Goal: Transaction & Acquisition: Purchase product/service

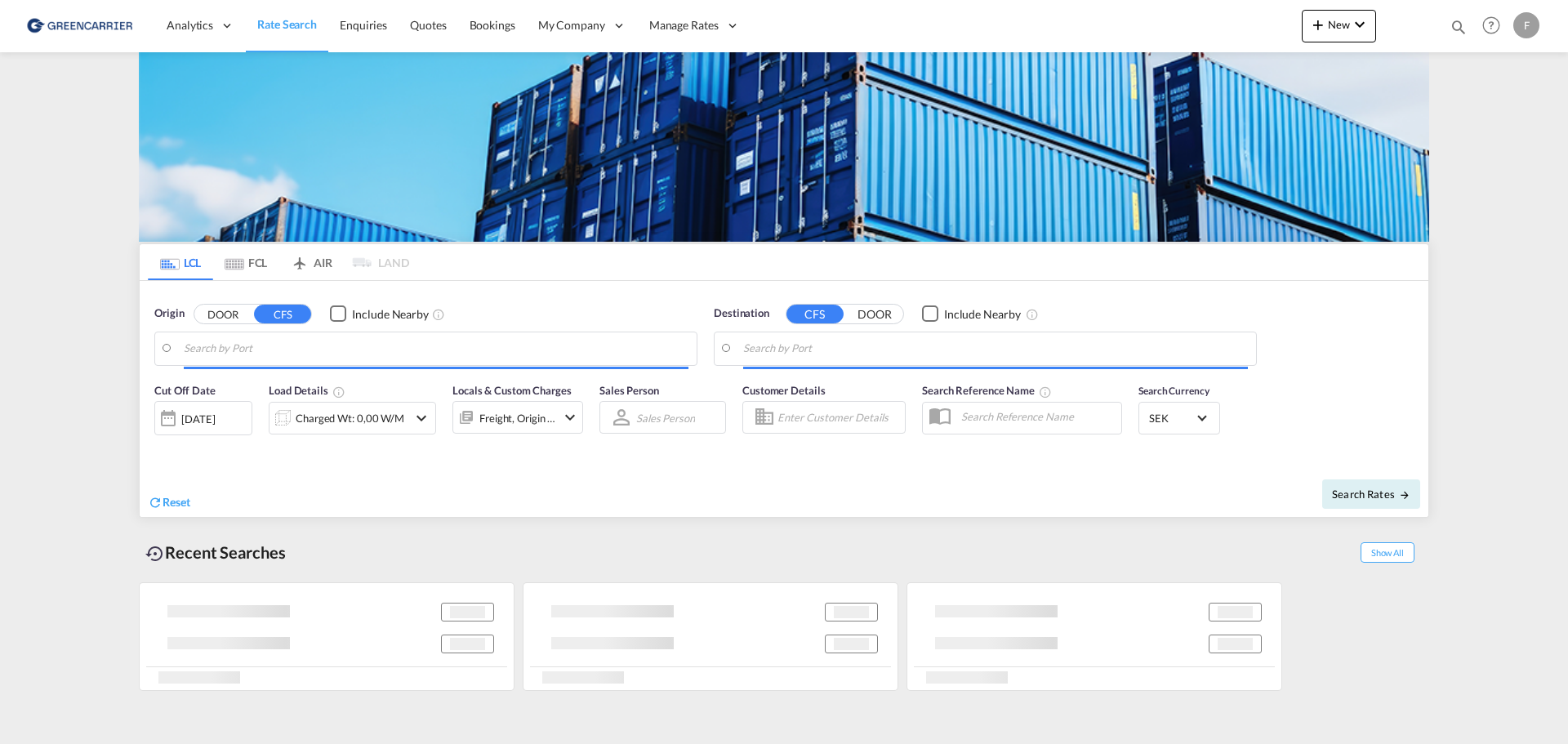
type input "[GEOGRAPHIC_DATA] ([GEOGRAPHIC_DATA]), [GEOGRAPHIC_DATA]"
type input "Muara, BNMUA"
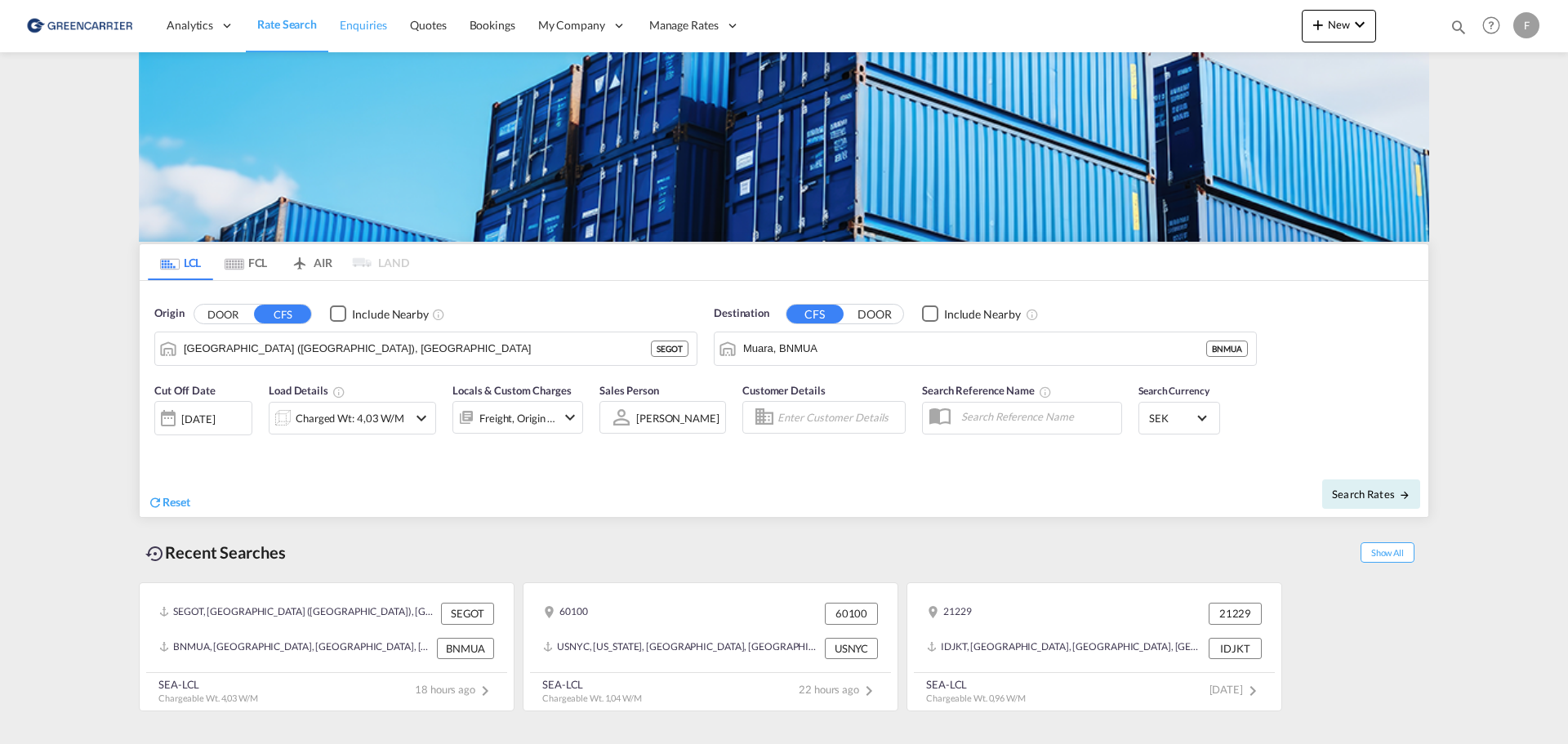
click at [372, 28] on span "Enquiries" at bounding box center [363, 24] width 48 height 14
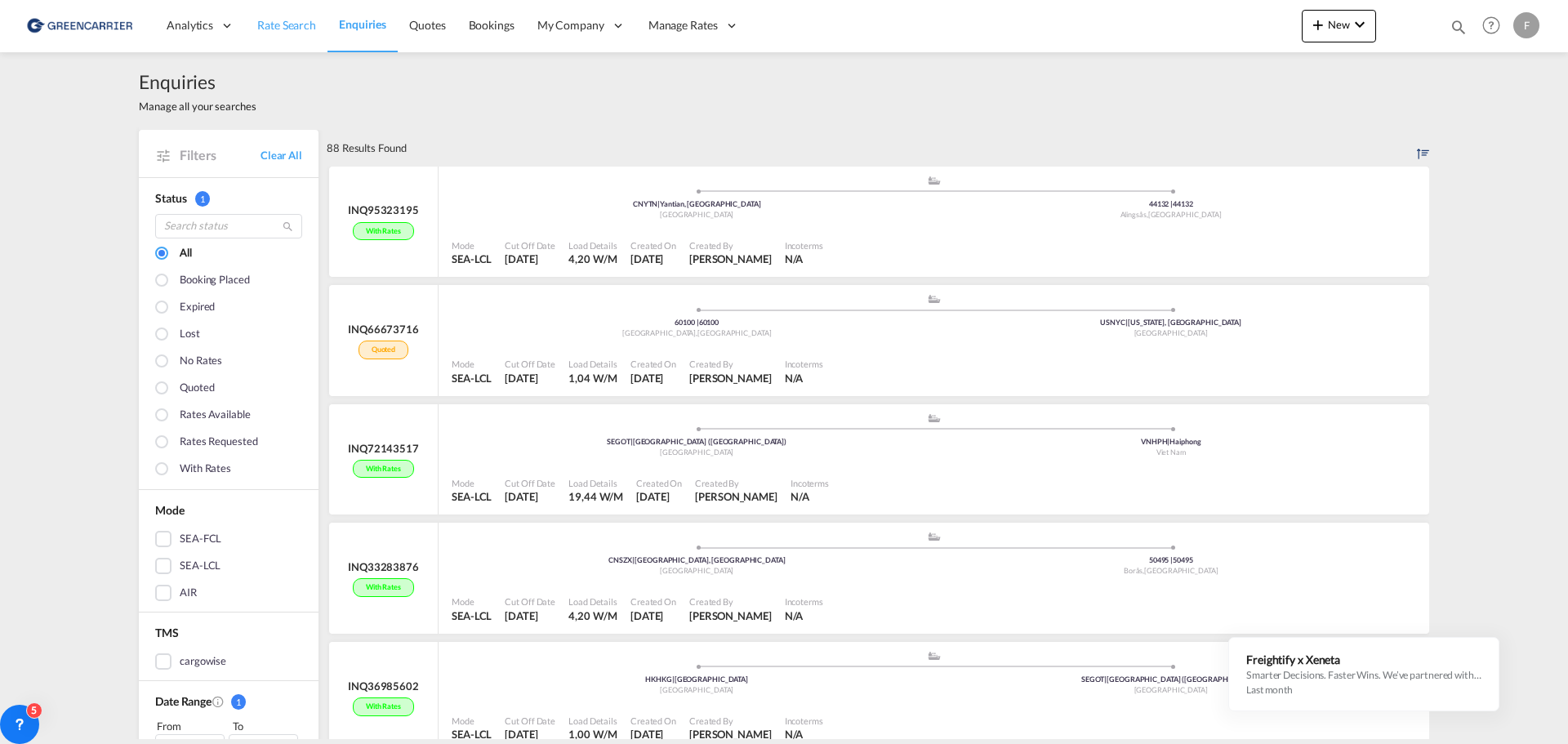
click at [293, 21] on span "Rate Search" at bounding box center [286, 24] width 59 height 14
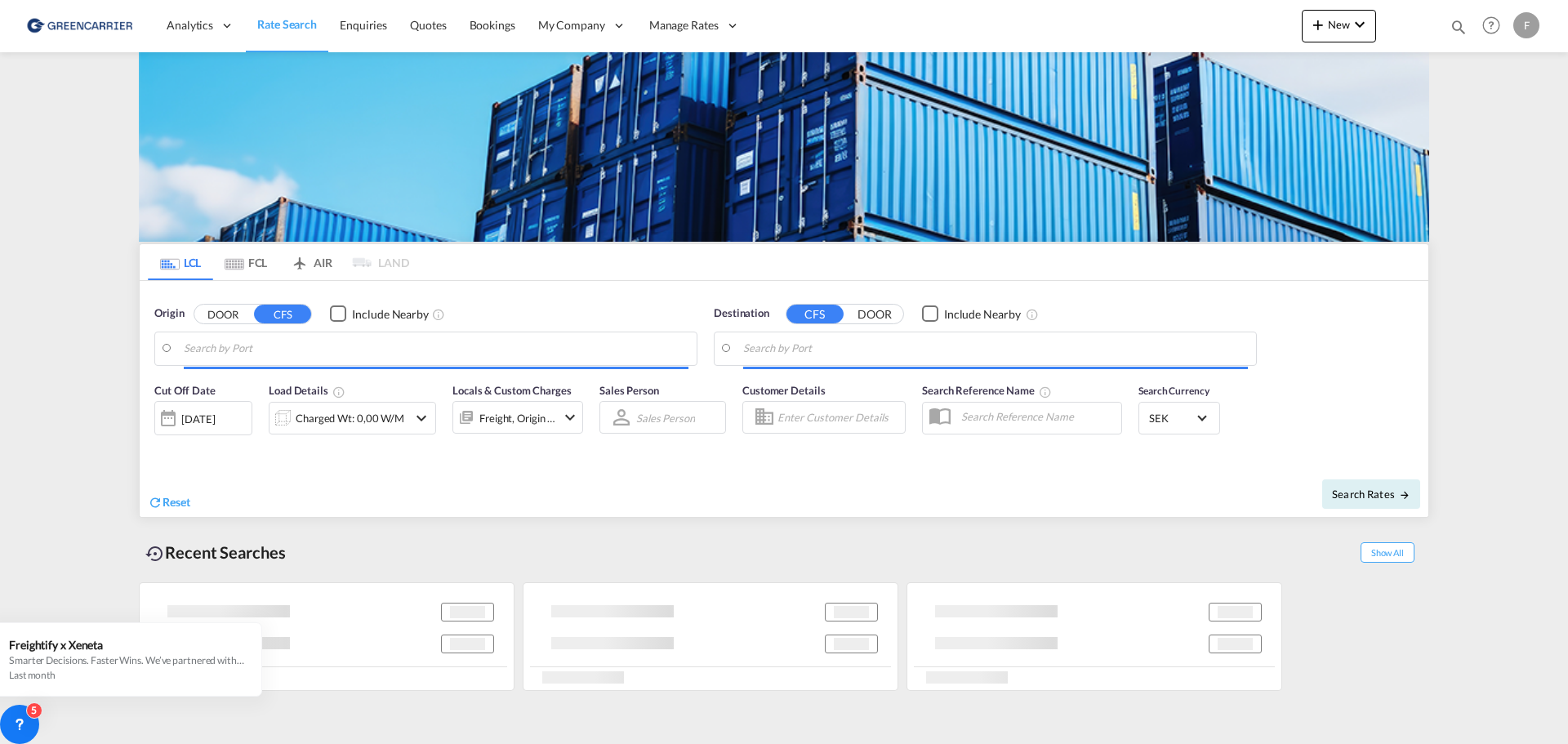
type input "[GEOGRAPHIC_DATA] ([GEOGRAPHIC_DATA]), [GEOGRAPHIC_DATA]"
type input "Muara, BNMUA"
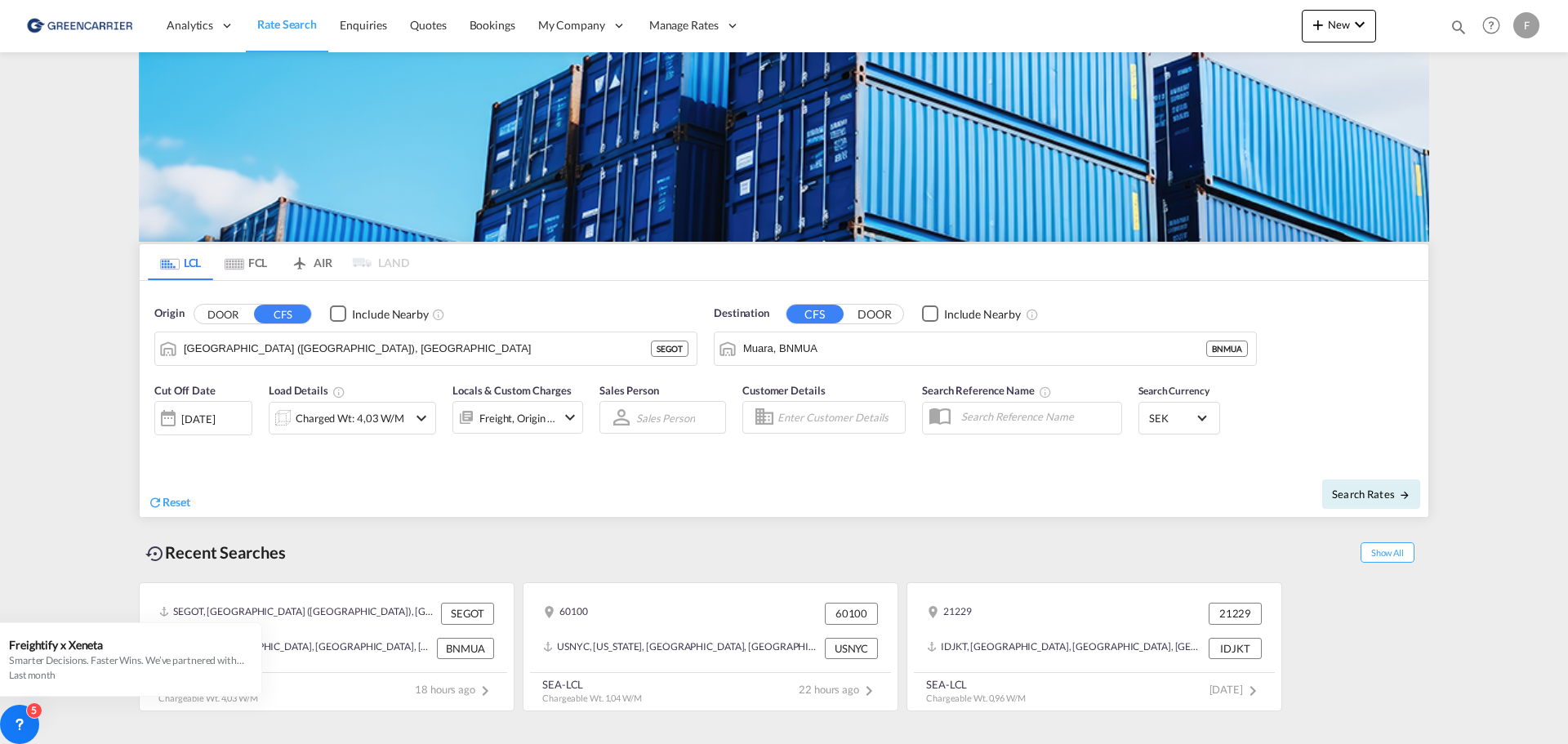
click at [878, 314] on button "DOOR" at bounding box center [874, 314] width 57 height 19
click at [822, 311] on button "CFS" at bounding box center [815, 314] width 57 height 19
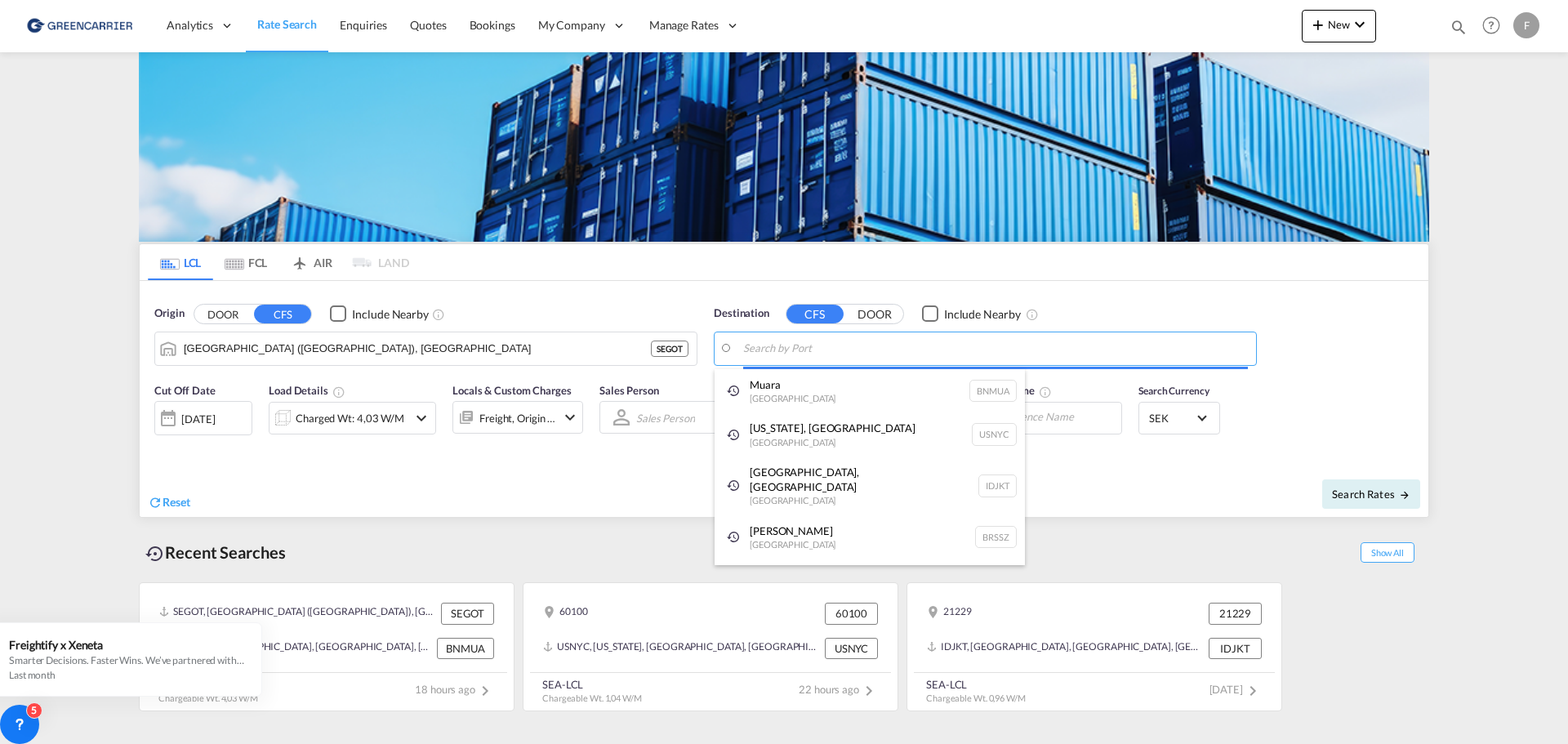
click at [771, 351] on body "Analytics Reports Dashboard Rate Search Enquiries Quotes Bookings" at bounding box center [784, 372] width 1568 height 744
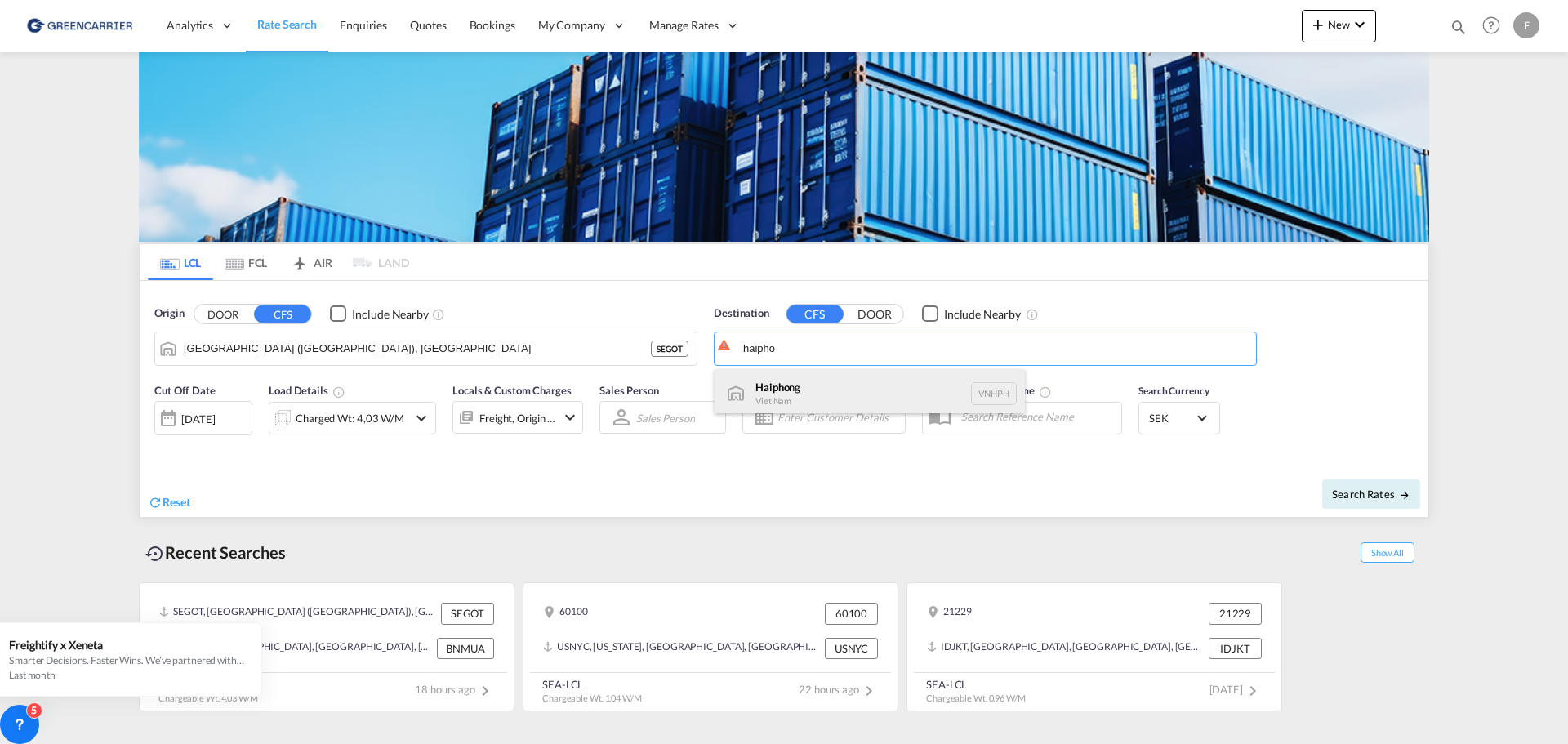
click at [794, 385] on div "Haipho ng Viet Nam VNHPH" at bounding box center [870, 393] width 310 height 49
type input "Haiphong, VNHPH"
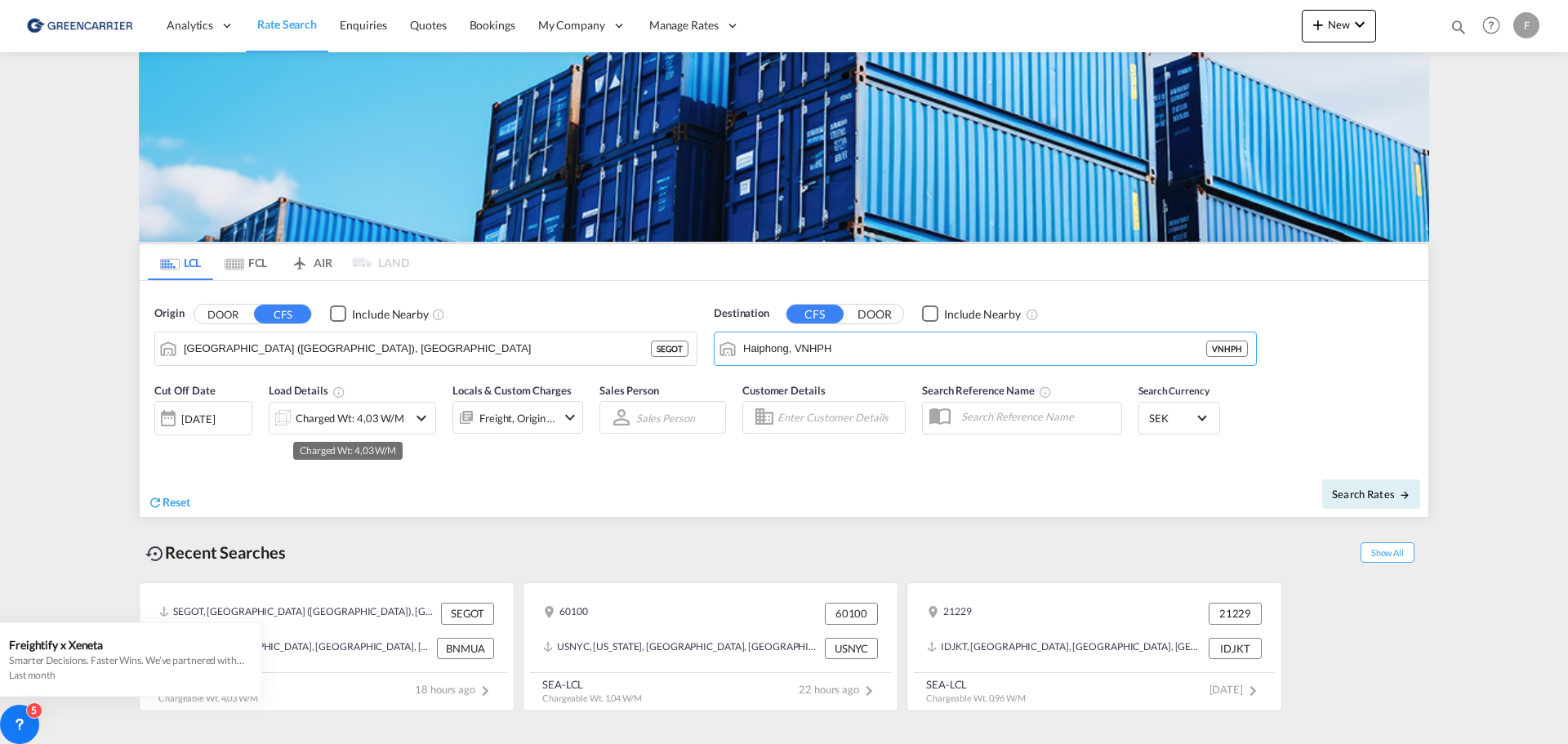
click at [348, 414] on div "Charged Wt: 4,03 W/M" at bounding box center [349, 418] width 108 height 22
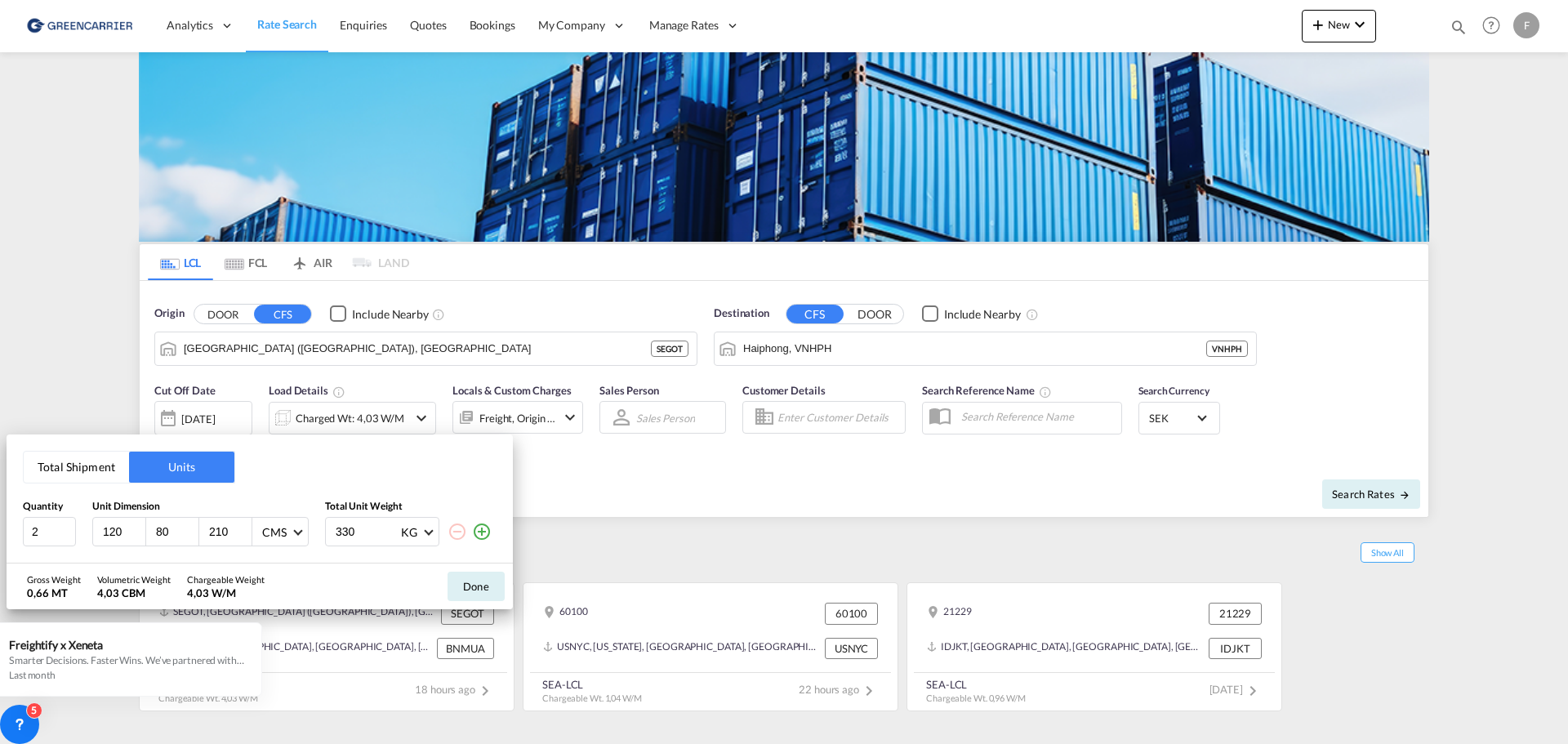
click at [108, 533] on input "120" at bounding box center [122, 532] width 44 height 15
type input "120"
type input "80"
type input "141"
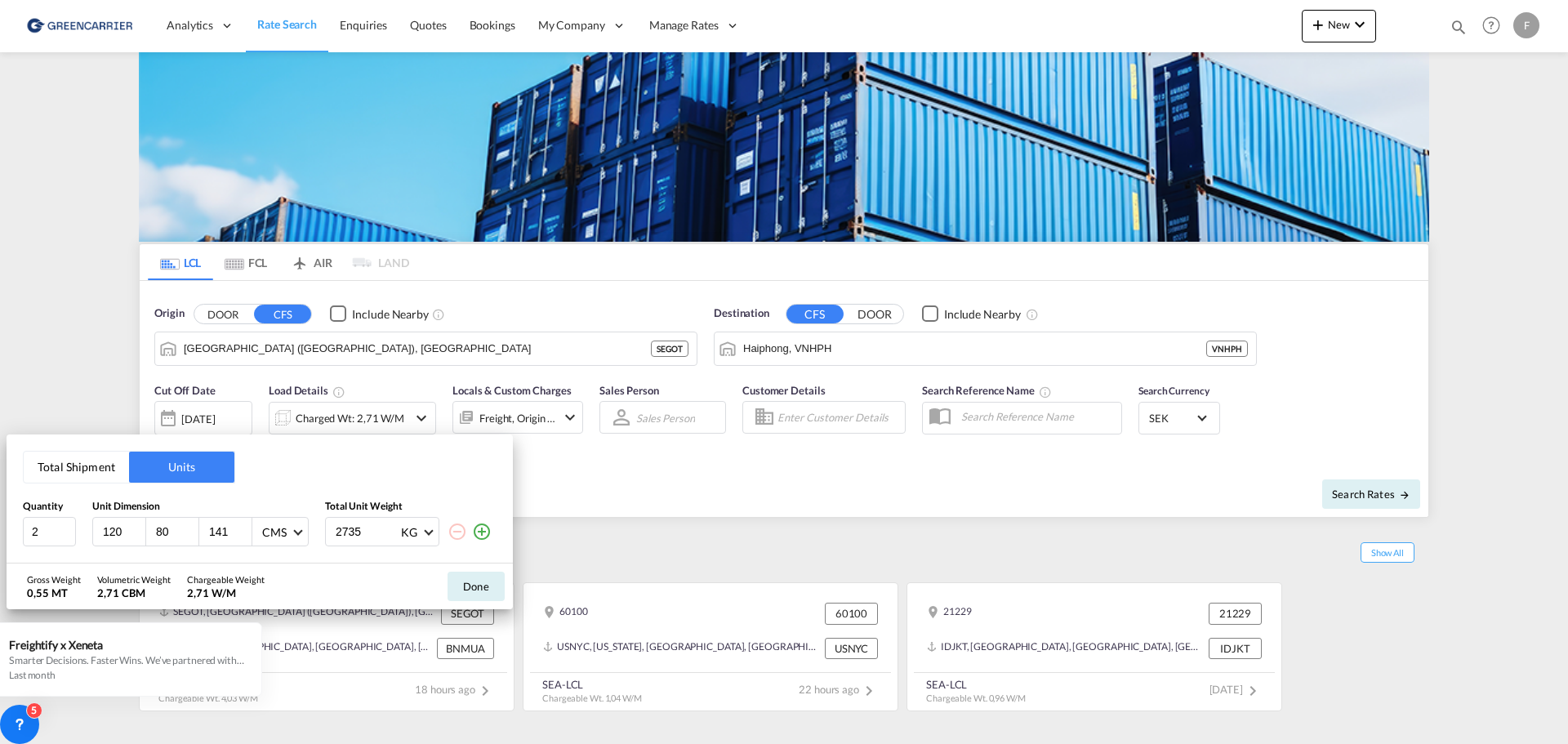
type input "2735"
click at [482, 587] on button "Done" at bounding box center [476, 586] width 57 height 29
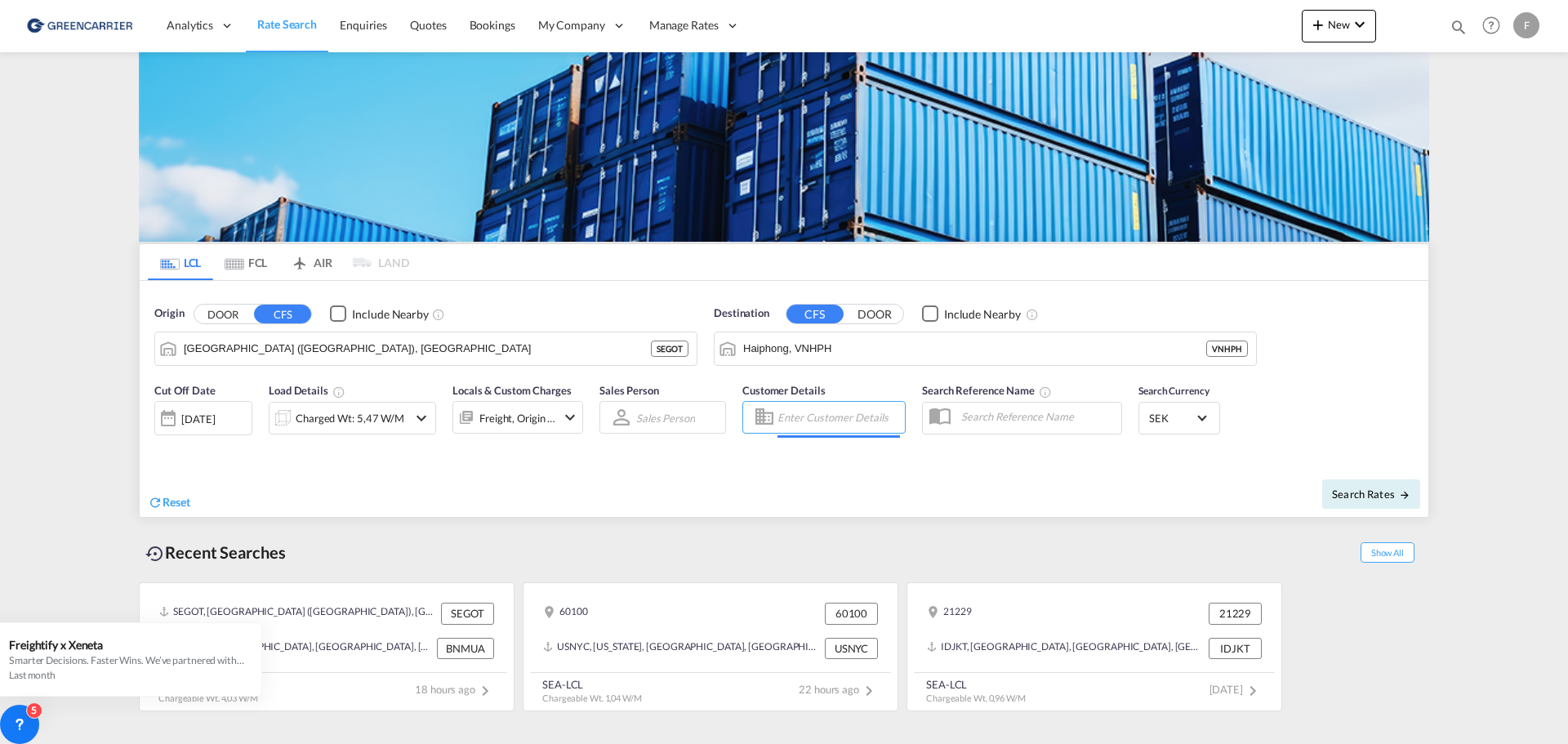
click at [817, 414] on input "Enter Customer Details" at bounding box center [838, 417] width 122 height 24
type input "i"
click at [846, 459] on div "[PERSON_NAME] sto@ conrout [DOMAIN_NAME] | CONROUT E AIR & SEA AB | CONAIRSTO" at bounding box center [924, 465] width 310 height 54
type input "CONROUTE AIR & SEA AB, [PERSON_NAME], [EMAIL_ADDRESS][DOMAIN_NAME]"
click at [1377, 499] on span "Search Rates" at bounding box center [1371, 494] width 78 height 13
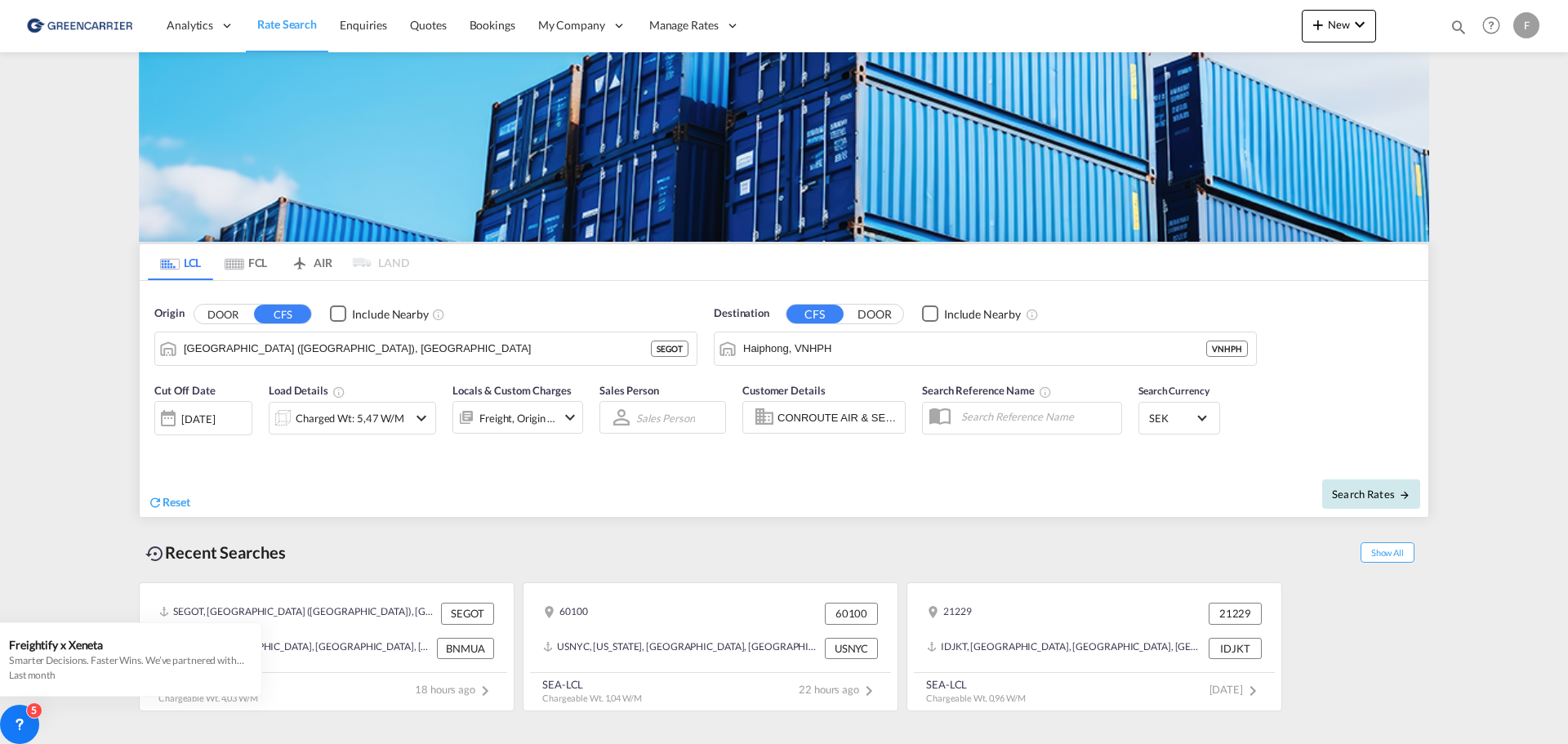
type input "SEGOT to VNHPH / [DATE]"
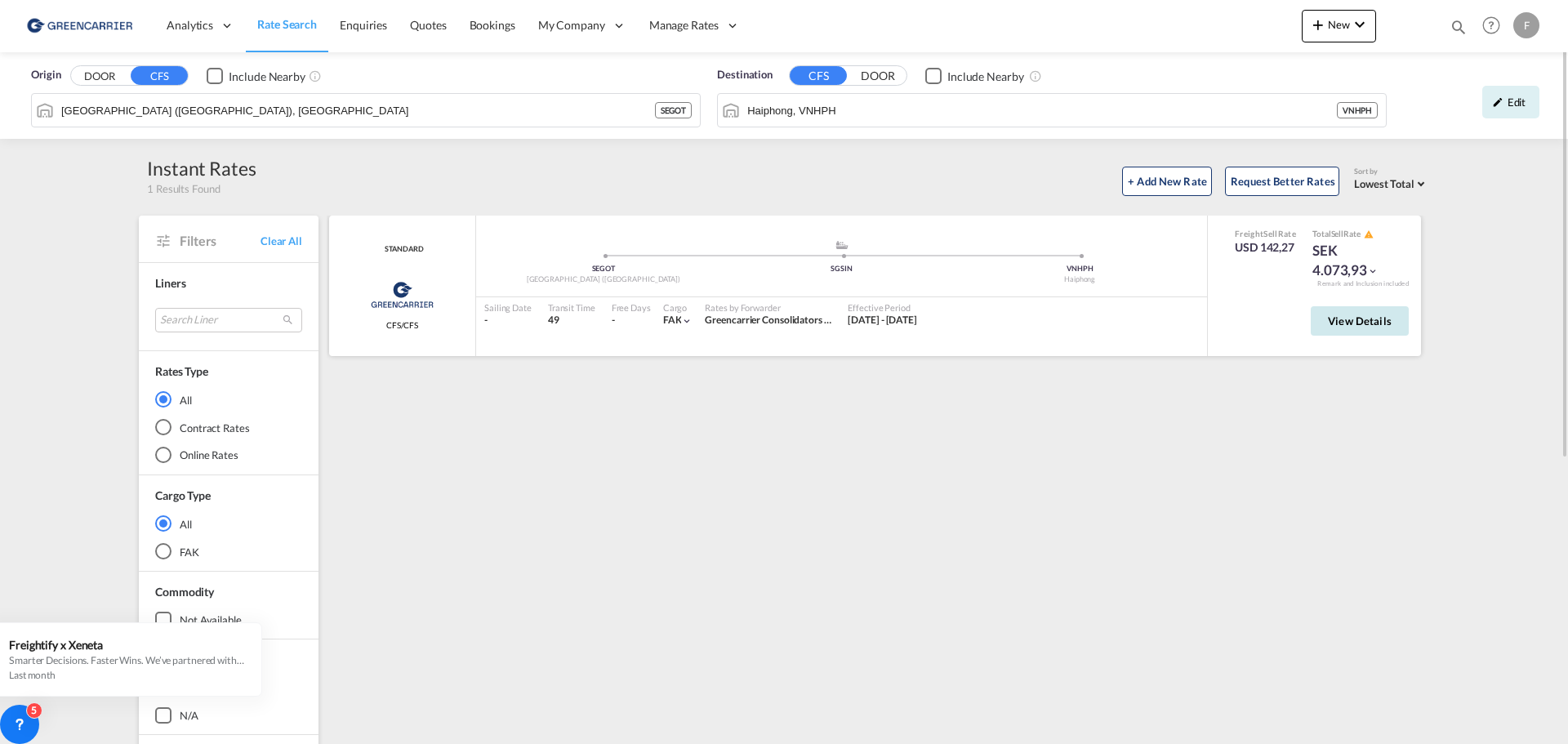
click at [1384, 330] on button "View Details" at bounding box center [1360, 321] width 98 height 29
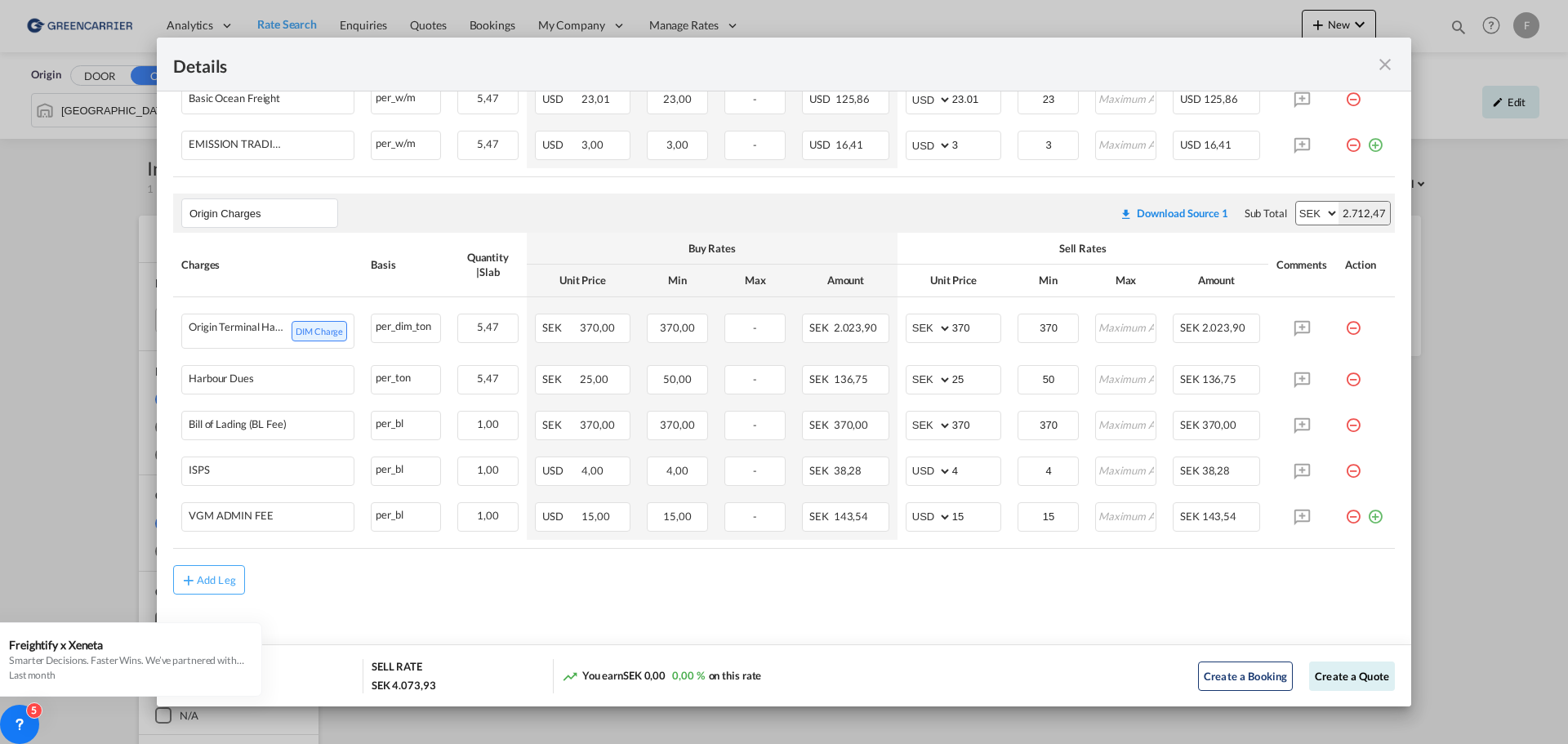
scroll to position [437, 0]
click at [1369, 517] on md-icon "icon-plus-circle-outline green-400-fg" at bounding box center [1375, 509] width 16 height 16
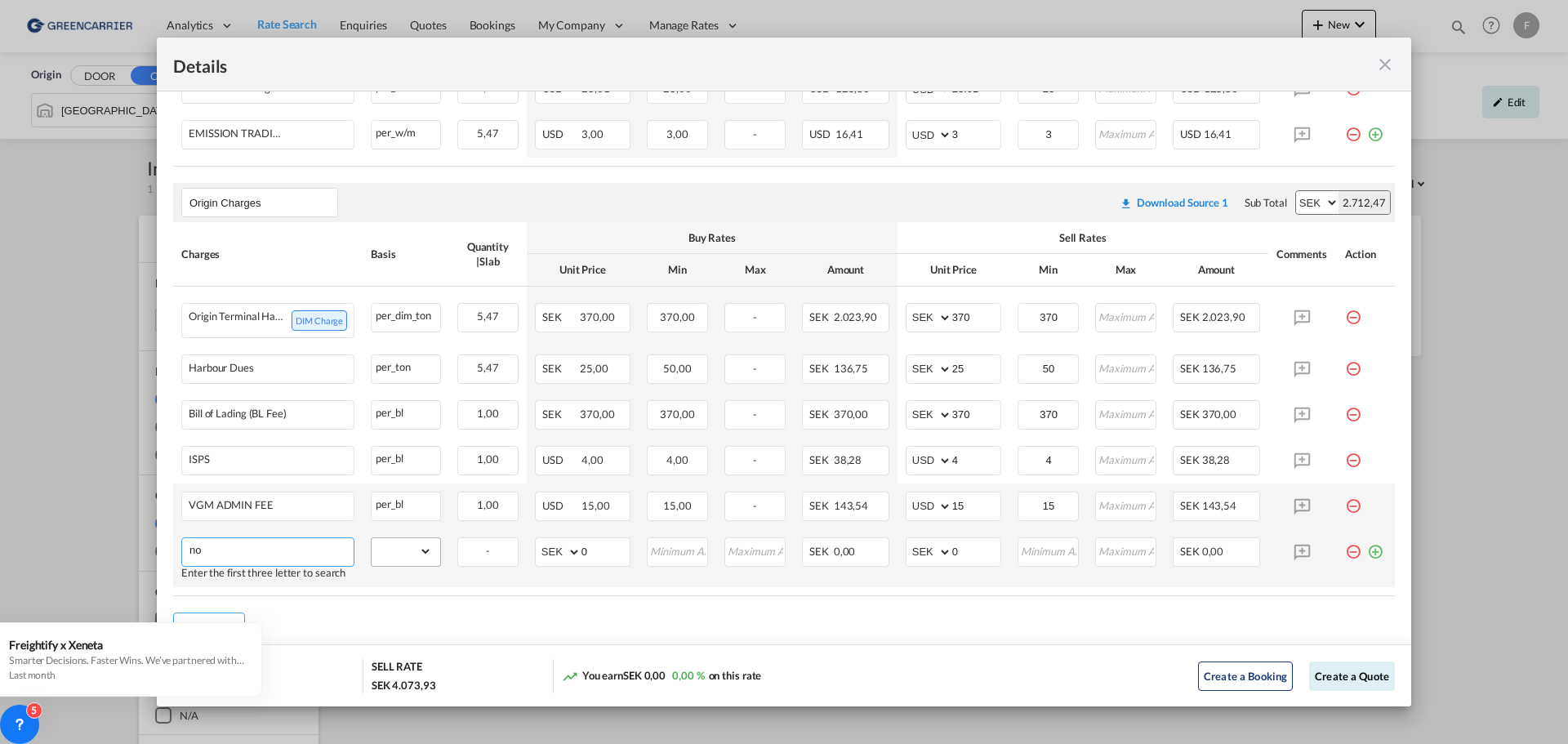
type input "n"
click at [276, 524] on li "Non Stackable" at bounding box center [270, 531] width 164 height 39
type input "Non Stackable"
click at [417, 563] on select "gross_weight volumetric_weight per_shipment per_bl per_km per_hawb per_kg flat …" at bounding box center [402, 551] width 61 height 26
select select "per_shipment"
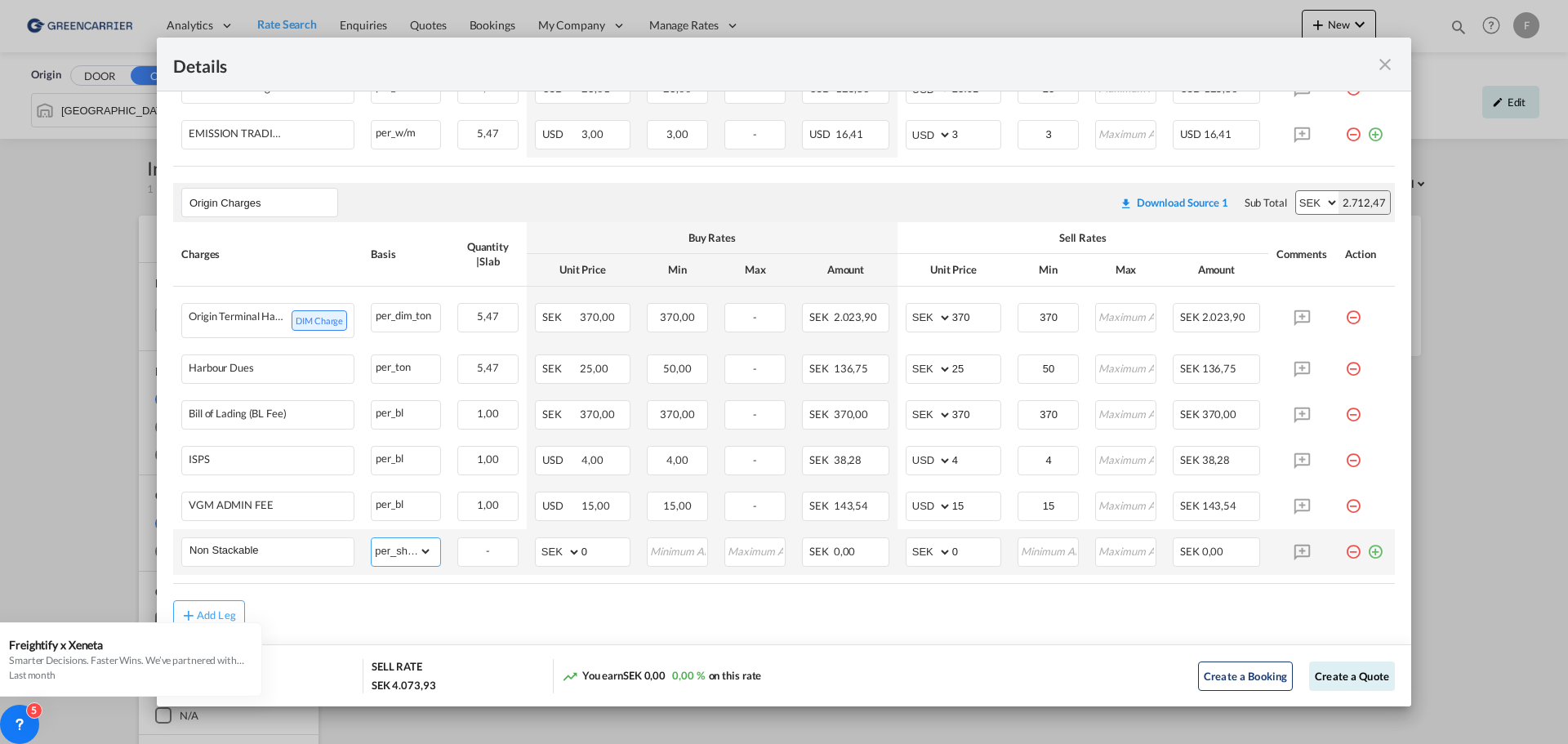
click at [372, 550] on select "gross_weight volumetric_weight per_shipment per_bl per_km per_hawb per_kg flat …" at bounding box center [402, 551] width 61 height 26
click at [961, 562] on input "0" at bounding box center [976, 551] width 49 height 24
drag, startPoint x: 961, startPoint y: 562, endPoint x: 937, endPoint y: 561, distance: 24.0
click at [937, 561] on md-input-container "AED AFN ALL AMD ANG AOA ARS AUD AWG AZN BAM BBD BDT BGN BHD BIF BMD BND [PERSON…" at bounding box center [953, 551] width 95 height 29
click at [931, 563] on select "AED AFN ALL AMD ANG AOA ARS AUD AWG AZN BAM BBD BDT BGN BHD BIF BMD BND [PERSON…" at bounding box center [930, 552] width 42 height 22
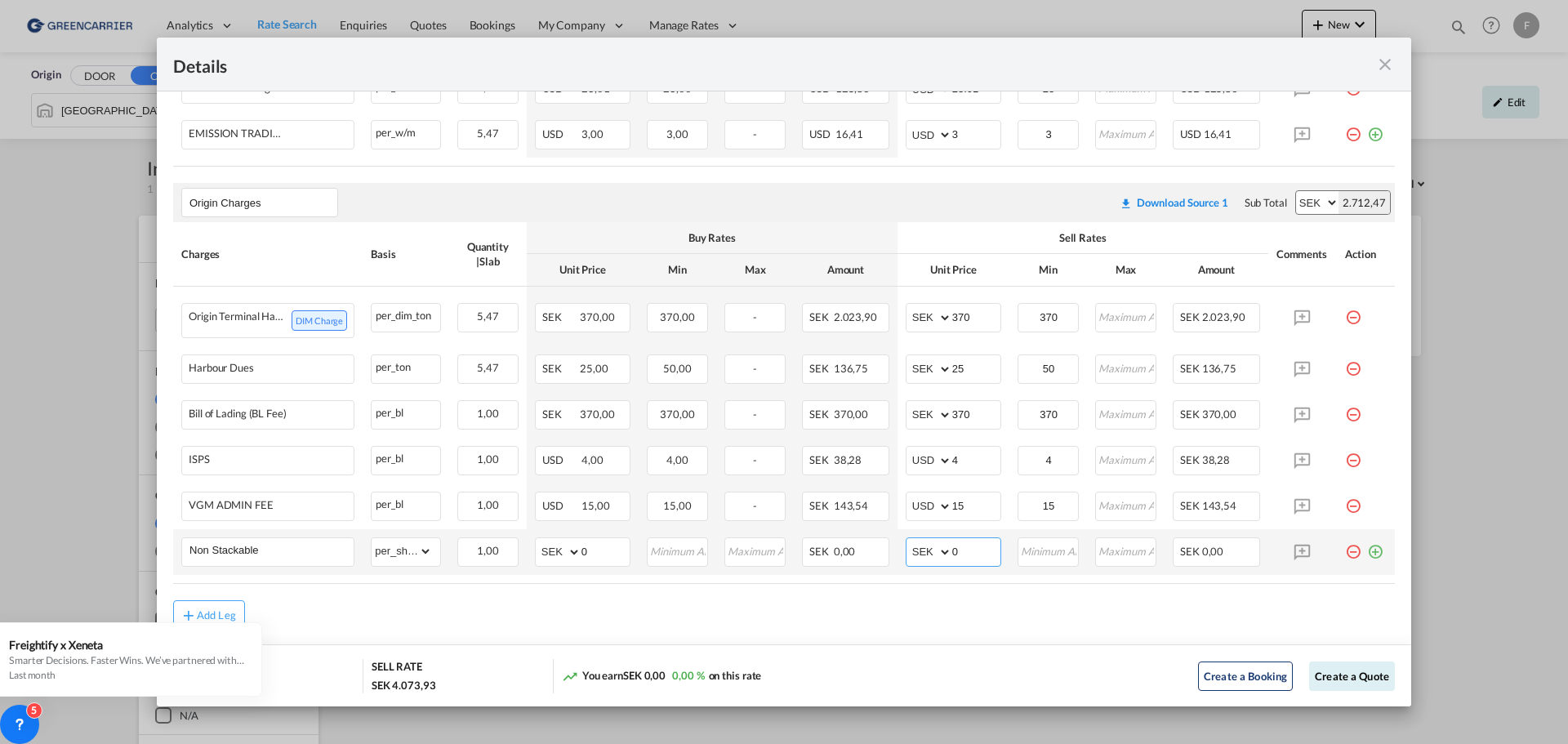
select select "string:USD"
click at [909, 552] on select "AED AFN ALL AMD ANG AOA ARS AUD AWG AZN BAM BBD BDT BGN BHD BIF BMD BND [PERSON…" at bounding box center [930, 552] width 42 height 22
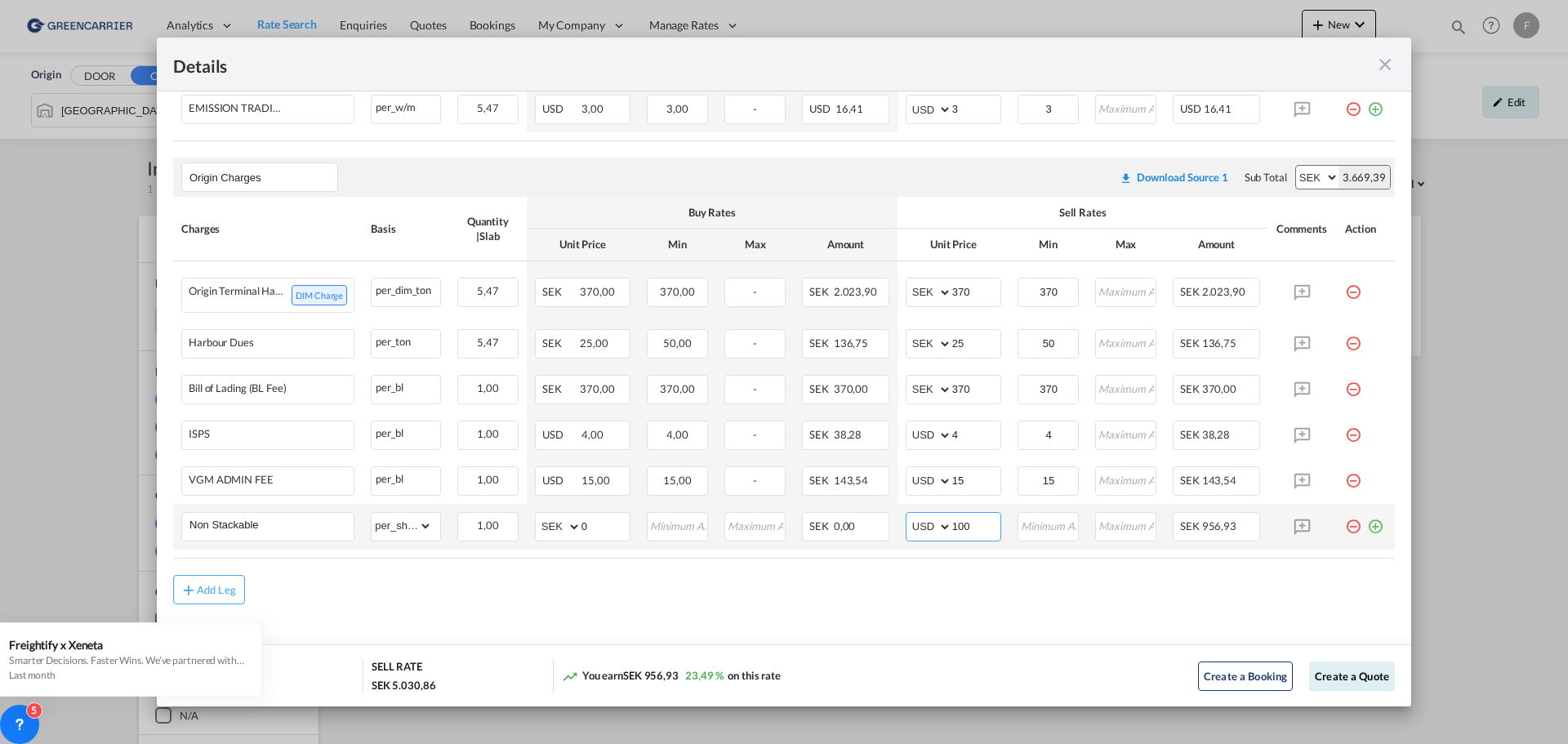
scroll to position [483, 0]
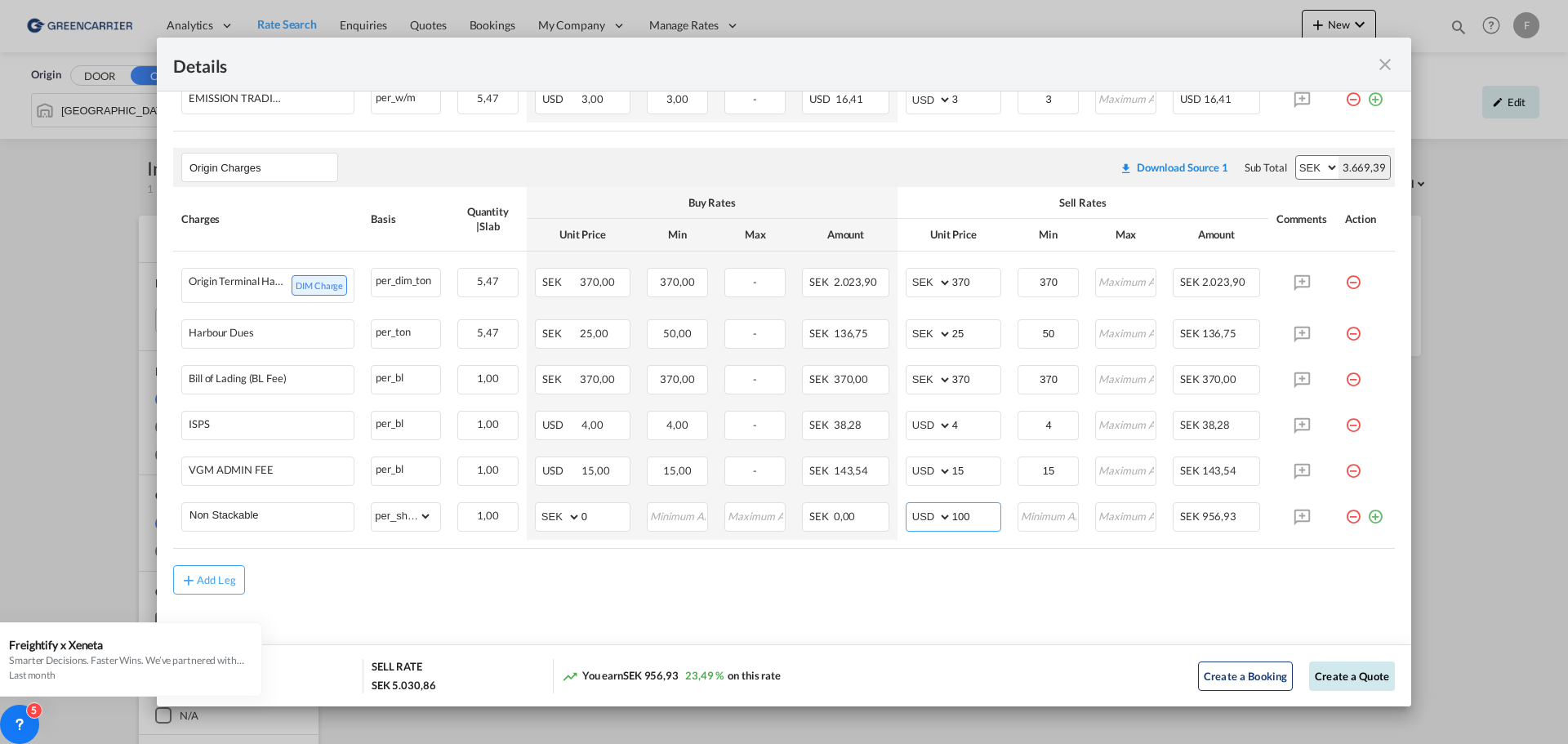
type input "100"
click at [1351, 677] on button "Create a Quote" at bounding box center [1352, 676] width 86 height 29
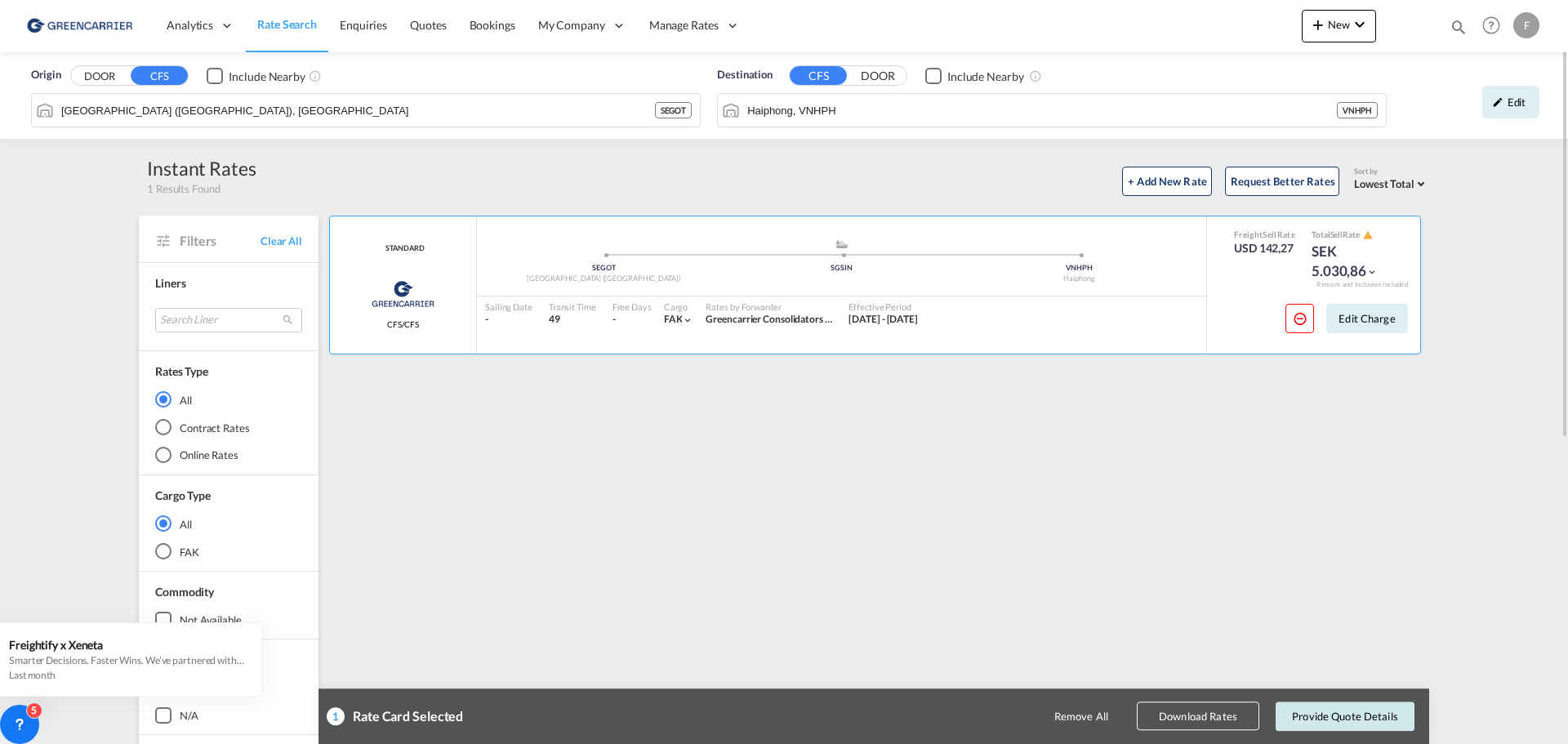
click at [1345, 715] on button "Provide Quote Details" at bounding box center [1345, 716] width 139 height 29
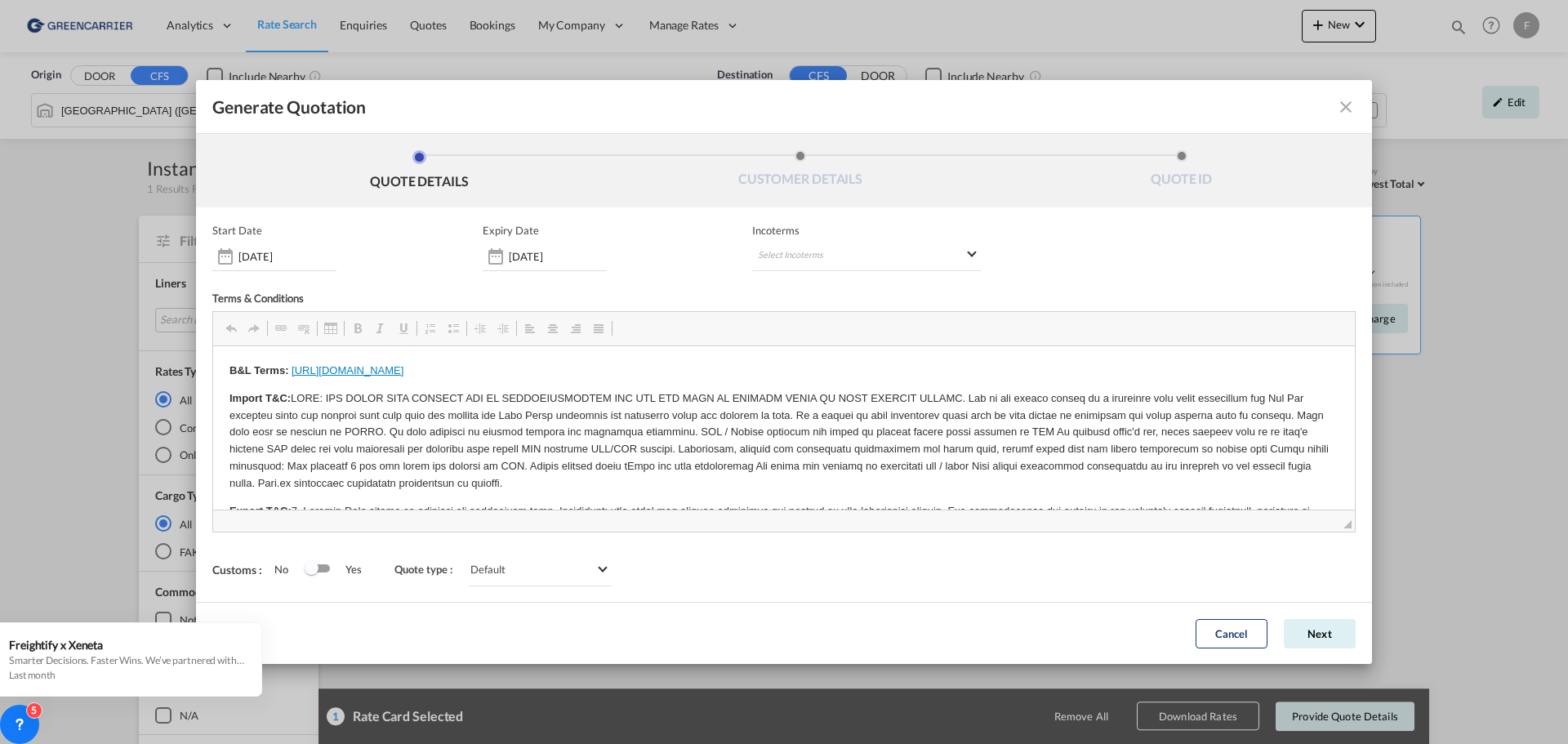
scroll to position [0, 0]
click at [1322, 629] on button "Next" at bounding box center [1319, 633] width 72 height 29
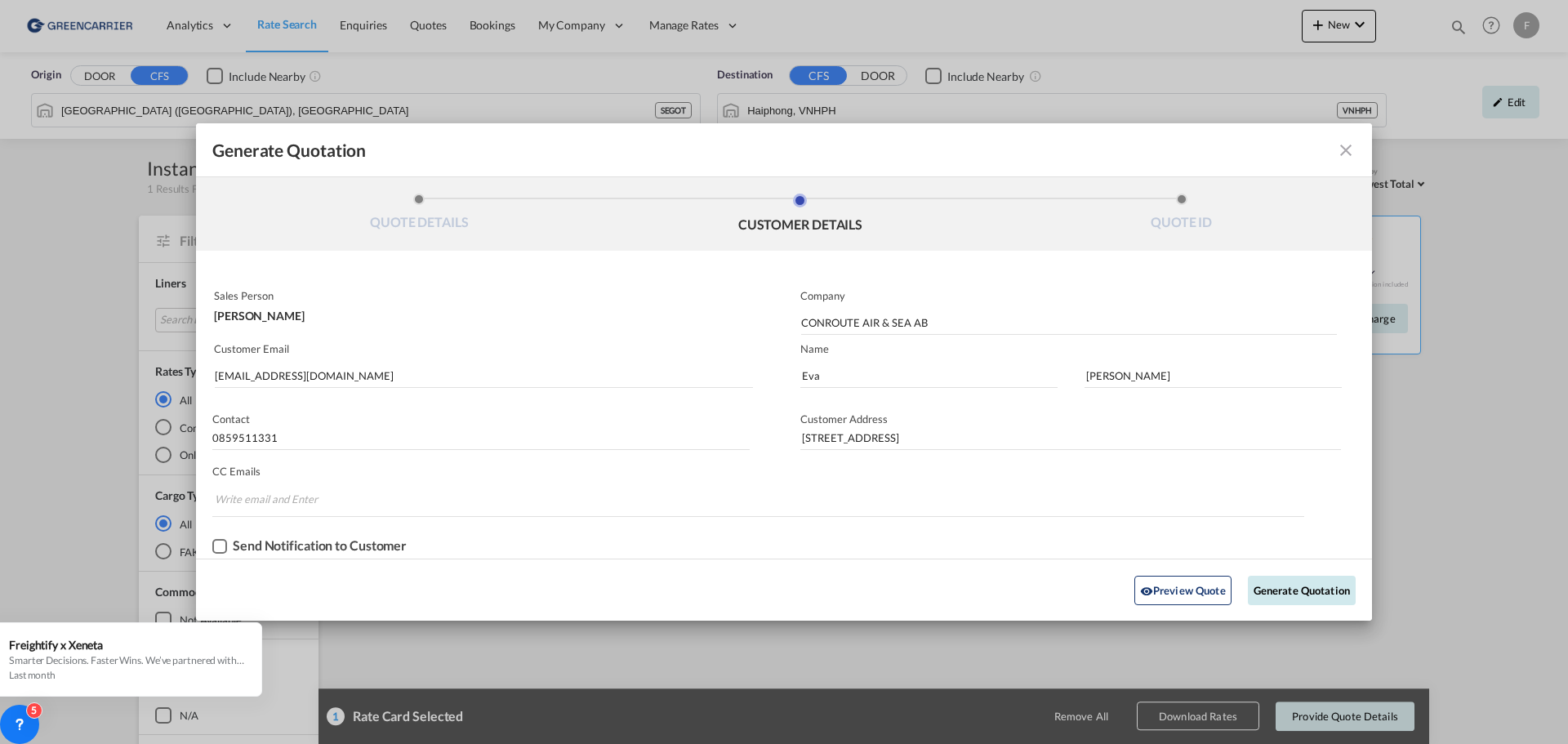
click at [1322, 585] on button "Generate Quotation" at bounding box center [1301, 590] width 107 height 29
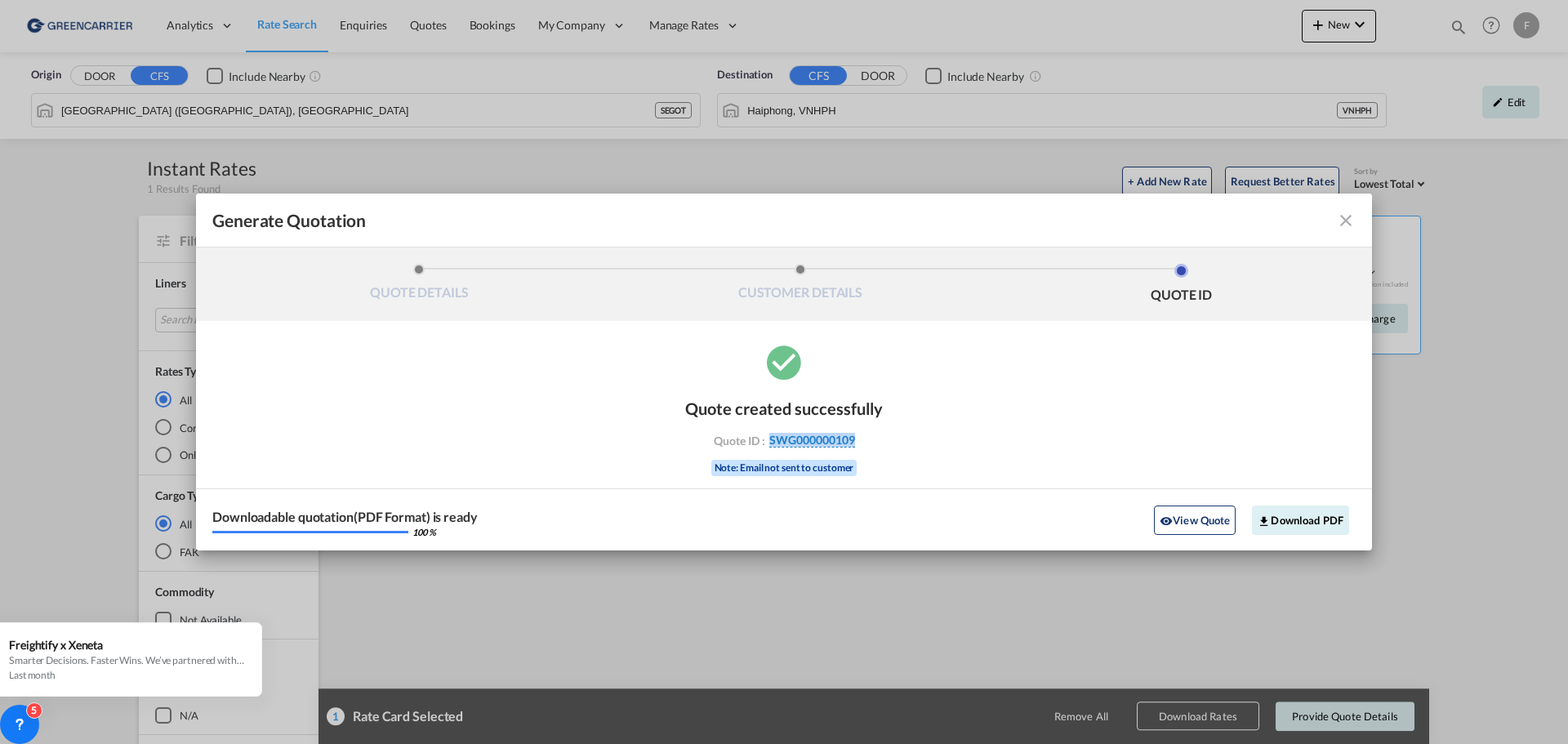
drag, startPoint x: 887, startPoint y: 439, endPoint x: 768, endPoint y: 436, distance: 119.0
click at [768, 436] on div "Quote created successfully Quote ID : SWG000000109 Note: Email not sent to cust…" at bounding box center [784, 446] width 1176 height 209
copy span "SWG000000109"
click at [1323, 516] on button "Download PDF" at bounding box center [1301, 520] width 97 height 29
click at [1348, 214] on md-icon "icon-close fg-AAA8AD cursor m-0" at bounding box center [1346, 220] width 20 height 20
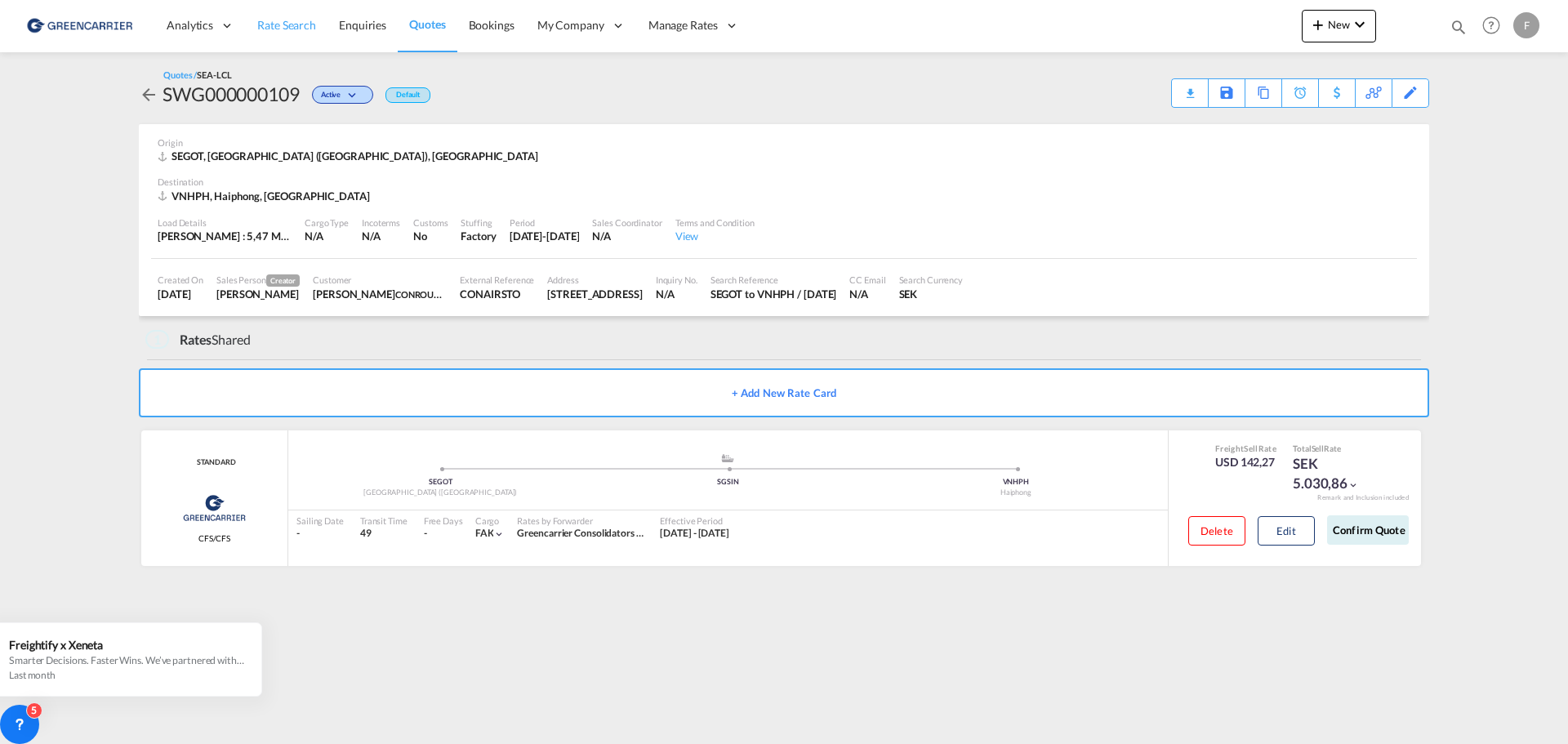
click at [299, 23] on span "Rate Search" at bounding box center [286, 24] width 59 height 14
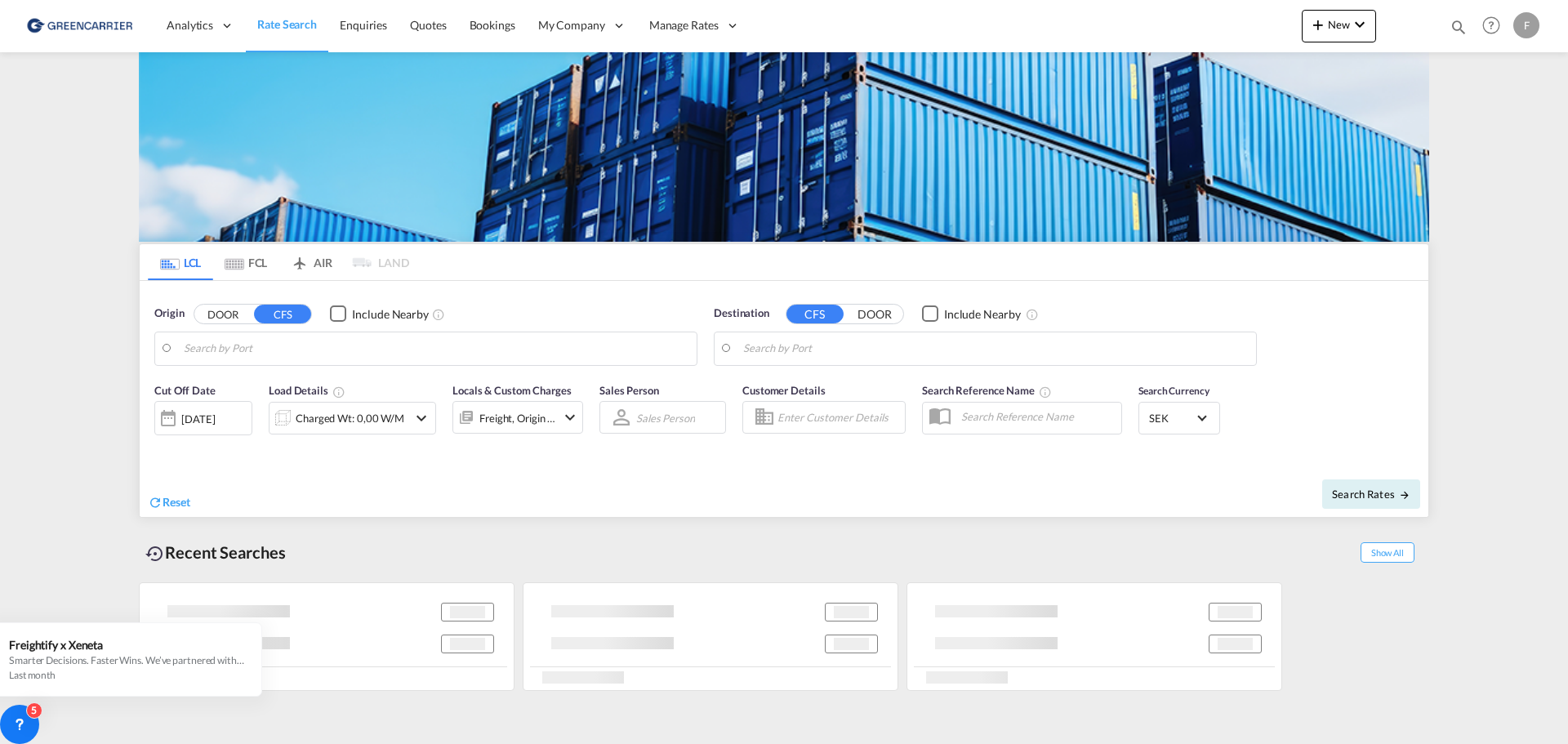
click at [806, 419] on input "Enter Customer Details" at bounding box center [838, 417] width 122 height 24
type input "[GEOGRAPHIC_DATA] ([GEOGRAPHIC_DATA]), [GEOGRAPHIC_DATA]"
type input "Haiphong, VNHPH"
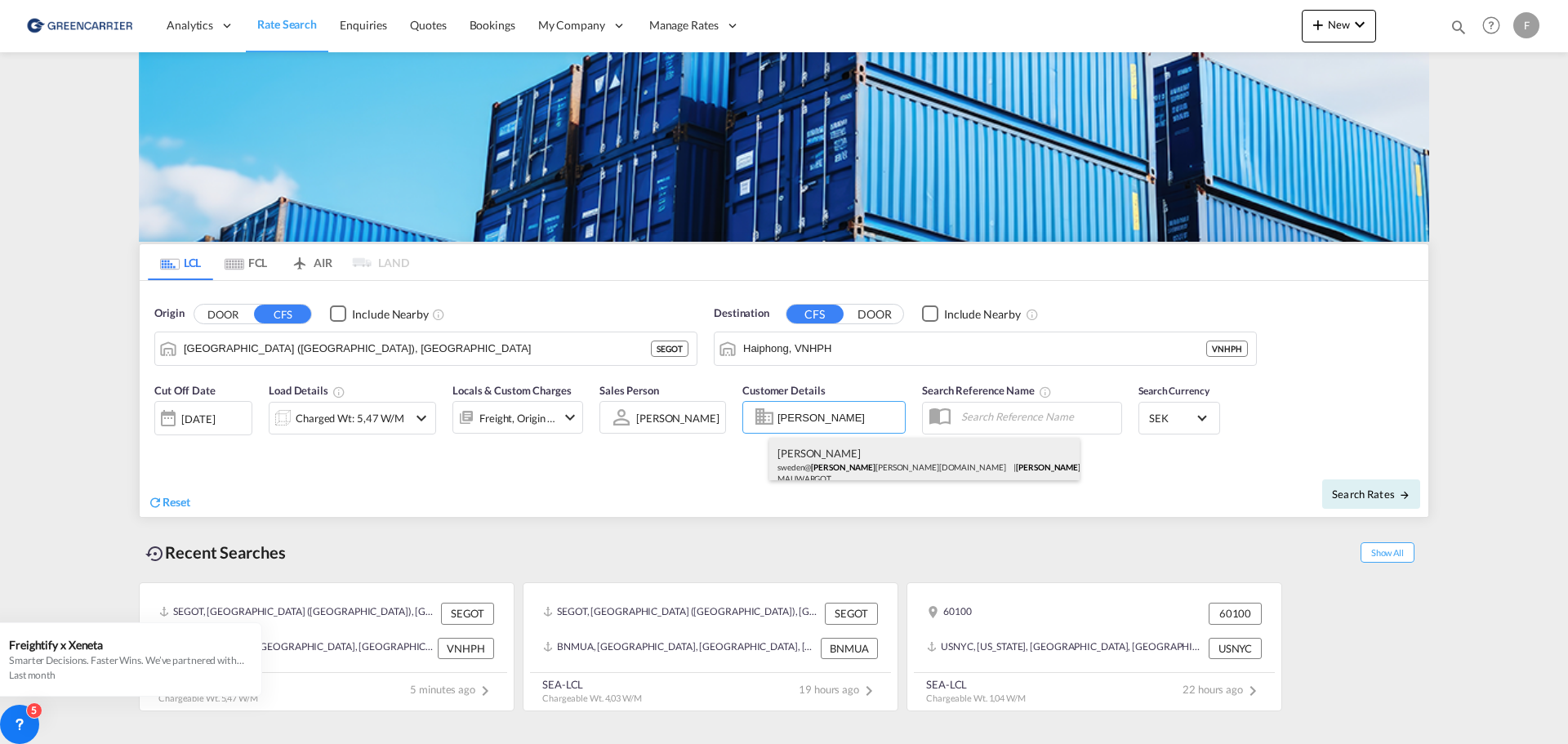
click at [810, 457] on div "[PERSON_NAME] sweden@ [PERSON_NAME][DOMAIN_NAME] | [PERSON_NAME] & CO AB | MAUW…" at bounding box center [924, 465] width 310 height 54
type input "[PERSON_NAME] & CO AB, [PERSON_NAME], [EMAIL_ADDRESS][DOMAIN_NAME]"
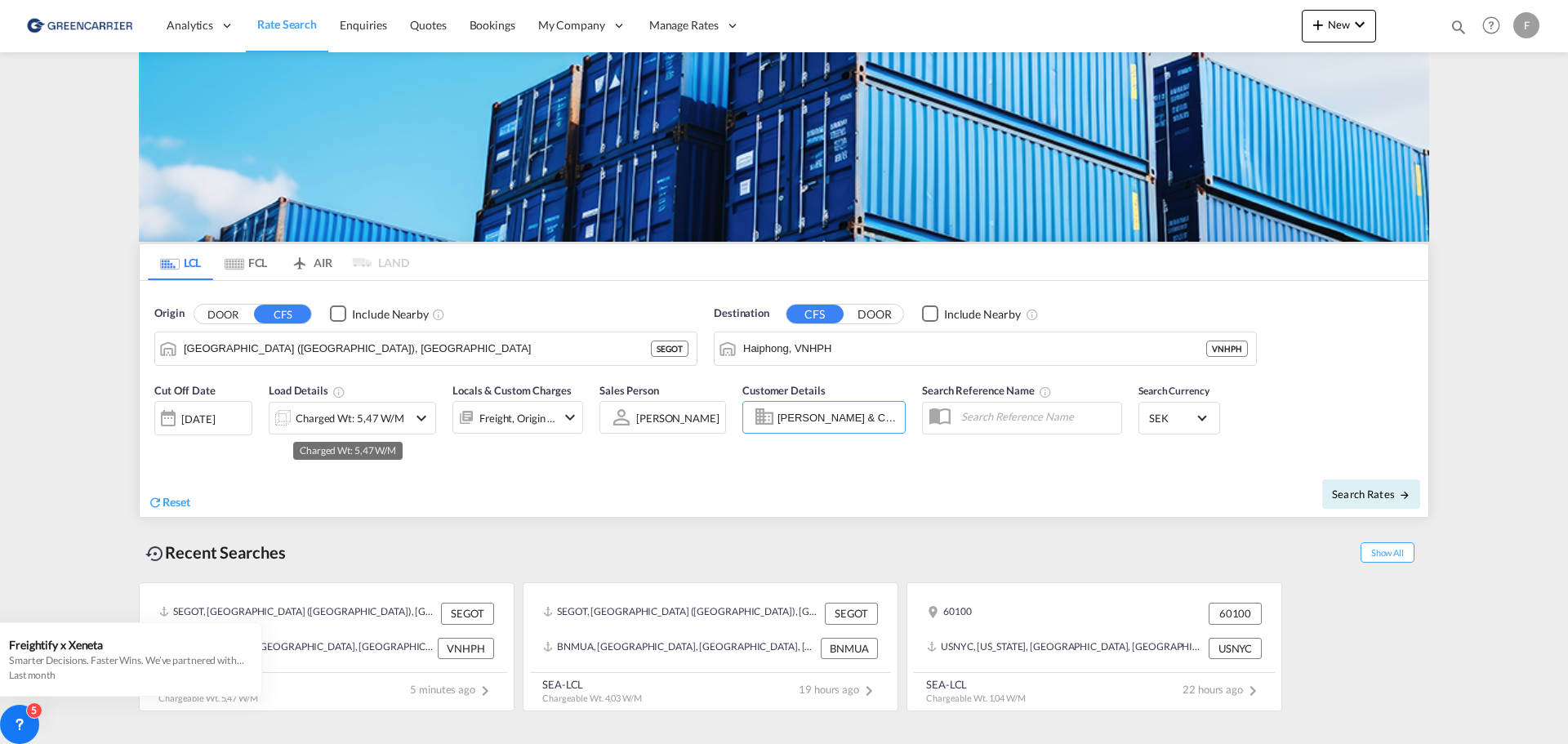
click at [327, 413] on div "Charged Wt: 5,47 W/M" at bounding box center [349, 418] width 108 height 22
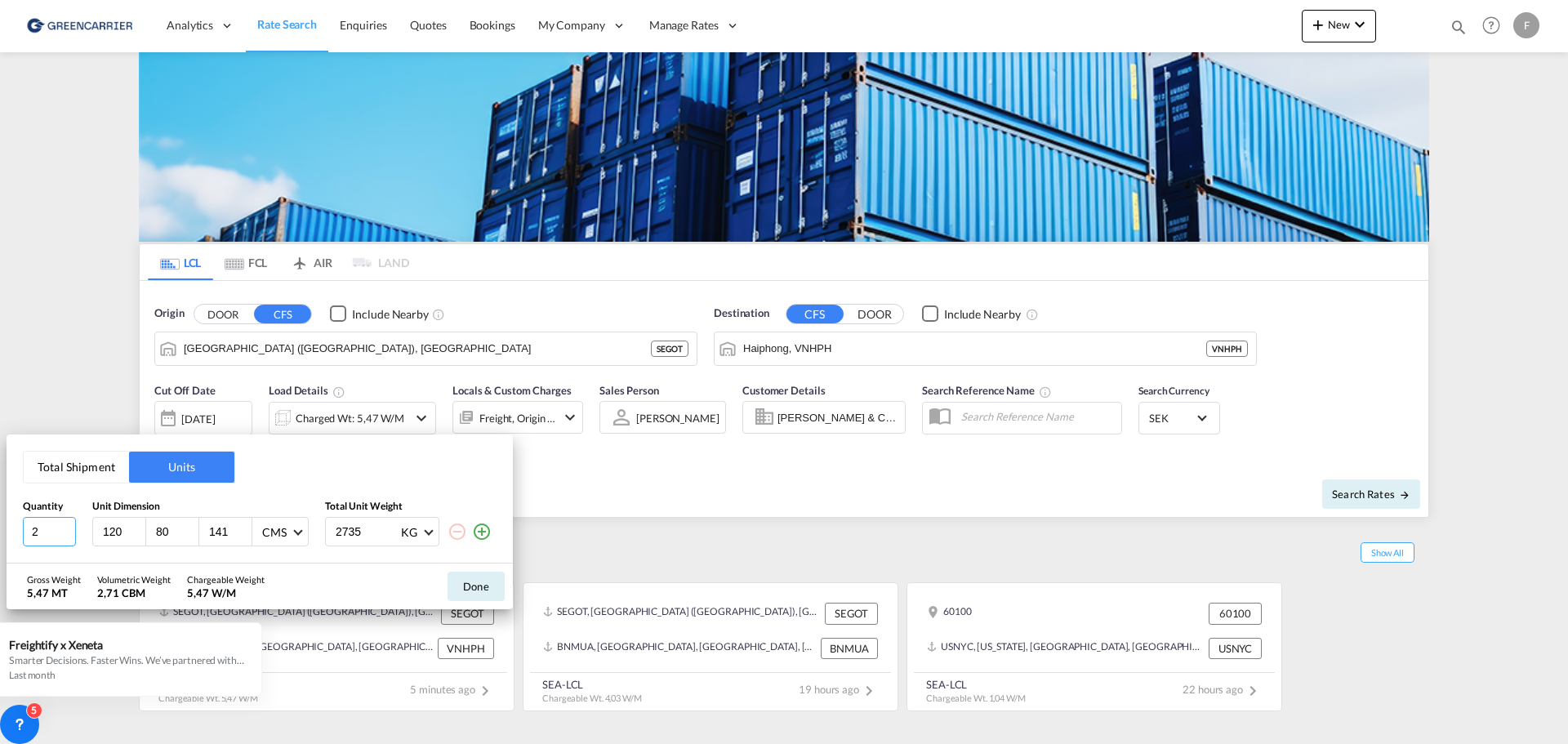
drag, startPoint x: 40, startPoint y: 529, endPoint x: 1, endPoint y: 523, distance: 39.5
click at [1, 524] on div "Total Shipment Units Quantity Unit Dimension Total Unit Weight 2 120 80 141 CMS…" at bounding box center [784, 372] width 1568 height 744
type input "1"
type input "210"
type input "100"
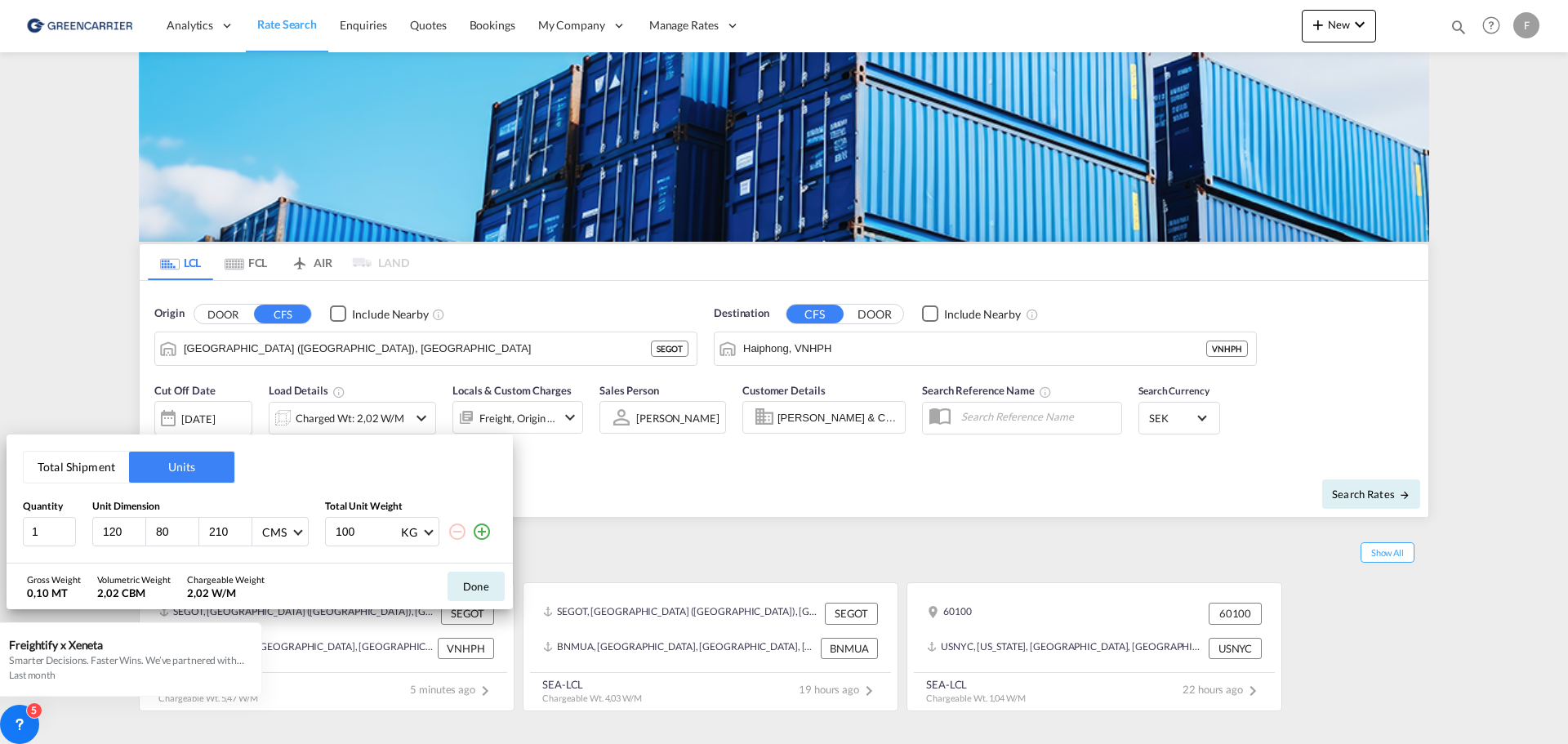
click at [484, 529] on md-icon "icon-plus-circle-outline" at bounding box center [481, 531] width 20 height 20
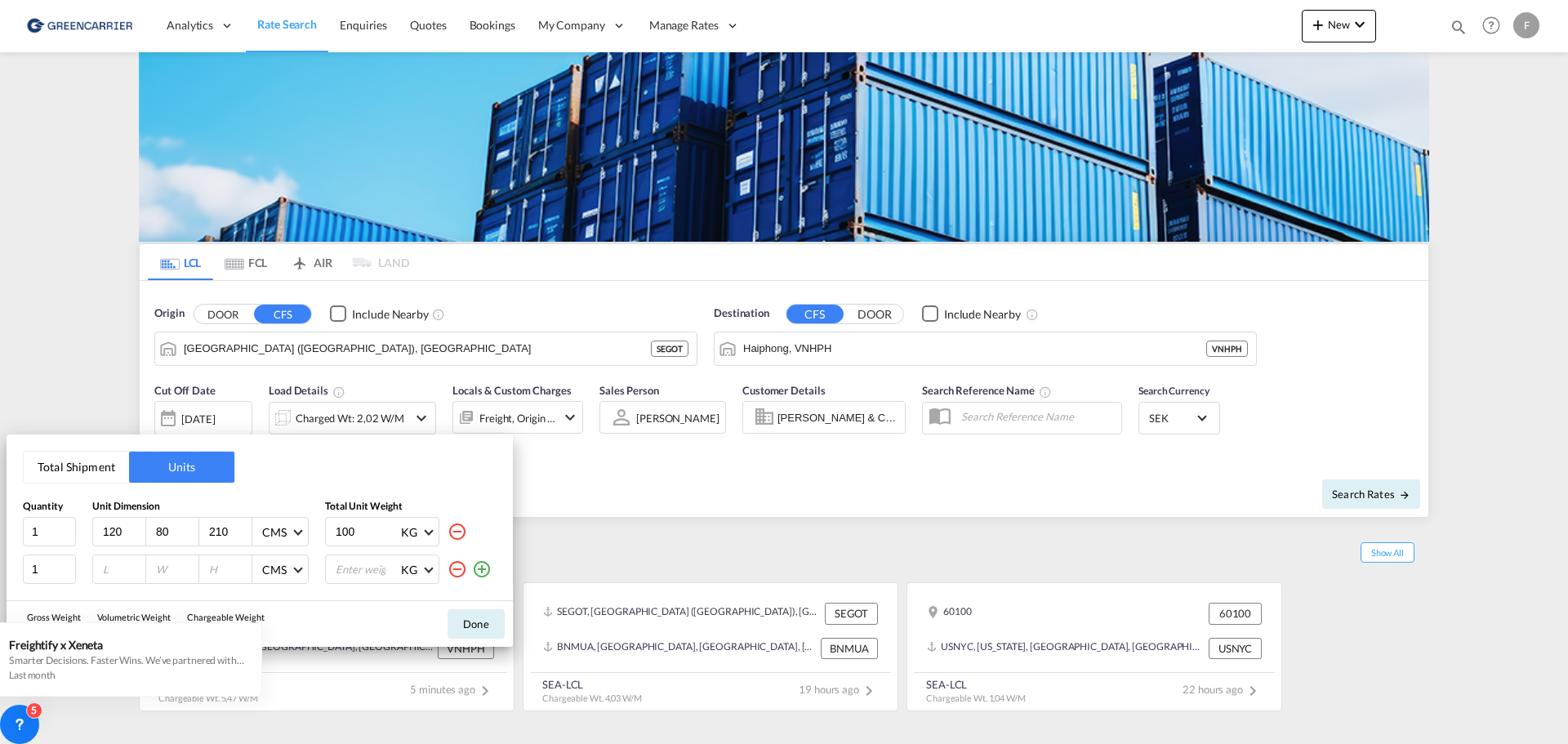
click at [107, 574] on input "number" at bounding box center [122, 569] width 44 height 15
type input "60"
type input "80"
type input "95"
type input "49"
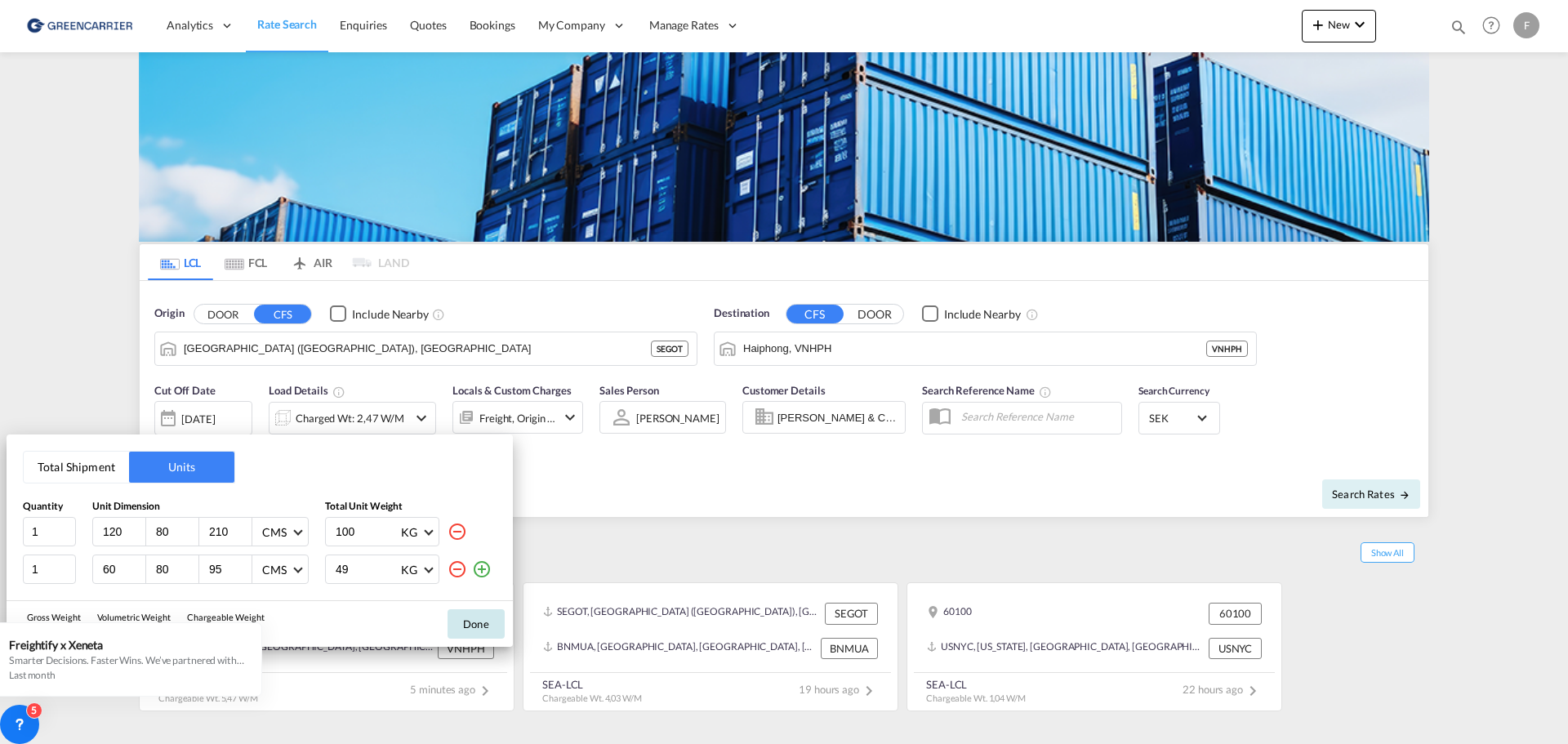
click at [481, 625] on button "Done" at bounding box center [476, 623] width 57 height 29
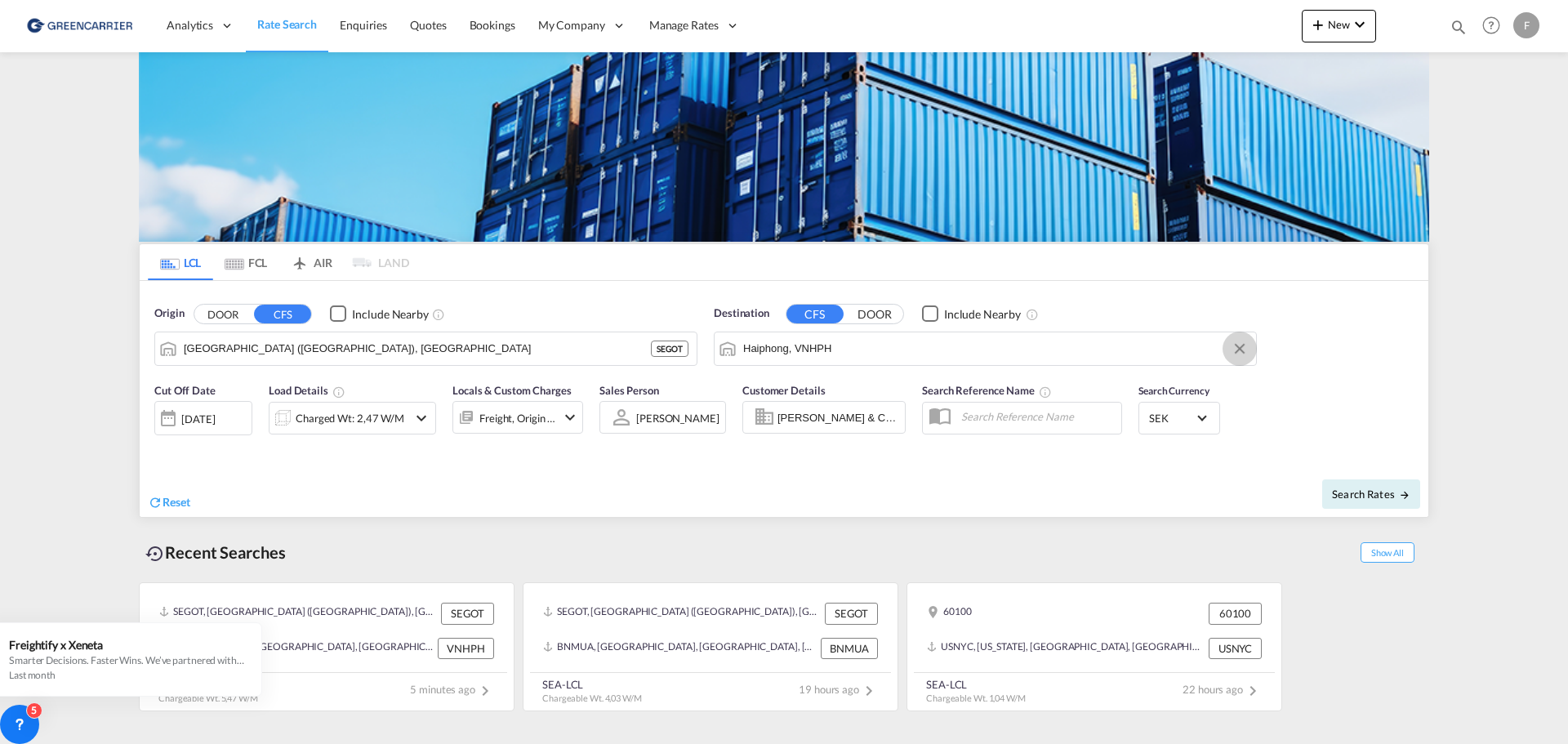
click at [1239, 347] on button "Clear Input" at bounding box center [1240, 349] width 24 height 24
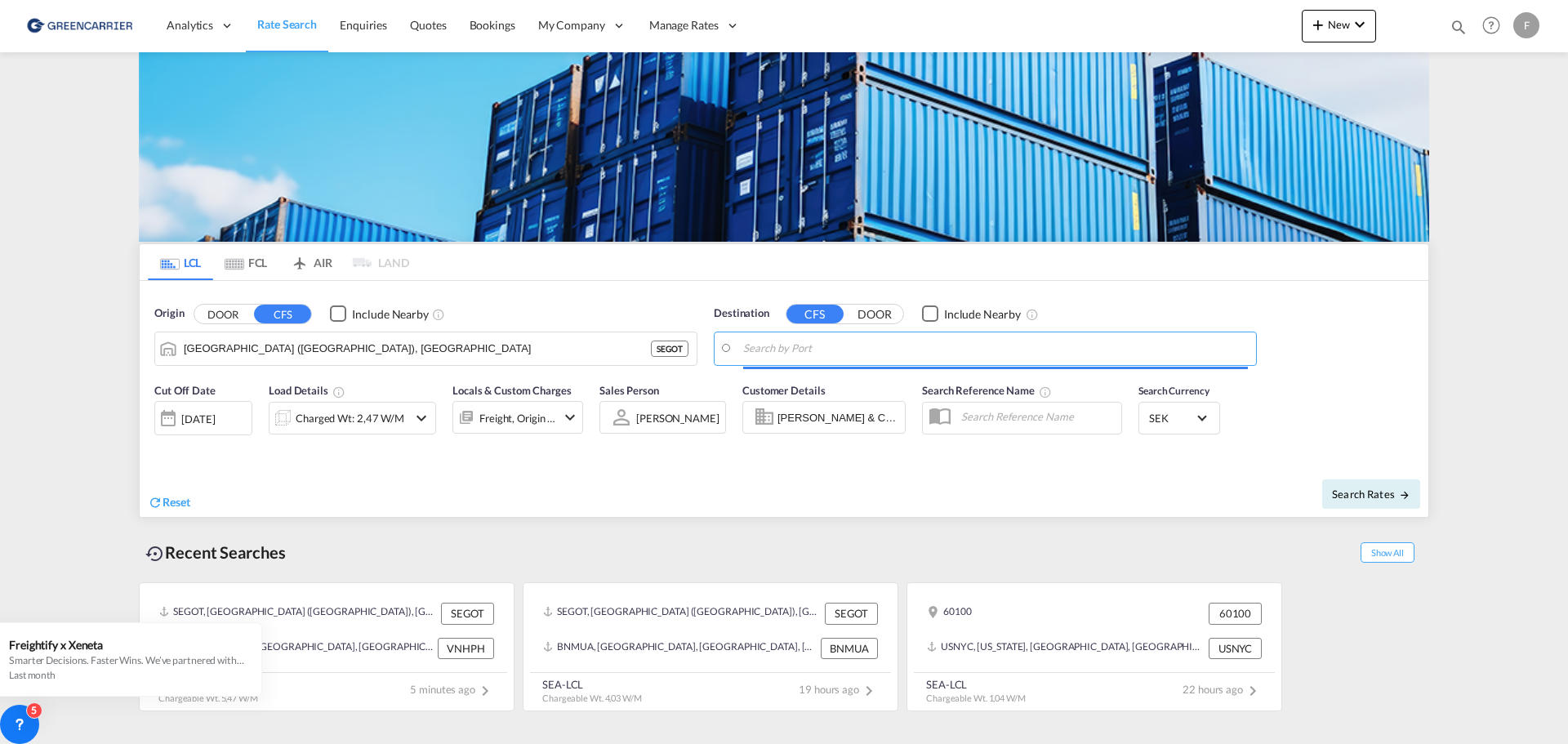
click at [1053, 347] on input "Search by Port" at bounding box center [995, 349] width 505 height 24
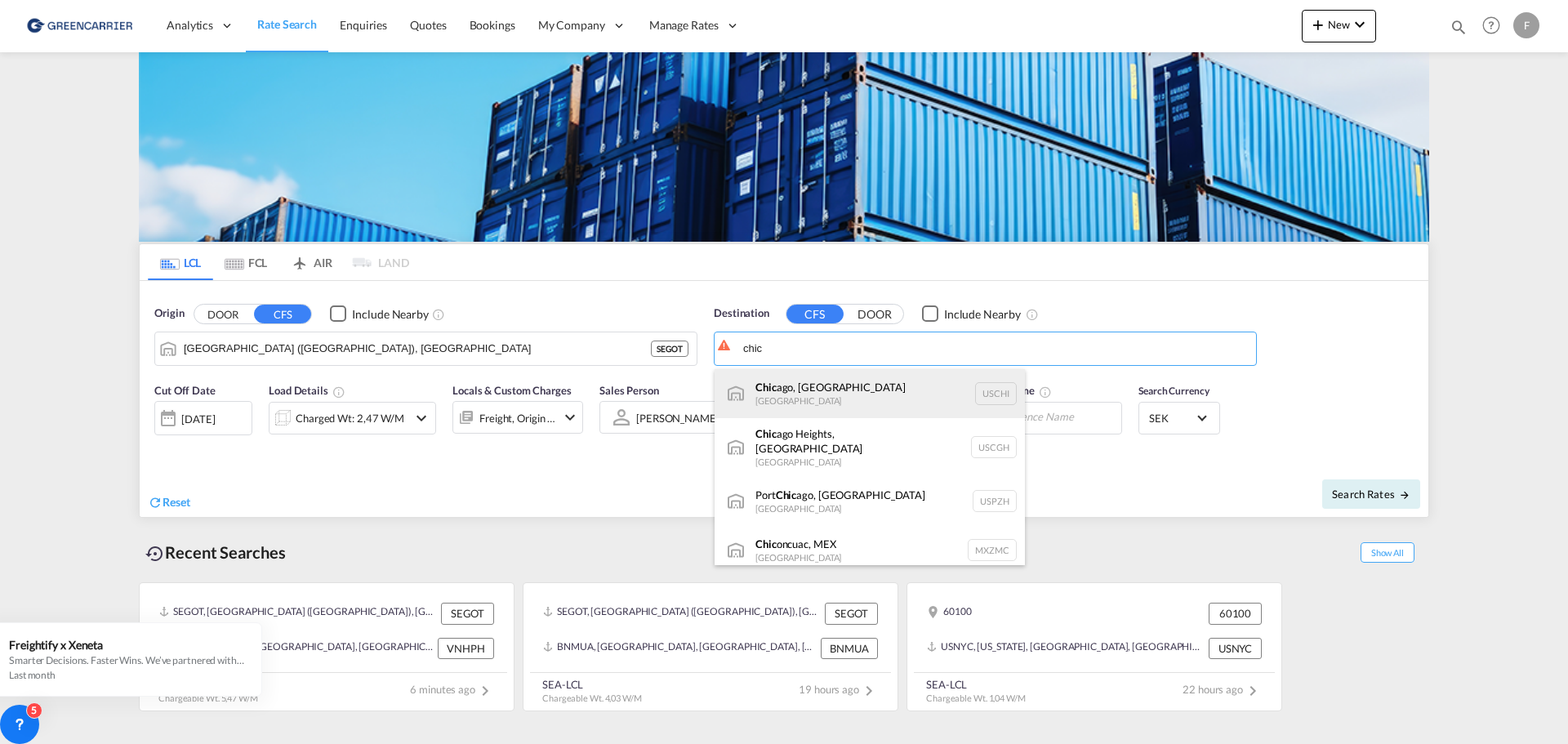
click at [846, 379] on div "Chic ago, IL [GEOGRAPHIC_DATA] [GEOGRAPHIC_DATA]" at bounding box center [870, 393] width 310 height 49
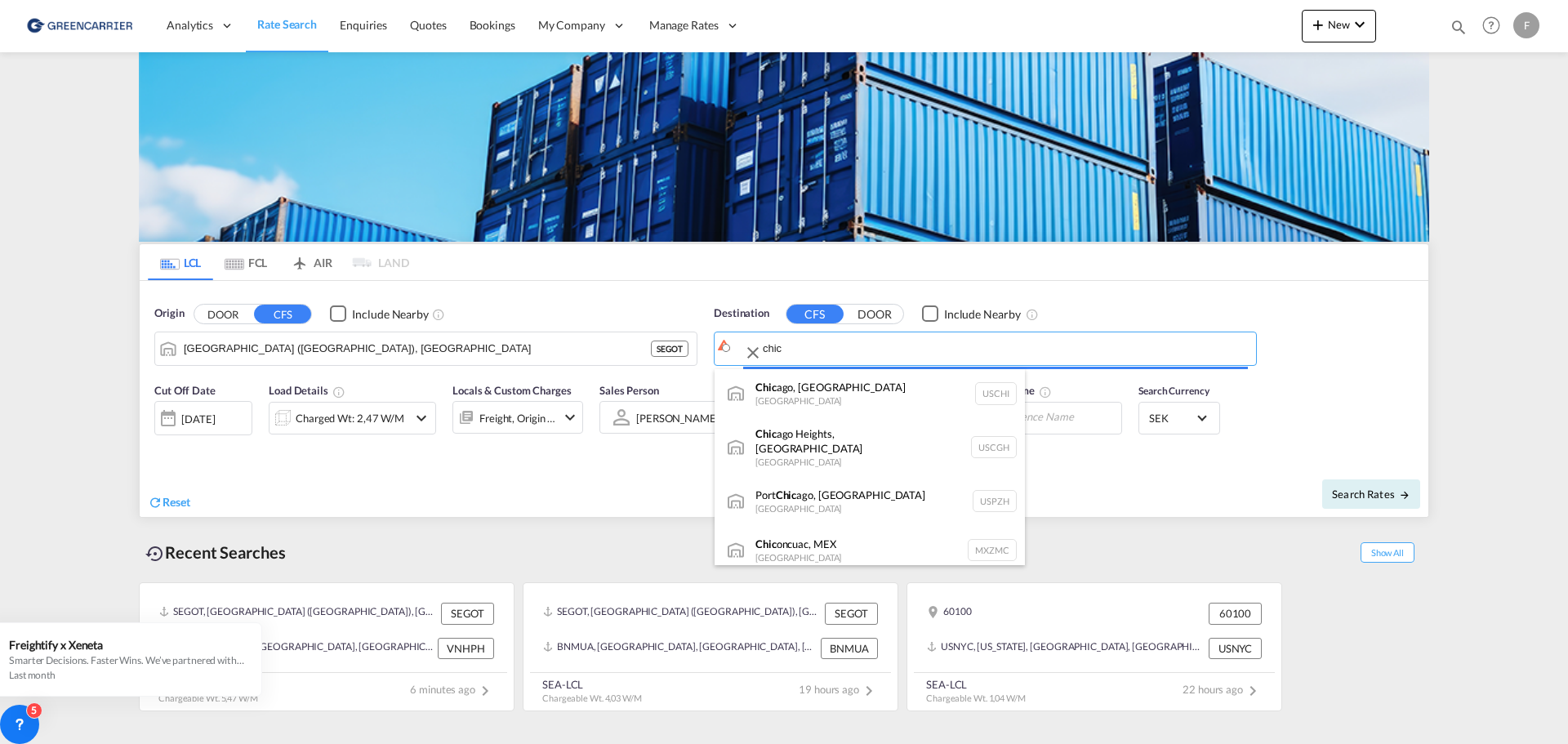
type input "[GEOGRAPHIC_DATA], [GEOGRAPHIC_DATA], USCHI"
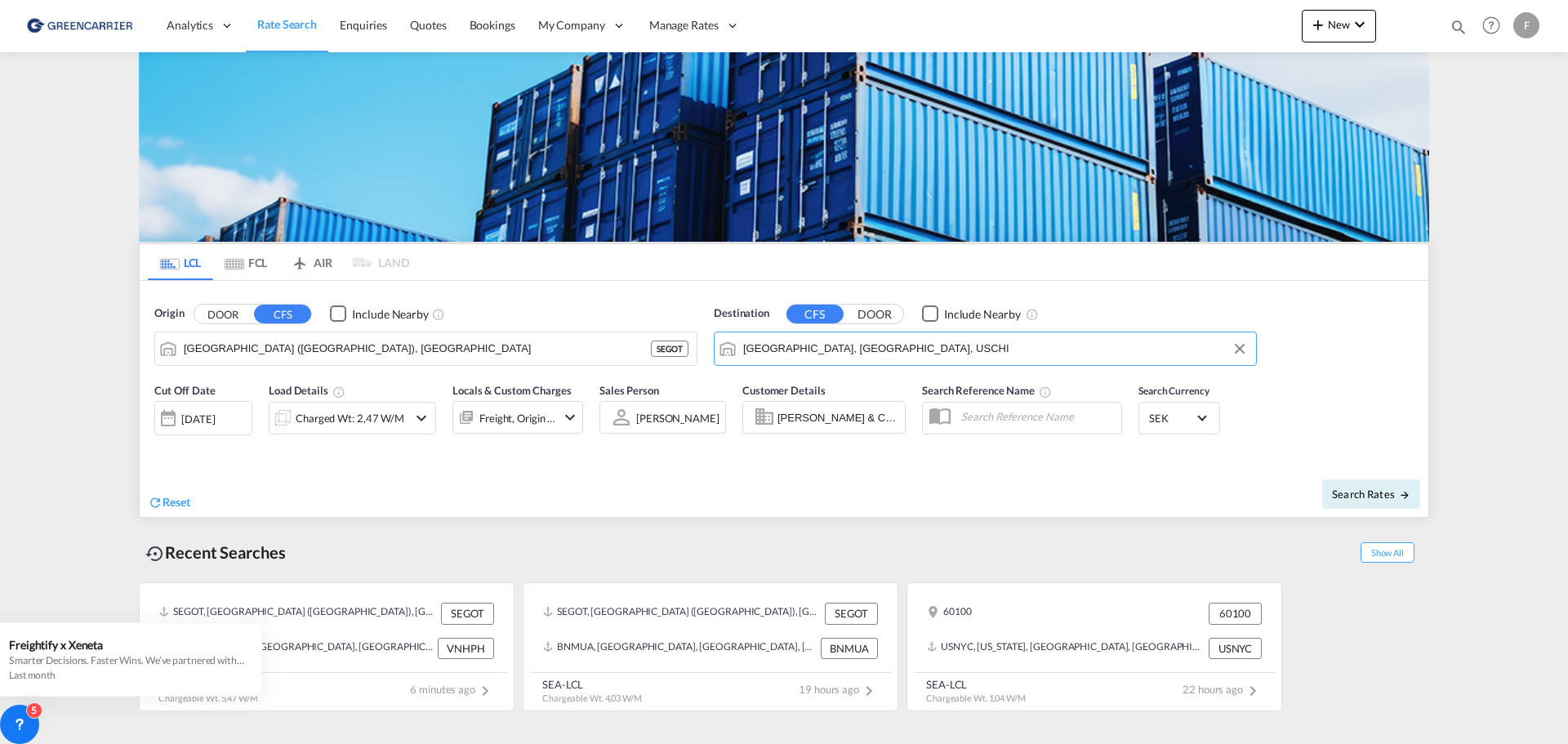
click at [221, 312] on button "DOOR" at bounding box center [222, 314] width 57 height 19
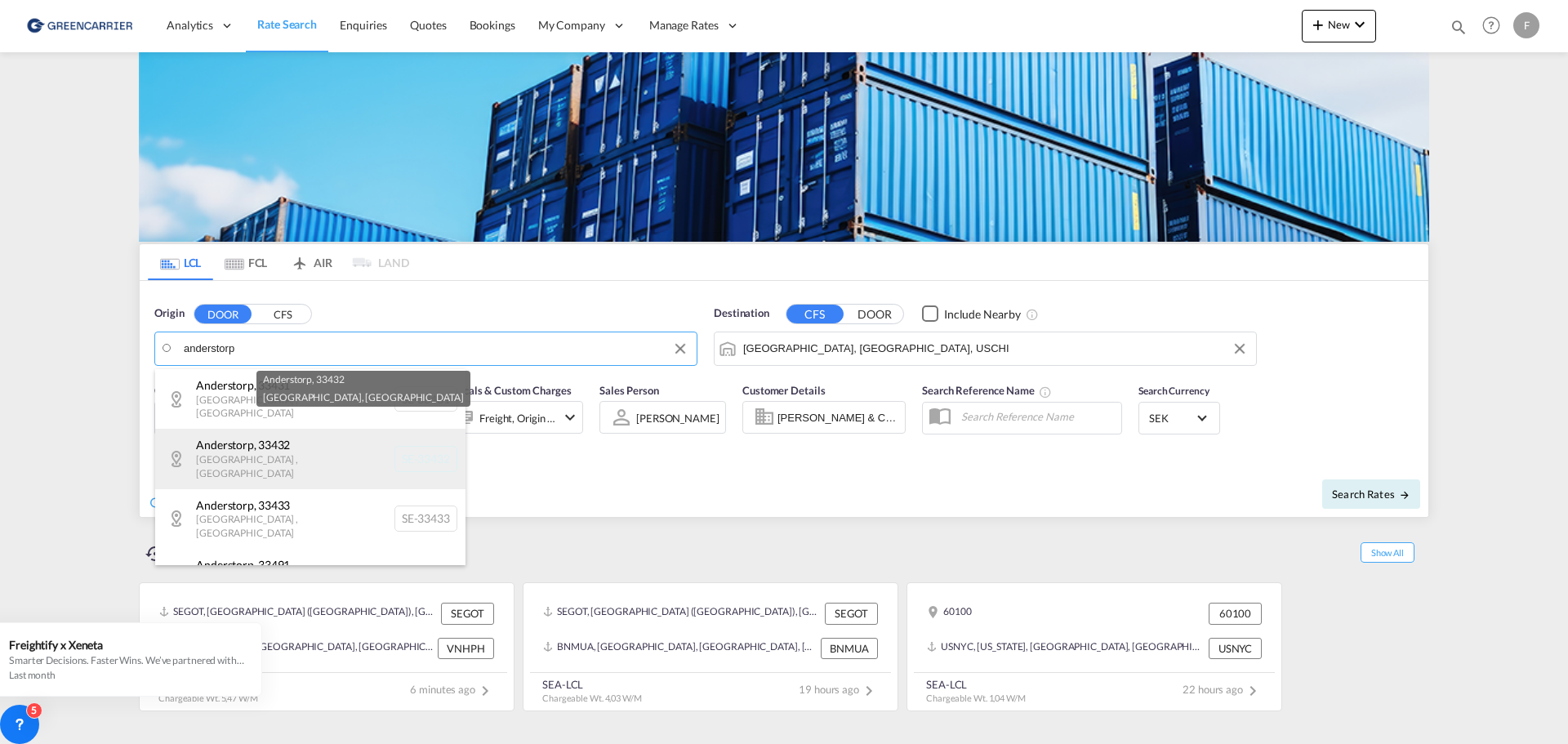
click at [300, 441] on div "Anderstorp , [GEOGRAPHIC_DATA]-33432" at bounding box center [310, 459] width 310 height 60
type input "SE-33432, Anderstorp, [GEOGRAPHIC_DATA]"
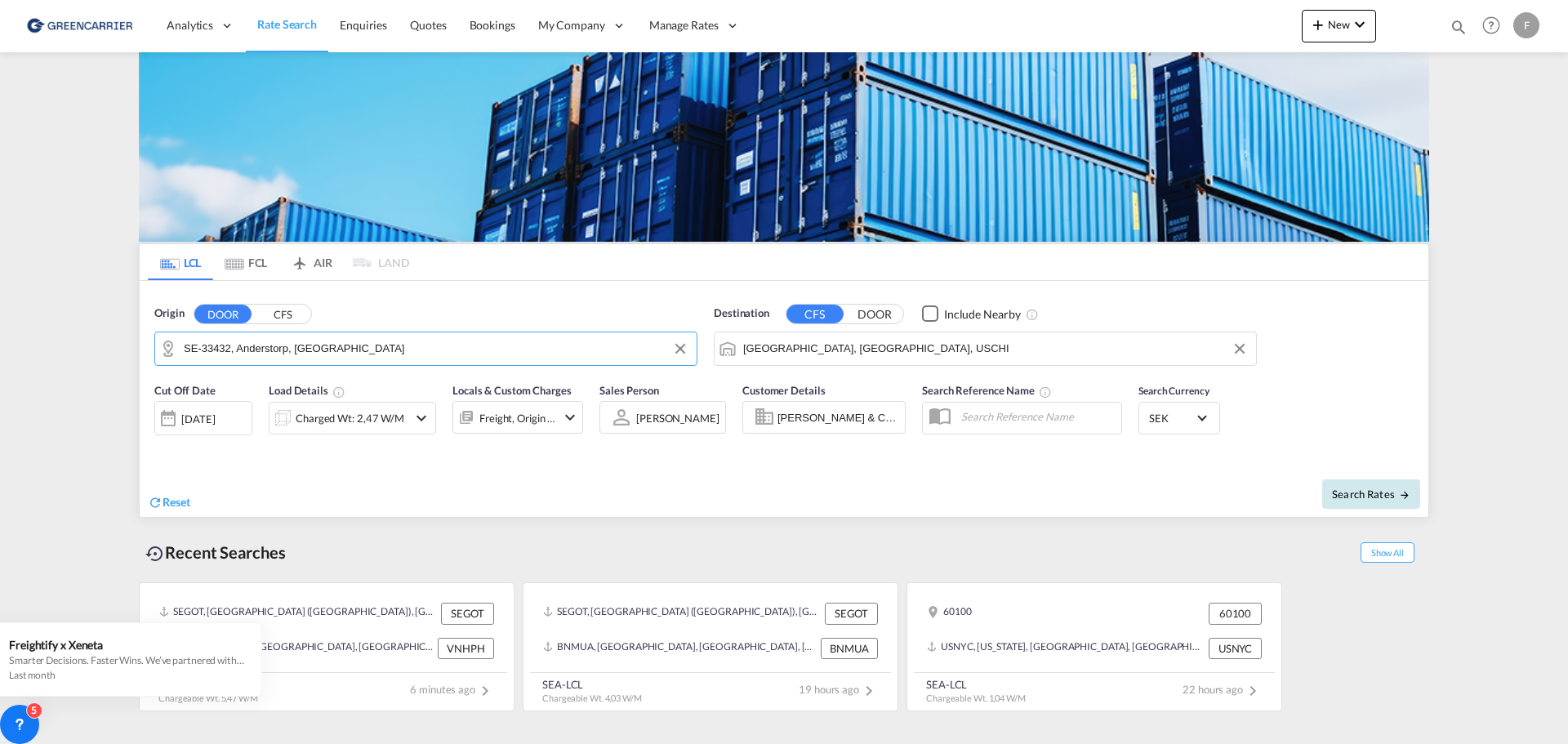
click at [1396, 497] on span "Search Rates" at bounding box center [1371, 494] width 78 height 13
type input "33432 to USCHI / [DATE]"
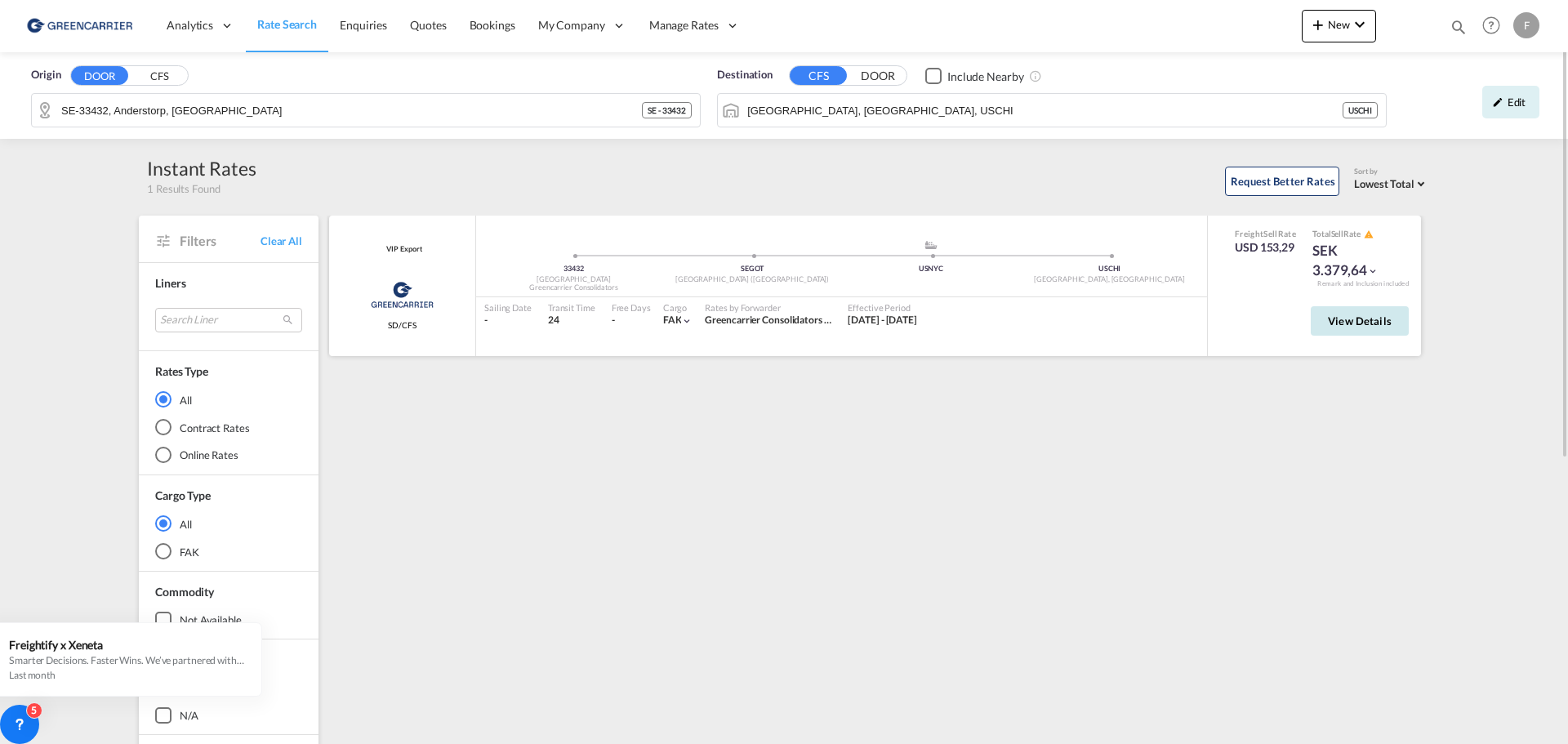
click at [1380, 324] on span "View Details" at bounding box center [1360, 321] width 64 height 13
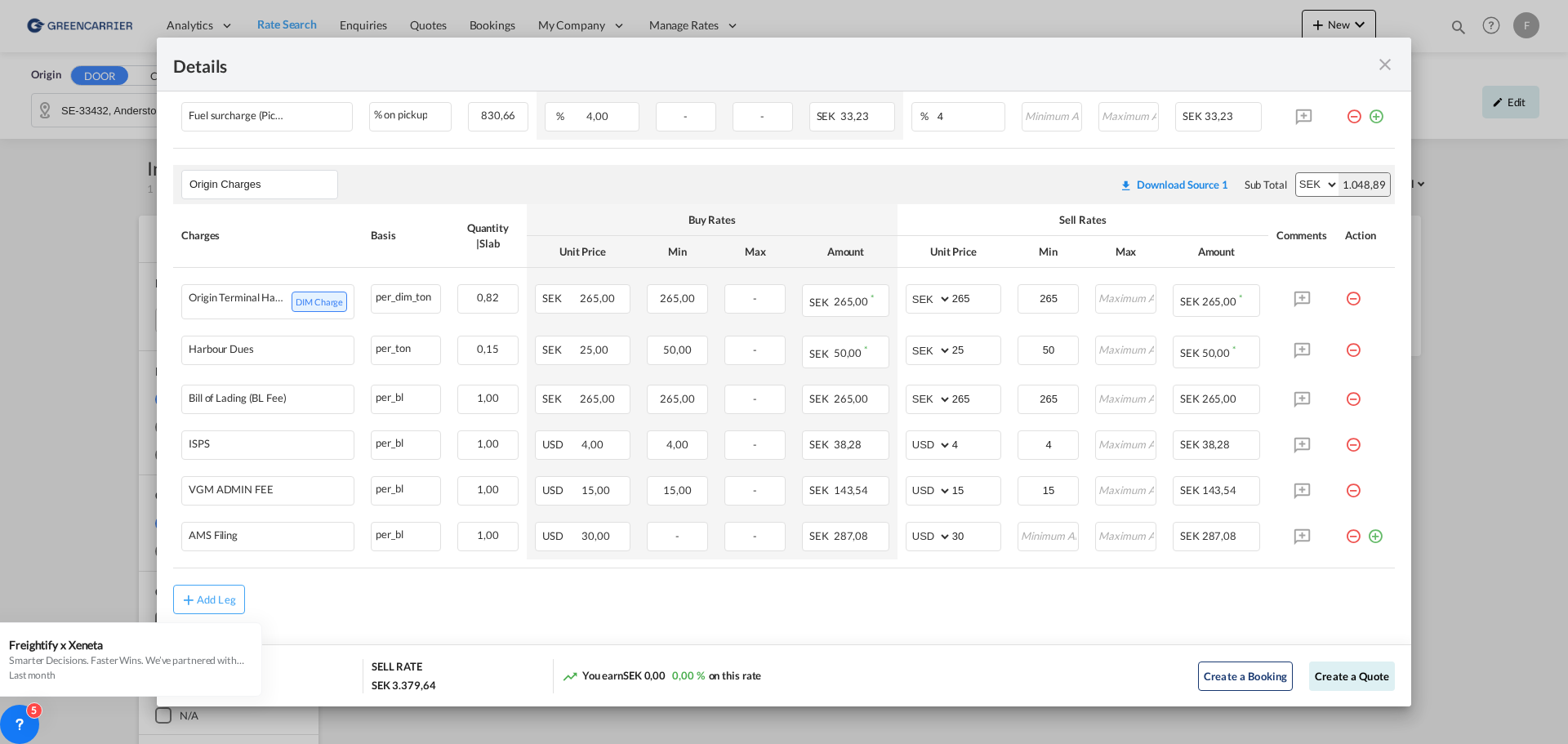
scroll to position [765, 0]
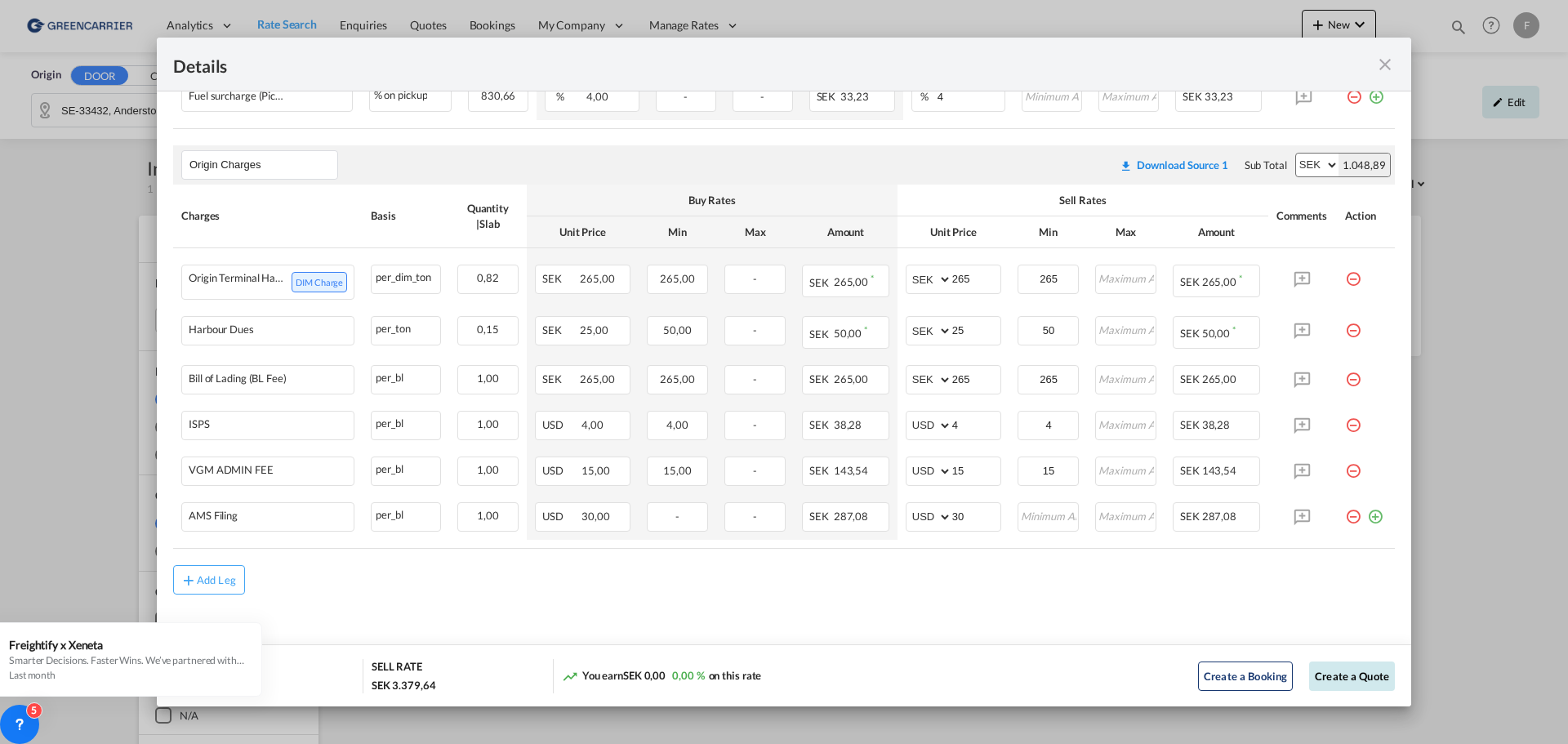
click at [1348, 678] on button "Create a Quote" at bounding box center [1352, 676] width 86 height 29
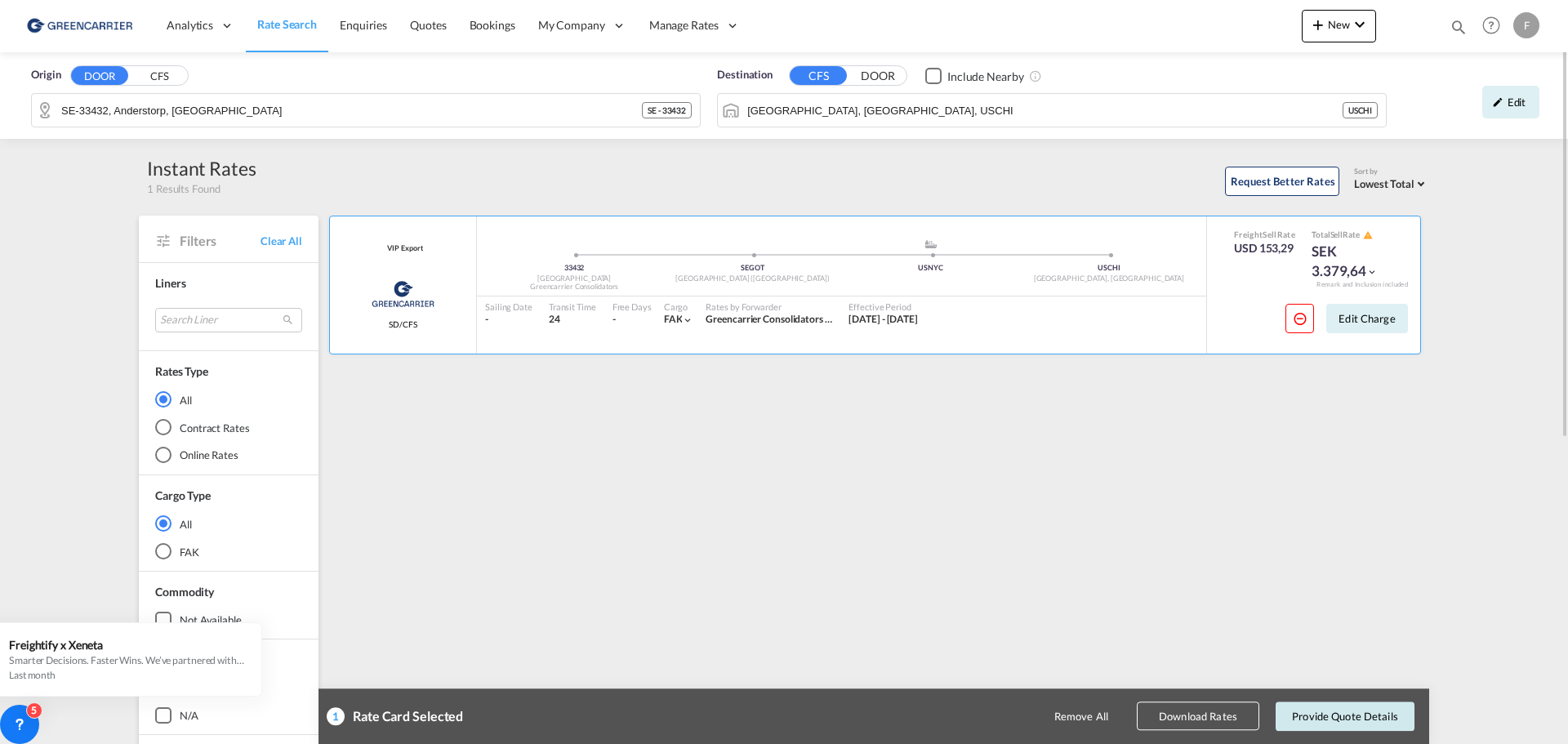
click at [1360, 714] on button "Provide Quote Details" at bounding box center [1345, 716] width 139 height 29
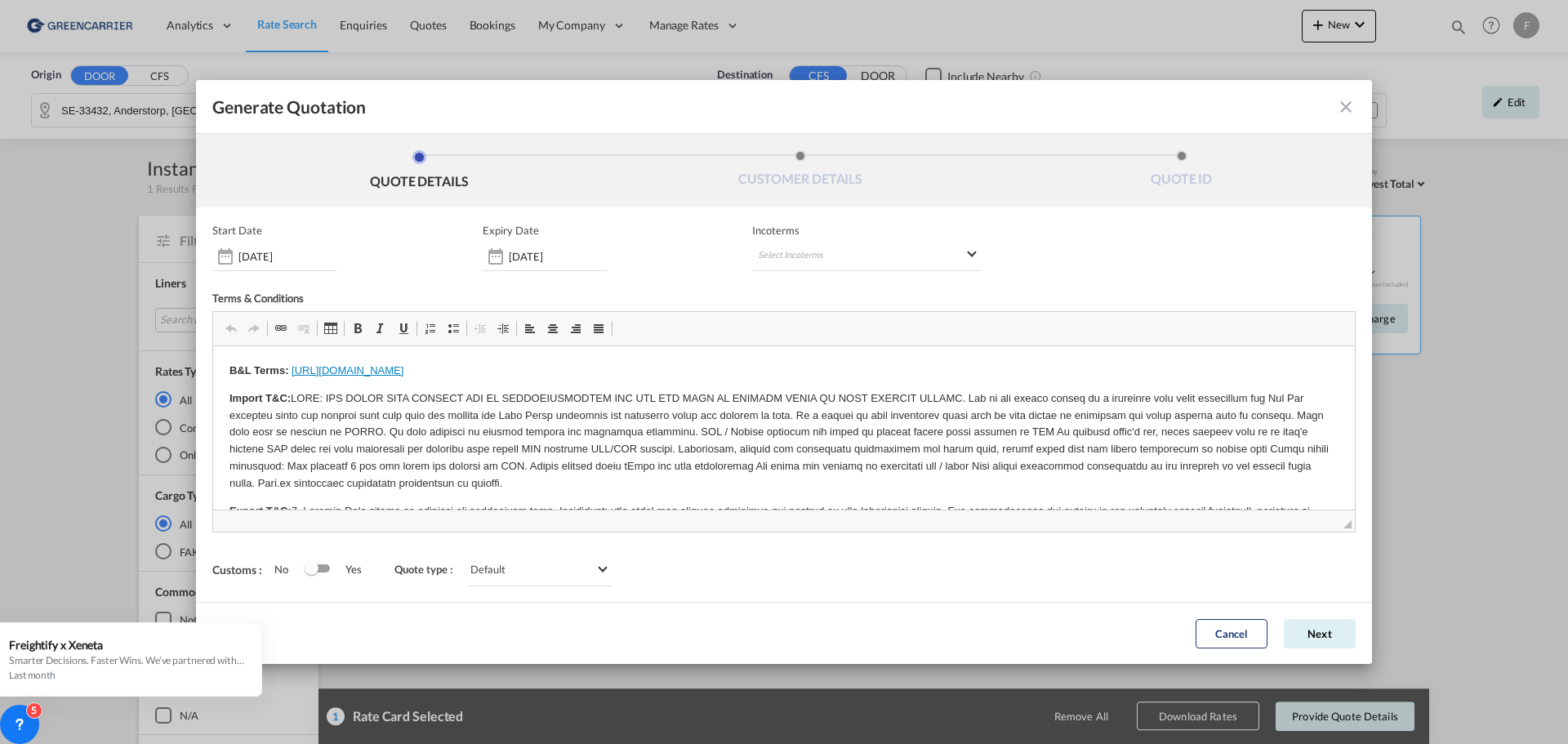
scroll to position [0, 0]
click at [1331, 633] on button "Next" at bounding box center [1319, 633] width 72 height 29
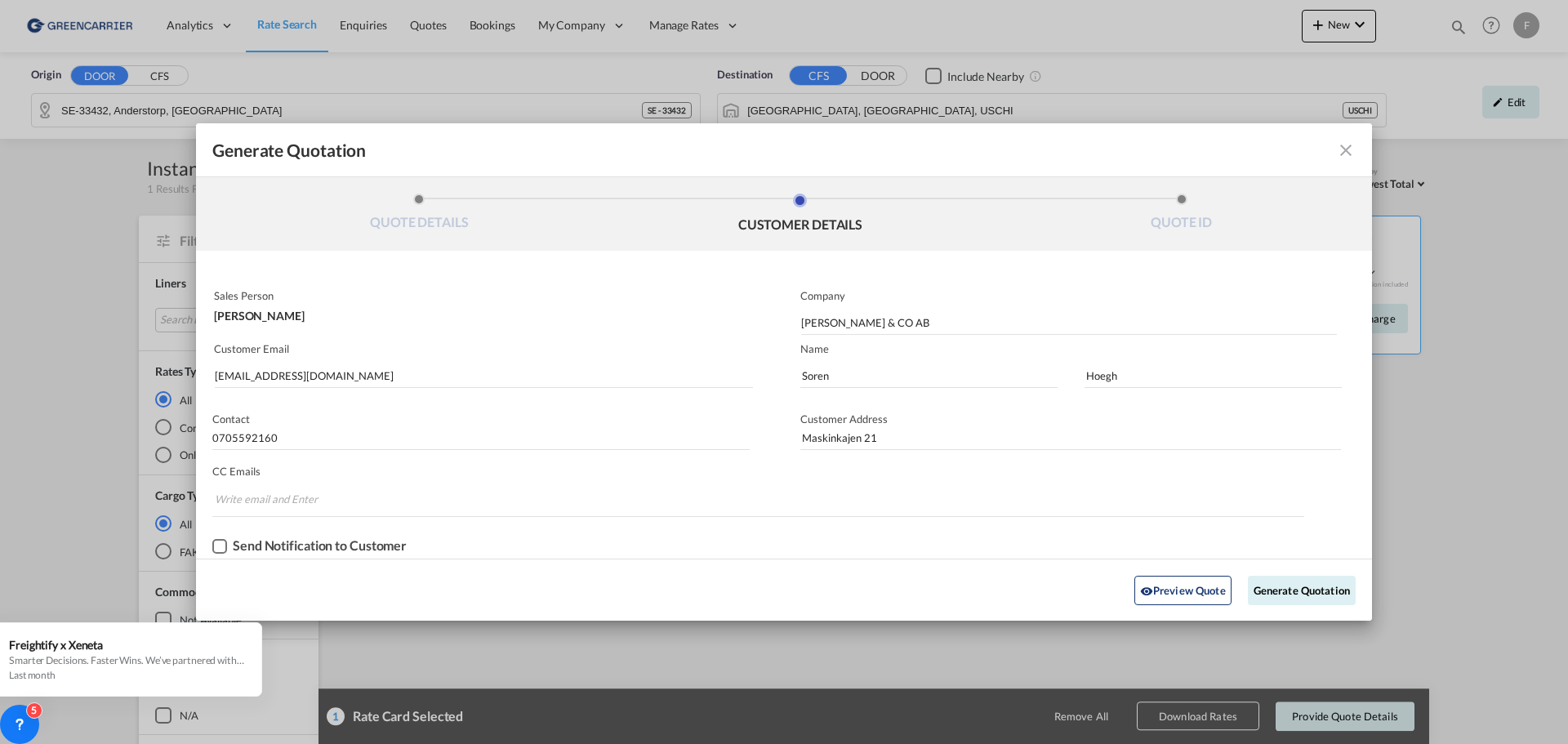
click at [1345, 149] on md-icon "icon-close fg-AAA8AD cursor m-0" at bounding box center [1346, 150] width 20 height 20
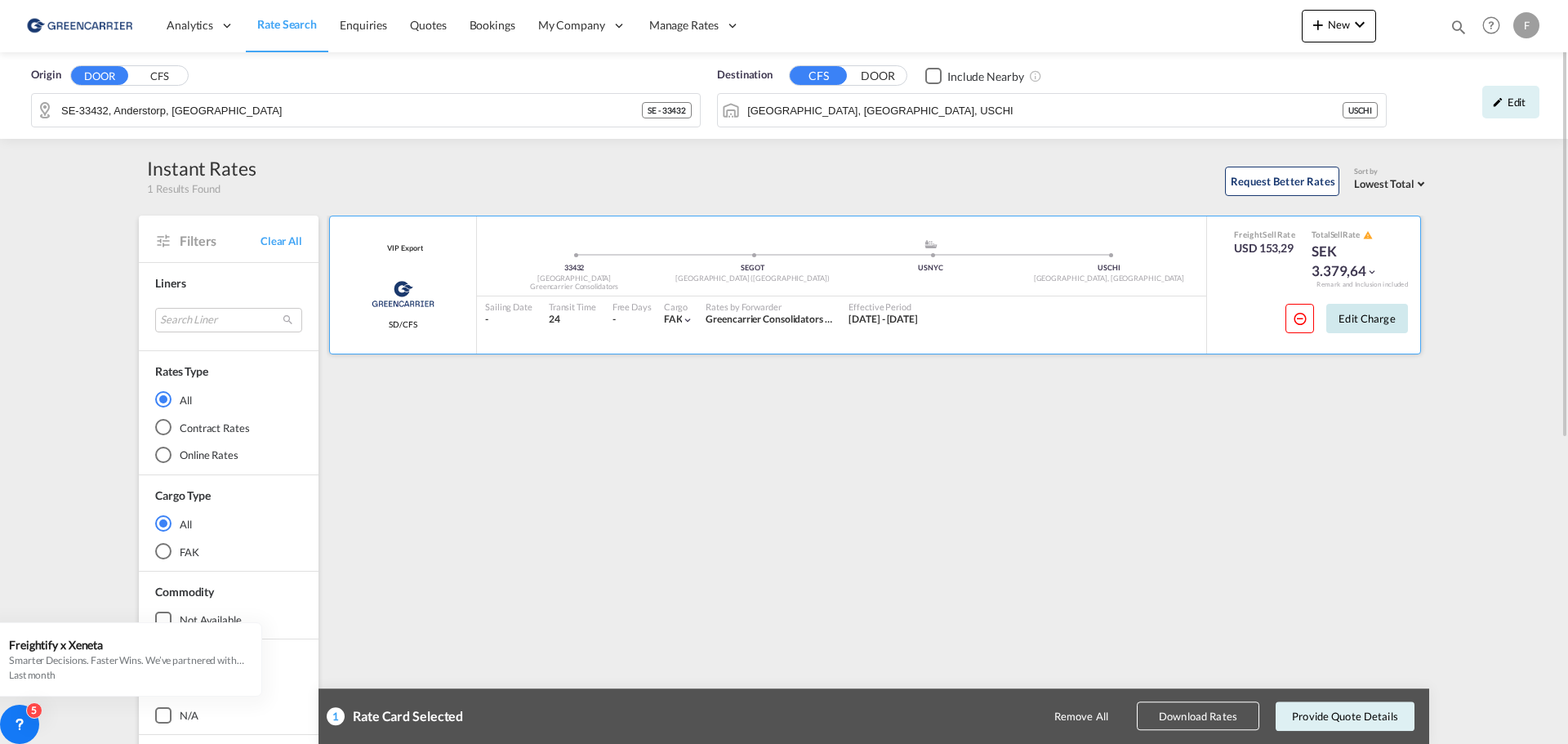
click at [1365, 315] on button "Edit Charge" at bounding box center [1366, 318] width 81 height 29
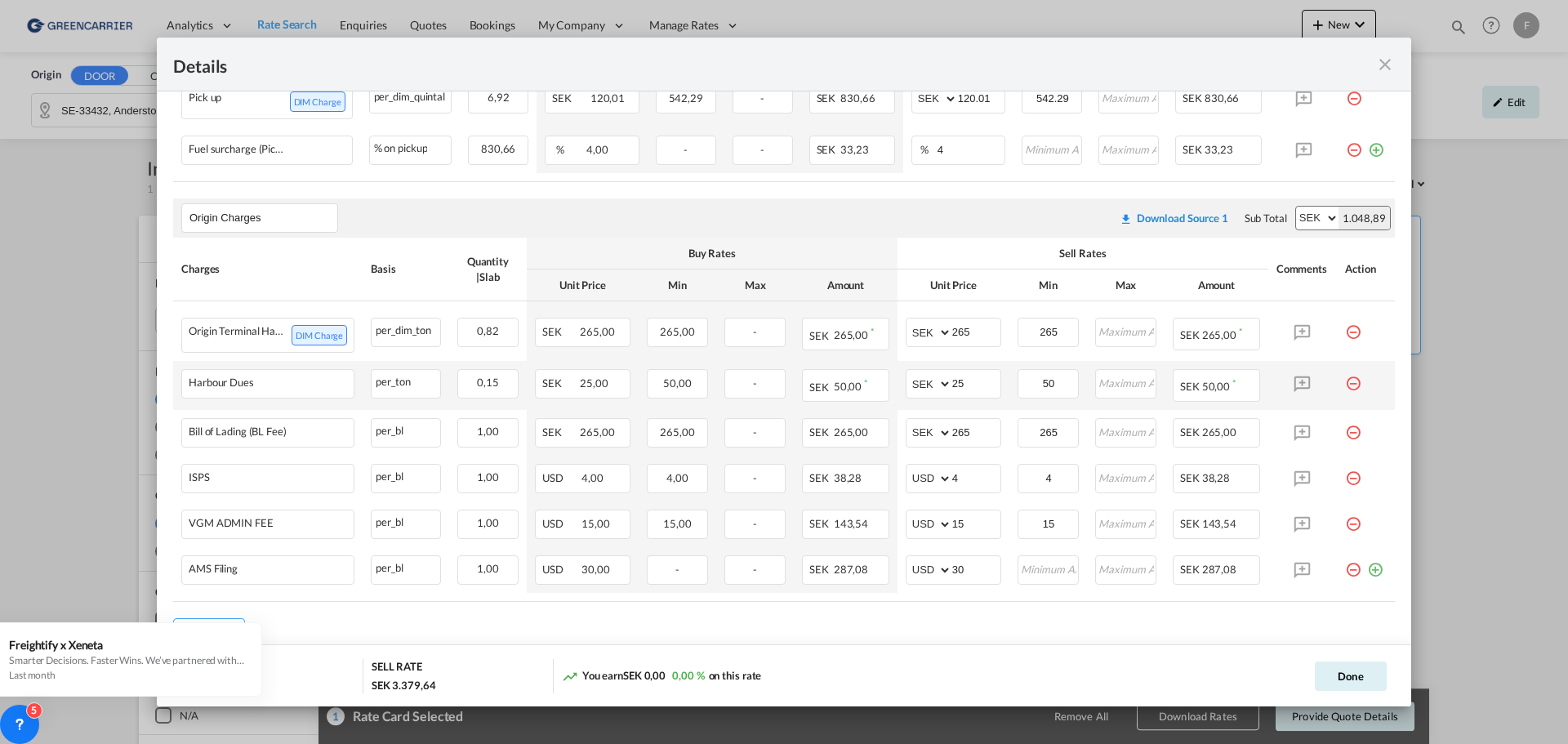
scroll to position [765, 0]
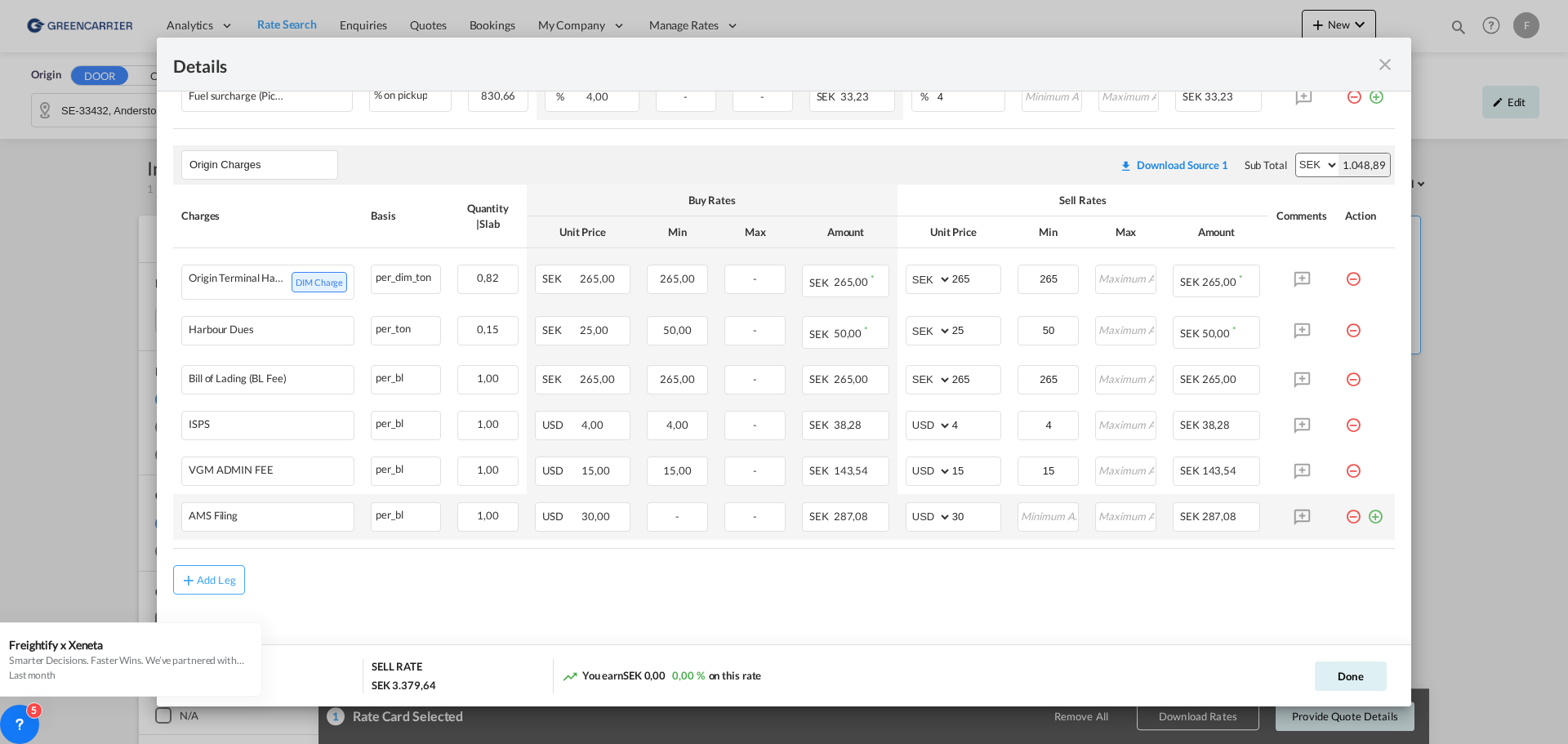
click at [1367, 519] on md-icon "icon-plus-circle-outline green-400-fg" at bounding box center [1375, 509] width 16 height 16
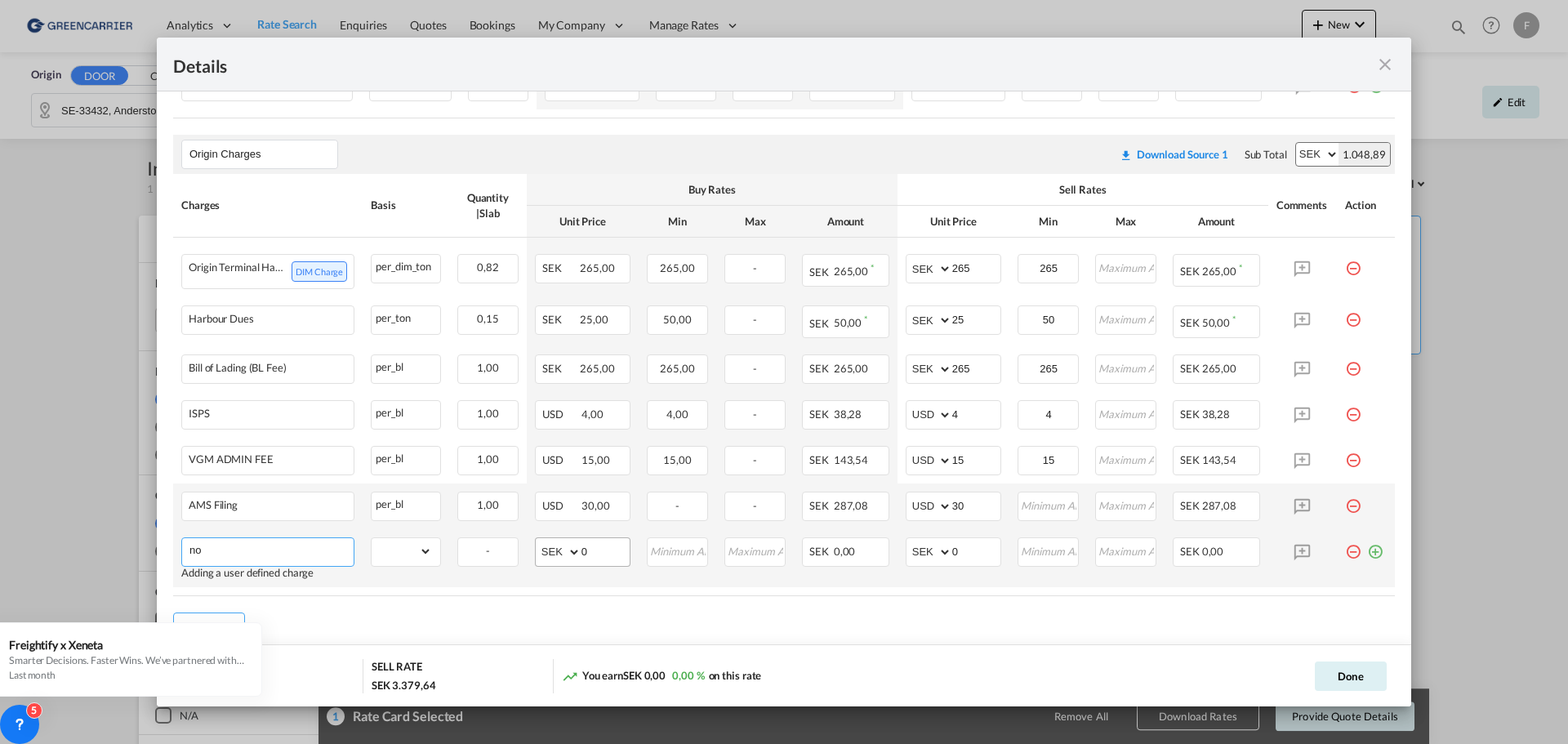
type input "n"
click at [281, 535] on li "Non Stackable" at bounding box center [270, 531] width 164 height 39
type input "Non Stackable"
click at [421, 561] on select "gross_weight volumetric_weight per_shipment per_bl per_km per_hawb per_kg flat …" at bounding box center [402, 551] width 61 height 26
select select "per_shipment"
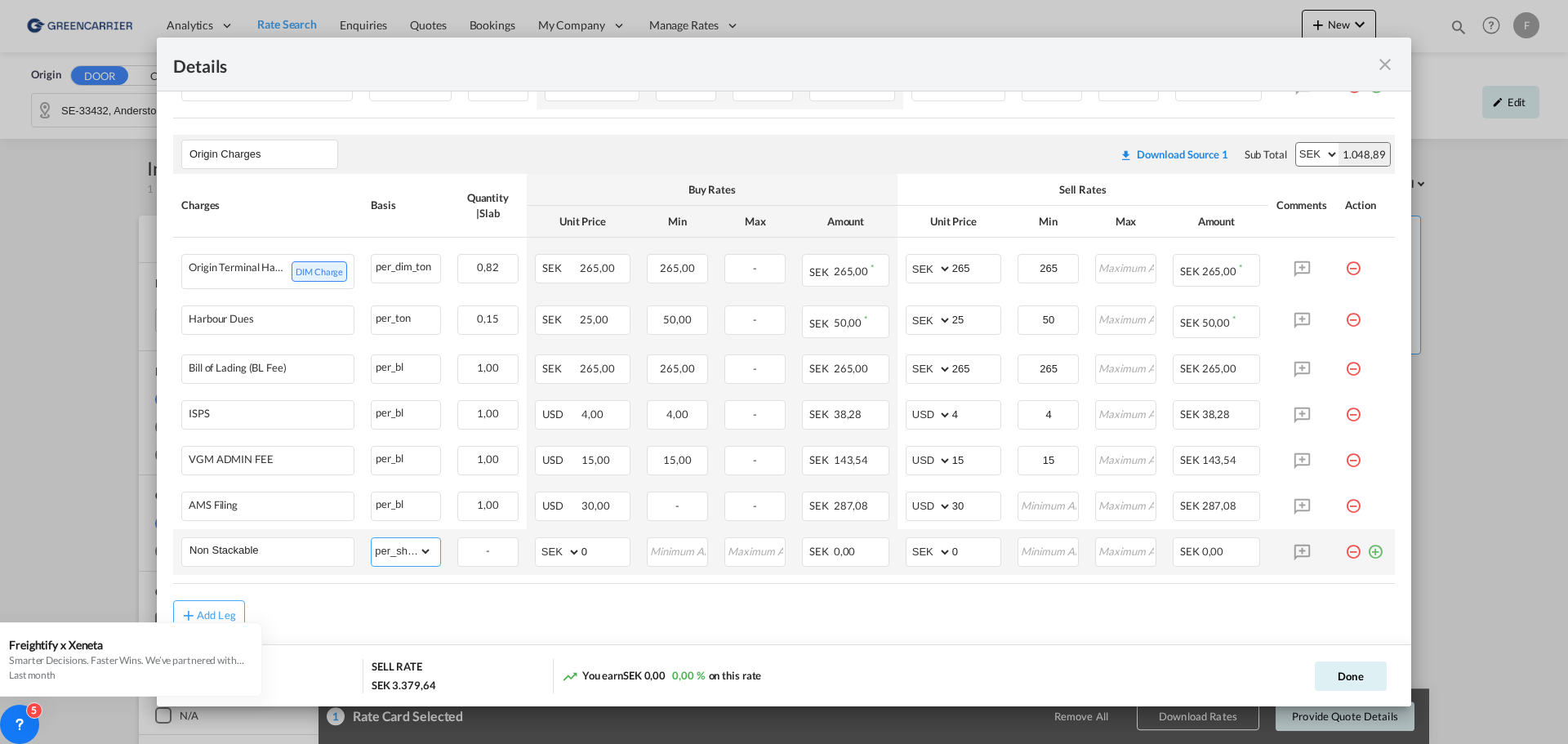
click at [372, 550] on select "gross_weight volumetric_weight per_shipment per_bl per_km per_hawb per_kg flat …" at bounding box center [402, 551] width 61 height 26
click at [933, 561] on select "AED AFN ALL AMD ANG AOA ARS AUD AWG AZN BAM BBD BDT BGN BHD BIF BMD BND [PERSON…" at bounding box center [930, 552] width 42 height 22
select select "string:USD"
click at [909, 552] on select "AED AFN ALL AMD ANG AOA ARS AUD AWG AZN BAM BBD BDT BGN BHD BIF BMD BND [PERSON…" at bounding box center [930, 552] width 42 height 22
click at [976, 563] on input "0" at bounding box center [976, 551] width 49 height 24
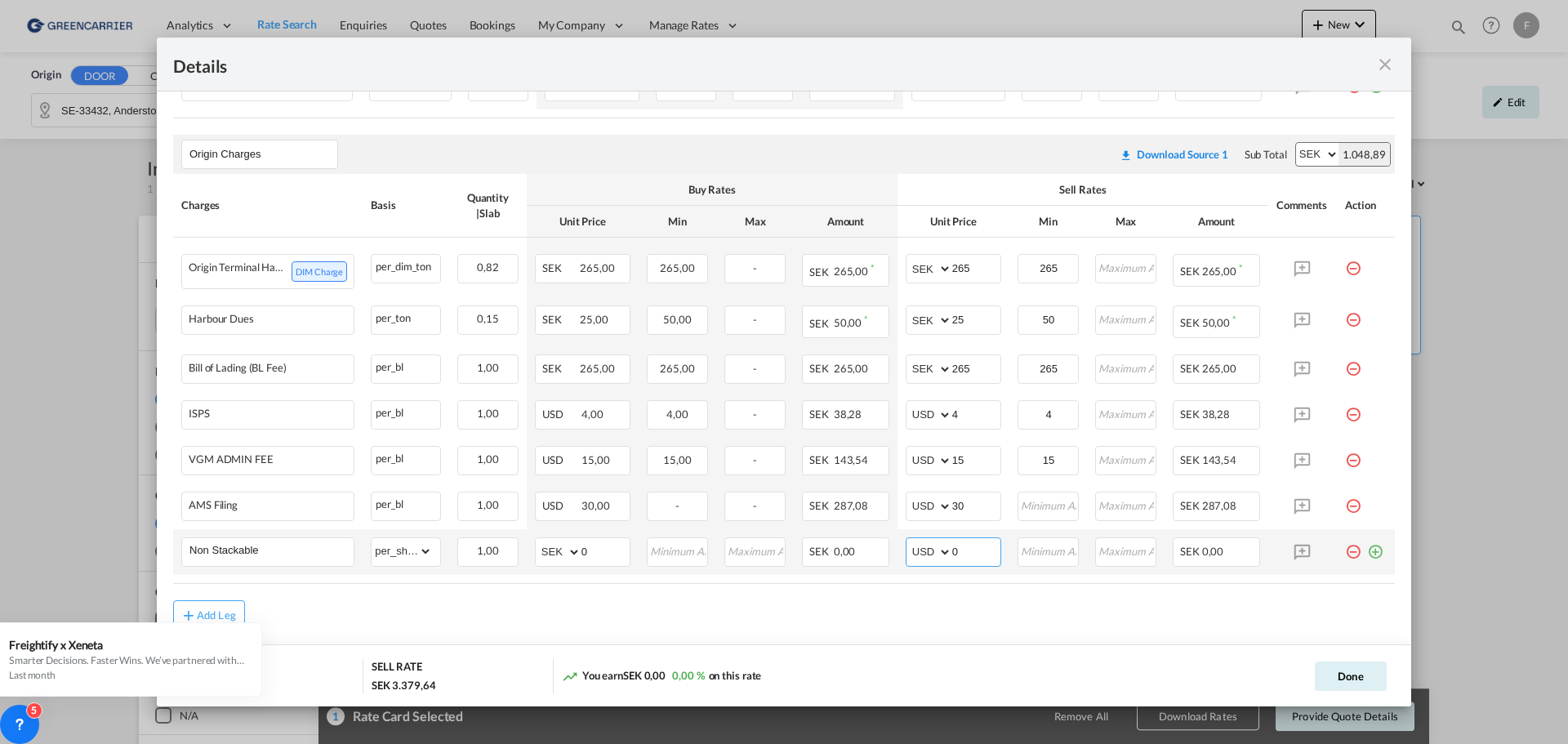
drag, startPoint x: 968, startPoint y: 565, endPoint x: 903, endPoint y: 561, distance: 65.1
click at [905, 561] on md-input-container "AED AFN ALL AMD ANG AOA ARS AUD AWG AZN BAM BBD BDT BGN BHD BIF BMD BND [PERSON…" at bounding box center [953, 551] width 95 height 29
type input "100"
click at [1386, 62] on md-icon "icon-close fg-AAA8AD m-0 cursor" at bounding box center [1385, 64] width 20 height 20
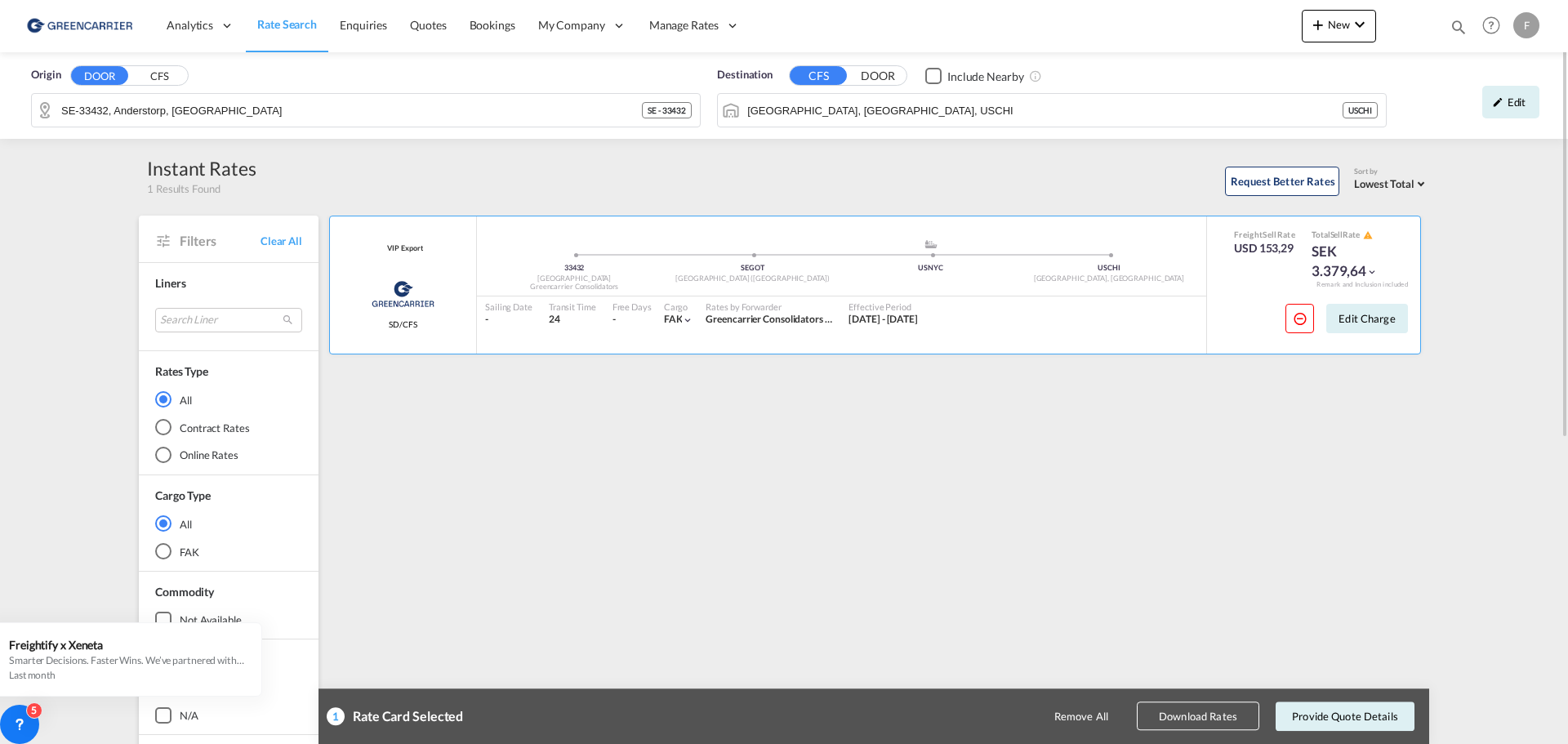
click at [291, 24] on span "Rate Search" at bounding box center [287, 23] width 60 height 14
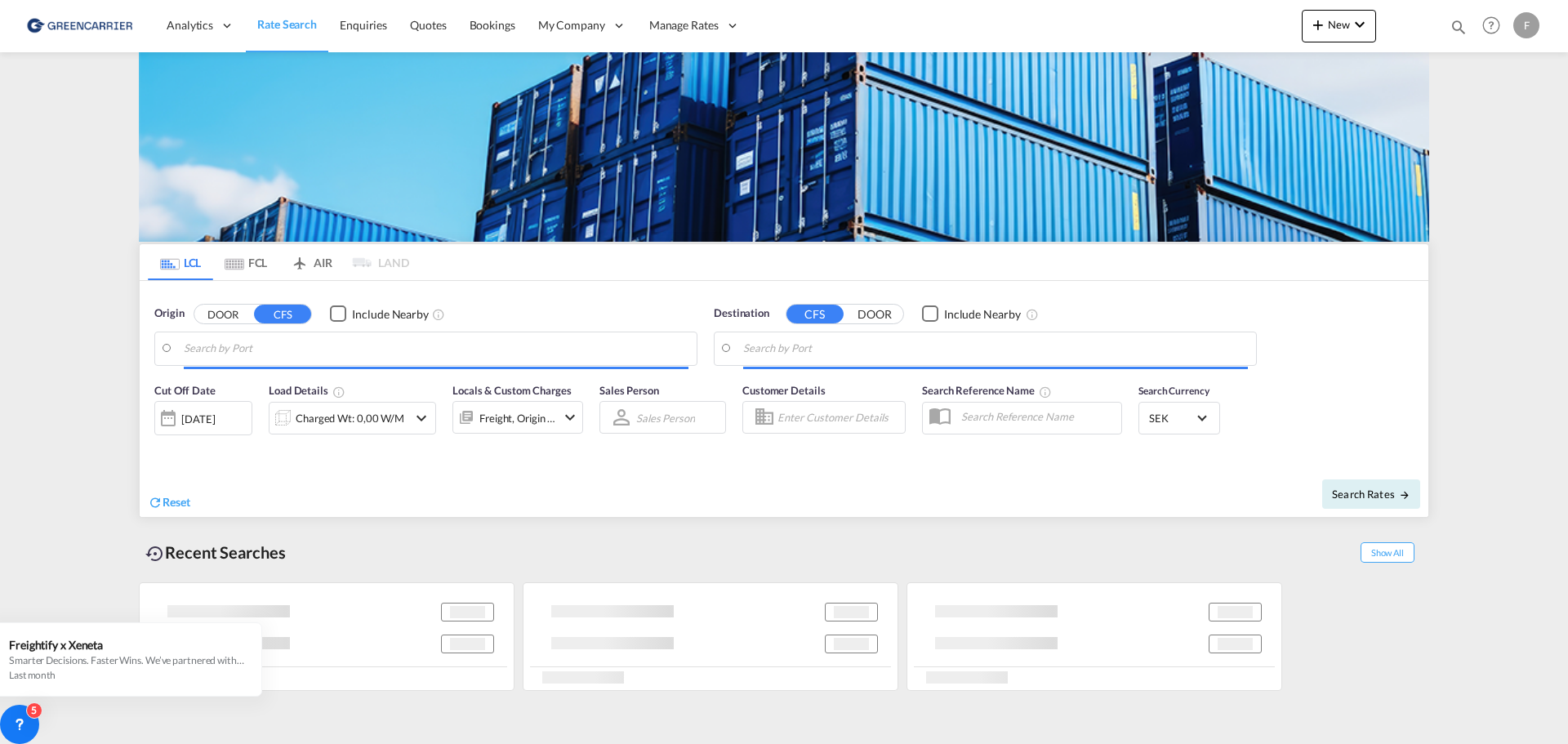
type input "SE-33432, Anderstorp, [GEOGRAPHIC_DATA]"
type input "[GEOGRAPHIC_DATA], [GEOGRAPHIC_DATA], USCHI"
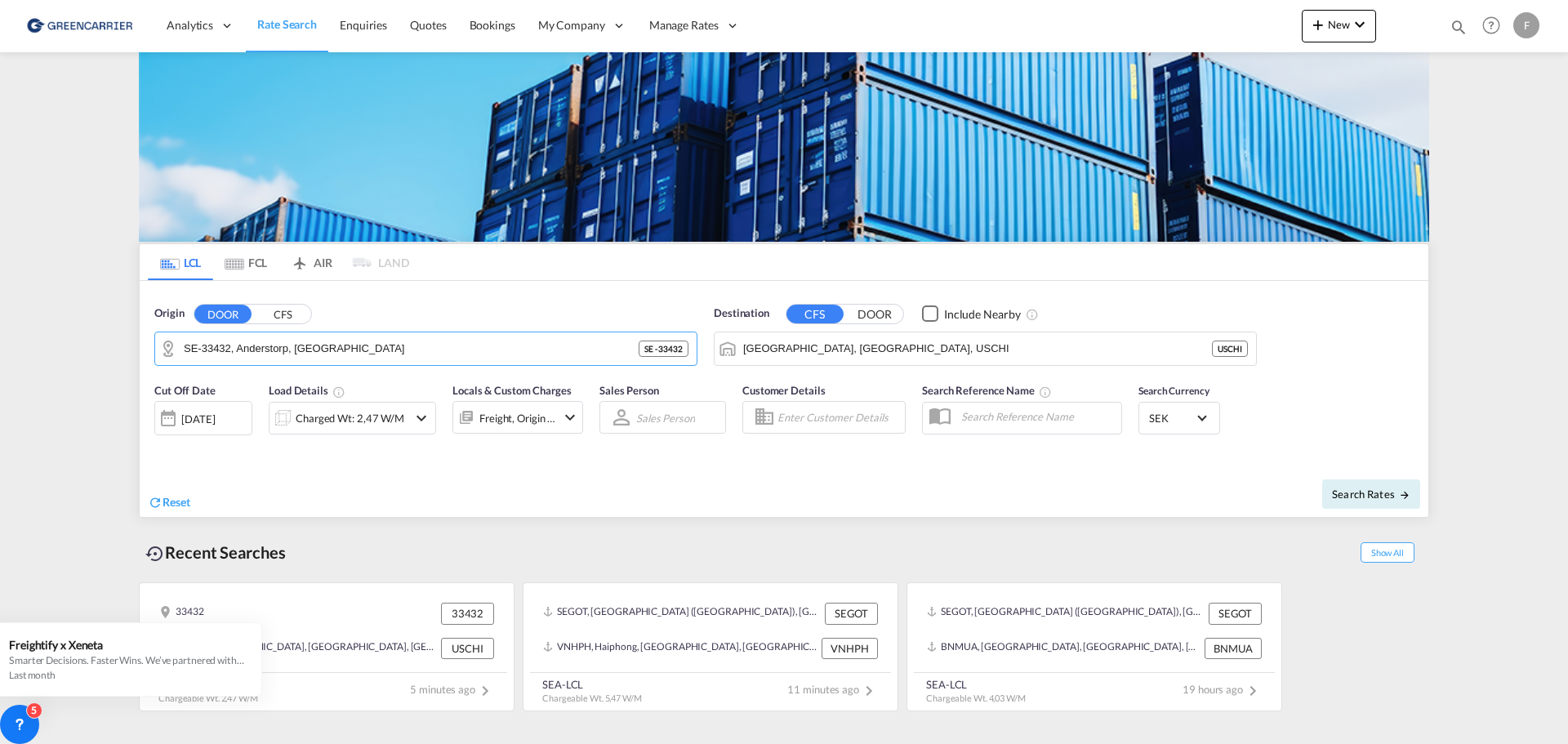
drag, startPoint x: 363, startPoint y: 351, endPoint x: 122, endPoint y: 310, distance: 244.5
click at [122, 310] on md-content "Analytics Reports Dashboard Rate Search Enquiries Quotes Bookings" at bounding box center [784, 372] width 1568 height 744
click at [683, 349] on button "Clear Input" at bounding box center [680, 349] width 24 height 24
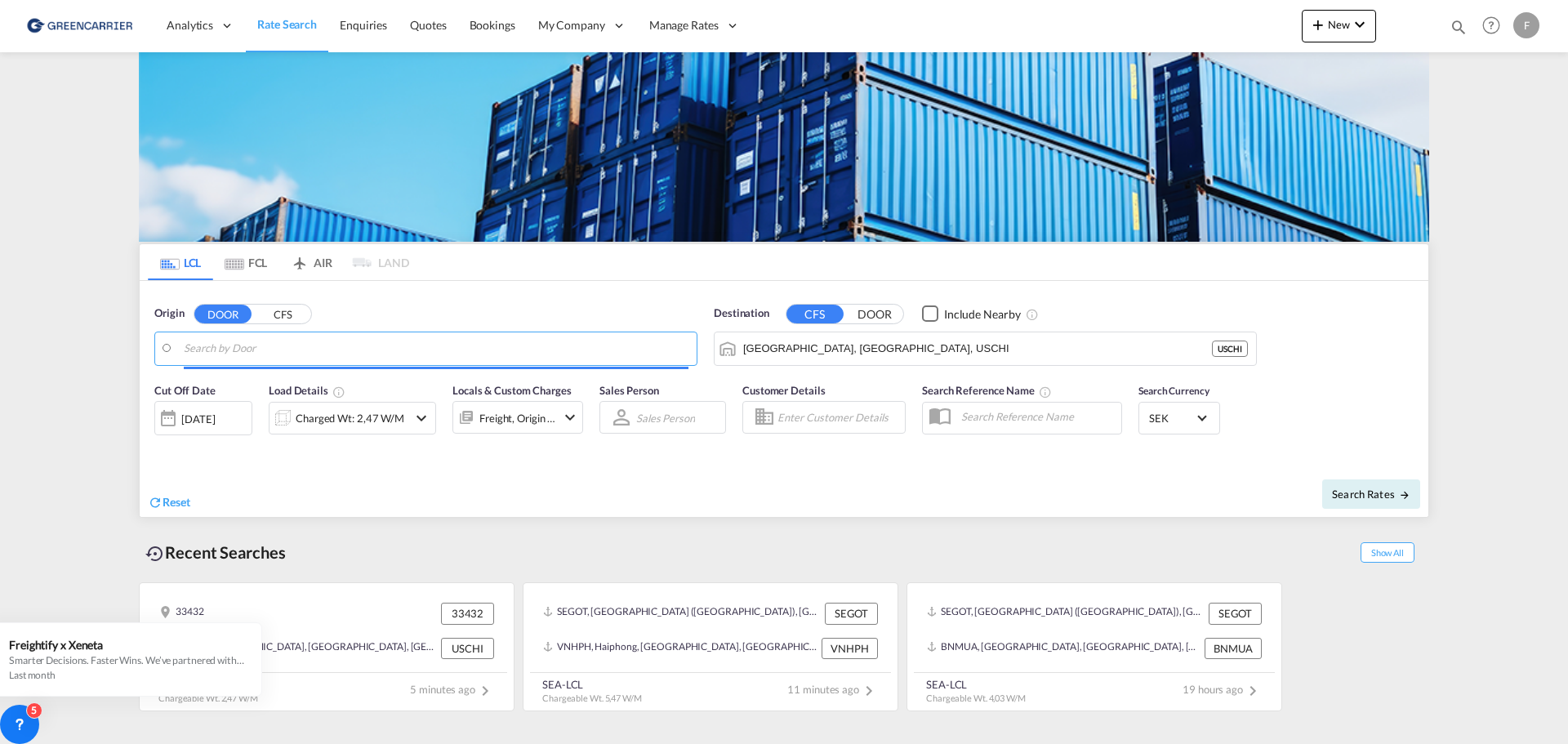
click at [470, 351] on input "Search by Door" at bounding box center [436, 349] width 505 height 24
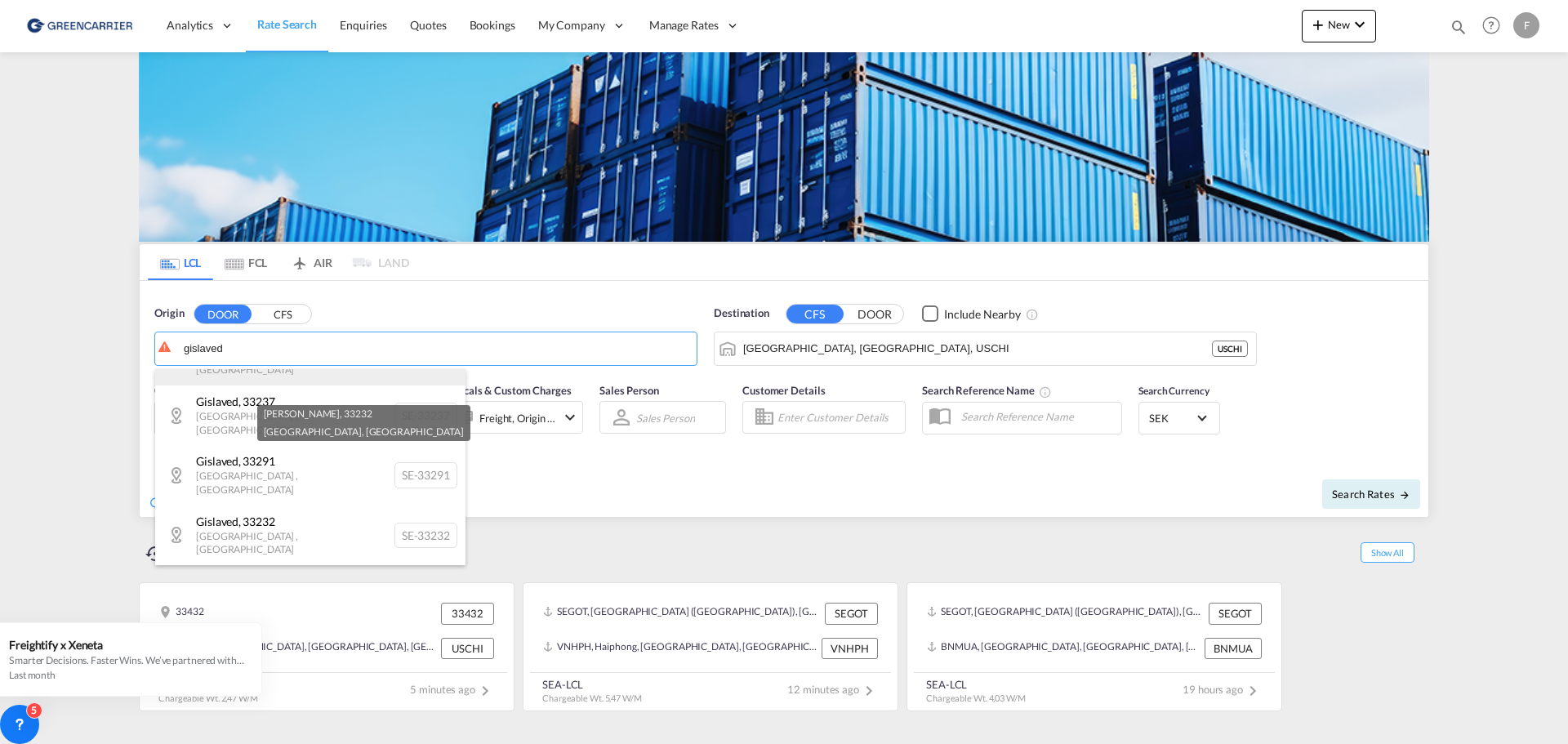
scroll to position [81, 0]
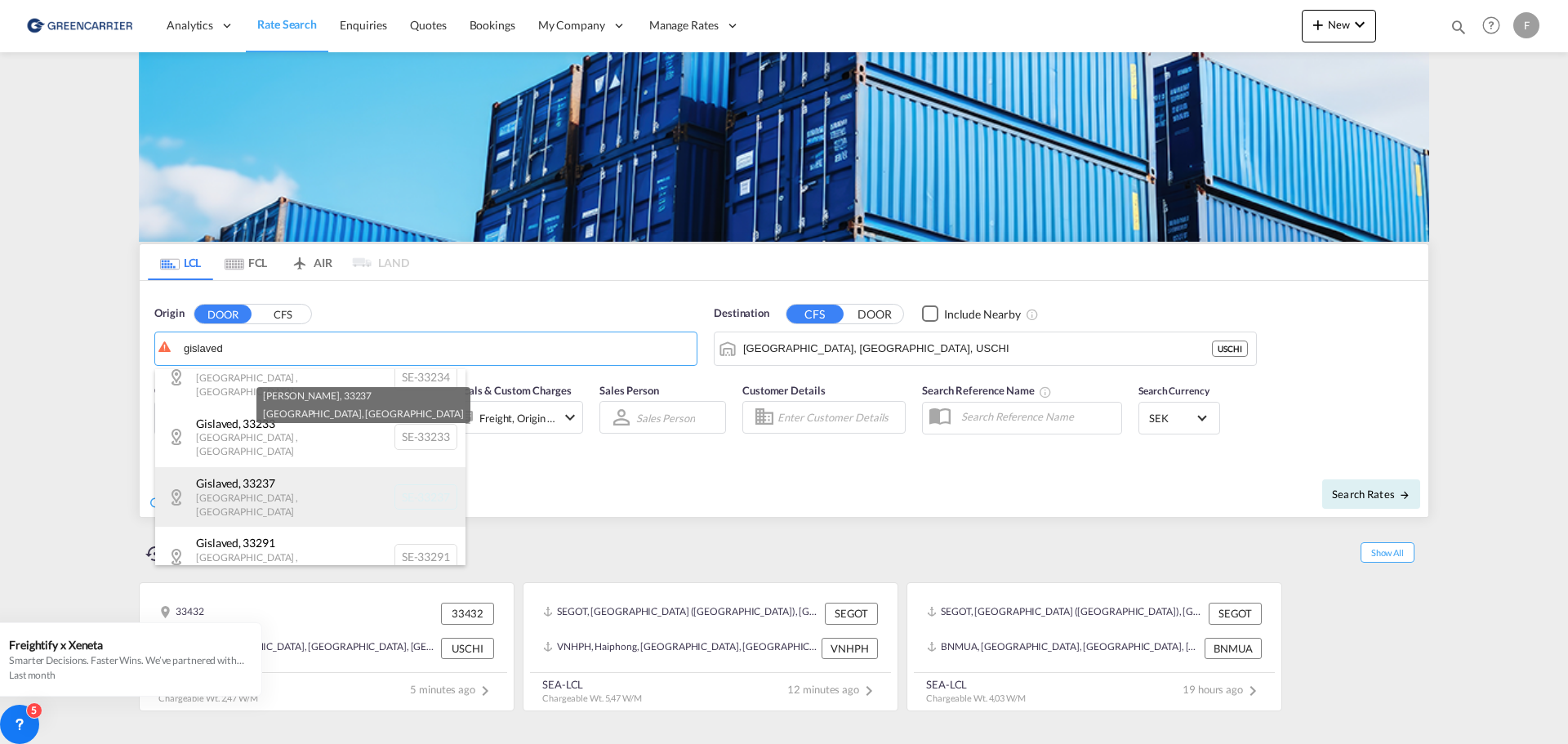
click at [267, 467] on div "Gislaved , 33237 [GEOGRAPHIC_DATA] , [GEOGRAPHIC_DATA] SE-33237" at bounding box center [310, 497] width 310 height 60
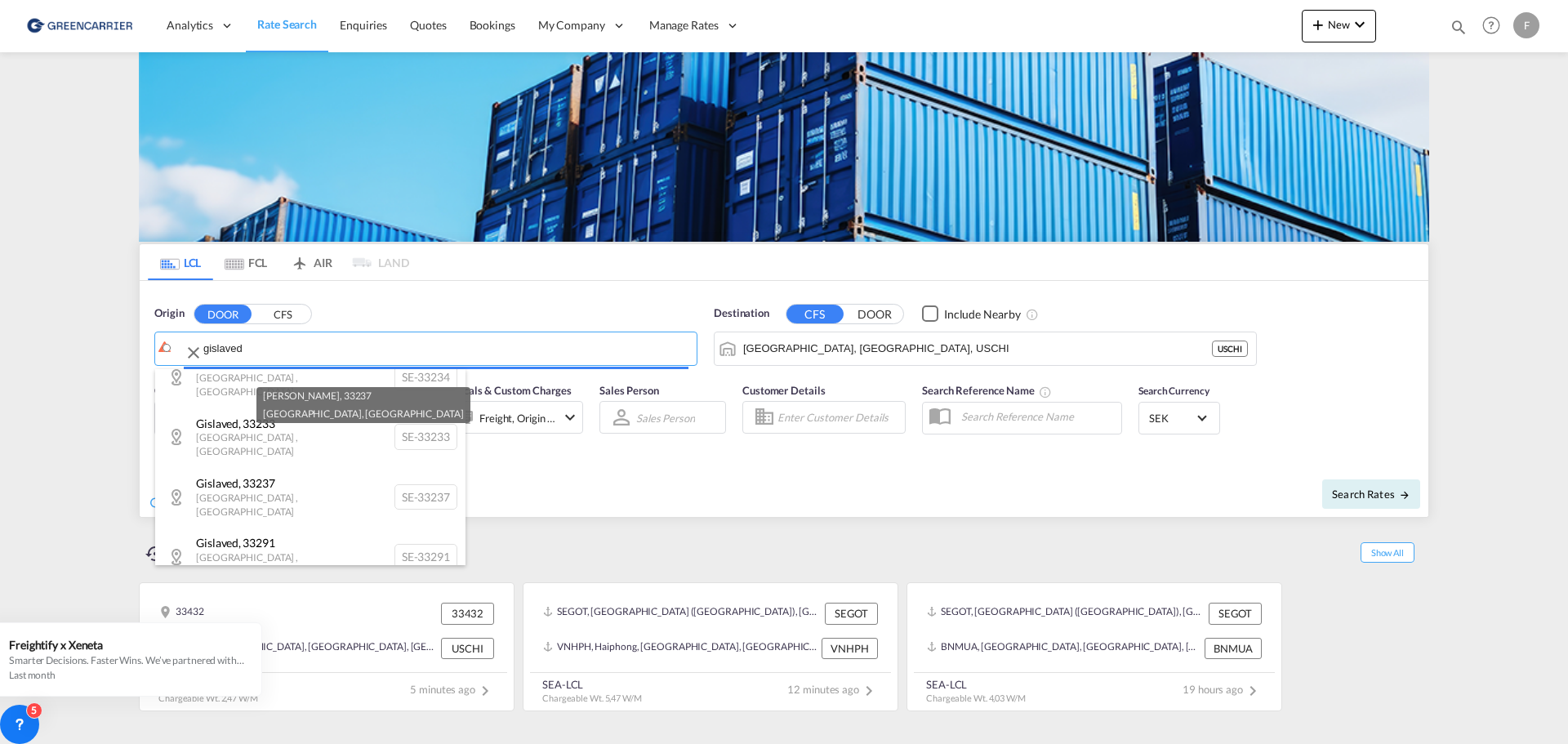
type input "SE-33237, [GEOGRAPHIC_DATA], [GEOGRAPHIC_DATA]"
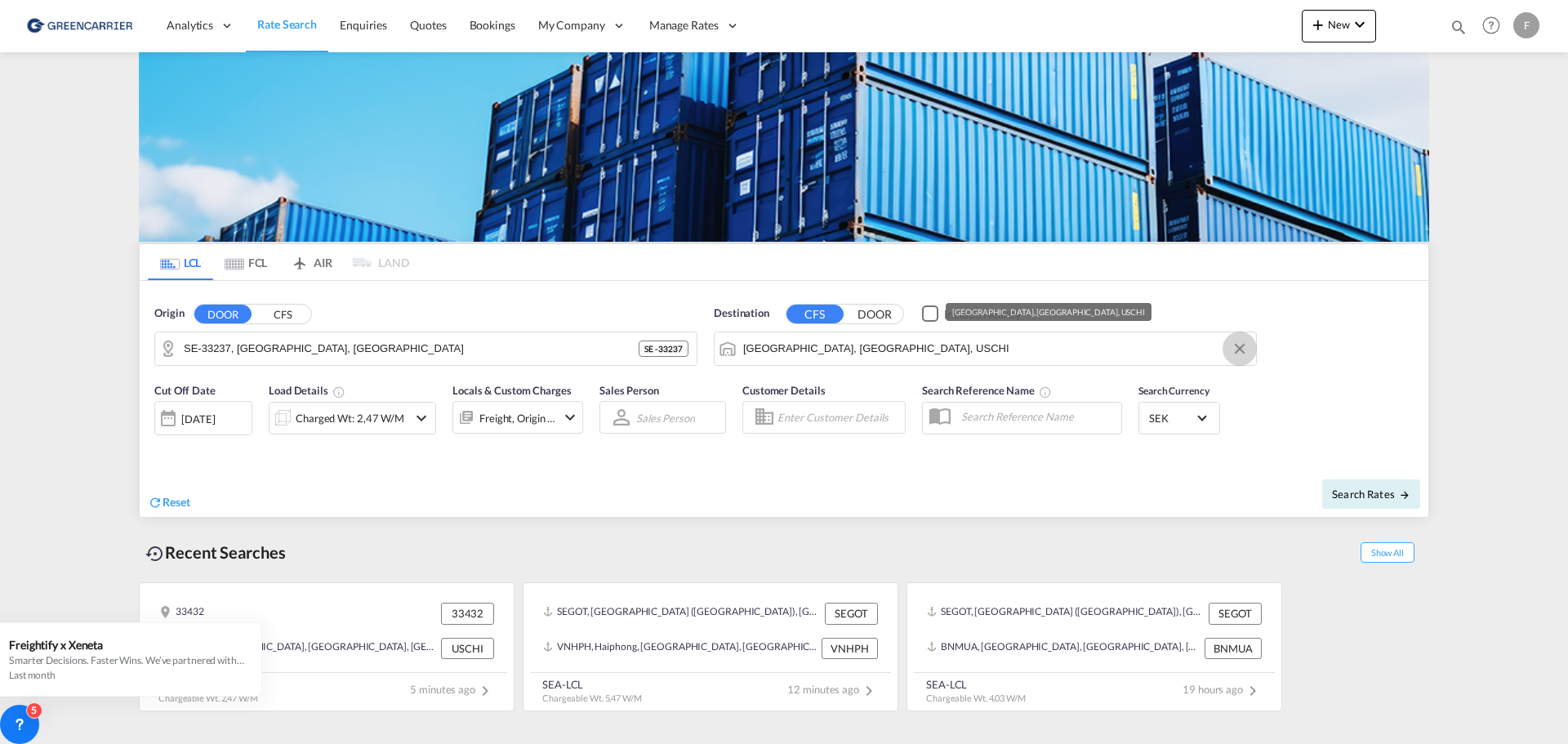
click at [1239, 346] on button "Clear Input" at bounding box center [1240, 349] width 24 height 24
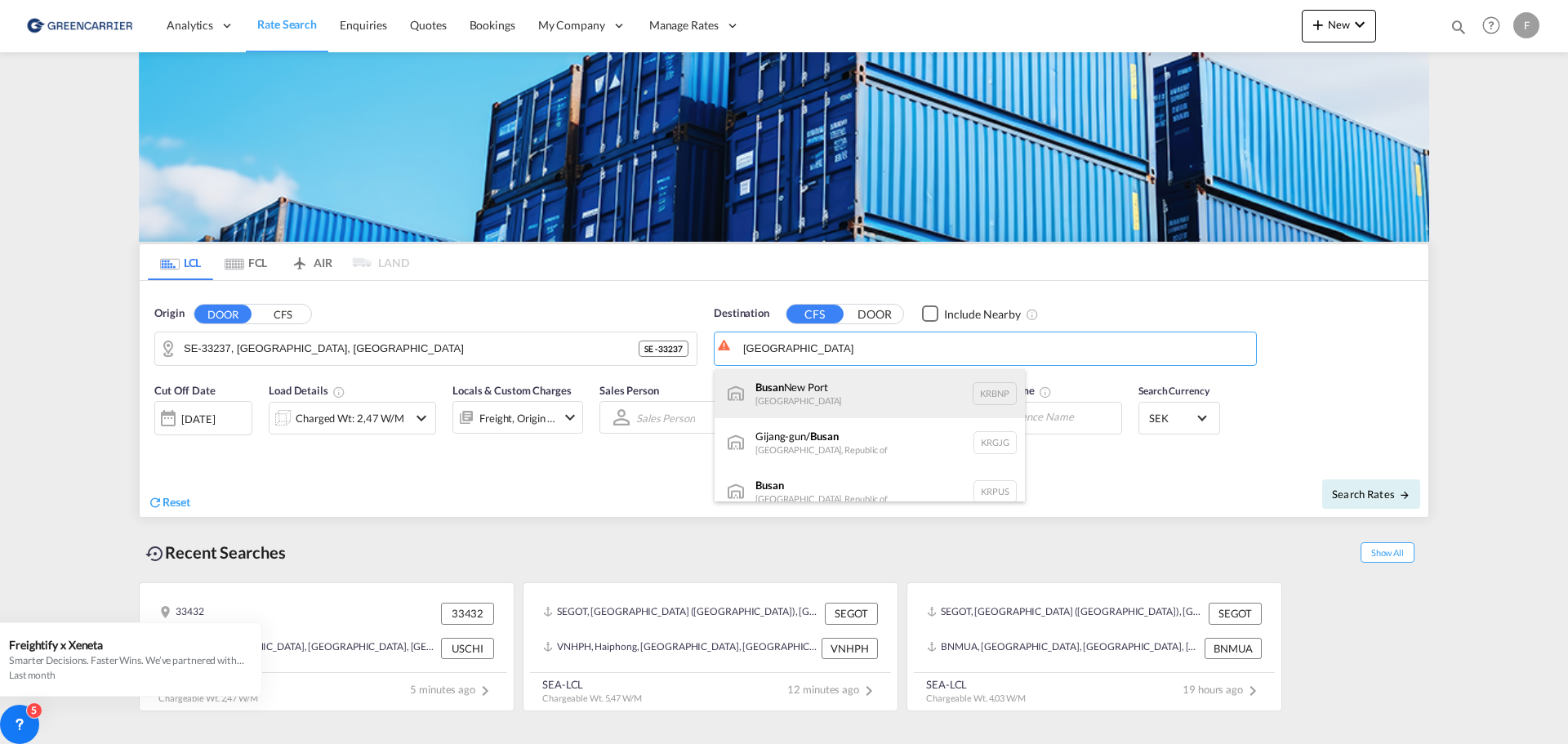
scroll to position [15, 0]
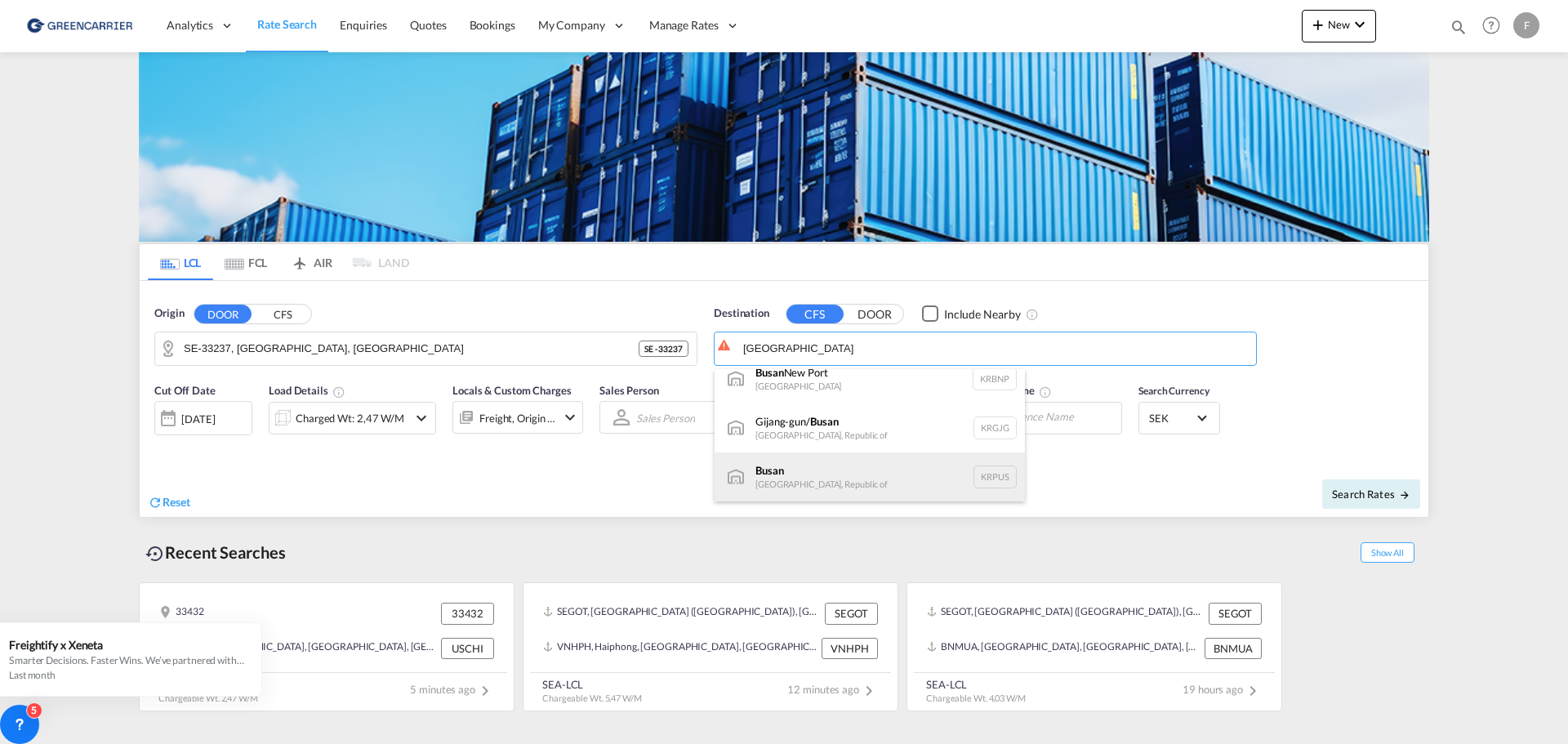
click at [823, 479] on div "Busan Korea, Republic of KRPUS" at bounding box center [870, 477] width 310 height 49
type input "Busan, KRPUS"
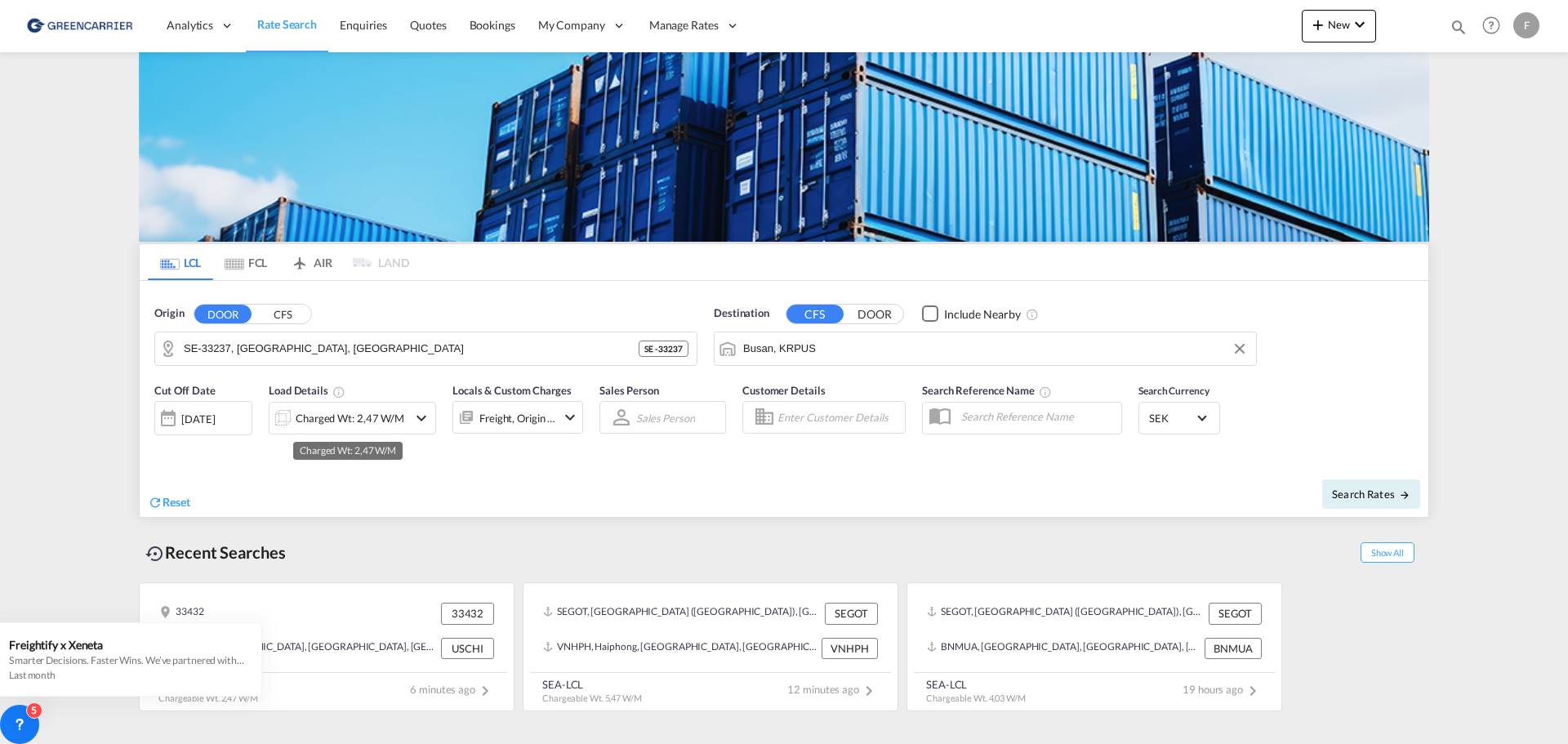
click at [351, 417] on div "Charged Wt: 2,47 W/M" at bounding box center [349, 418] width 108 height 22
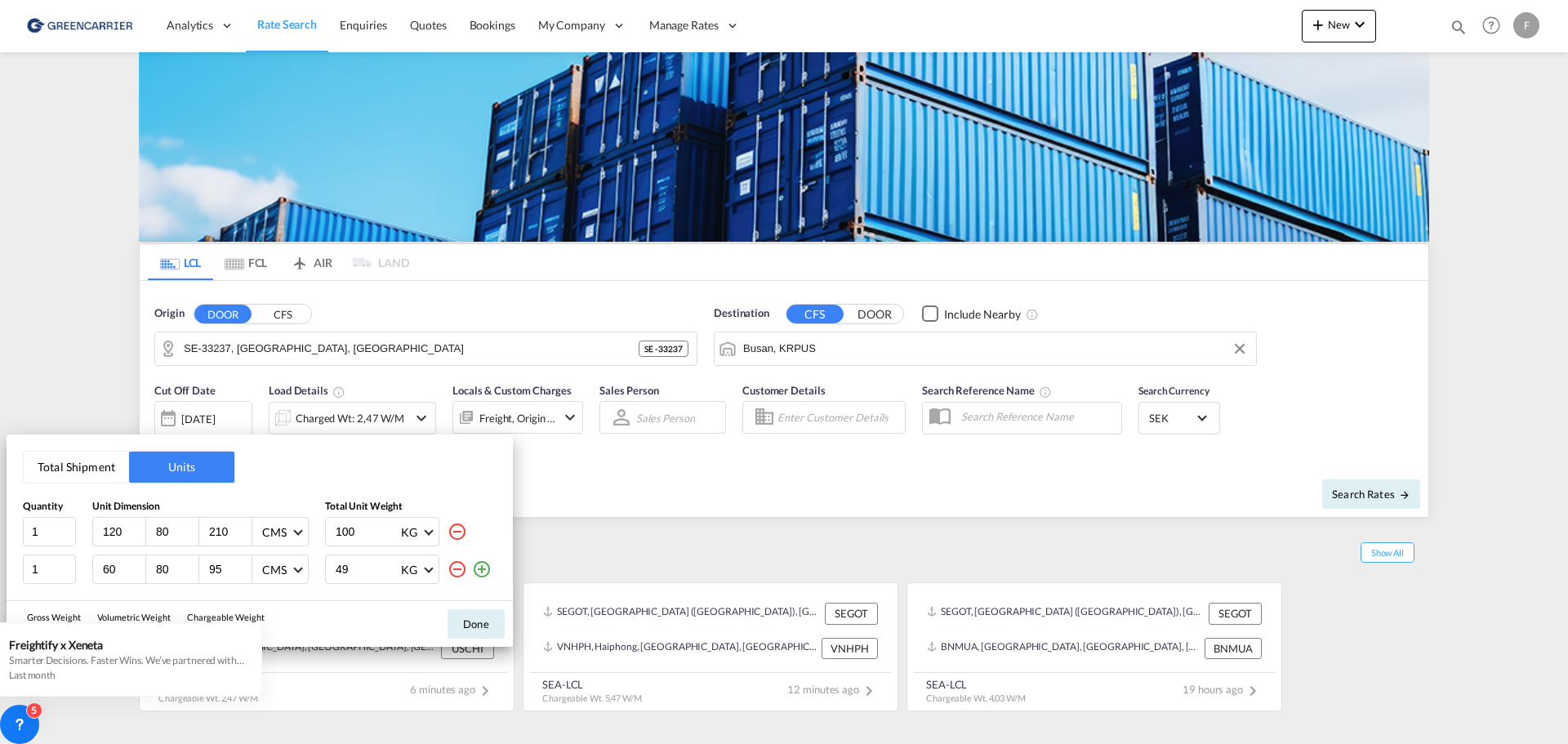
click at [85, 464] on button "Total Shipment" at bounding box center [76, 466] width 106 height 31
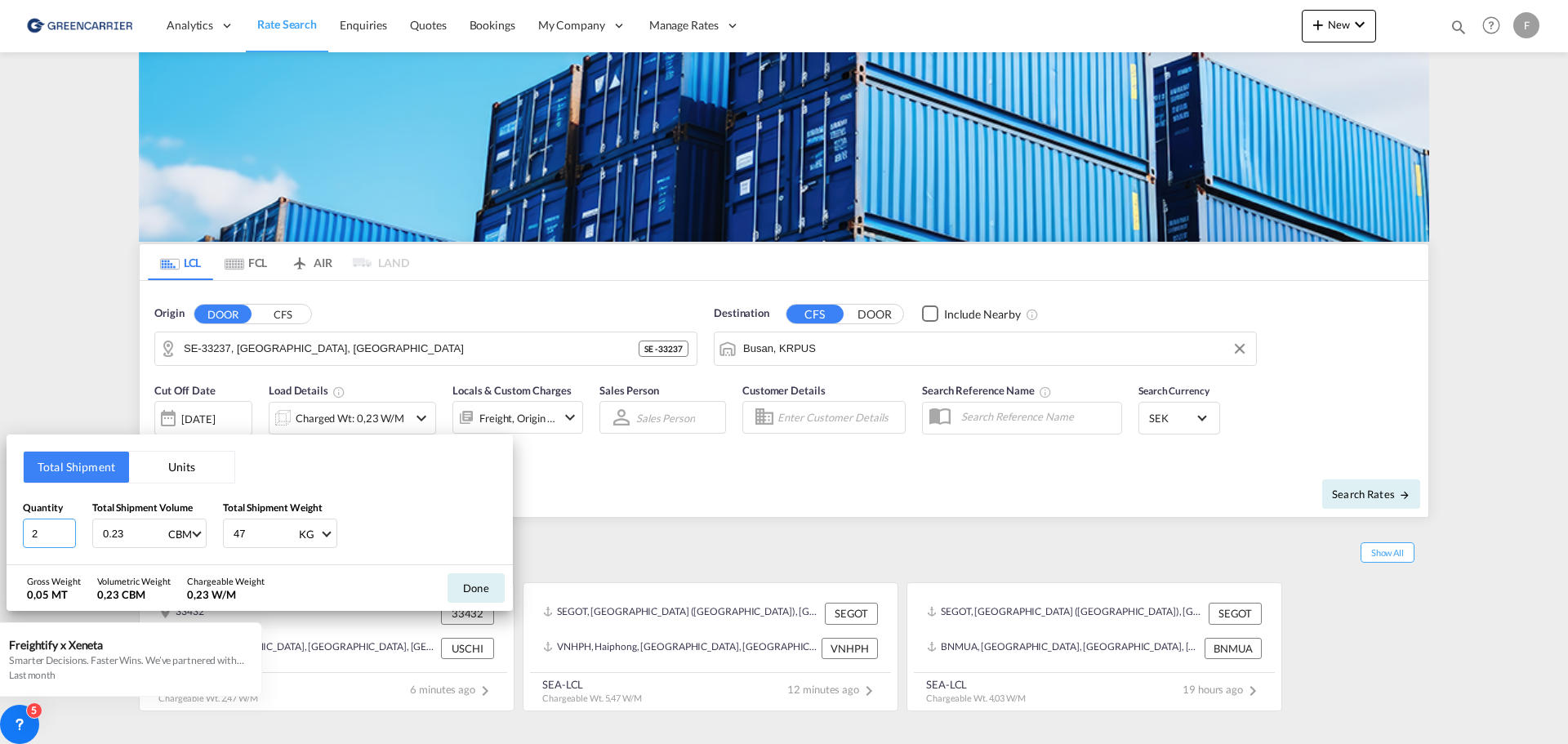
drag, startPoint x: 44, startPoint y: 537, endPoint x: -25, endPoint y: 533, distance: 69.1
click at [0, 533] on html "Analytics Reports Dashboard Rate Search Enquiries Quotes" at bounding box center [784, 372] width 1568 height 744
type input "4"
type input "239"
click at [297, 321] on div "Total Shipment Units Quantity 4 Total Shipment Volume 0.23 CBM CBM CFT Total Sh…" at bounding box center [784, 372] width 1568 height 744
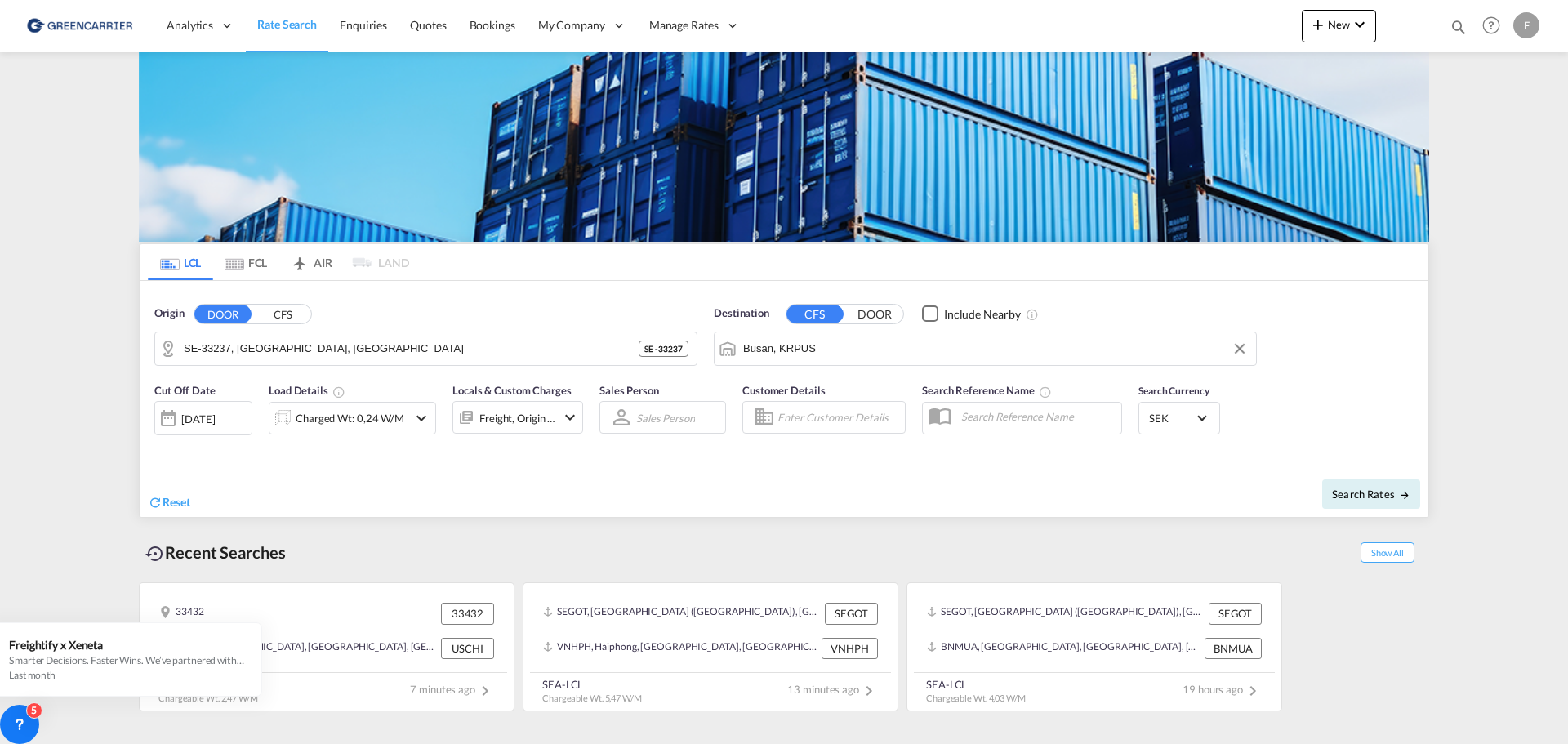
click at [288, 316] on button "CFS" at bounding box center [282, 314] width 57 height 19
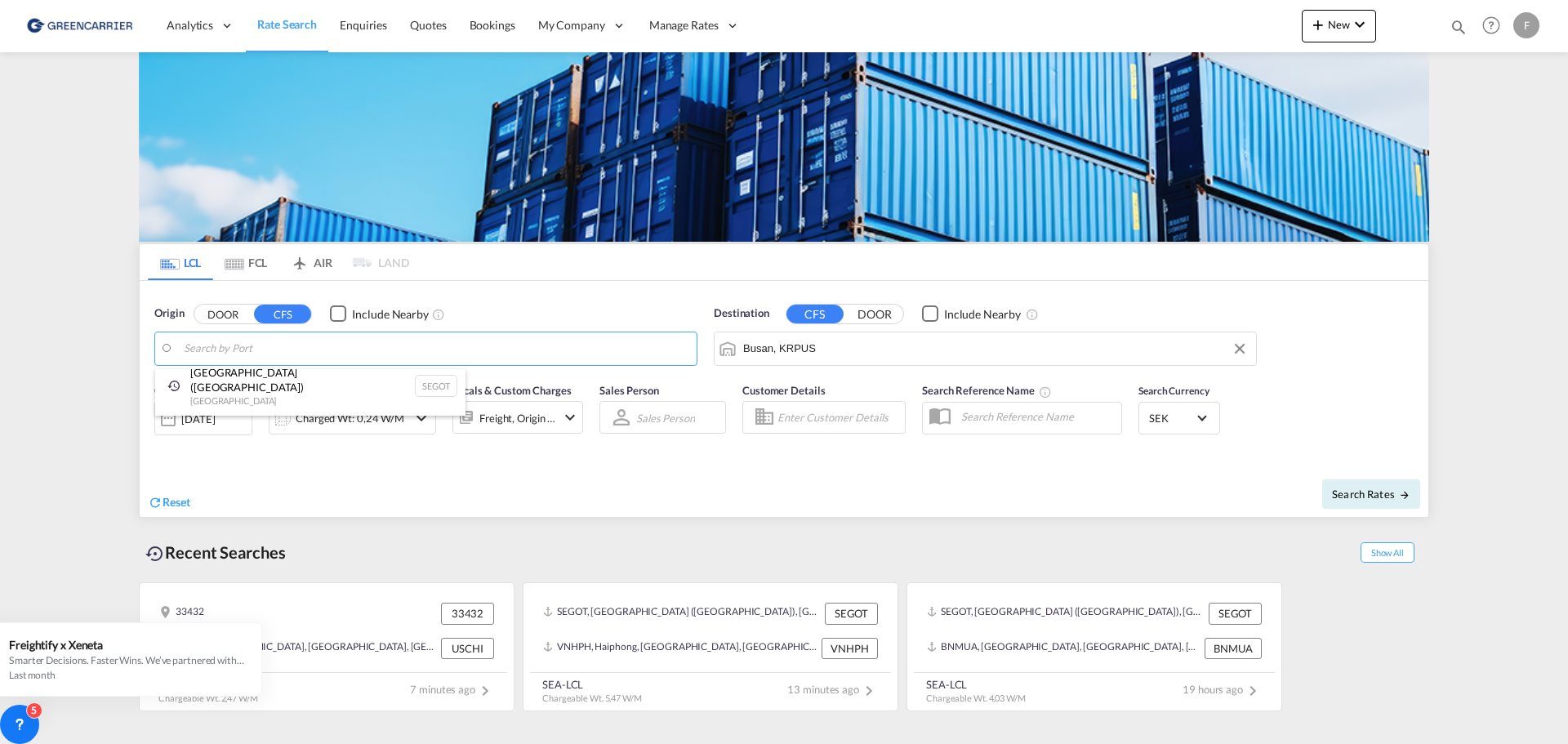
scroll to position [0, 0]
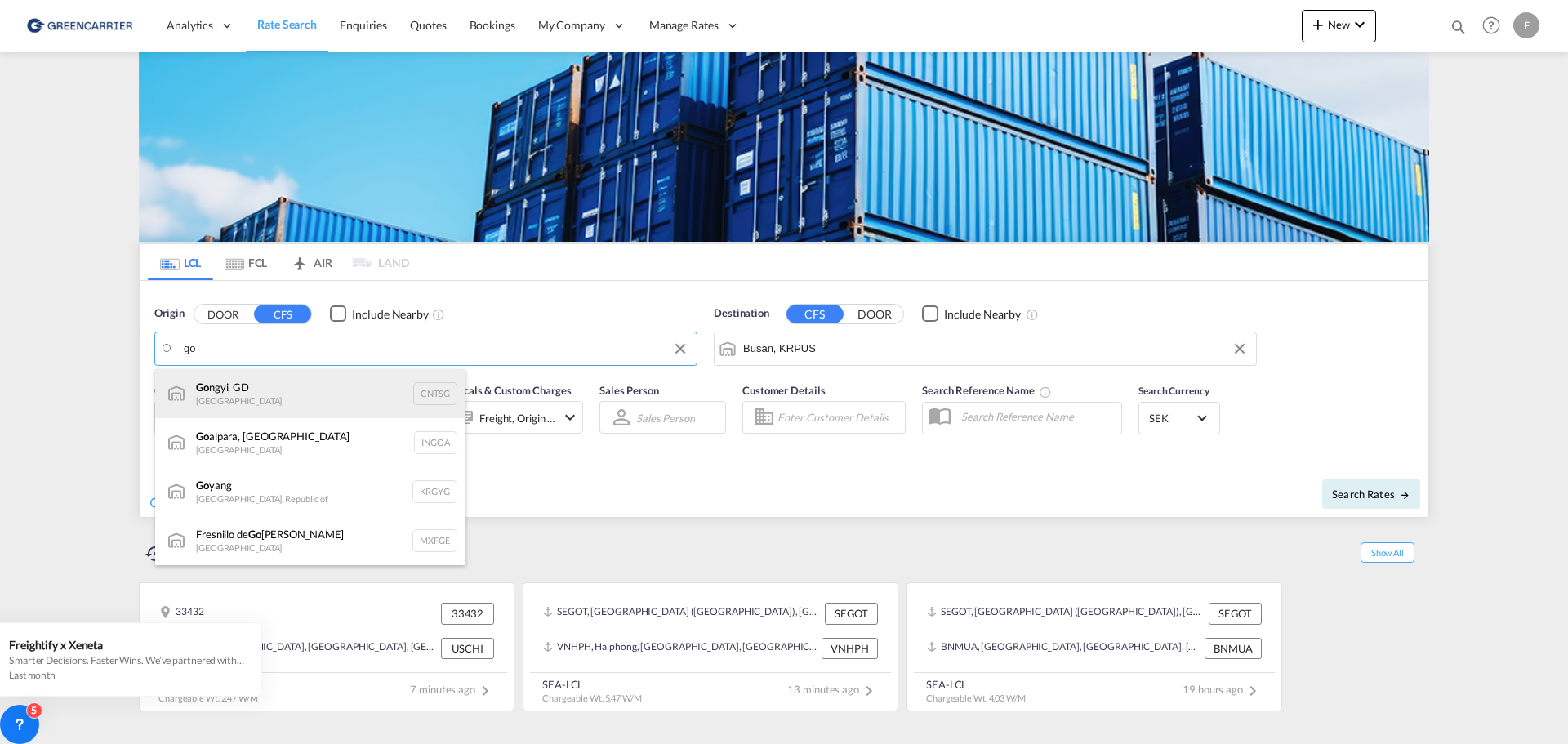
click at [201, 379] on div "Go ngyi, GD China CNTSG" at bounding box center [310, 393] width 310 height 49
type input "Gongyi, GD, CNTSG"
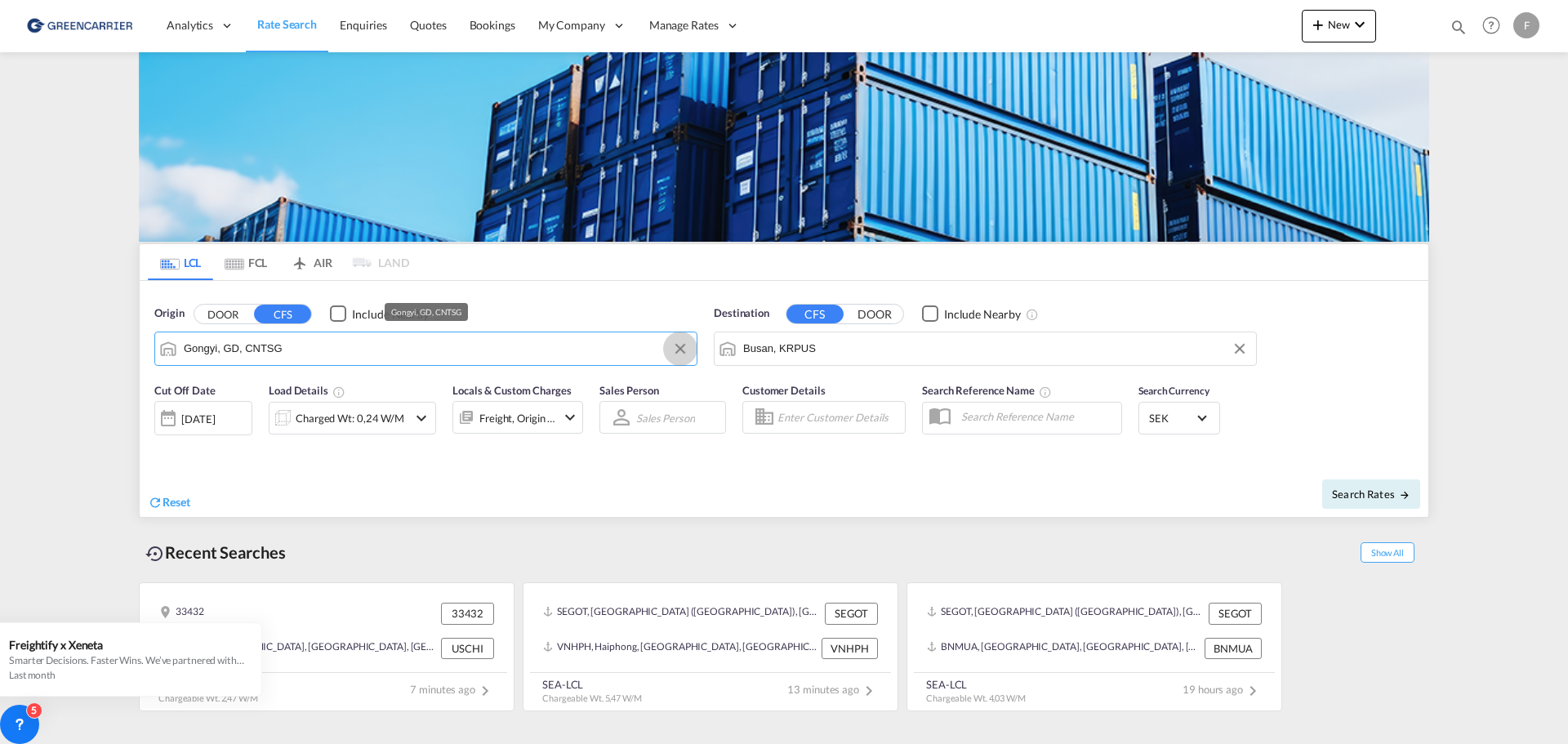
drag, startPoint x: 680, startPoint y: 347, endPoint x: 599, endPoint y: 361, distance: 82.2
click at [679, 347] on button "Clear Input" at bounding box center [680, 349] width 24 height 24
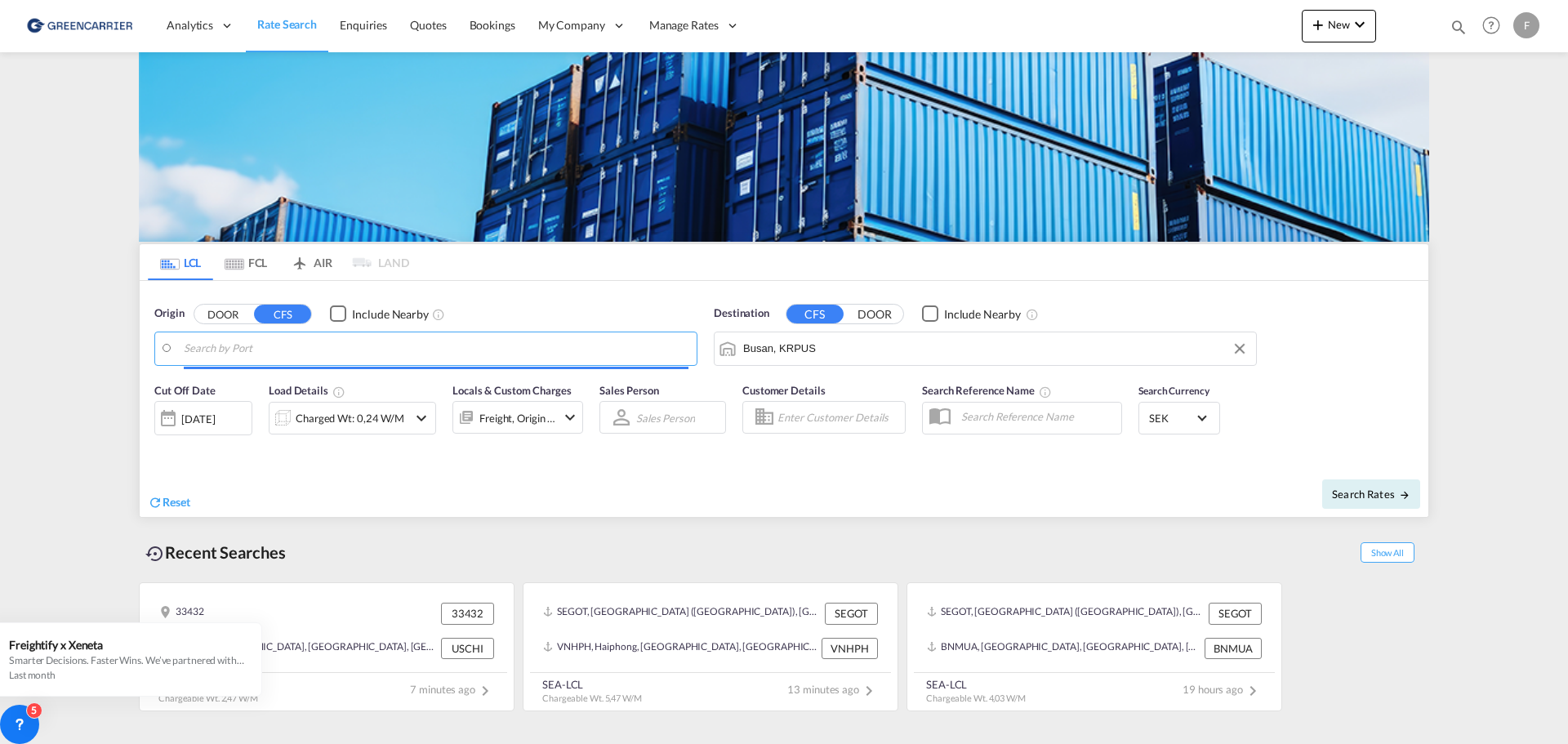
click at [464, 354] on body "Analytics Reports Dashboard Rate Search Enquiries Quotes Bookings" at bounding box center [784, 372] width 1568 height 744
click at [455, 351] on input "Search by Port" at bounding box center [436, 349] width 505 height 24
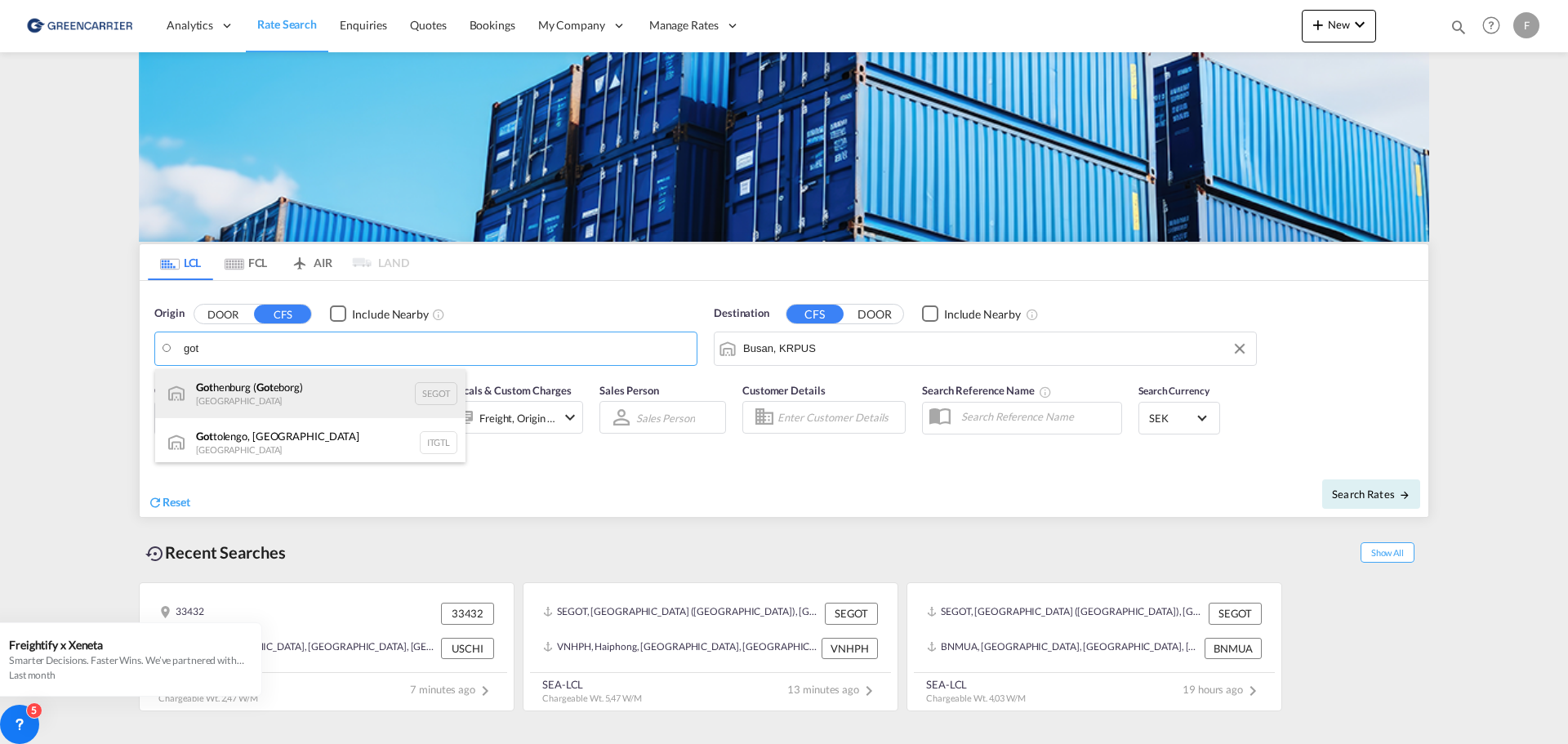
click at [262, 388] on div "Got henburg ( Got eborg) [GEOGRAPHIC_DATA] SEGOT" at bounding box center [310, 393] width 310 height 49
type input "[GEOGRAPHIC_DATA] ([GEOGRAPHIC_DATA]), [GEOGRAPHIC_DATA]"
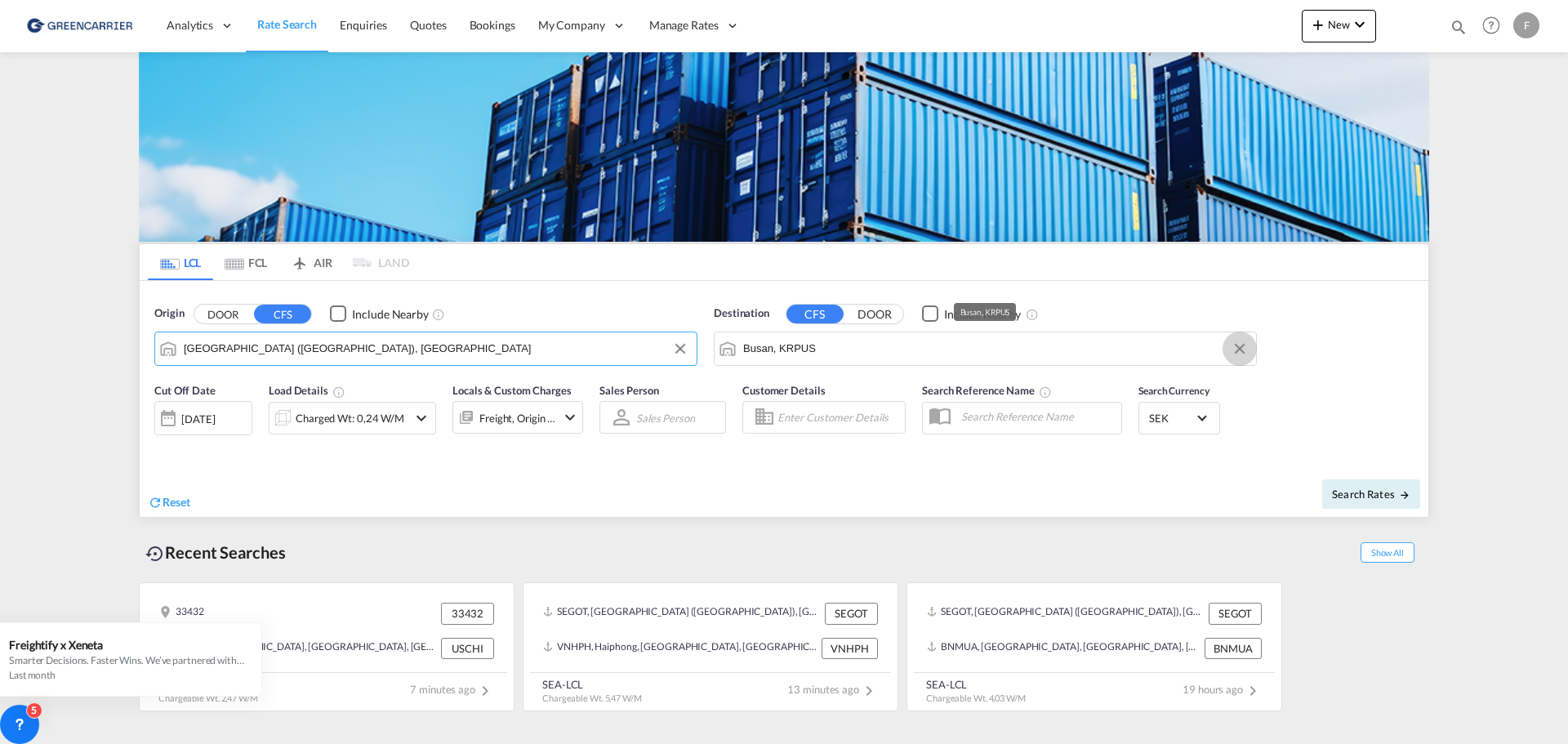
click at [1238, 342] on button "Clear Input" at bounding box center [1240, 349] width 24 height 24
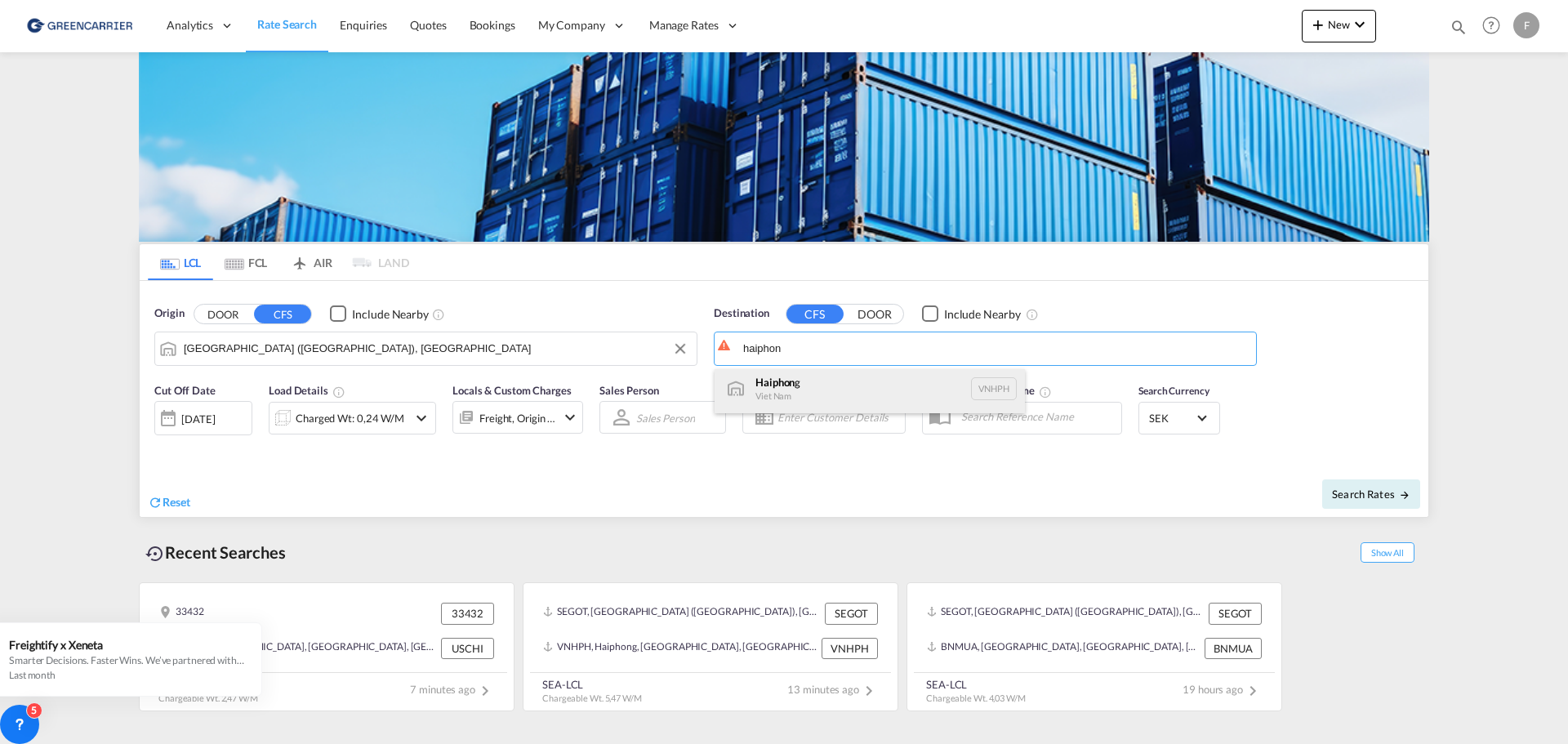
click at [777, 383] on div "Haiphon g Viet Nam VNHPH" at bounding box center [870, 389] width 310 height 49
type input "Haiphong, VNHPH"
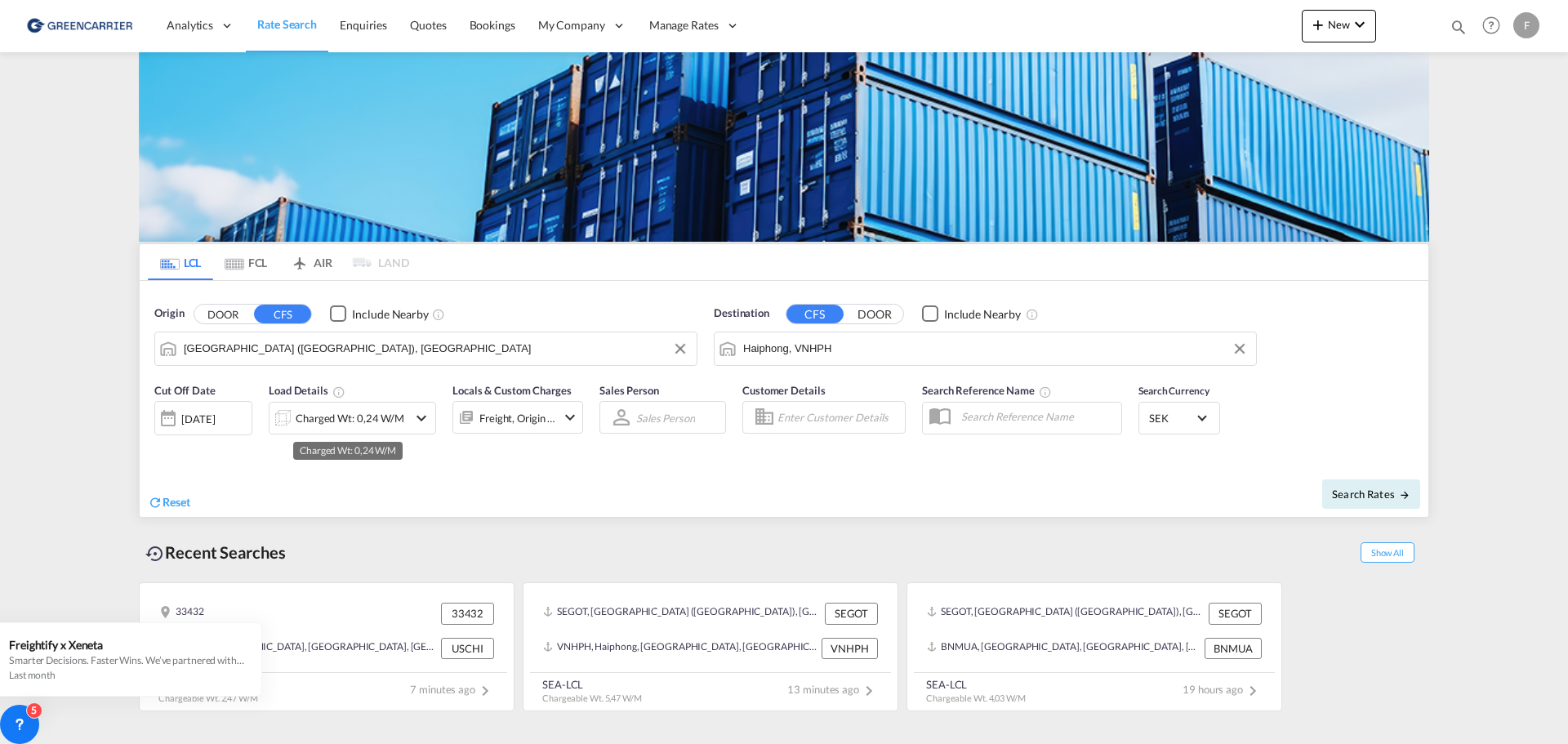
click at [351, 418] on div "Charged Wt: 0,24 W/M" at bounding box center [349, 418] width 108 height 22
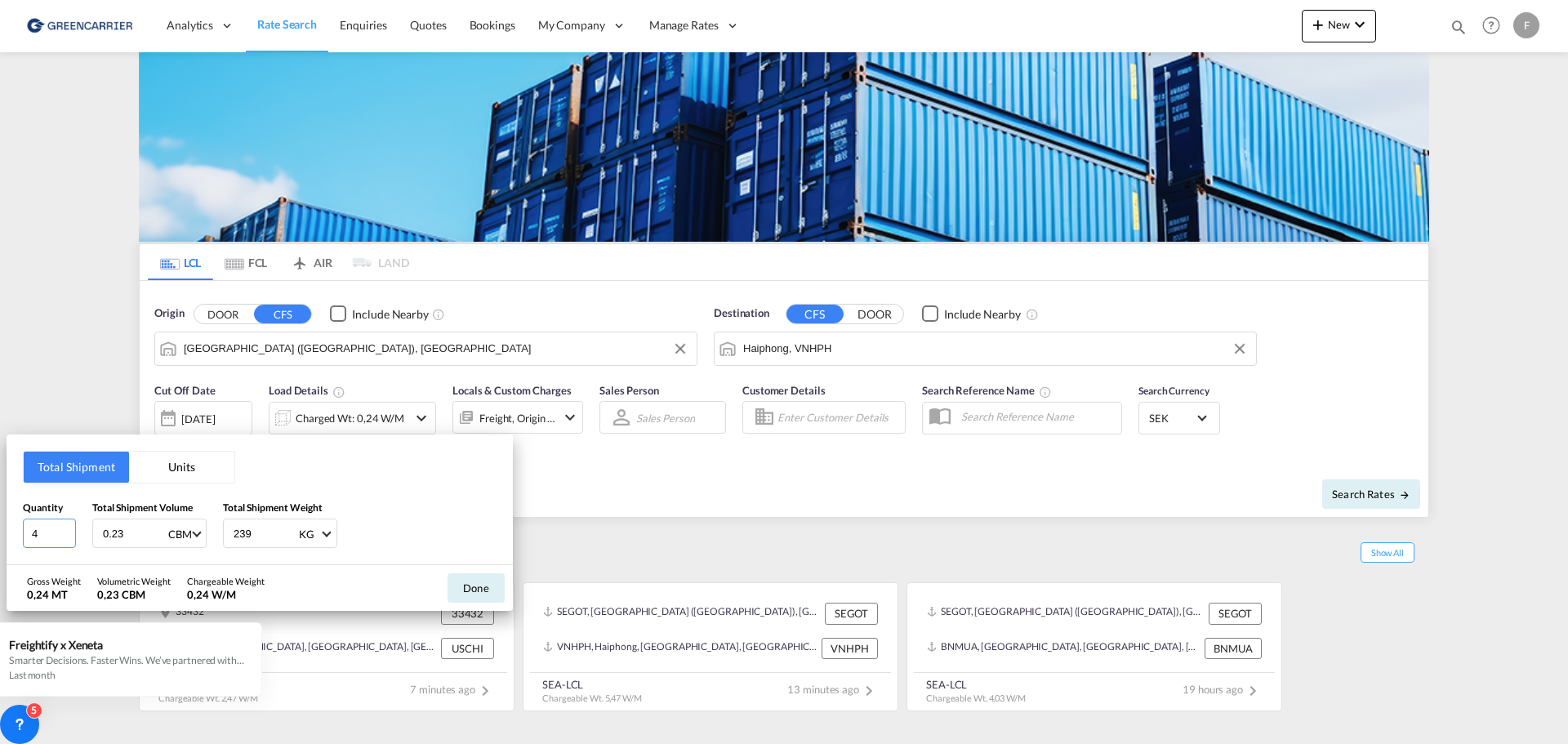
click at [35, 531] on input "4" at bounding box center [49, 533] width 53 height 29
drag, startPoint x: 40, startPoint y: 531, endPoint x: -76, endPoint y: 518, distance: 116.7
click at [0, 518] on html "Analytics Reports Dashboard Rate Search Enquiries Quotes" at bounding box center [784, 372] width 1568 height 744
type input "2"
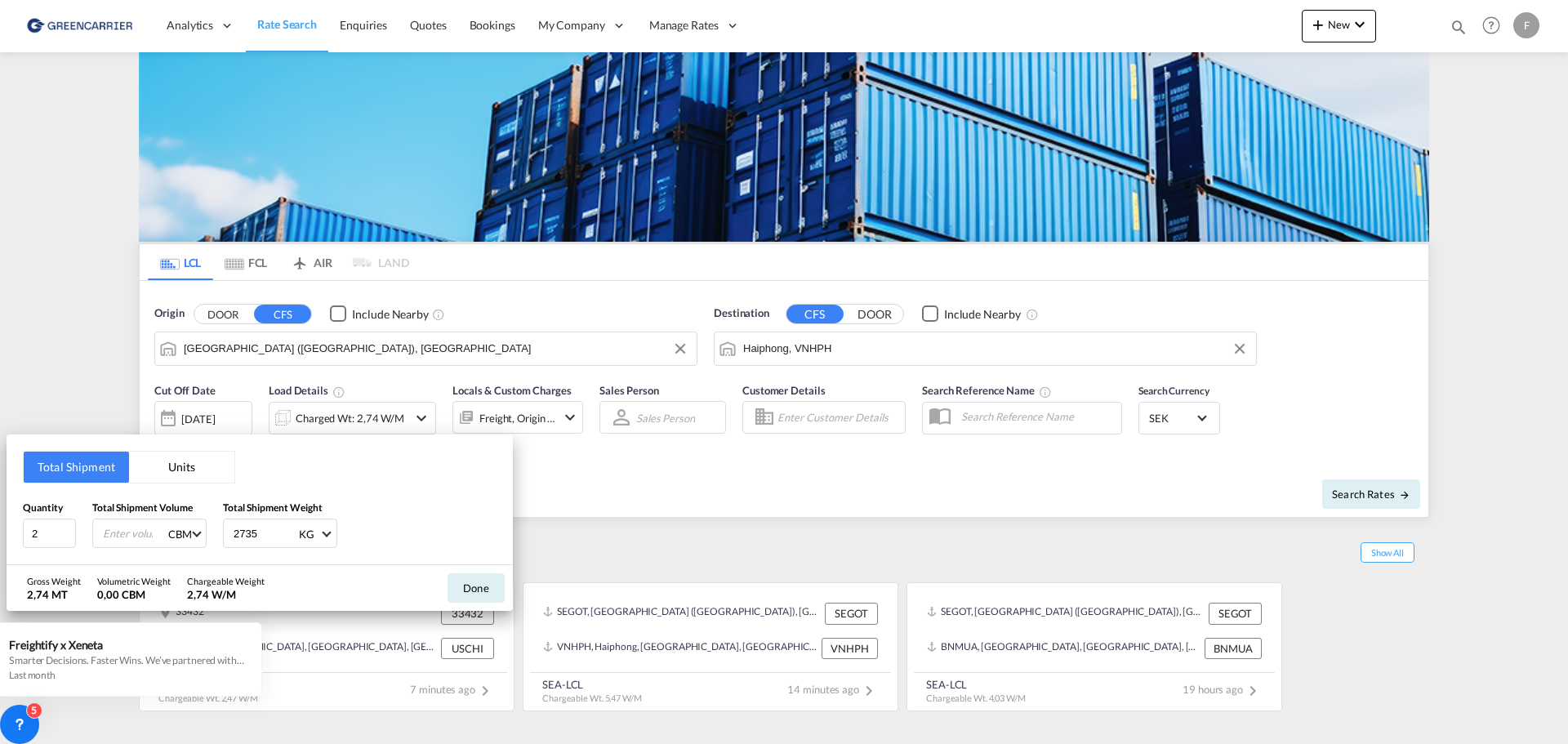
click at [263, 536] on input "2735" at bounding box center [264, 534] width 65 height 28
type input "273.5"
click at [119, 535] on input "number" at bounding box center [134, 534] width 65 height 28
type input "2"
type input "2.707"
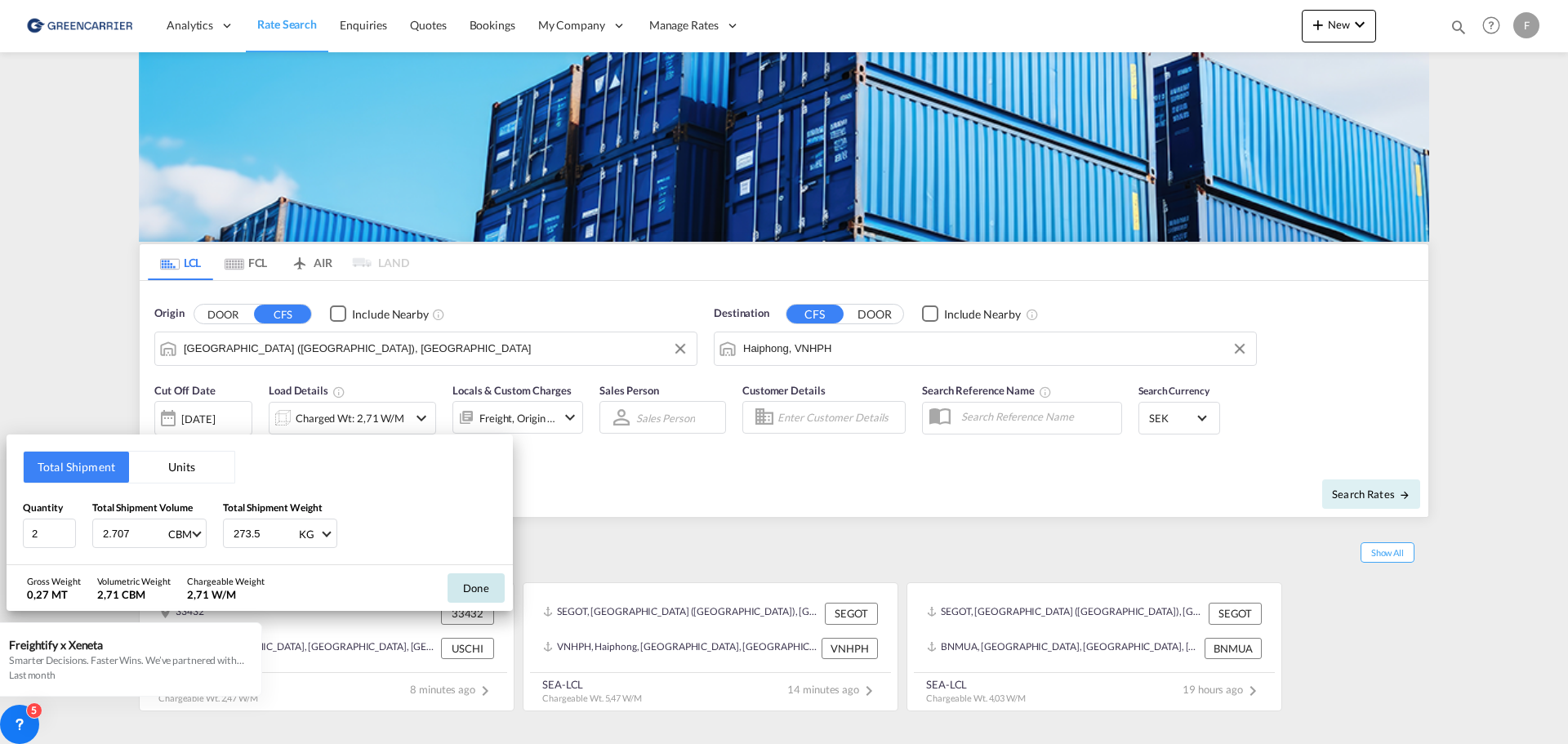
click at [475, 587] on button "Done" at bounding box center [476, 588] width 57 height 29
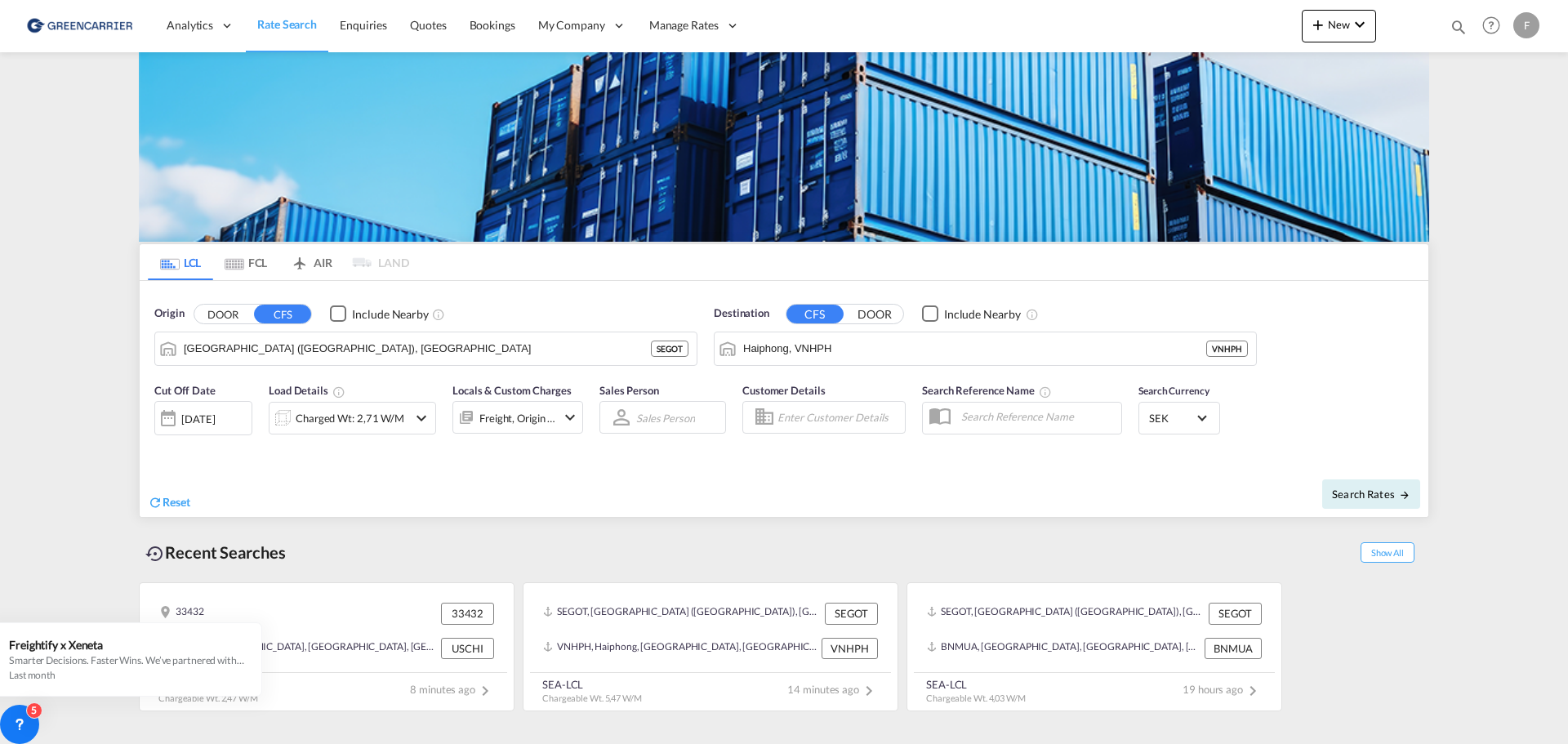
click at [831, 418] on input "Enter Customer Details" at bounding box center [838, 417] width 122 height 24
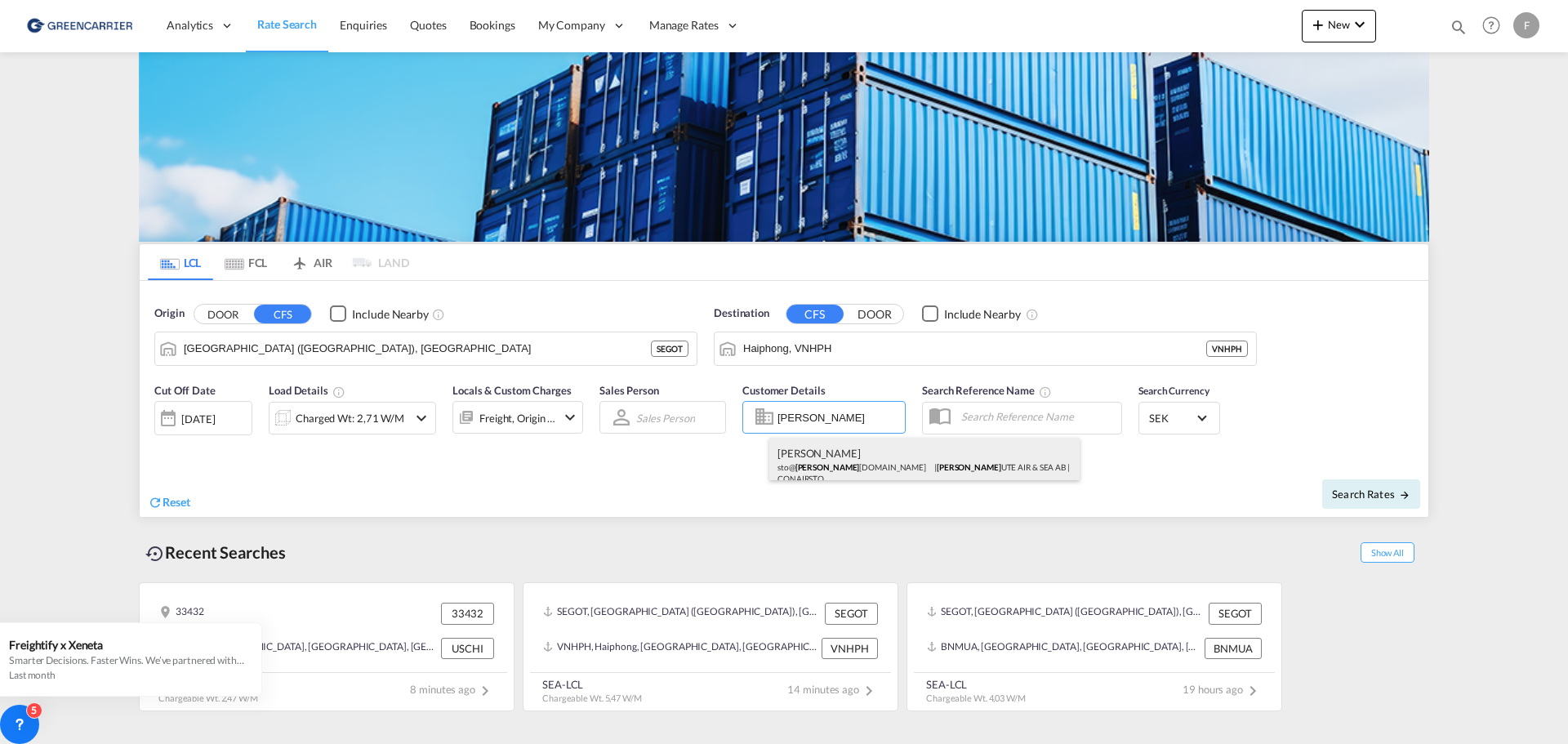
click at [805, 457] on div "[PERSON_NAME] sto@ conro [DOMAIN_NAME] | [PERSON_NAME] AIR & SEA AB | CONAIRSTO" at bounding box center [924, 465] width 310 height 54
type input "CONROUTE AIR & SEA AB, [PERSON_NAME], [EMAIL_ADDRESS][DOMAIN_NAME]"
click at [1400, 493] on md-icon "icon-arrow-right" at bounding box center [1404, 495] width 11 height 11
type input "SEGOT to VNHPH / [DATE]"
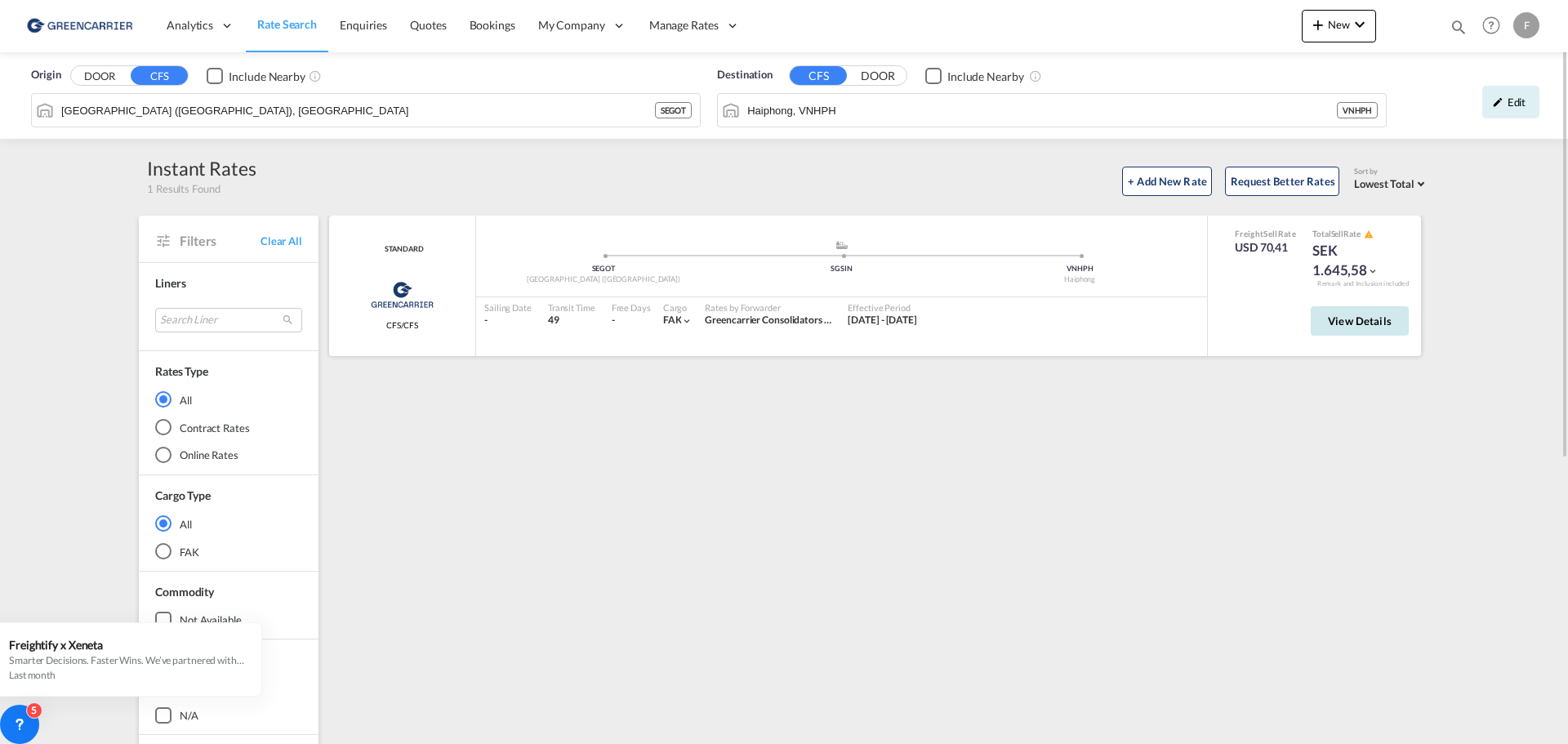
click at [1384, 319] on span "View Details" at bounding box center [1360, 321] width 64 height 13
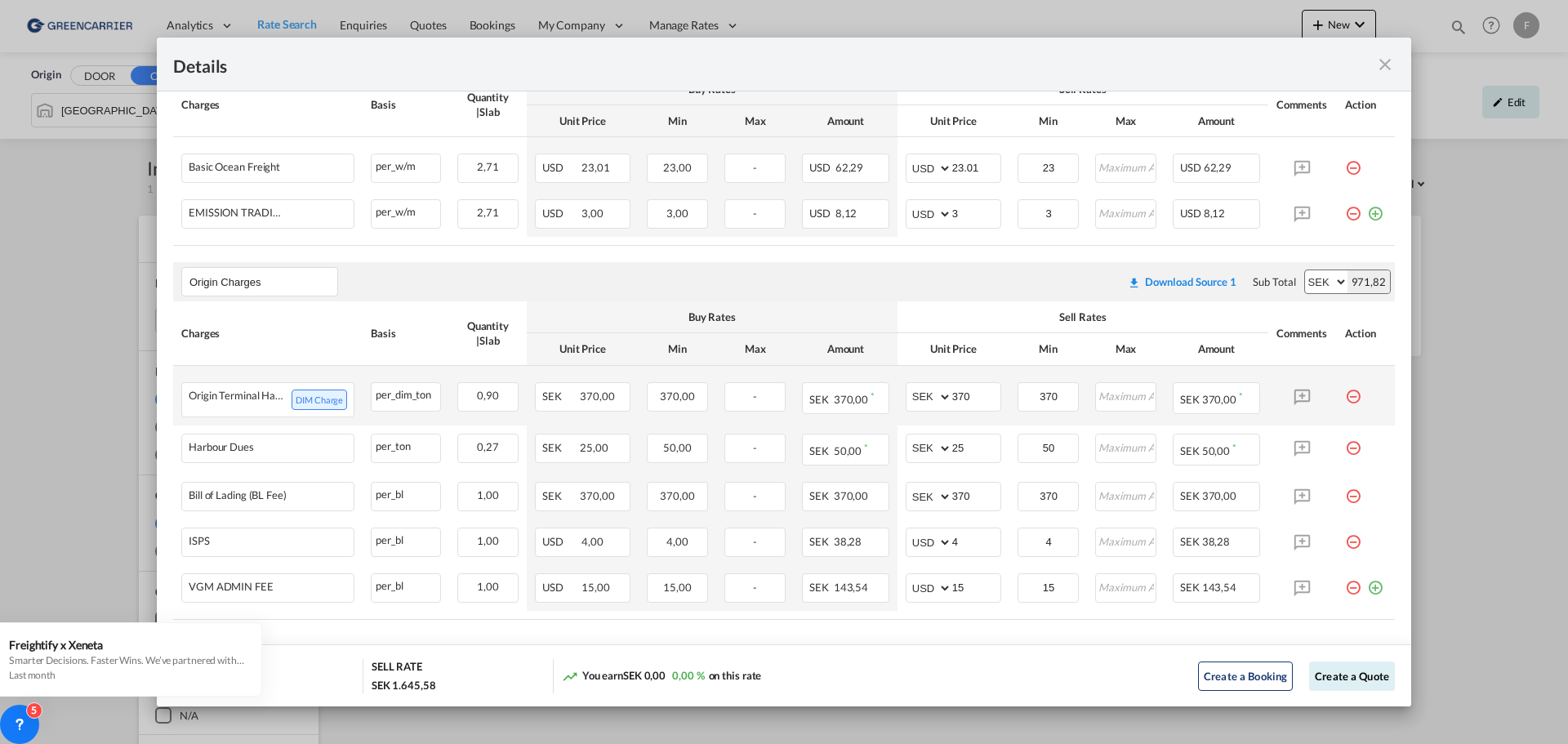
scroll to position [277, 0]
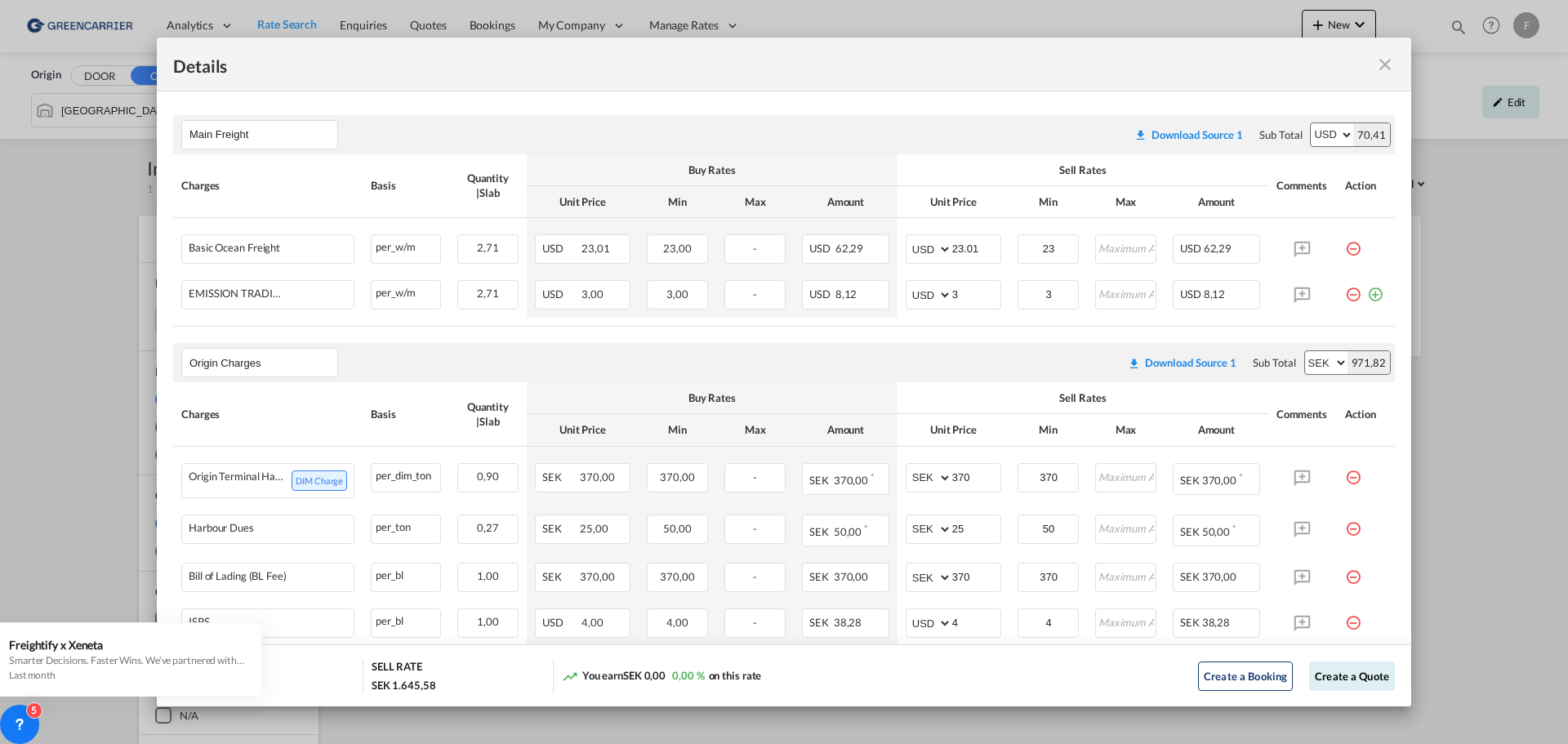
drag, startPoint x: 1358, startPoint y: 293, endPoint x: 38, endPoint y: 298, distance: 1320.0
click at [1367, 293] on md-icon "icon-plus-circle-outline green-400-fg" at bounding box center [1375, 288] width 16 height 16
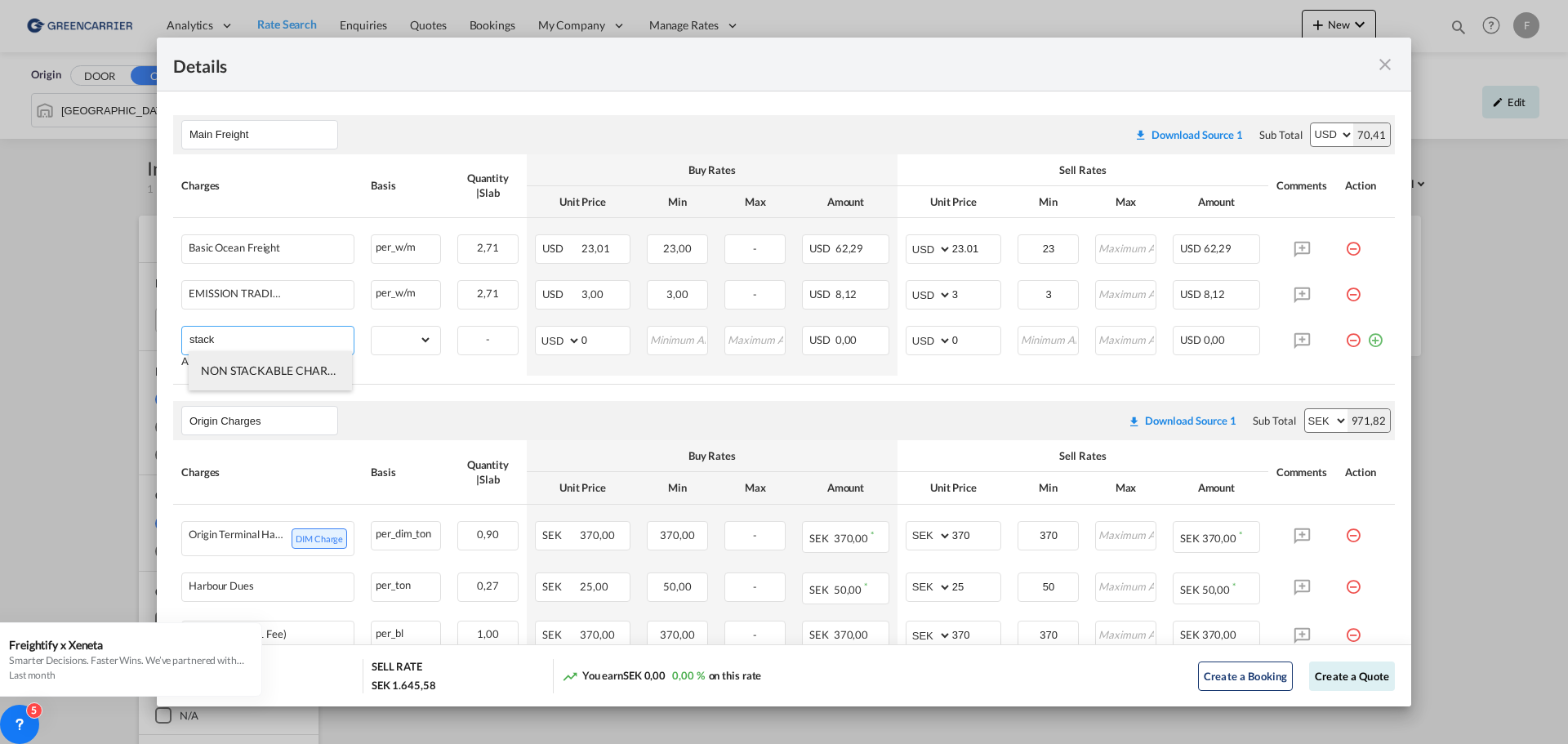
click at [233, 363] on li "NON STACKABLE CHARGES" at bounding box center [270, 371] width 164 height 39
type input "NON STACKABLE CHARGES"
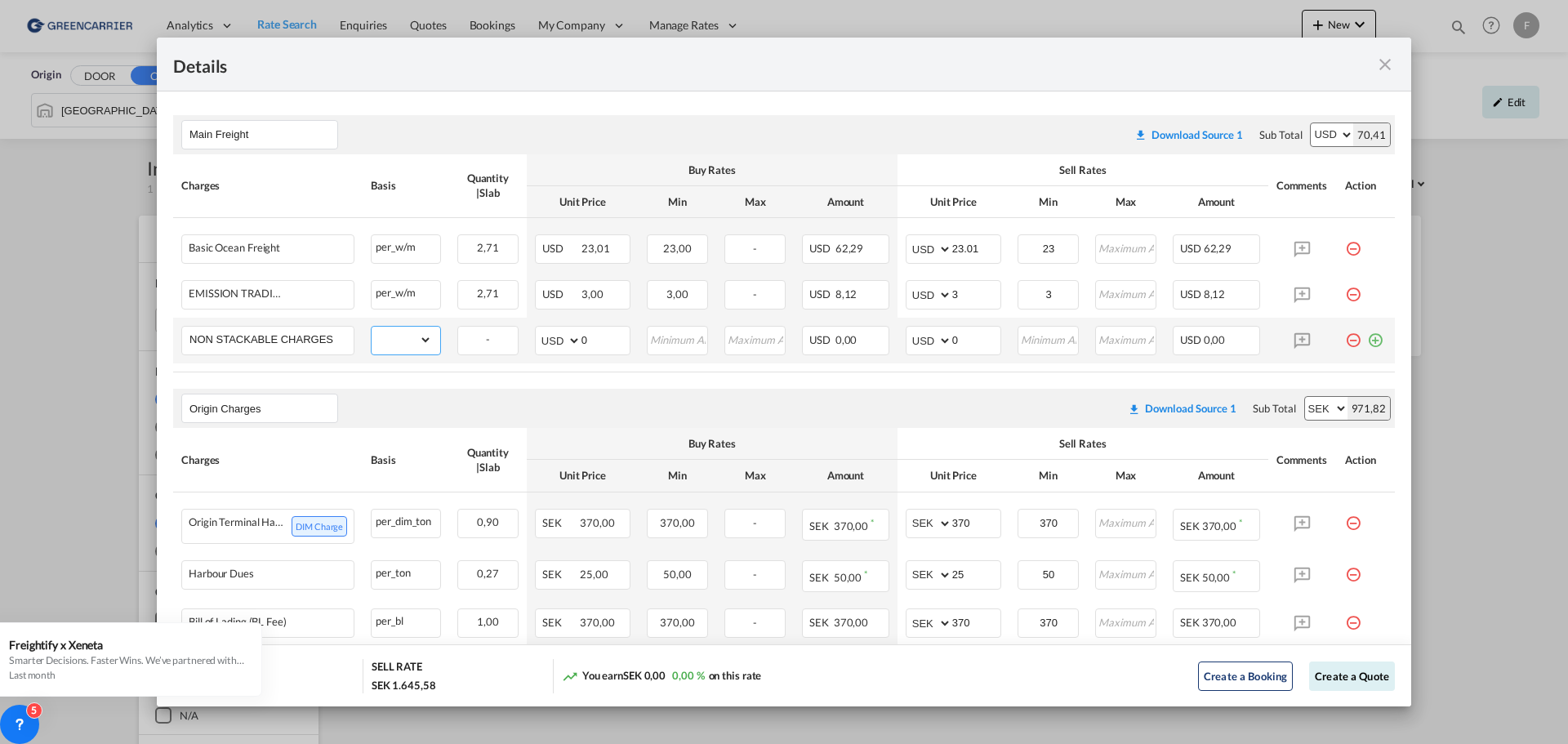
click at [427, 336] on select "gross_weight volumetric_weight per_shipment per_bl per_km per_hawb per_kg flat …" at bounding box center [402, 340] width 61 height 26
click at [418, 338] on select "gross_weight volumetric_weight per_shipment per_bl per_km per_hawb per_kg flat …" at bounding box center [402, 340] width 61 height 26
select select "per_shipment"
click at [372, 327] on select "gross_weight volumetric_weight per_shipment per_bl per_km per_hawb per_kg flat …" at bounding box center [402, 340] width 61 height 26
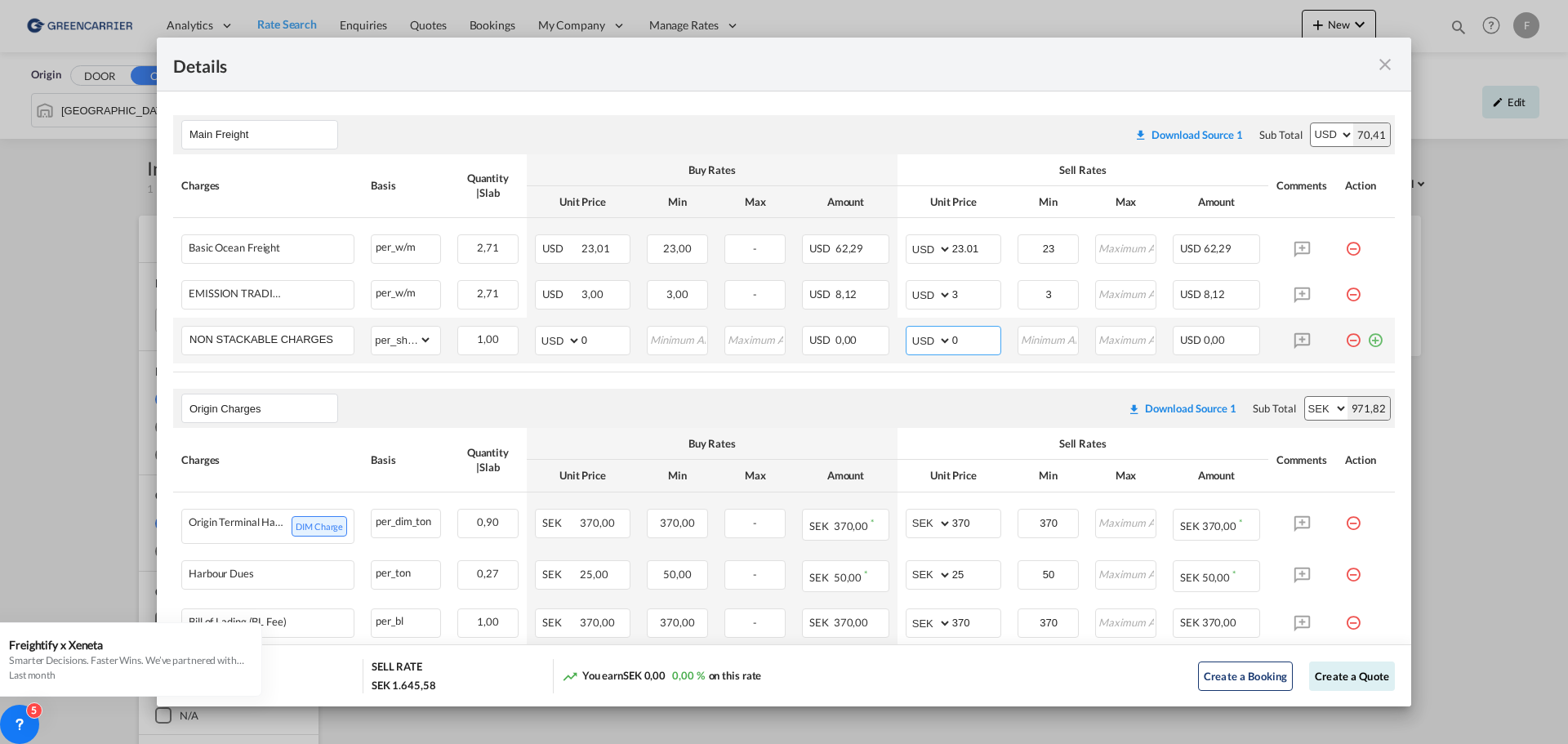
click at [969, 341] on input "0" at bounding box center [976, 339] width 49 height 24
type input "100"
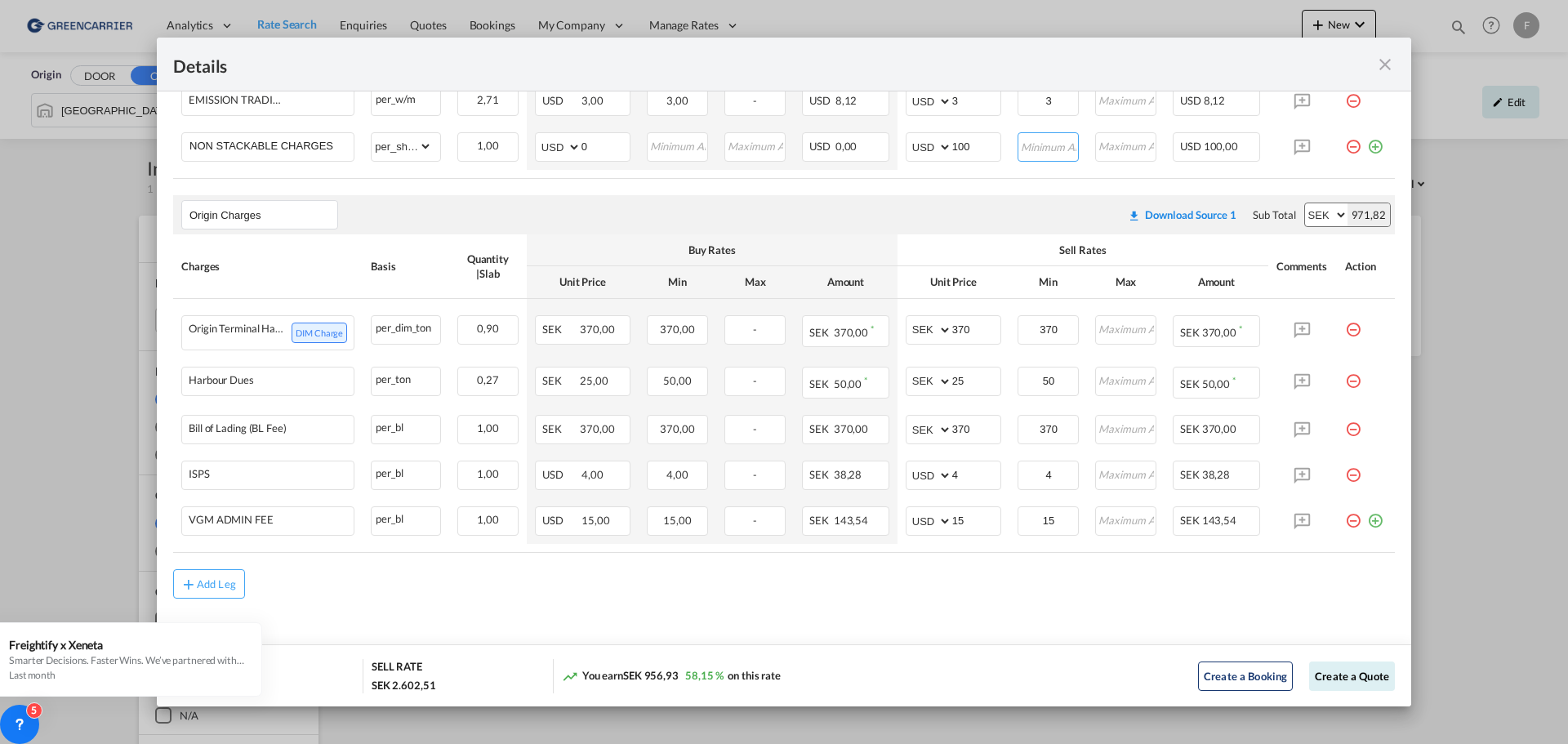
scroll to position [486, 0]
click at [1342, 680] on button "Create a Quote" at bounding box center [1352, 676] width 86 height 29
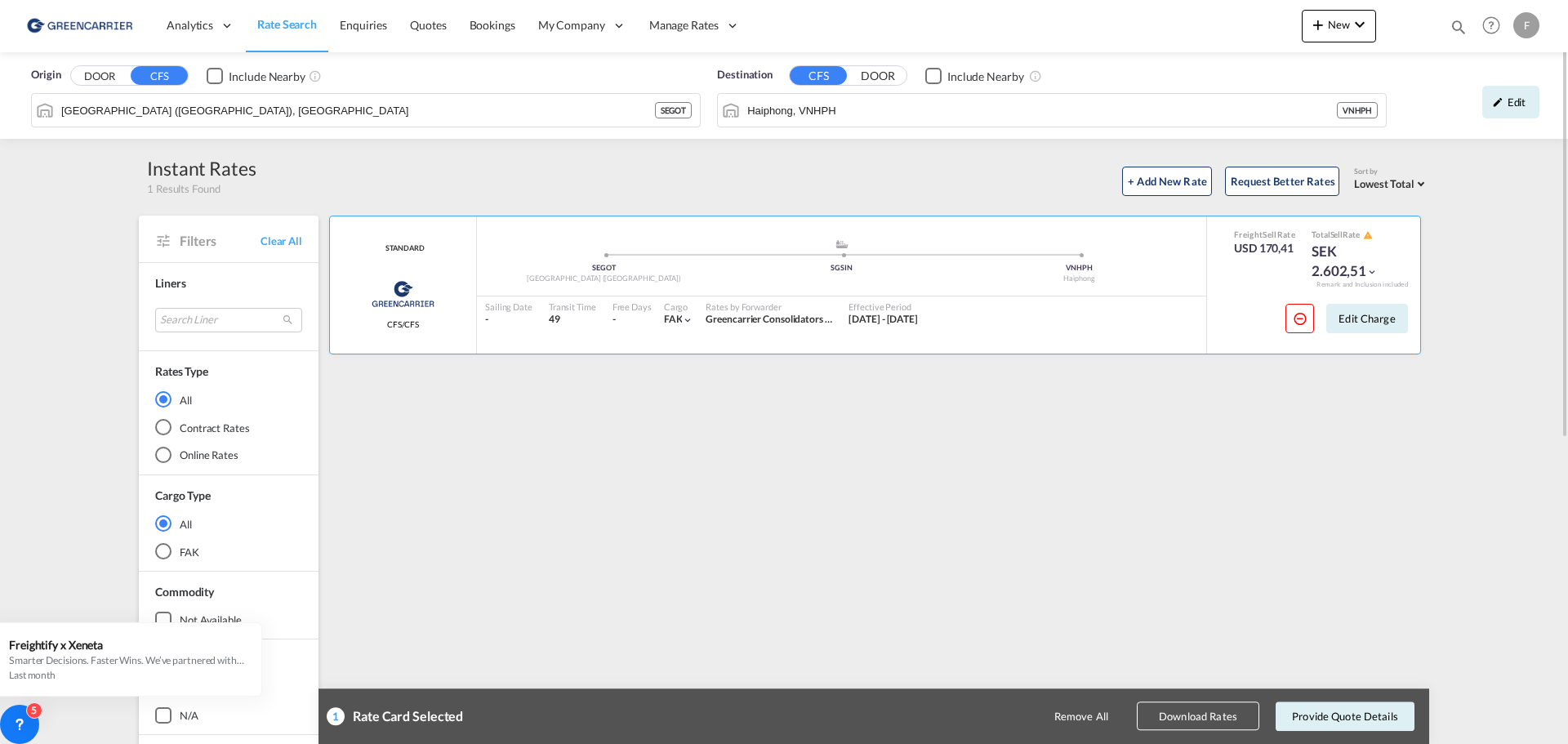
drag, startPoint x: 1391, startPoint y: 541, endPoint x: 1394, endPoint y: 658, distance: 117.0
click at [1391, 541] on div "STANDARD Greencarrier Consolidators CFS/CFS added by you .a{fill:#aaa8ad;} .a{f…" at bounding box center [878, 706] width 1103 height 980
click at [1374, 714] on button "Provide Quote Details" at bounding box center [1345, 716] width 139 height 29
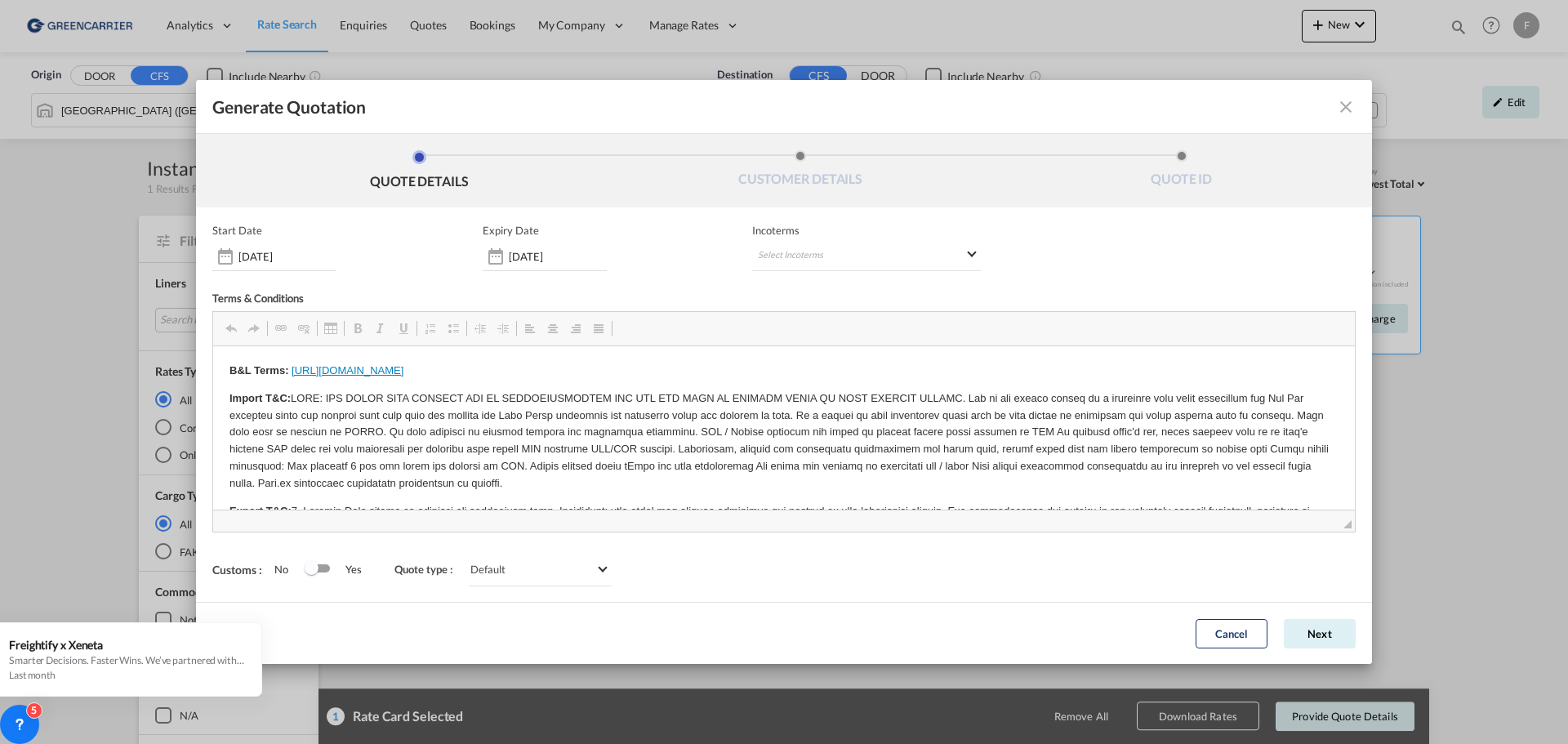
scroll to position [0, 0]
click at [1315, 626] on button "Next" at bounding box center [1319, 633] width 72 height 29
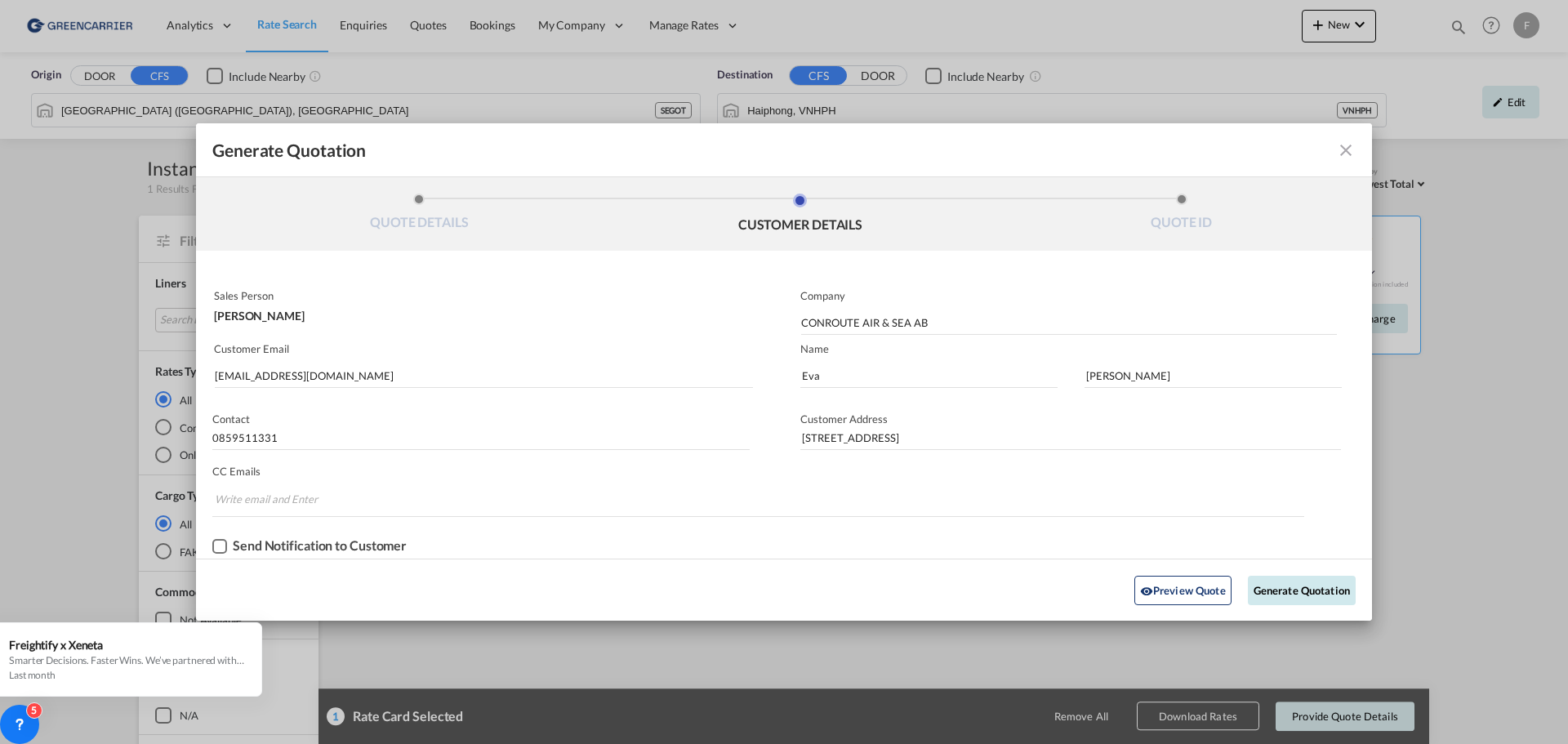
click at [1278, 588] on button "Generate Quotation" at bounding box center [1301, 590] width 107 height 29
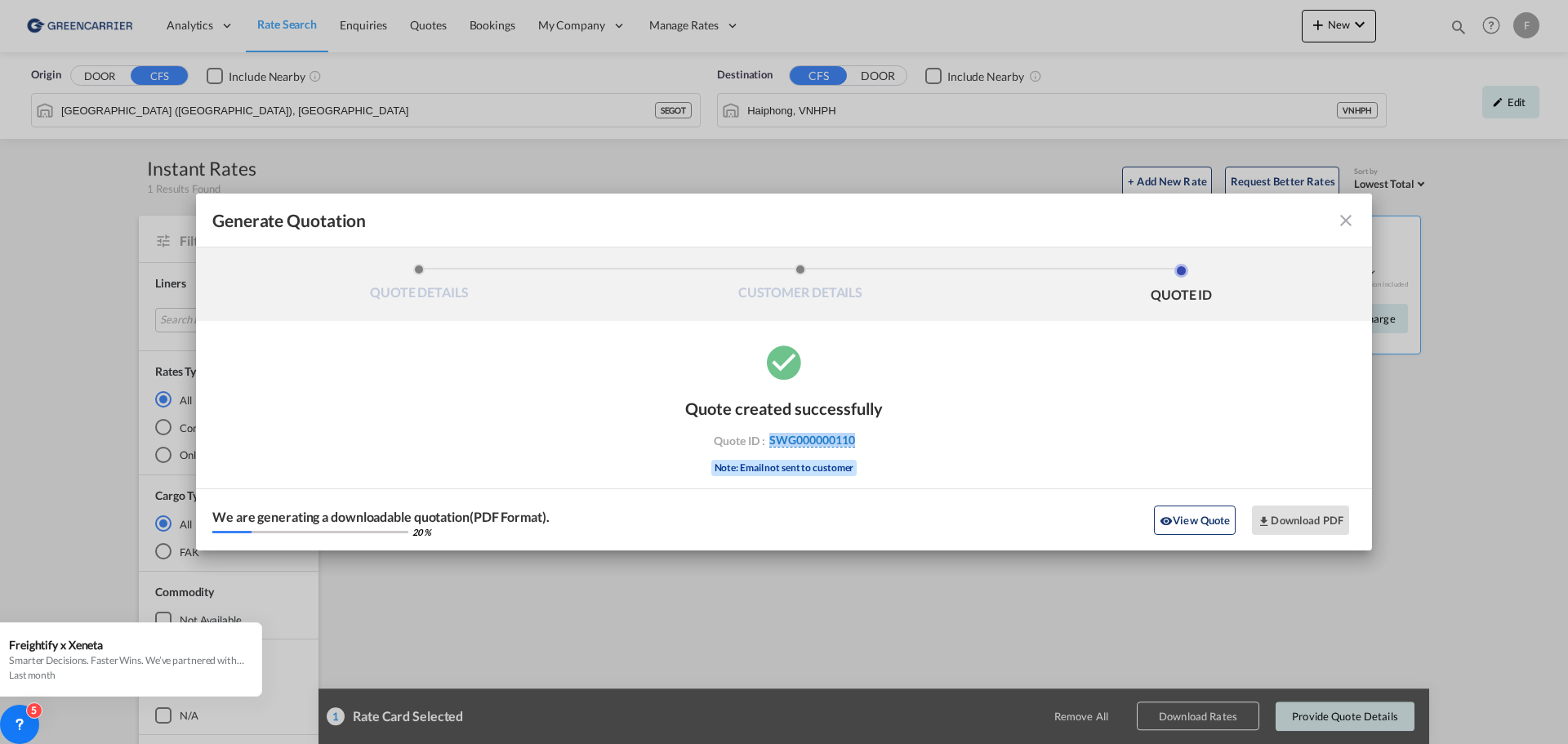
drag, startPoint x: 865, startPoint y: 440, endPoint x: 771, endPoint y: 439, distance: 94.0
click at [771, 439] on div "Quote ID : SWG000000110" at bounding box center [784, 440] width 190 height 15
copy span "SWG000000110"
click at [1294, 512] on button "Download PDF" at bounding box center [1301, 520] width 97 height 29
click at [1344, 221] on md-icon "icon-close fg-AAA8AD cursor m-0" at bounding box center [1346, 220] width 20 height 20
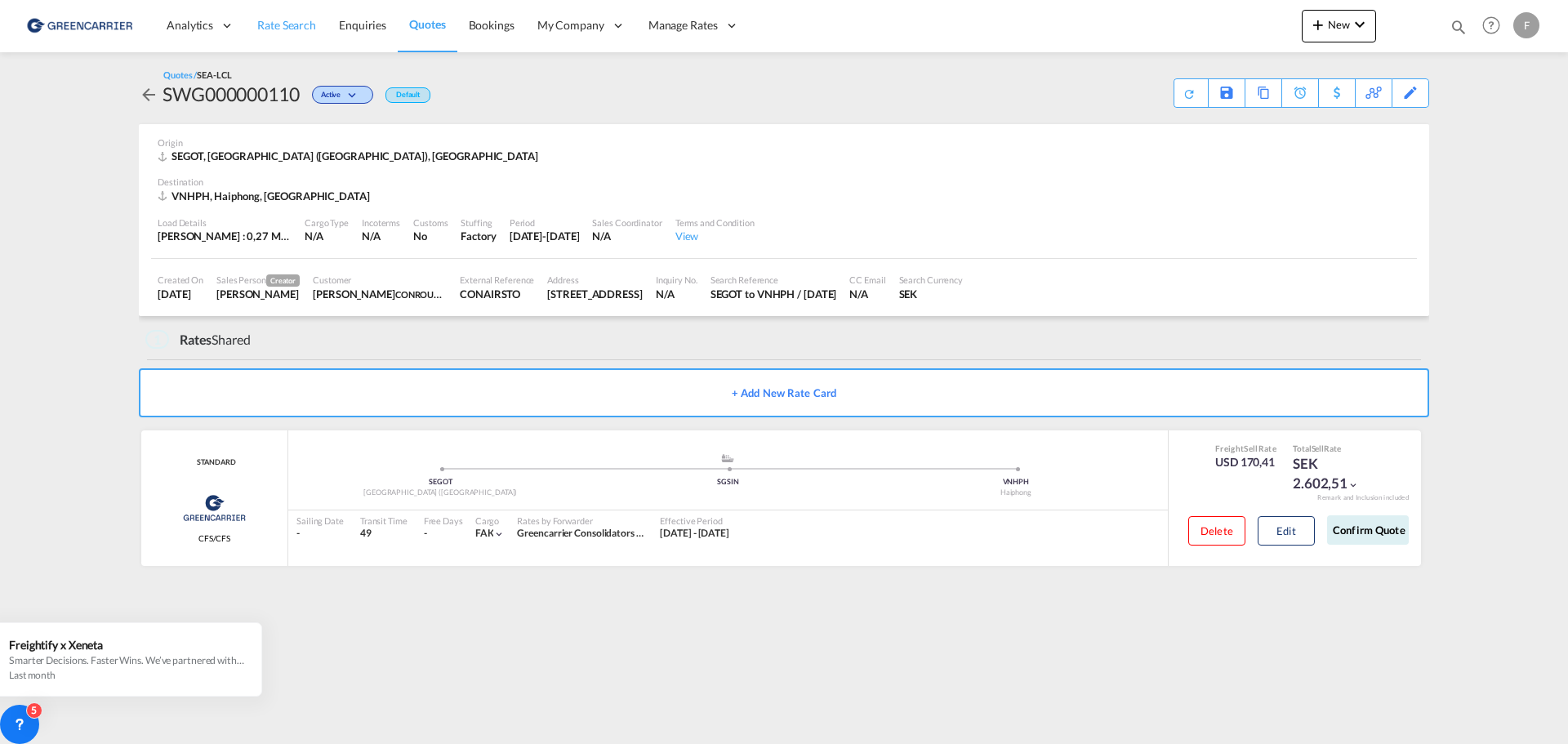
click at [268, 22] on span "Rate Search" at bounding box center [286, 24] width 59 height 14
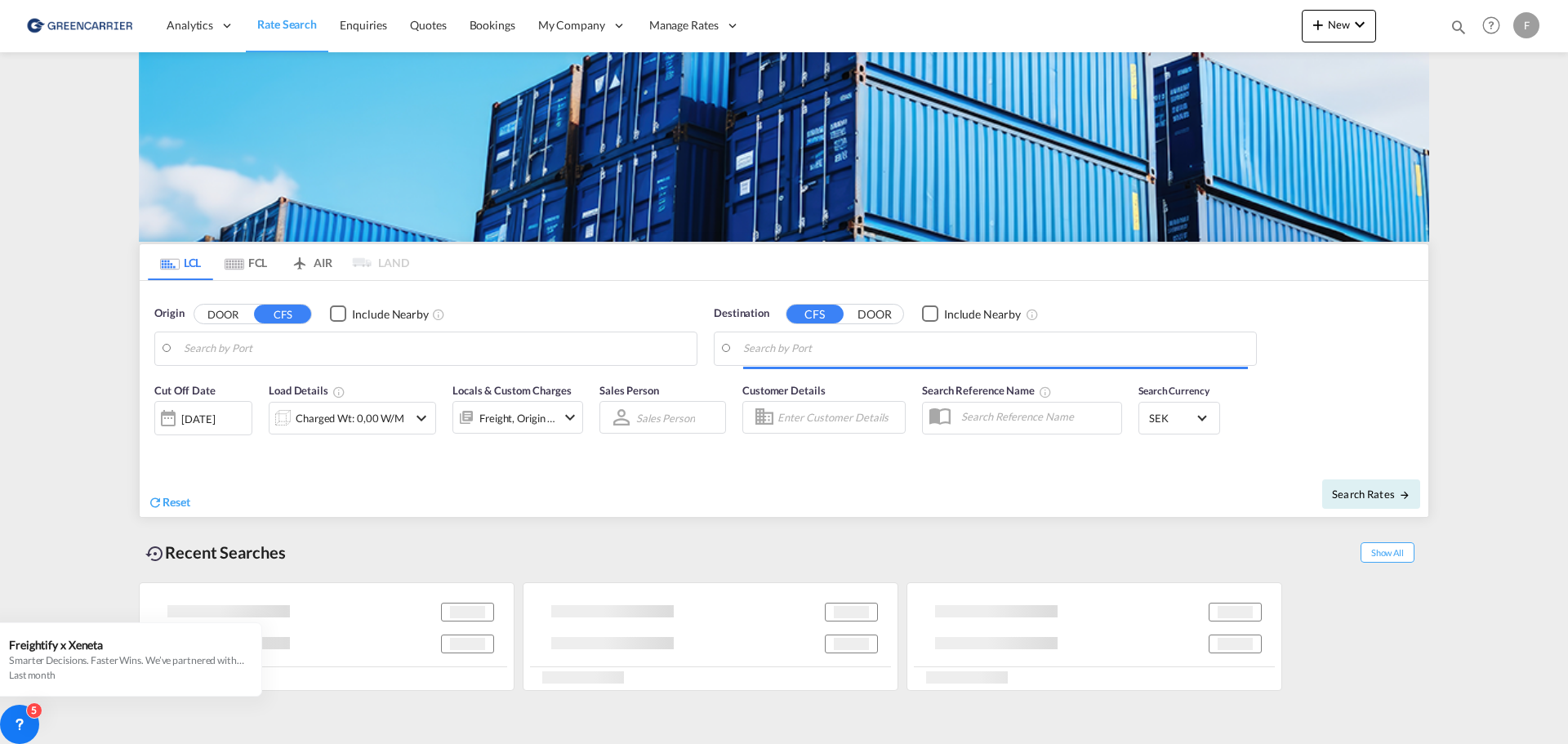
type input "[GEOGRAPHIC_DATA] ([GEOGRAPHIC_DATA]), [GEOGRAPHIC_DATA]"
type input "Haiphong, VNHPH"
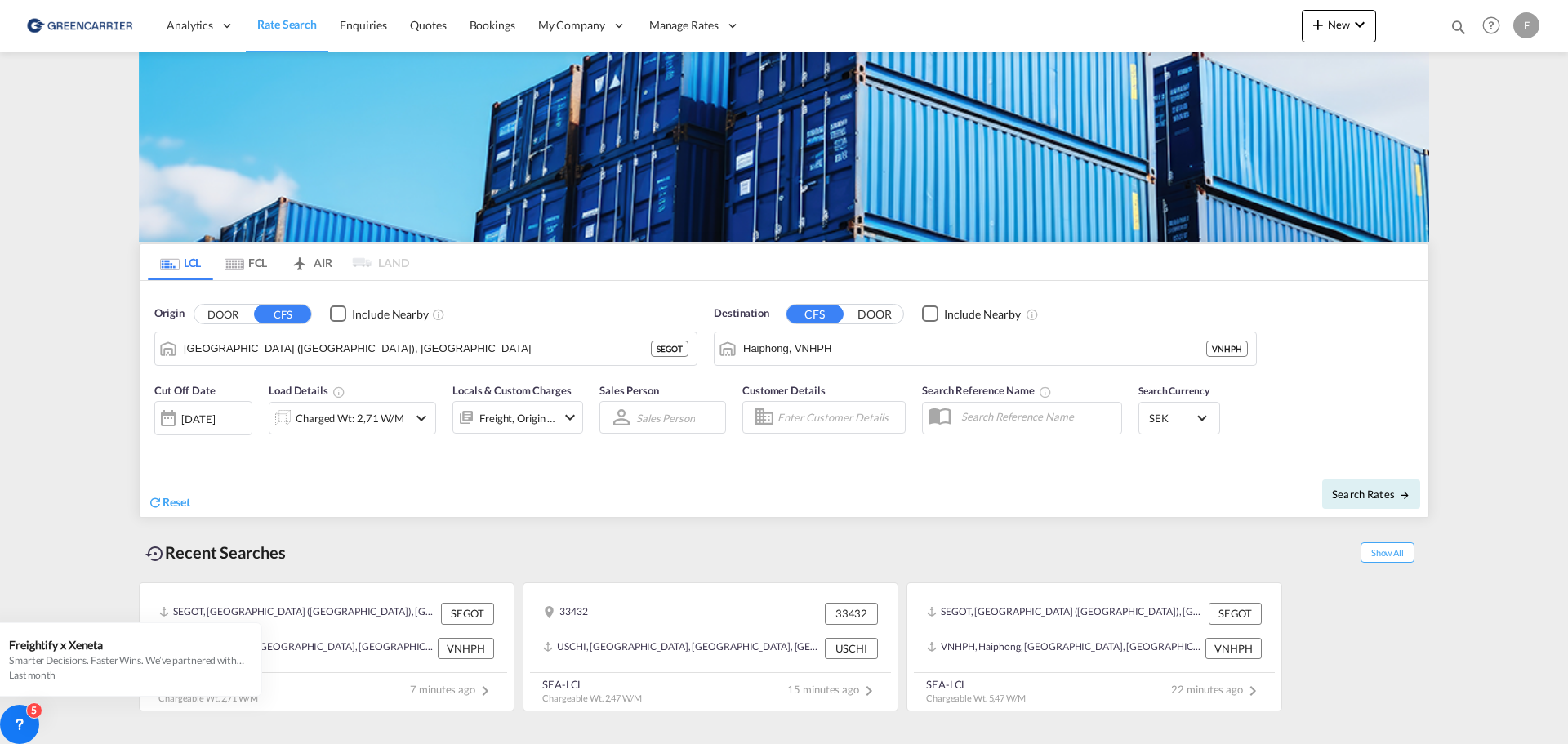
click at [232, 317] on button "DOOR" at bounding box center [222, 314] width 57 height 19
click at [217, 346] on body "Analytics Reports Dashboard Rate Search Enquiries Quotes Bookings" at bounding box center [784, 372] width 1568 height 744
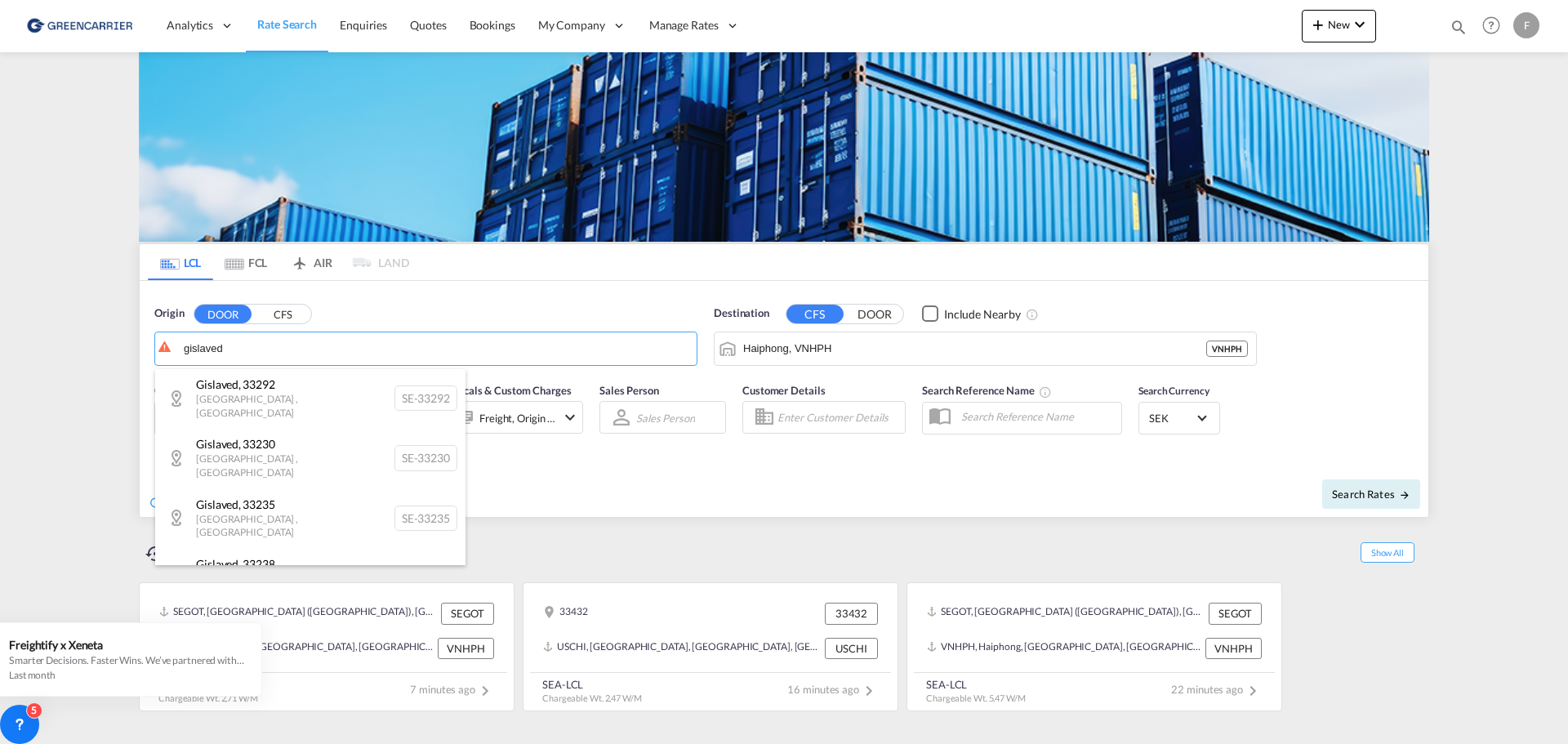
scroll to position [373, 0]
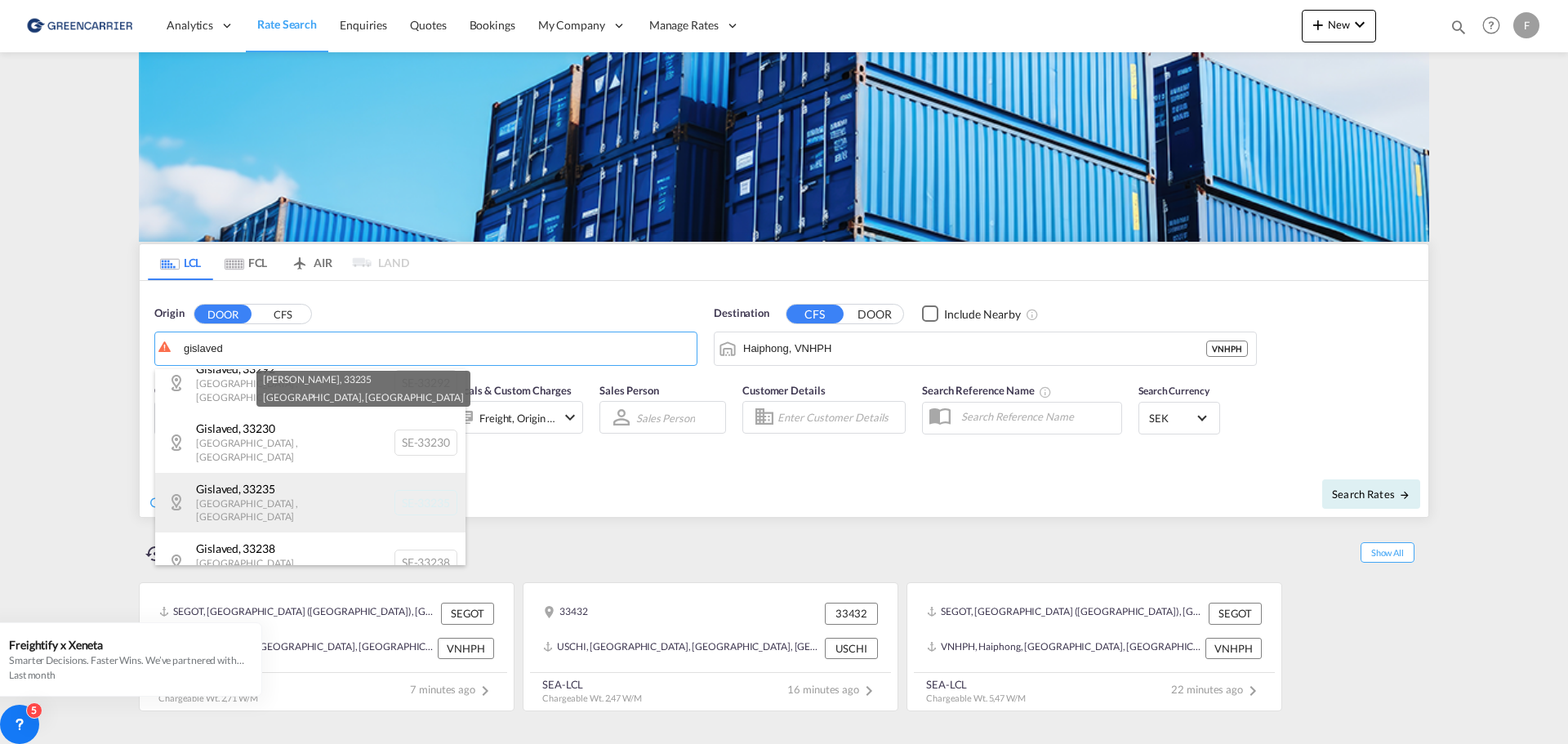
click at [232, 473] on div "[PERSON_NAME] , 33235 [GEOGRAPHIC_DATA] , [GEOGRAPHIC_DATA] SE-33235" at bounding box center [310, 503] width 310 height 60
type input "SE-33235, [GEOGRAPHIC_DATA], [GEOGRAPHIC_DATA]"
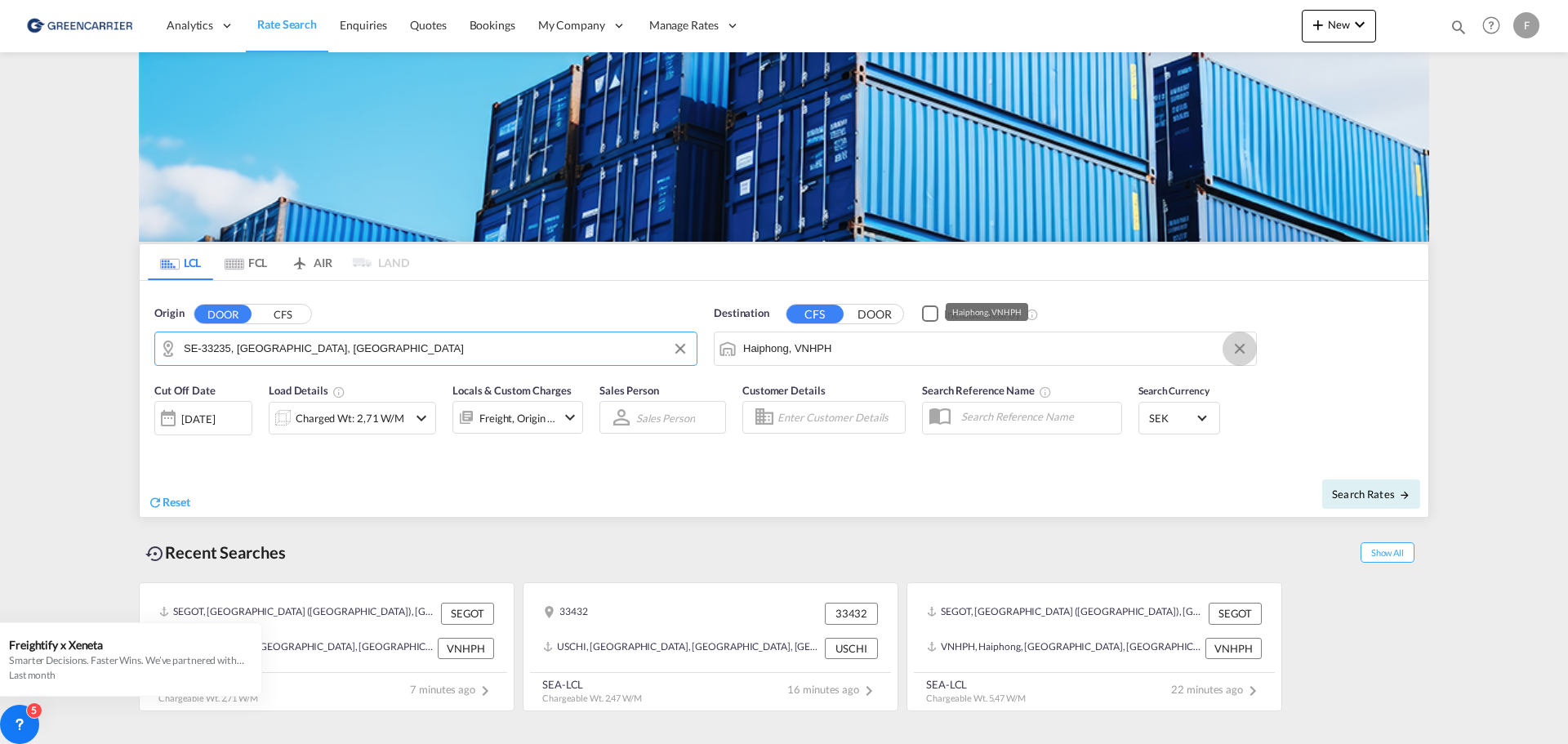
click at [1241, 351] on button "Clear Input" at bounding box center [1240, 349] width 24 height 24
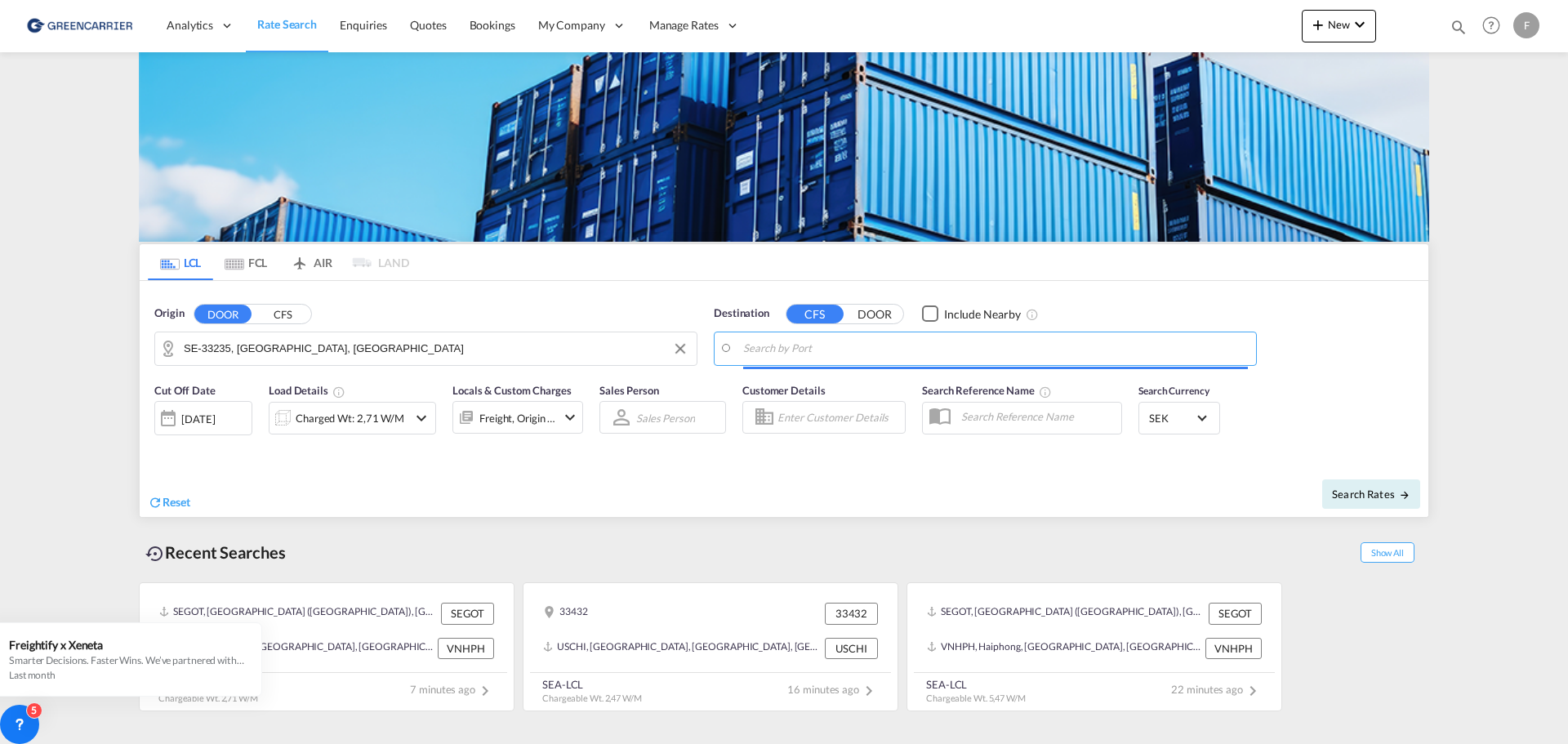
click at [853, 345] on input "Search by Port" at bounding box center [995, 349] width 505 height 24
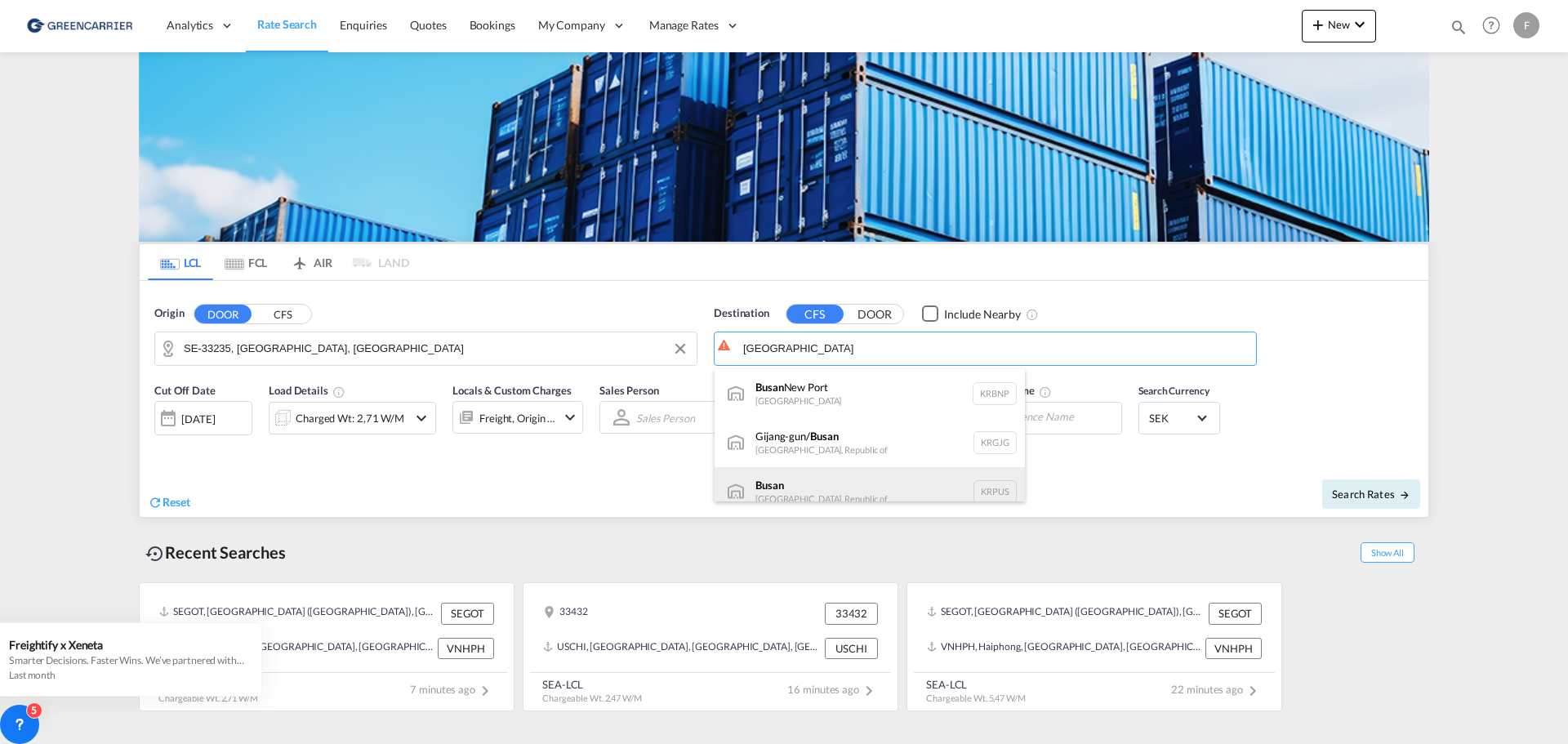
click at [819, 490] on div "Busan Korea, Republic of KRPUS" at bounding box center [870, 492] width 310 height 49
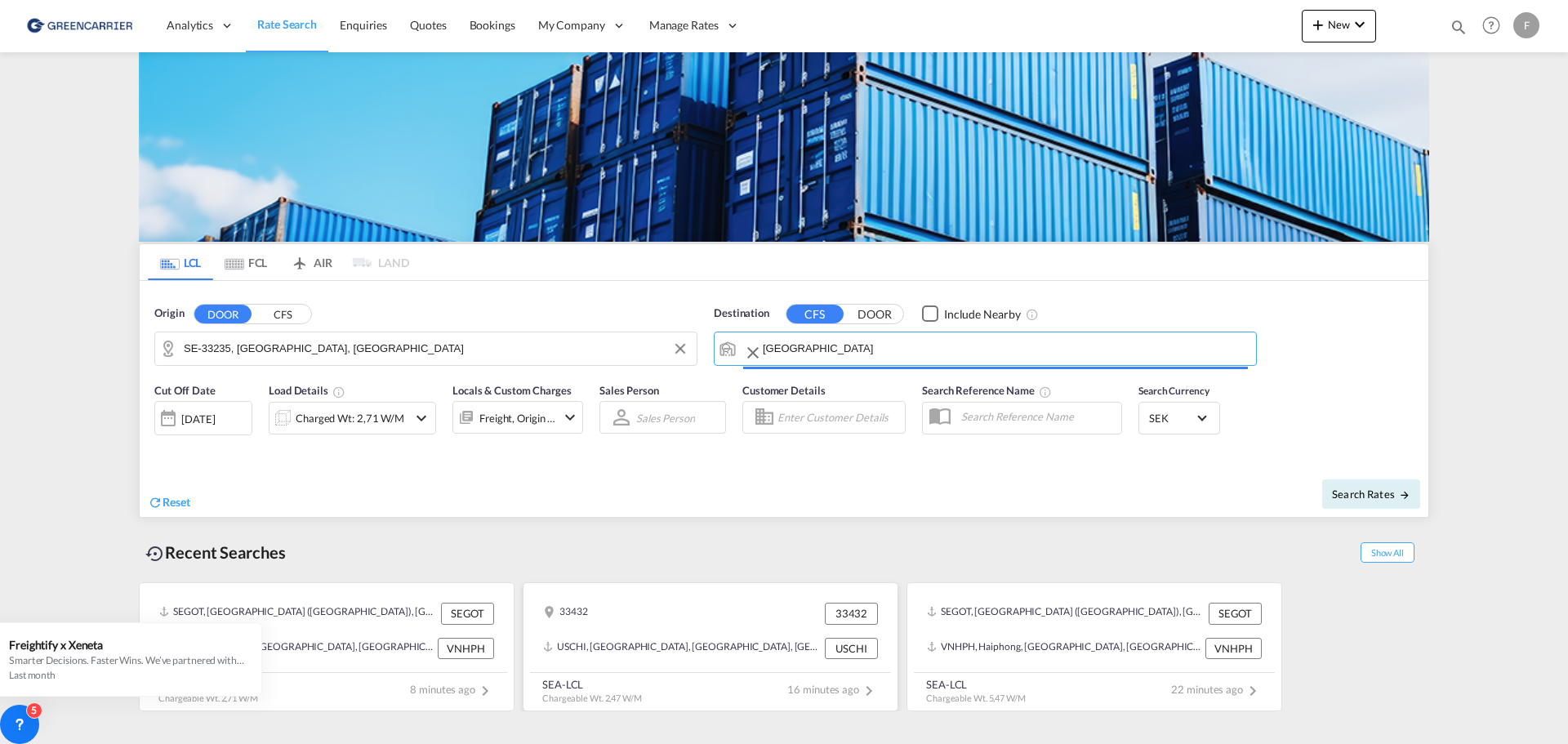
type input "Busan, KRPUS"
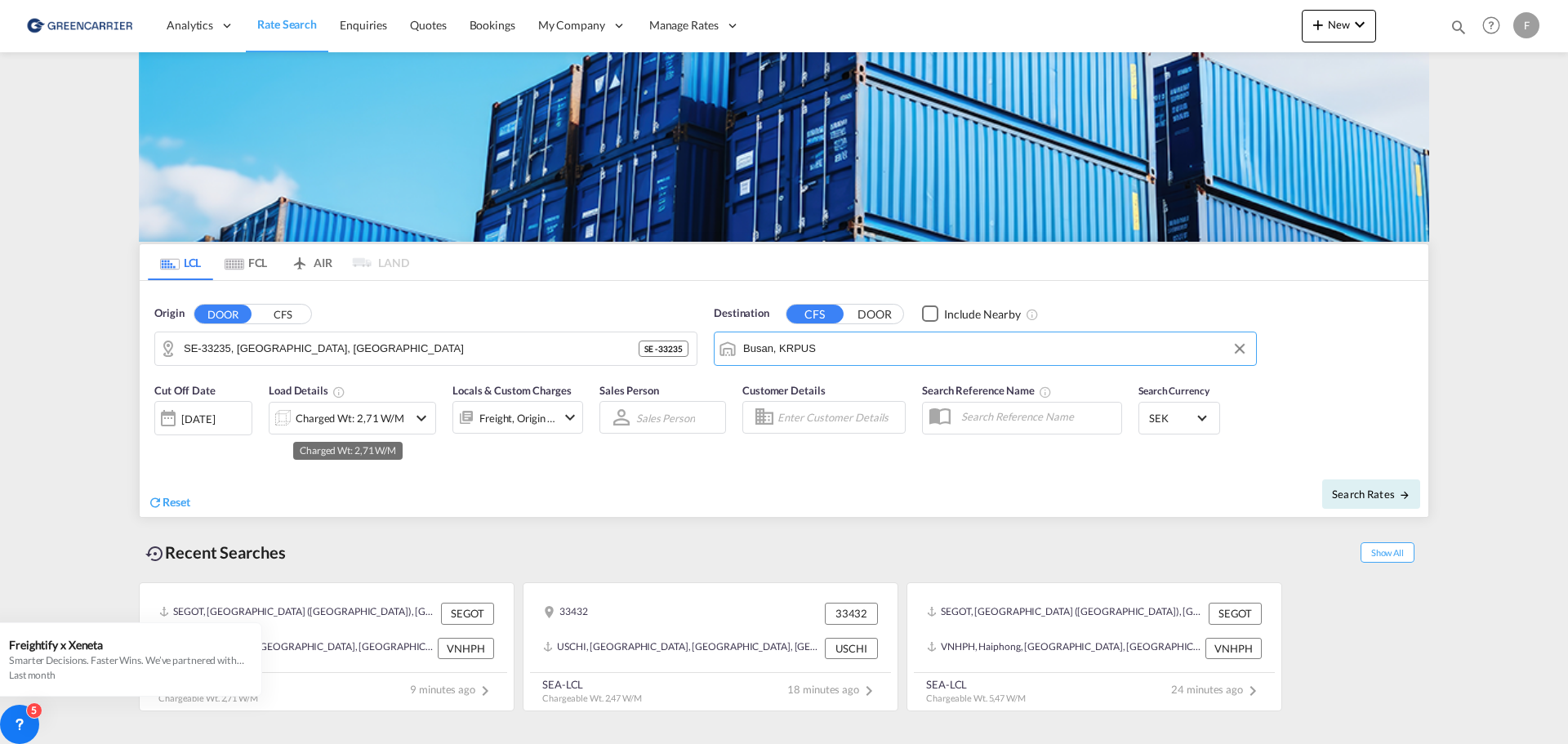
click at [329, 408] on div "Charged Wt: 2,71 W/M" at bounding box center [349, 418] width 108 height 22
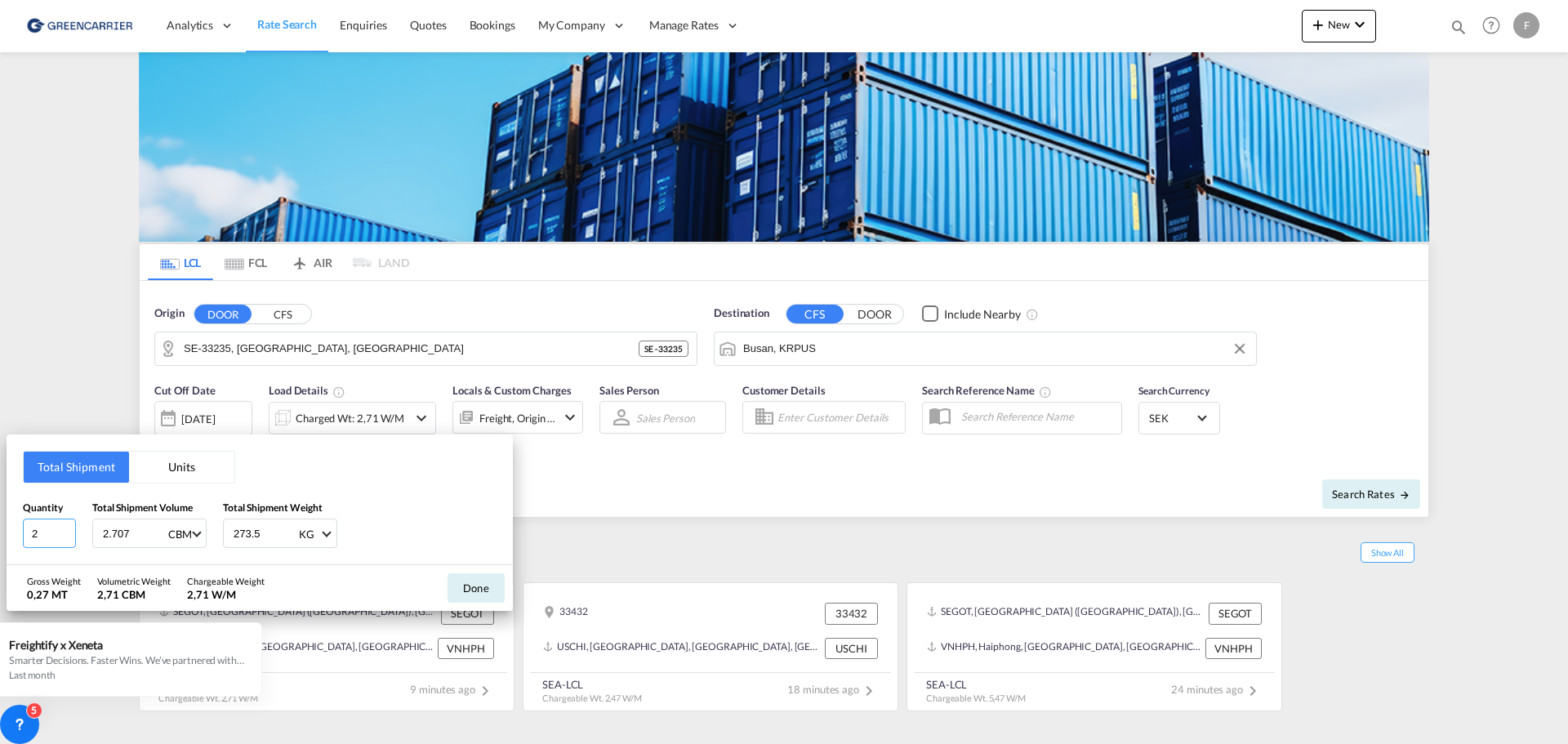
drag, startPoint x: 38, startPoint y: 528, endPoint x: -27, endPoint y: 526, distance: 65.0
click at [0, 526] on html "Analytics Reports Dashboard Rate Search Enquiries Quotes" at bounding box center [784, 372] width 1568 height 744
type input "4"
drag, startPoint x: 265, startPoint y: 536, endPoint x: 215, endPoint y: 522, distance: 51.9
click at [215, 522] on div "Quantity 4 Total Shipment Volume 2.707 CBM CBM CFT Total Shipment Weight 273.5 …" at bounding box center [259, 524] width 474 height 49
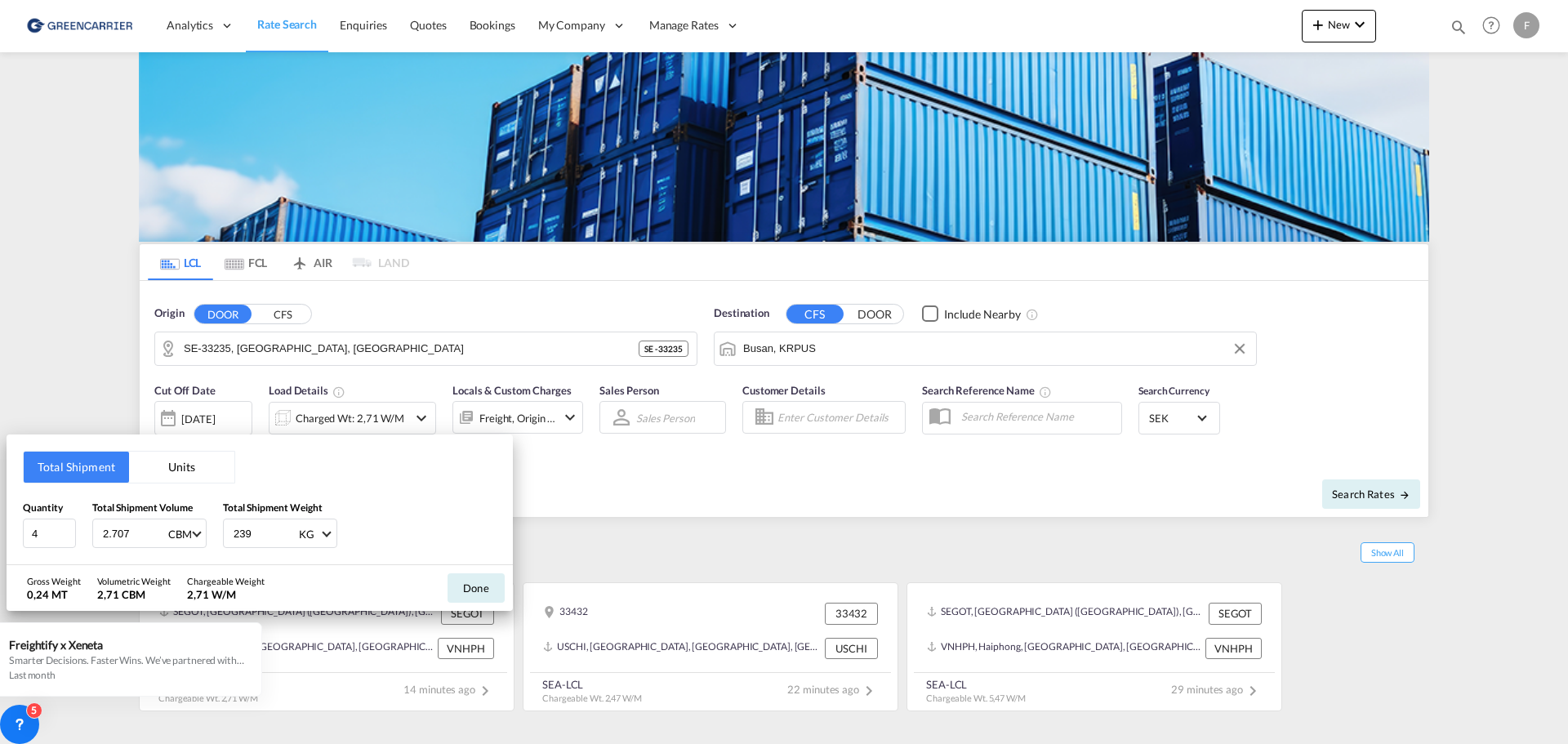
type input "239"
drag, startPoint x: 122, startPoint y: 535, endPoint x: 25, endPoint y: 533, distance: 97.0
click at [25, 533] on div "Quantity 4 Total Shipment Volume 2.707 CBM CBM CFT Total Shipment Weight 239 KG…" at bounding box center [259, 524] width 474 height 49
type input "4.058"
click at [487, 590] on button "Done" at bounding box center [476, 588] width 57 height 29
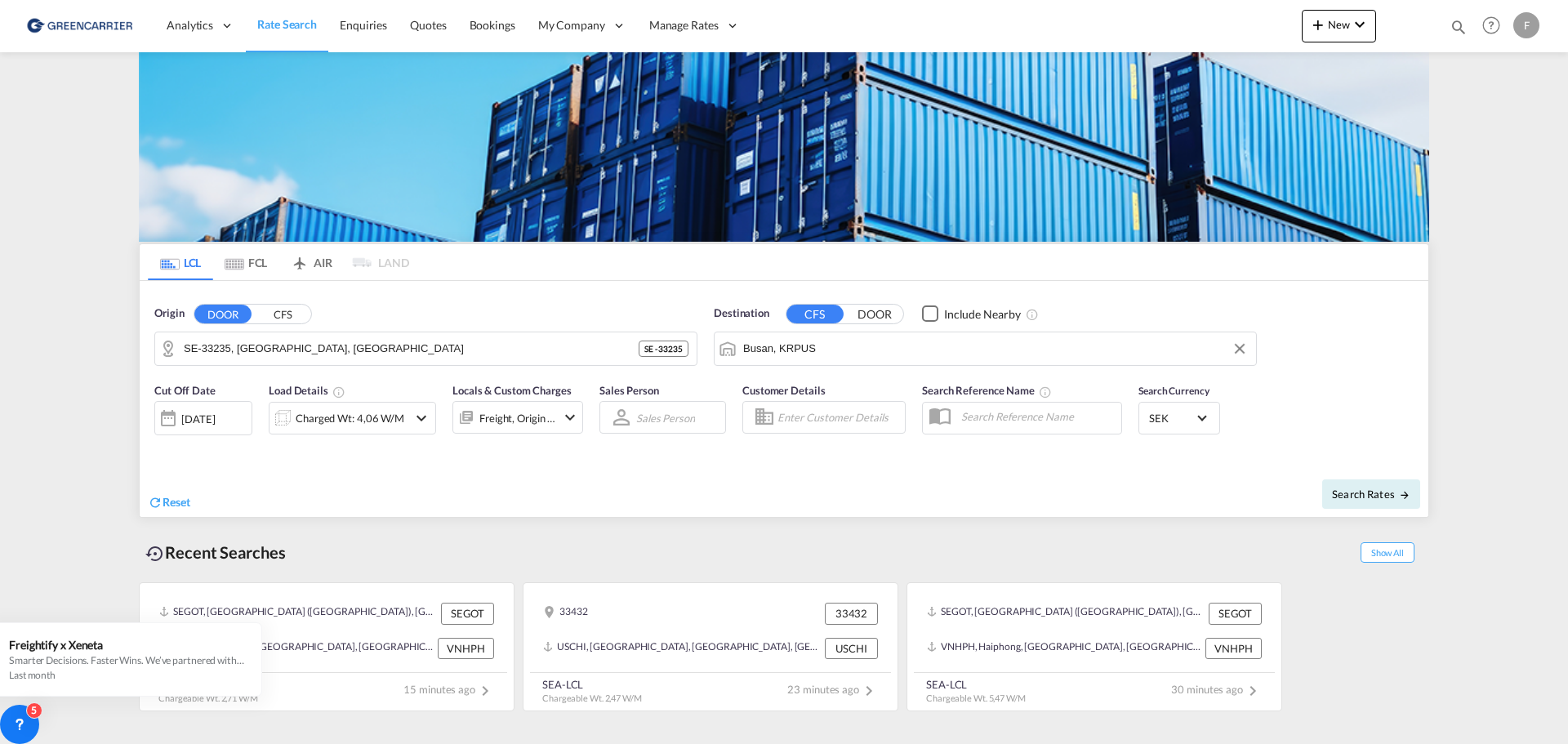
click at [822, 417] on input "Enter Customer Details" at bounding box center [838, 417] width 122 height 24
click at [846, 463] on div "[PERSON_NAME]@ swecarg [DOMAIN_NAME] | SWECARG O AIR SOLUTIONS AB | SWEAIRGOT" at bounding box center [924, 465] width 310 height 54
type input "SWECARGO AIR SOLUTIONS AB, [PERSON_NAME], [PERSON_NAME][EMAIL_ADDRESS][DOMAIN_N…"
click at [1378, 493] on span "Search Rates" at bounding box center [1371, 494] width 78 height 13
type input "33235 to KRPUS / [DATE]"
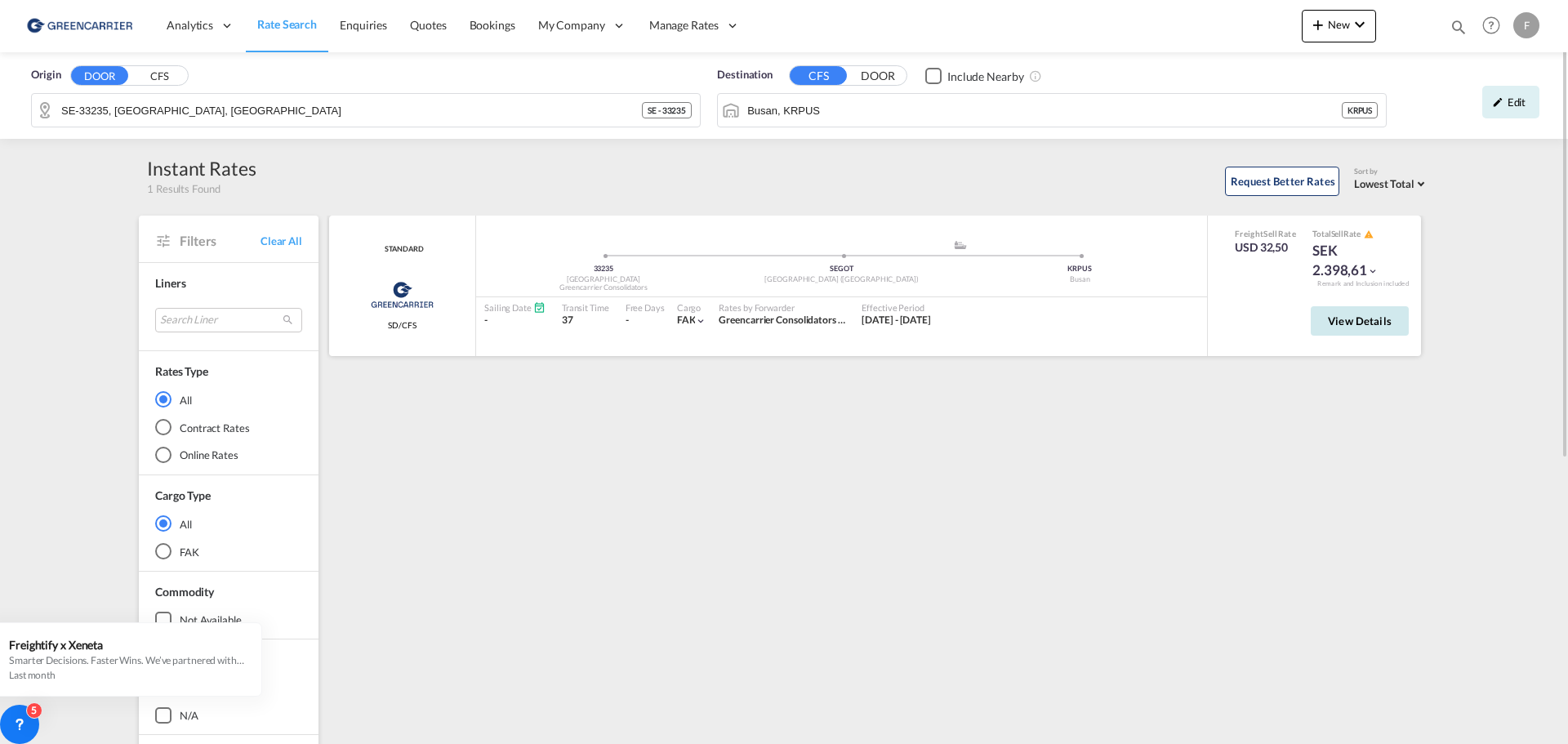
click at [1351, 322] on span "View Details" at bounding box center [1360, 321] width 64 height 13
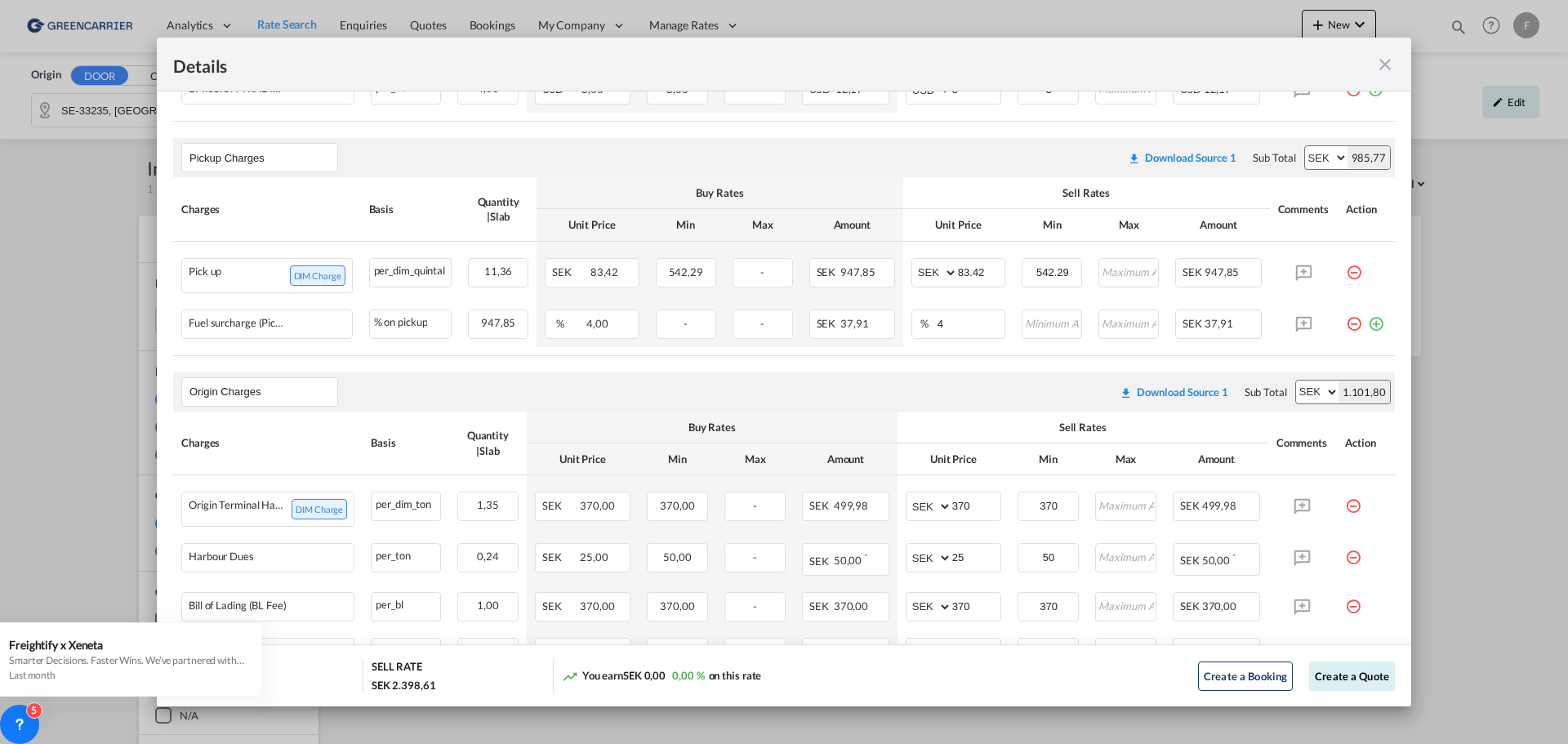
scroll to position [653, 0]
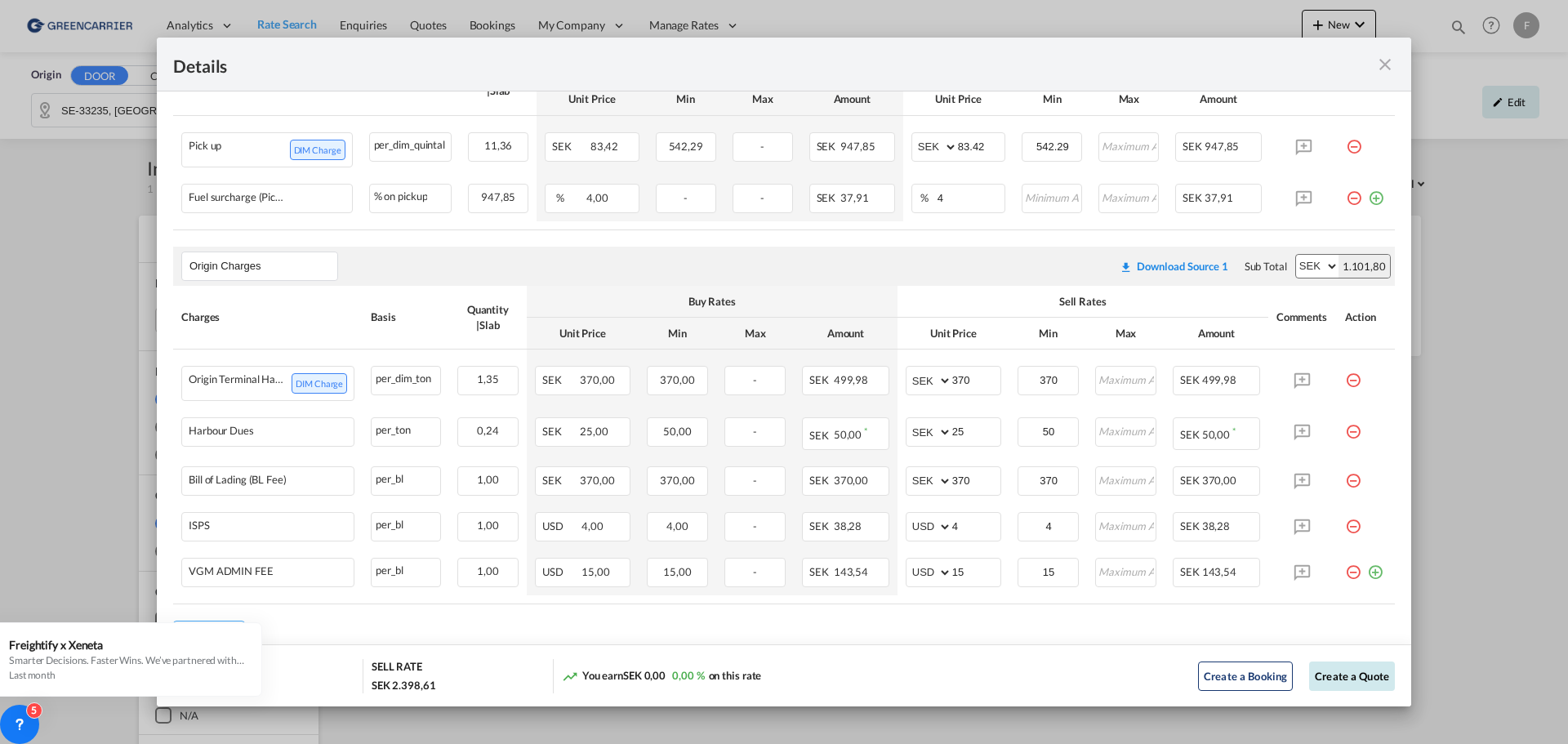
click at [1330, 677] on button "Create a Quote" at bounding box center [1352, 676] width 86 height 29
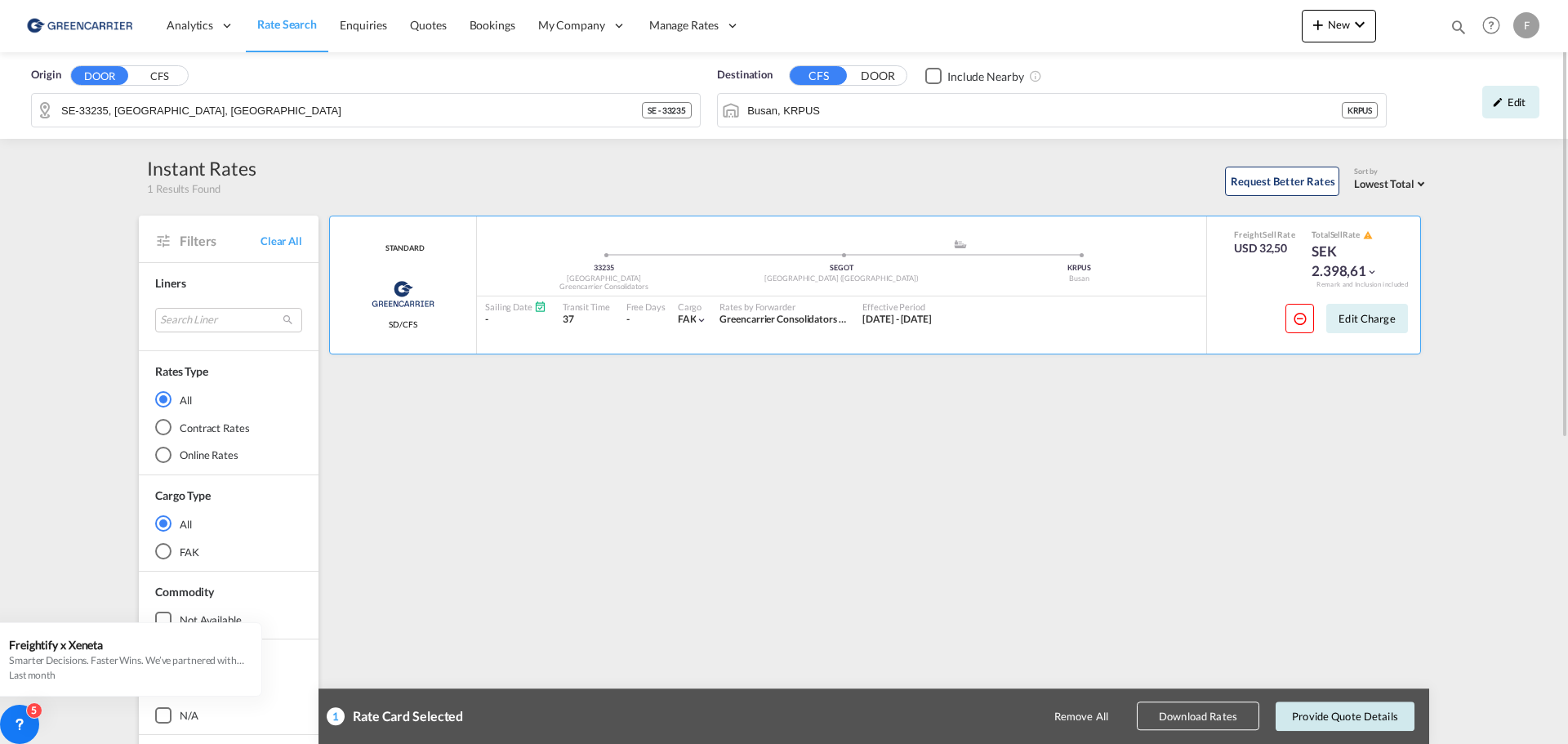
click at [1342, 709] on button "Provide Quote Details" at bounding box center [1345, 716] width 139 height 29
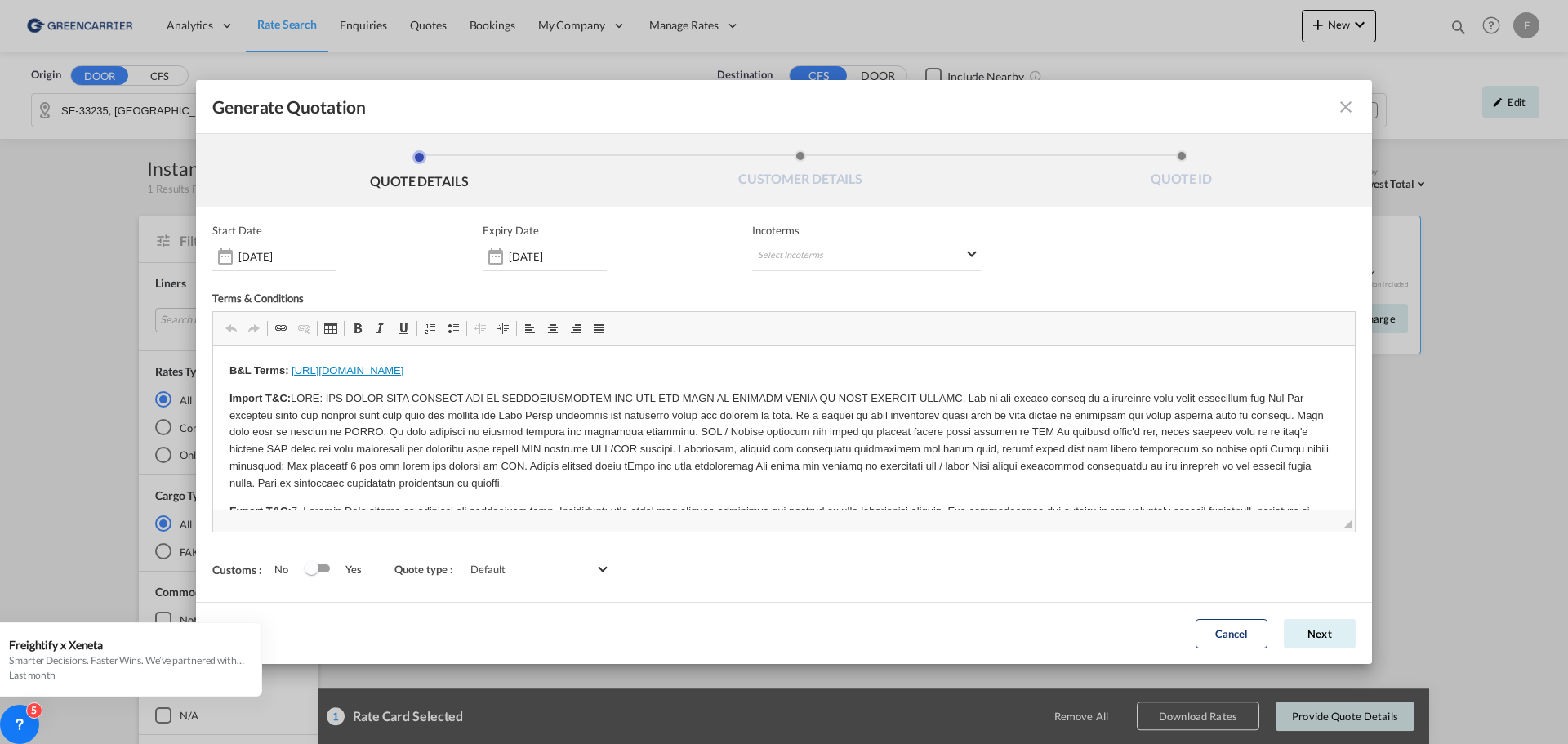
scroll to position [0, 0]
click at [1316, 642] on button "Next" at bounding box center [1319, 633] width 72 height 29
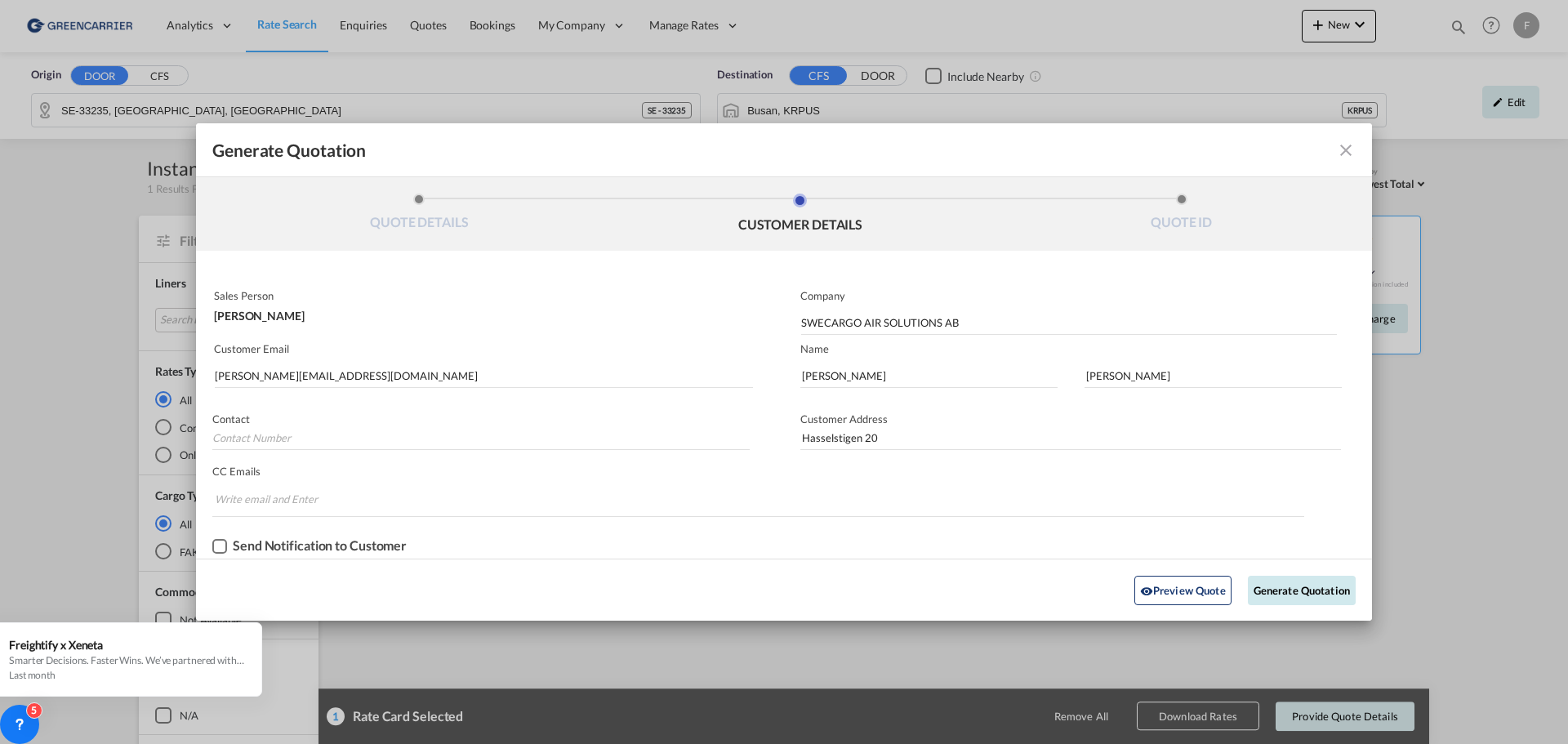
click at [1294, 594] on button "Generate Quotation" at bounding box center [1301, 590] width 107 height 29
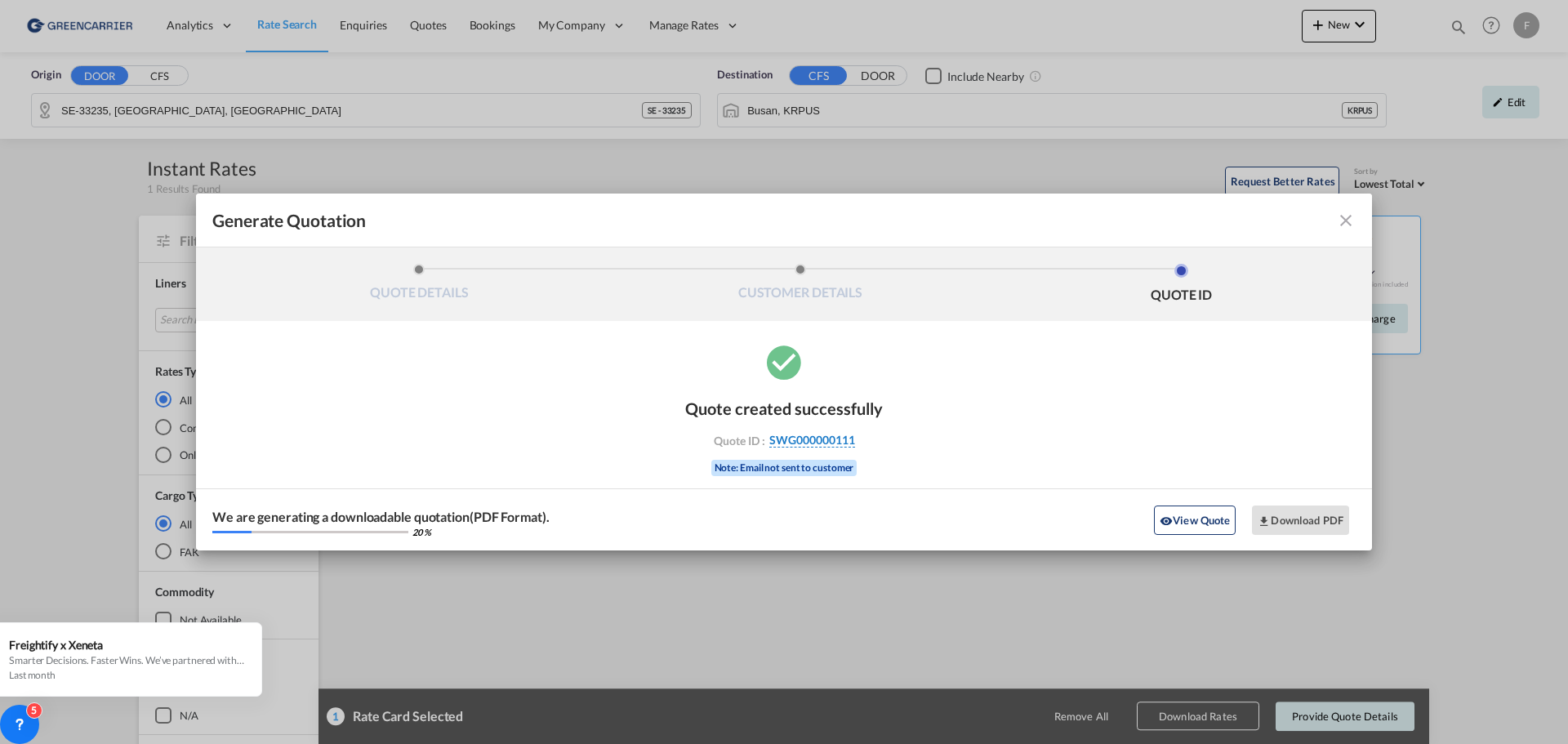
drag, startPoint x: 946, startPoint y: 451, endPoint x: 810, endPoint y: 435, distance: 136.9
click at [808, 435] on div "Quote created successfully Quote ID : SWG000000111 Note: Email not sent to cust…" at bounding box center [784, 446] width 1176 height 209
click at [918, 434] on div "Quote created successfully Quote ID : SWG000000111 Note: Email not sent to cust…" at bounding box center [784, 446] width 1176 height 209
drag, startPoint x: 891, startPoint y: 435, endPoint x: 770, endPoint y: 437, distance: 121.0
click at [770, 437] on div "Quote created successfully Quote ID : SWG000000111 Note: Email not sent to cust…" at bounding box center [784, 446] width 1176 height 209
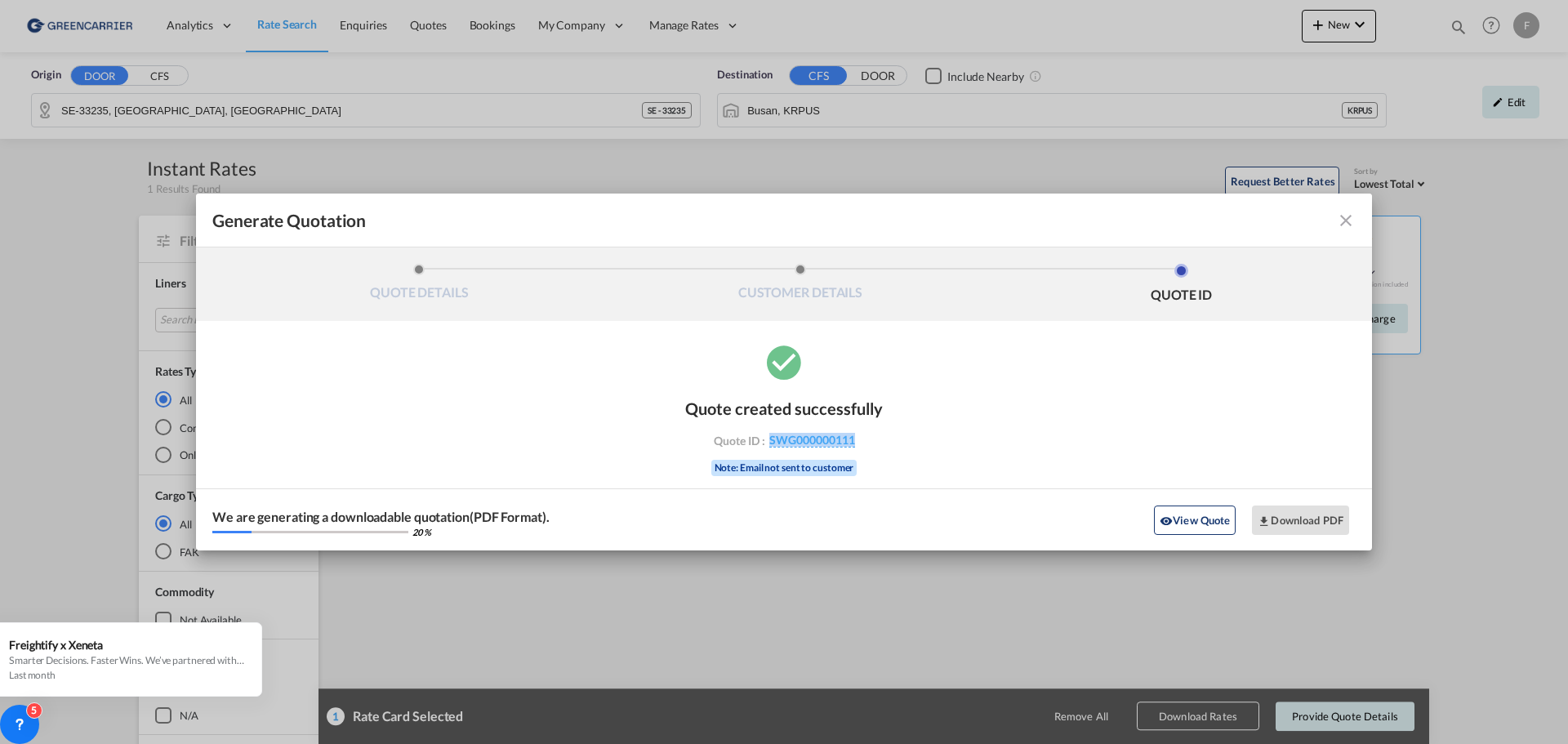
copy span "SWG000000111"
click at [1267, 515] on md-icon "icon-download" at bounding box center [1264, 522] width 13 height 13
click at [1352, 218] on md-icon "icon-close fg-AAA8AD cursor m-0" at bounding box center [1346, 220] width 20 height 20
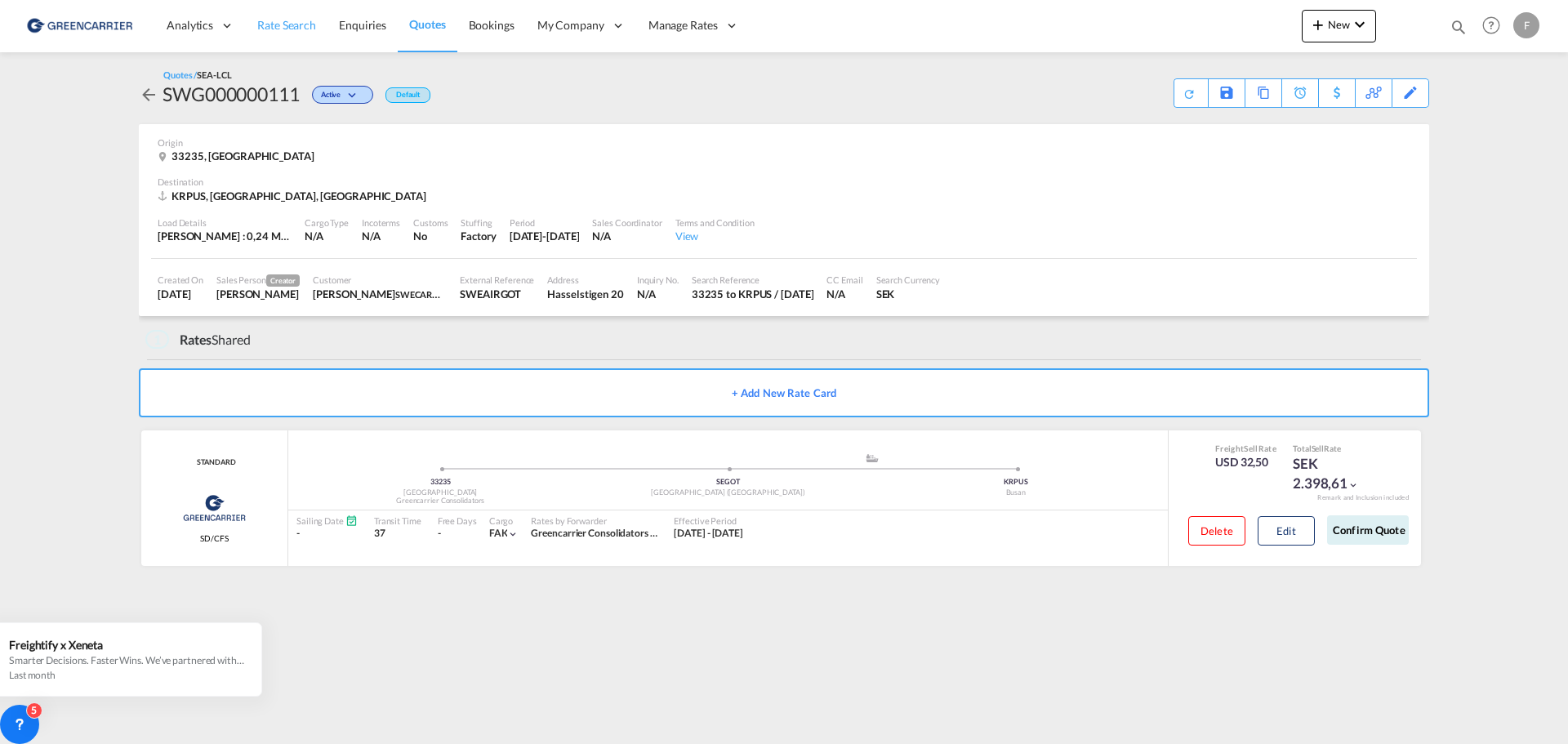
click at [289, 34] on link "Rate Search" at bounding box center [286, 25] width 81 height 53
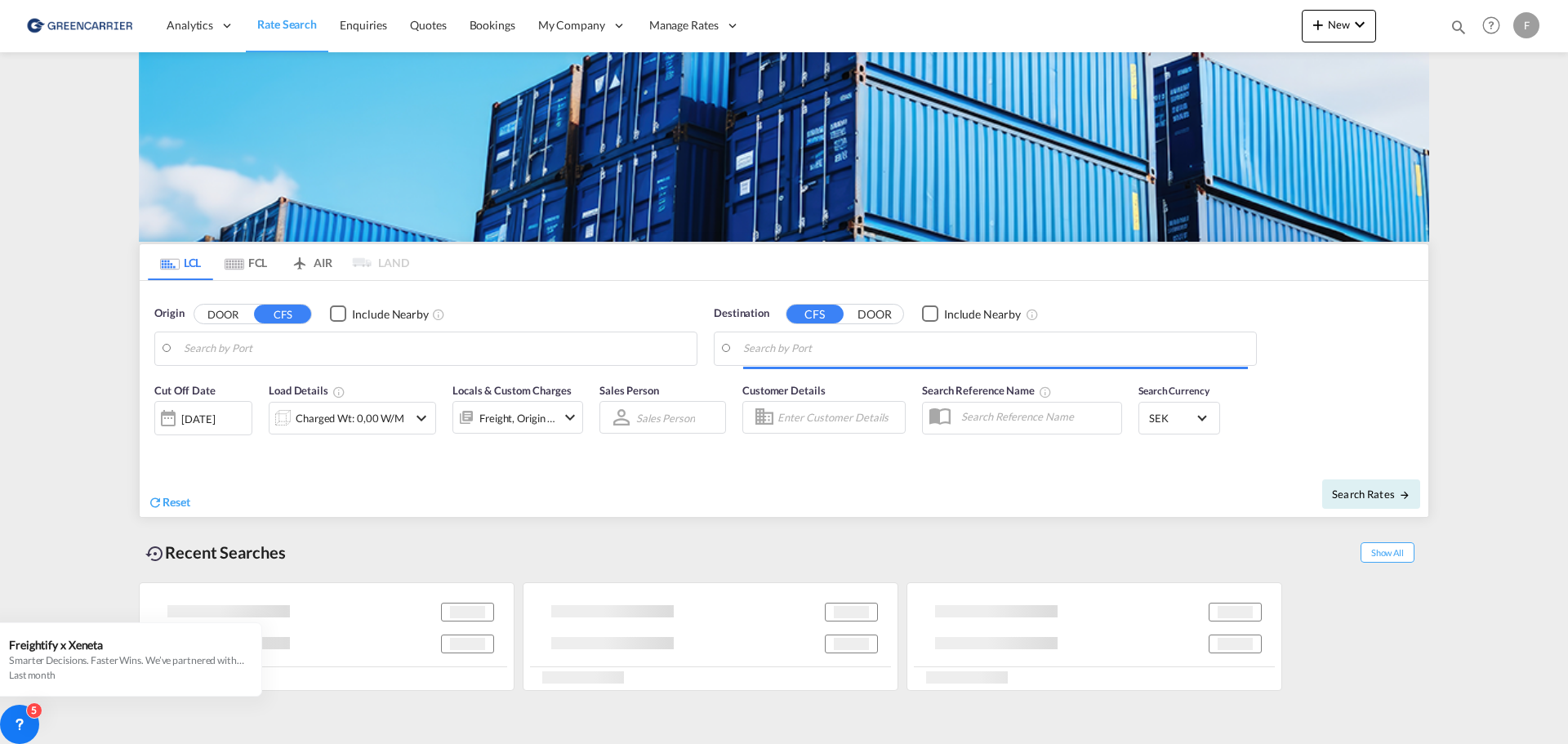
click at [233, 314] on button "DOOR" at bounding box center [222, 314] width 57 height 19
type input "SE-33235, [GEOGRAPHIC_DATA], [GEOGRAPHIC_DATA]"
type input "Busan, KRPUS"
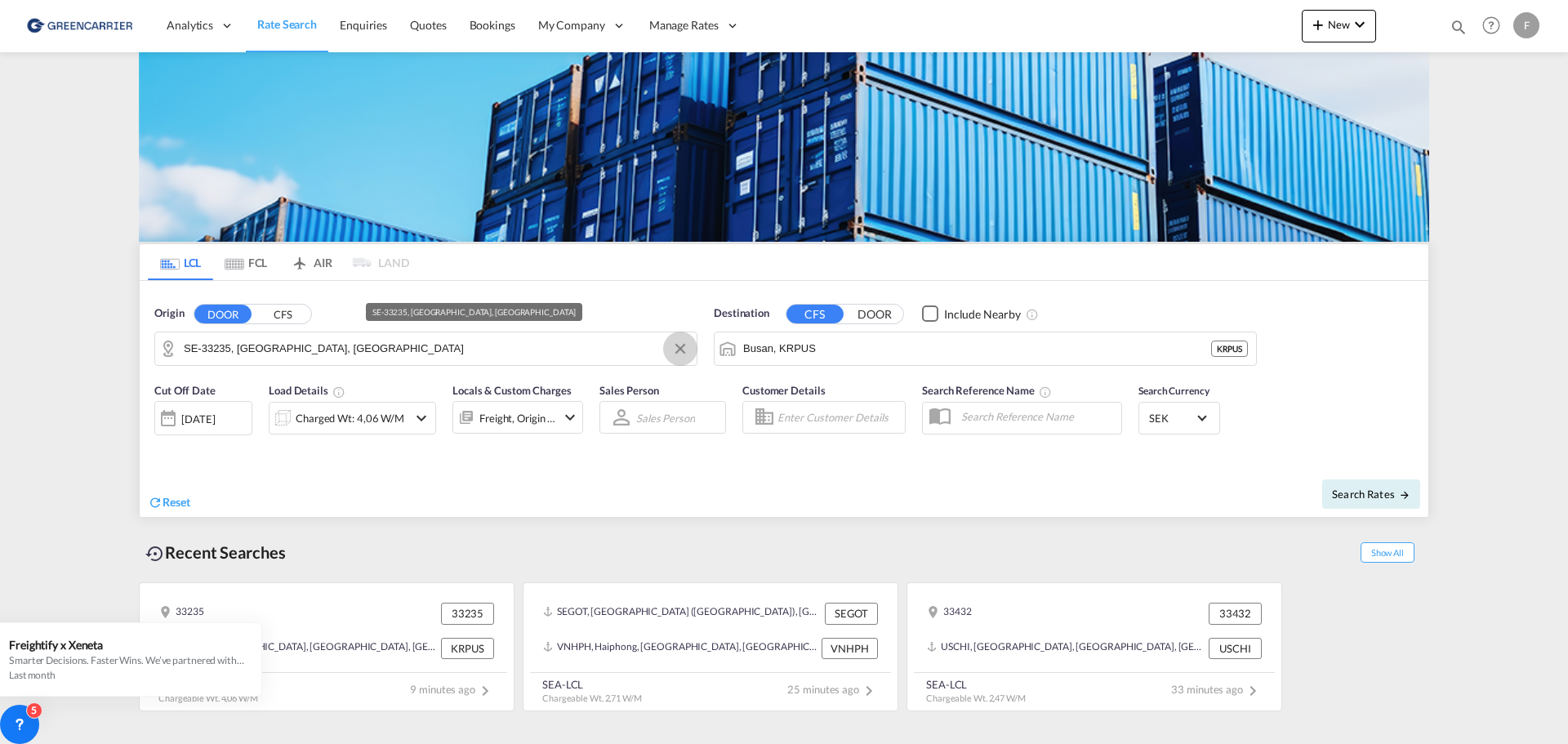
click at [683, 347] on button "Clear Input" at bounding box center [680, 349] width 24 height 24
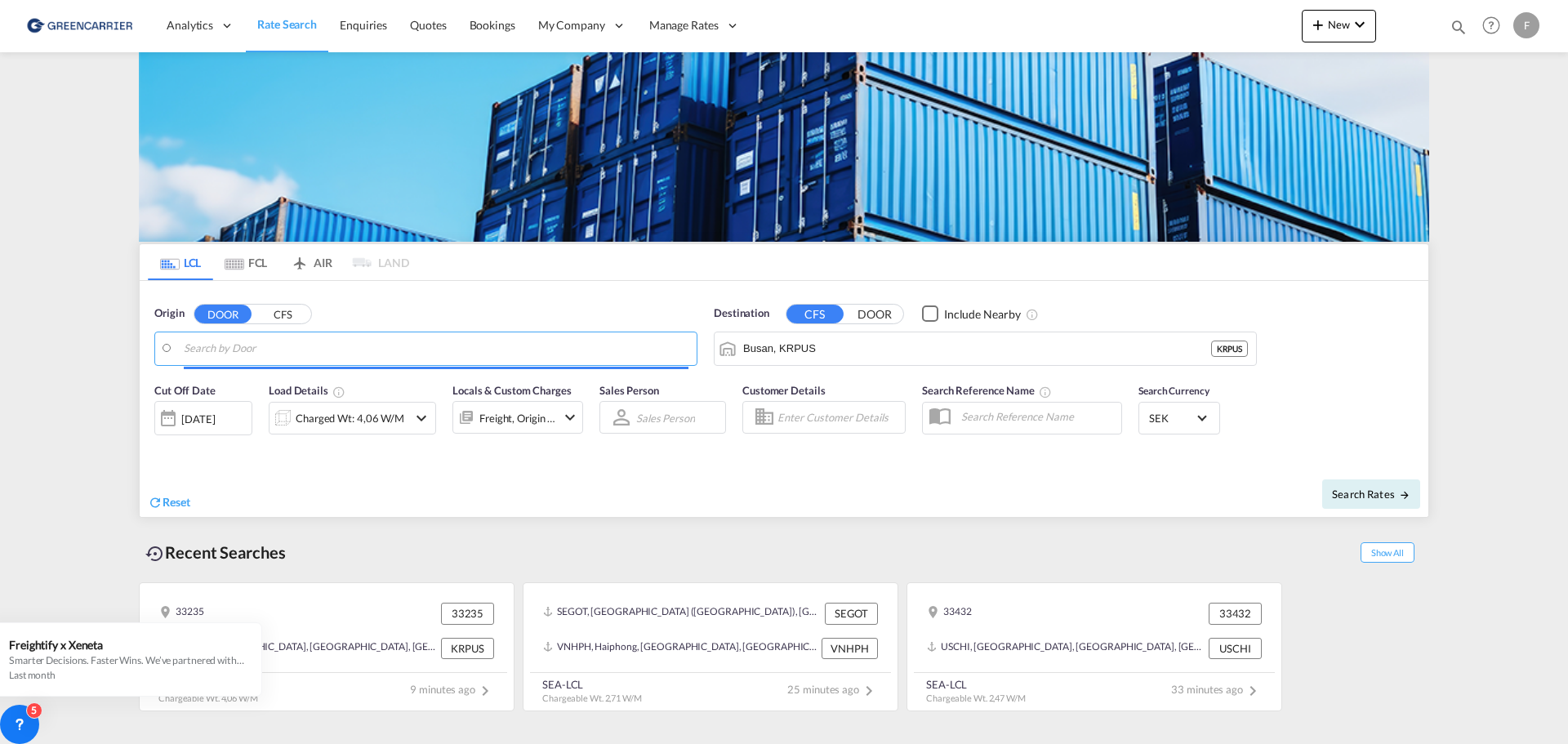
click at [459, 350] on body "Analytics Reports Dashboard Rate Search Enquiries Quotes Bookings" at bounding box center [784, 372] width 1568 height 744
click at [492, 351] on input "Search by Door" at bounding box center [436, 349] width 505 height 24
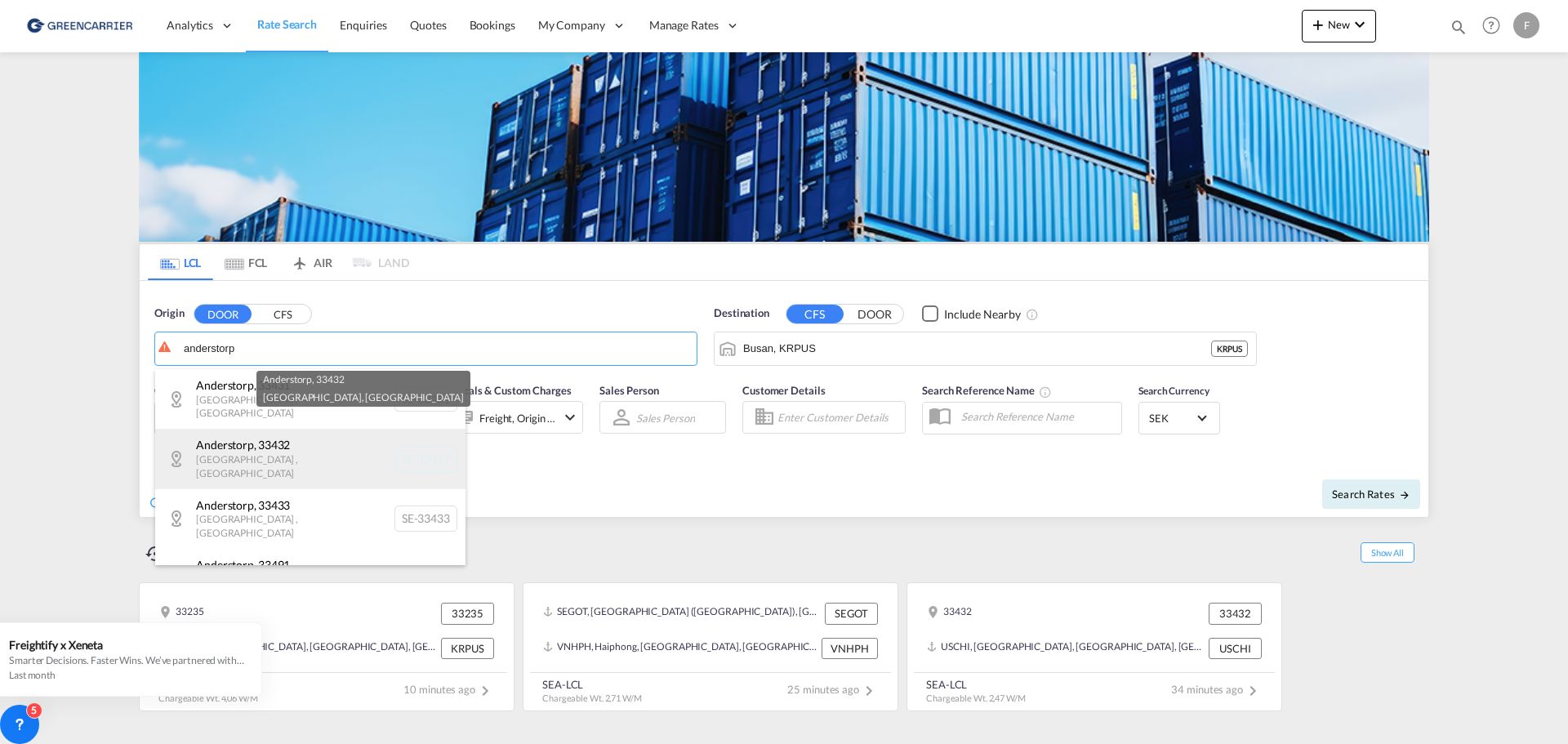
click at [313, 433] on div "Anderstorp , [GEOGRAPHIC_DATA]-33432" at bounding box center [310, 459] width 310 height 60
type input "SE-33432, Anderstorp, [GEOGRAPHIC_DATA]"
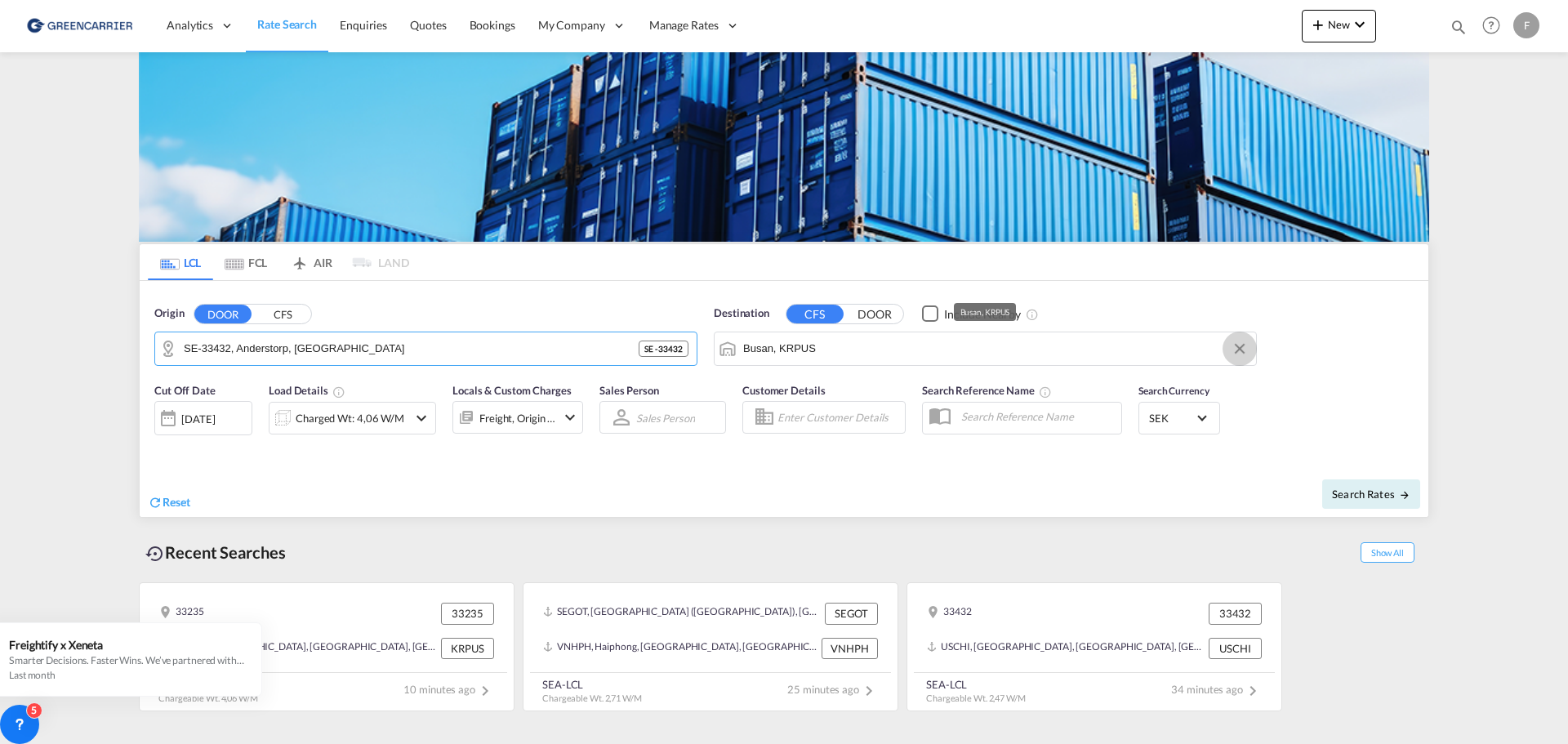
click at [1241, 353] on md-icon "Clear Input" at bounding box center [1239, 349] width 18 height 18
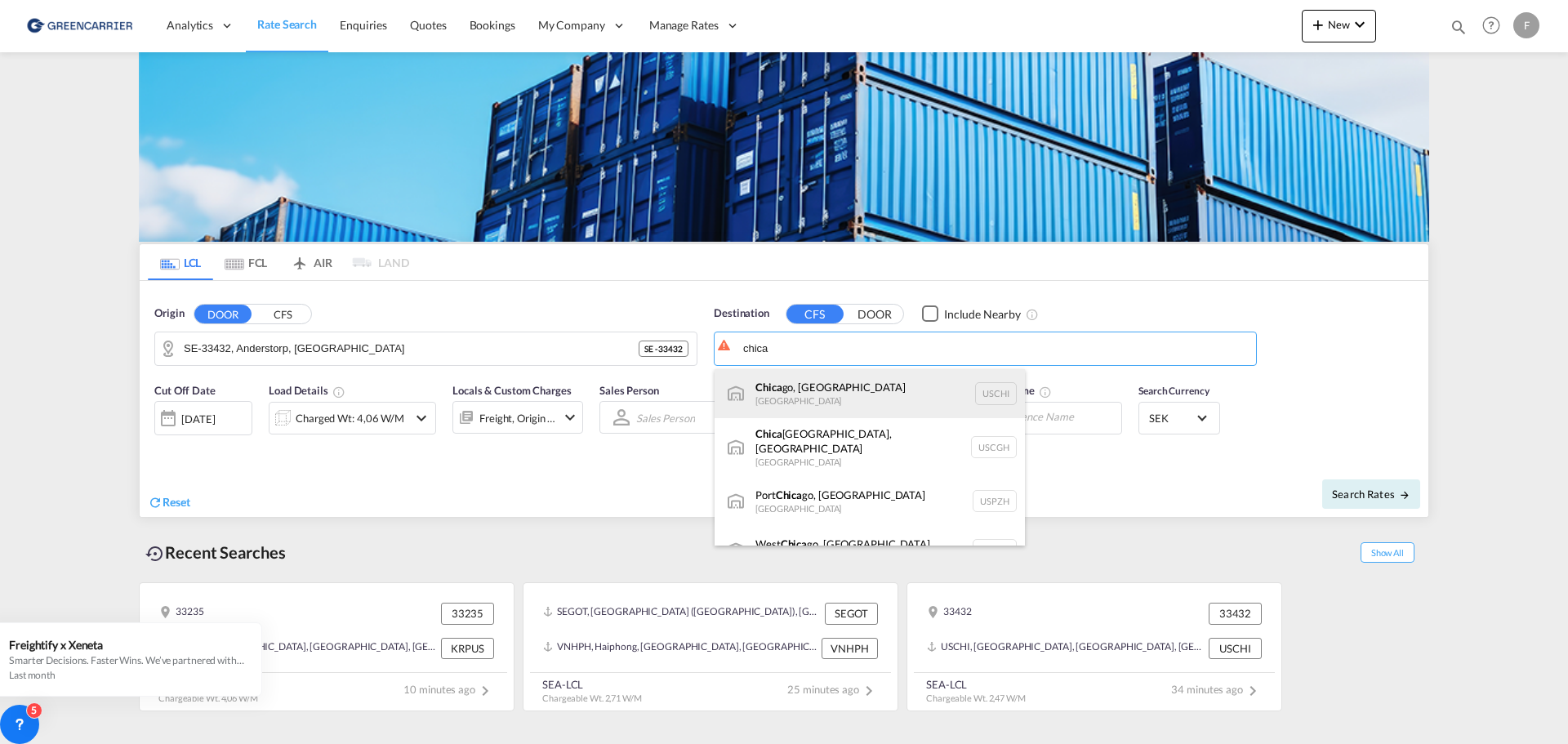
click at [861, 393] on div "Chica go, [GEOGRAPHIC_DATA] [GEOGRAPHIC_DATA]" at bounding box center [870, 393] width 310 height 49
type input "[GEOGRAPHIC_DATA], [GEOGRAPHIC_DATA], USCHI"
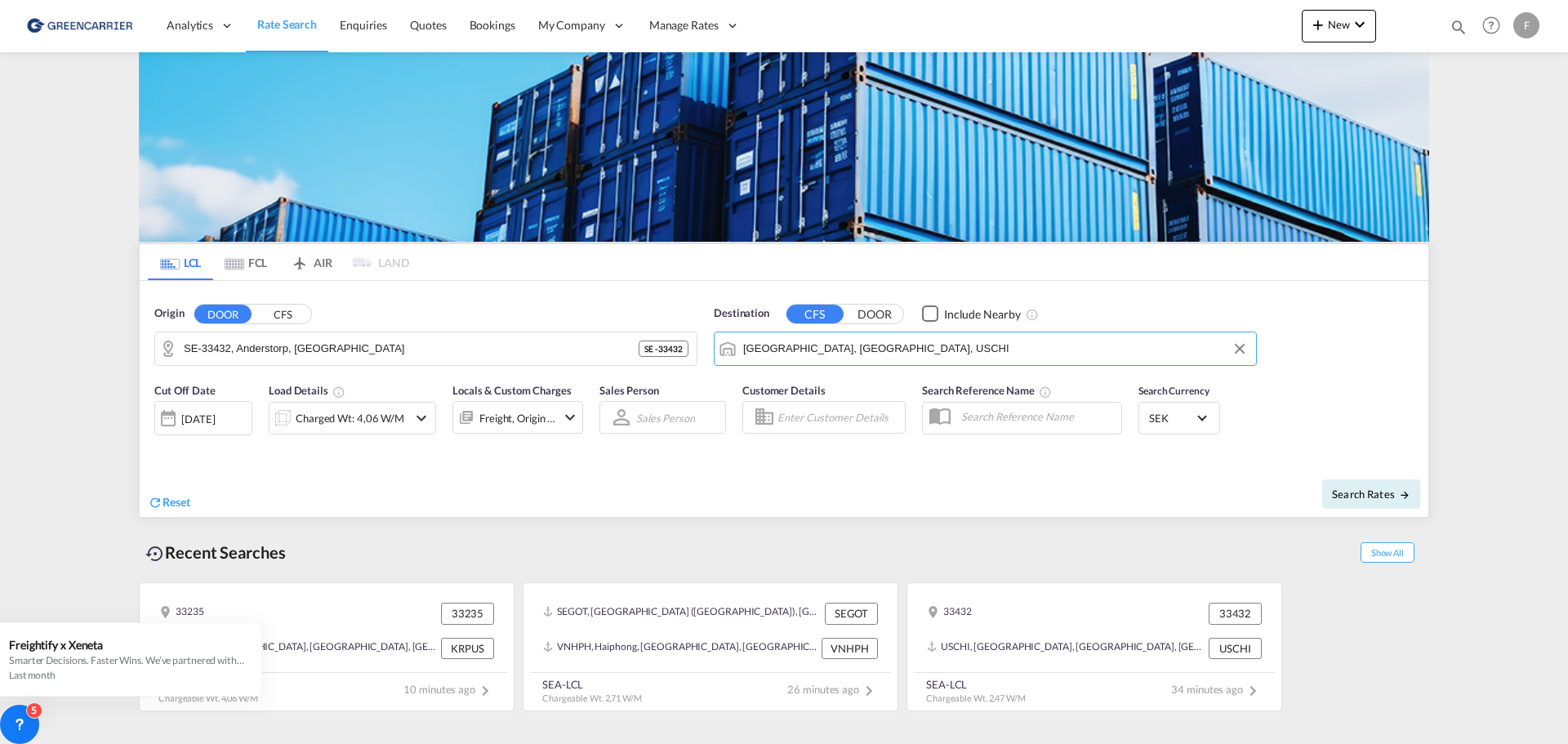
click at [417, 419] on md-icon "icon-chevron-down" at bounding box center [421, 418] width 20 height 20
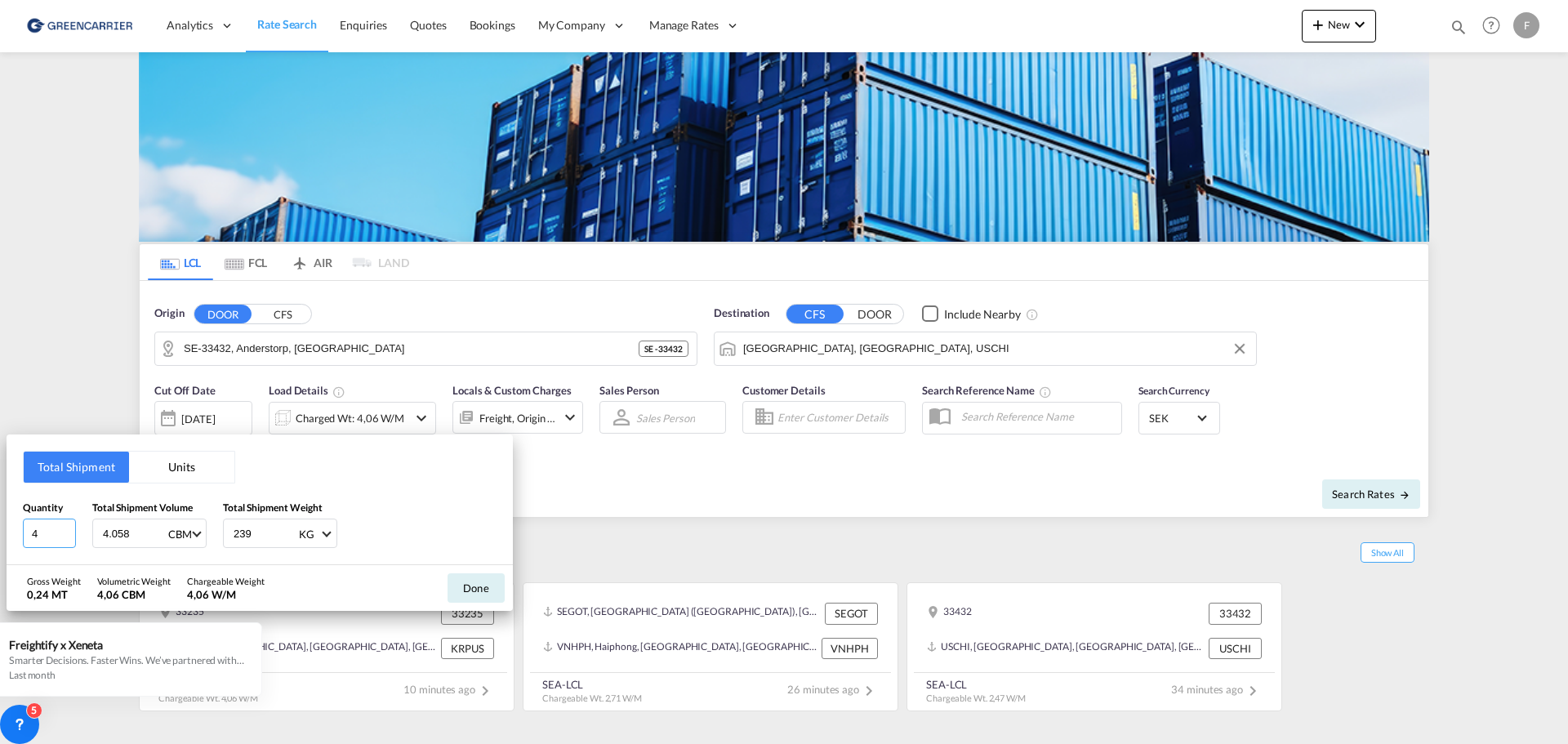
drag, startPoint x: 42, startPoint y: 535, endPoint x: -128, endPoint y: 491, distance: 175.6
click at [0, 491] on html "Analytics Reports Dashboard Rate Search Enquiries Quotes" at bounding box center [784, 372] width 1568 height 744
type input "2"
type input "149"
drag, startPoint x: 137, startPoint y: 535, endPoint x: -19, endPoint y: 521, distance: 156.6
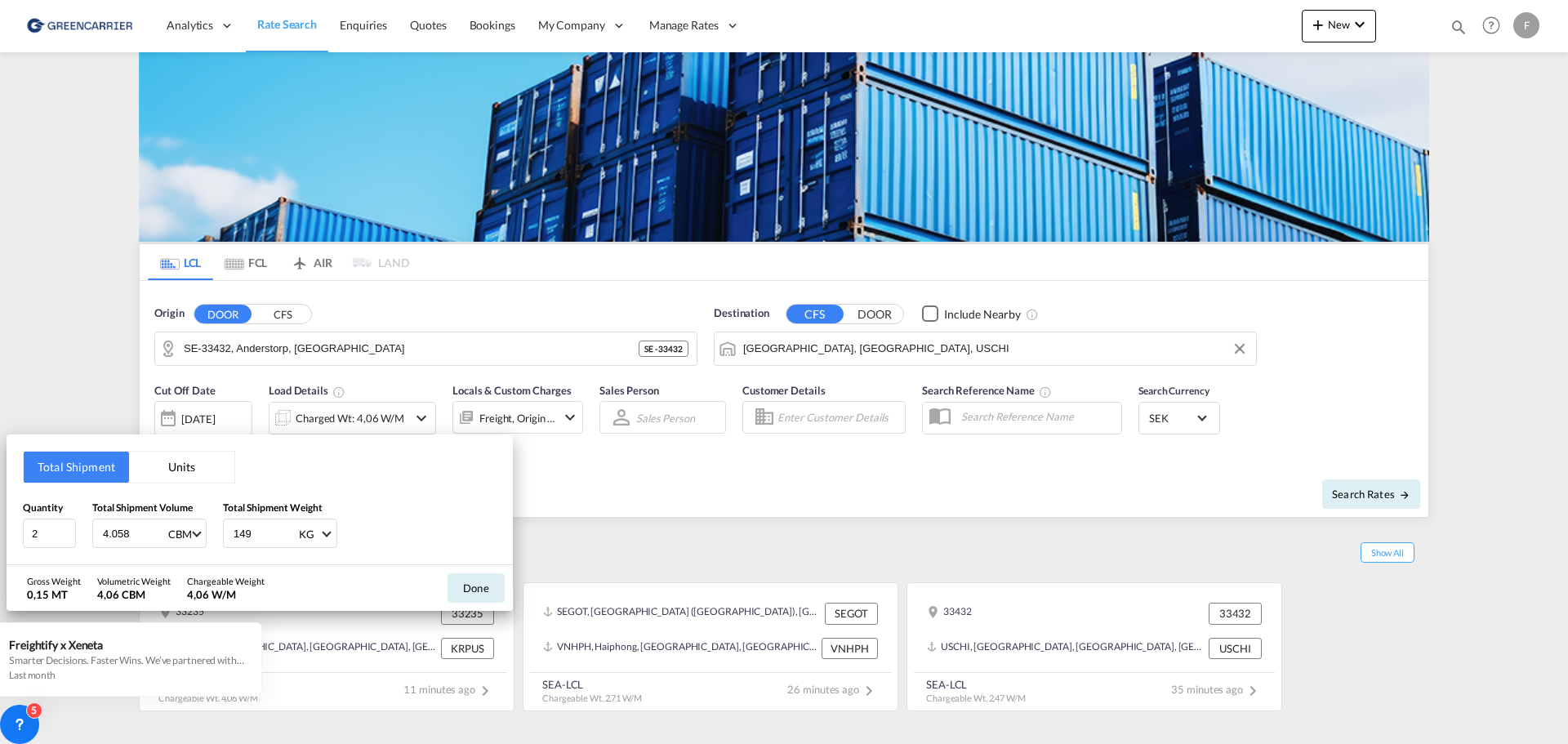
click at [0, 521] on html "Analytics Reports Dashboard Rate Search Enquiries Quotes" at bounding box center [784, 372] width 1568 height 744
type input "2.472"
click at [463, 585] on button "Done" at bounding box center [476, 588] width 57 height 29
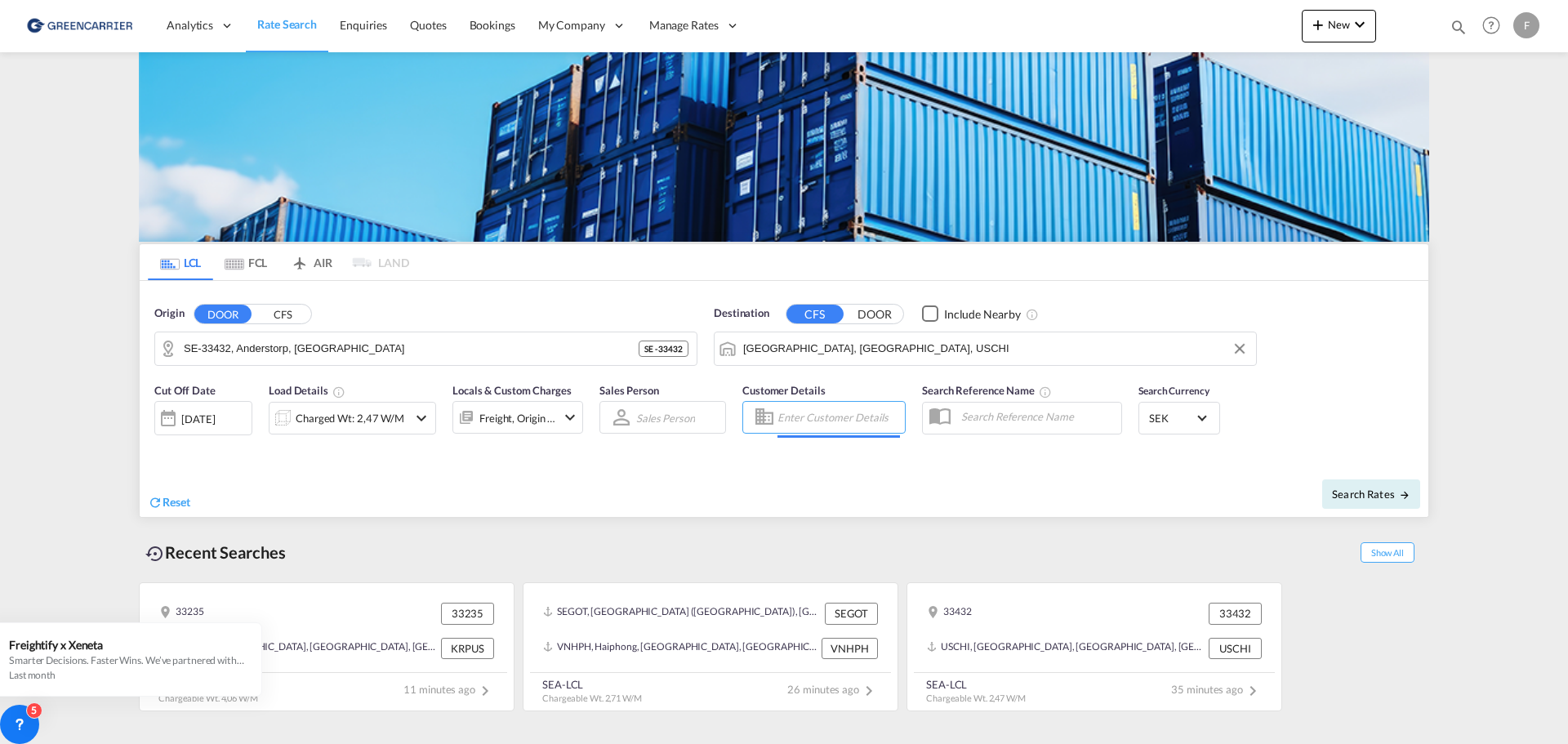
click at [839, 409] on input "Enter Customer Details" at bounding box center [838, 417] width 122 height 24
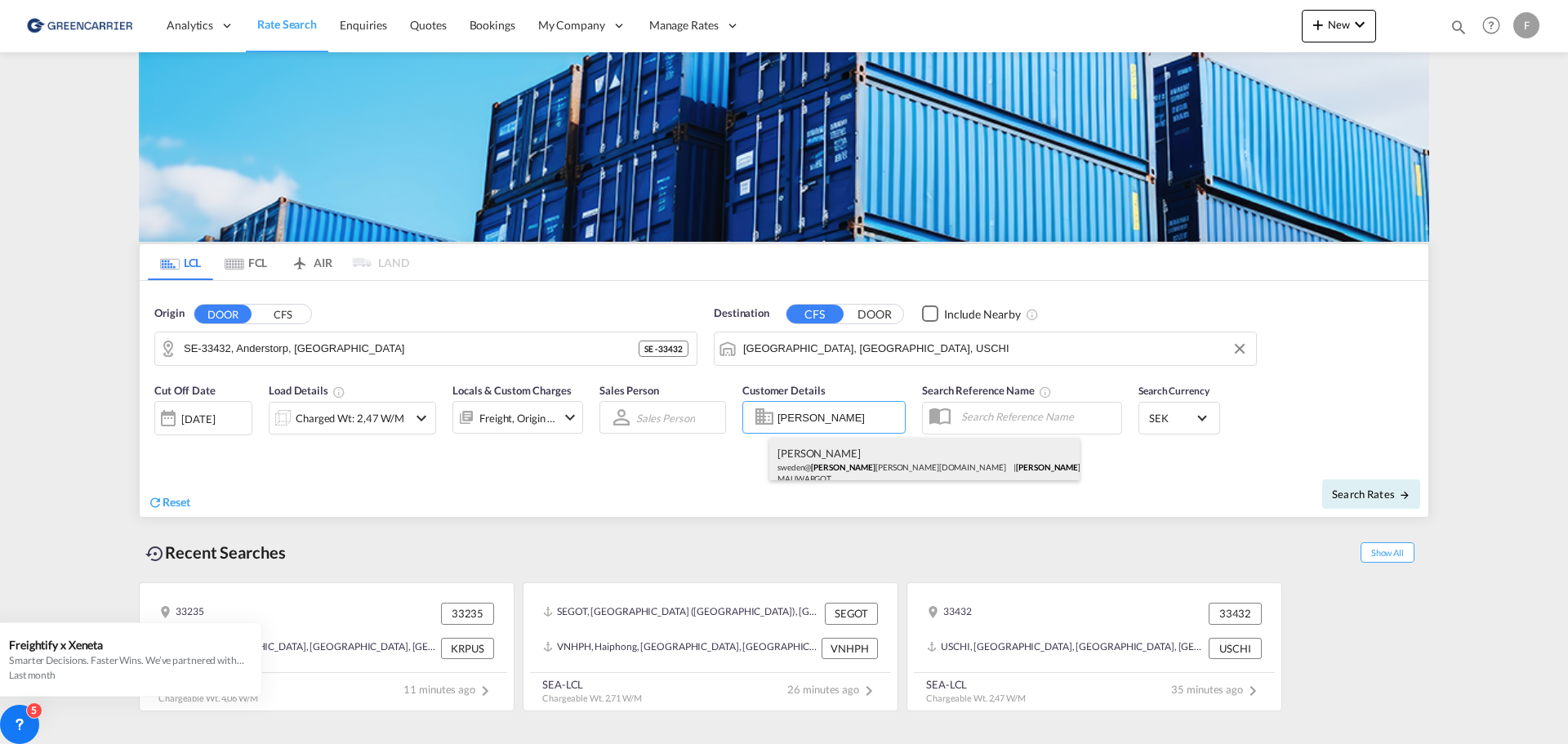
scroll to position [11, 0]
click at [876, 461] on div "[PERSON_NAME] sweden@ [PERSON_NAME][DOMAIN_NAME] | [PERSON_NAME] & CO AB | MAUW…" at bounding box center [924, 453] width 310 height 54
type input "[PERSON_NAME] & CO AB, [PERSON_NAME], [EMAIL_ADDRESS][DOMAIN_NAME]"
click at [1390, 489] on span "Search Rates" at bounding box center [1371, 494] width 78 height 13
type input "33432 to USCHI / [DATE]"
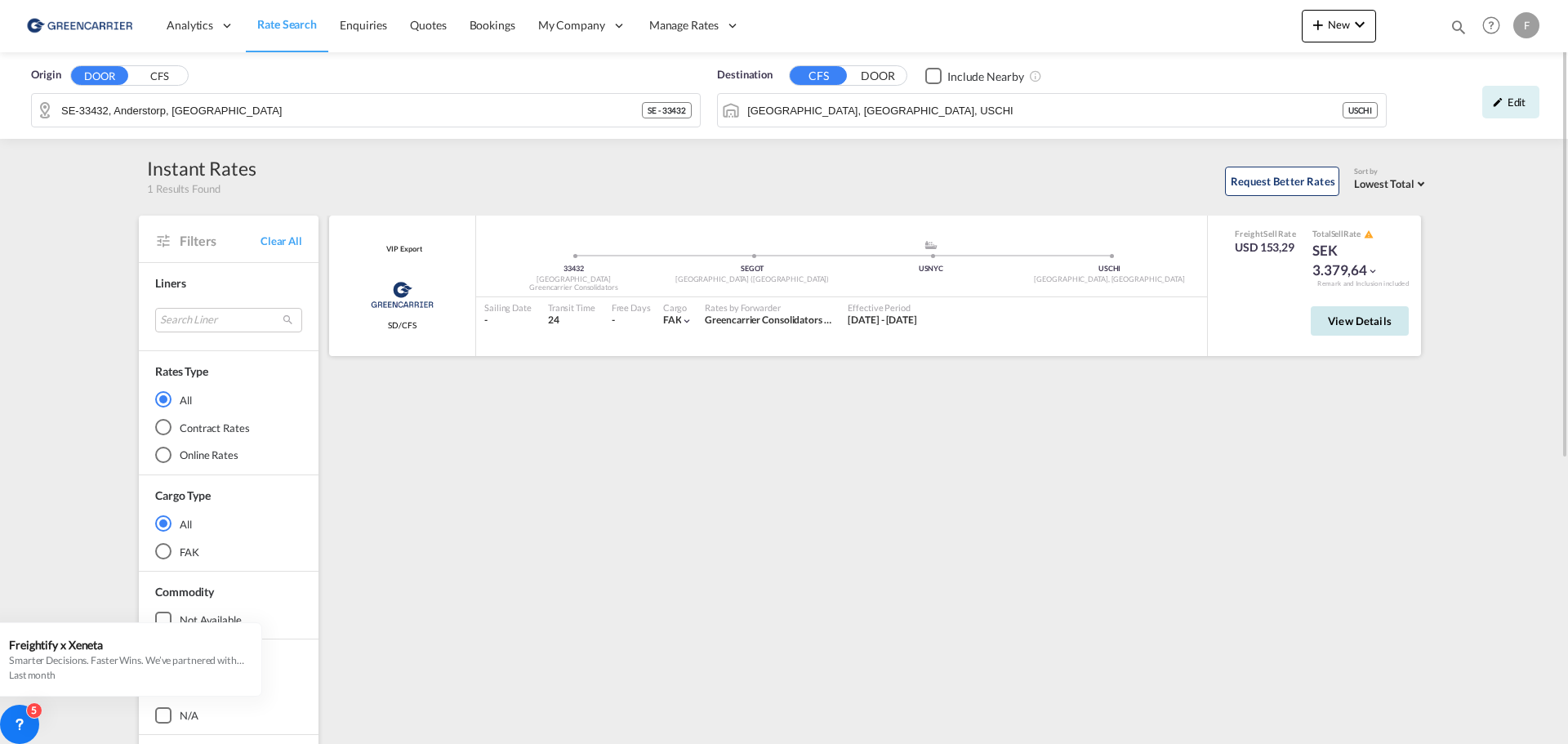
click at [1382, 314] on span "View Details" at bounding box center [1360, 321] width 64 height 13
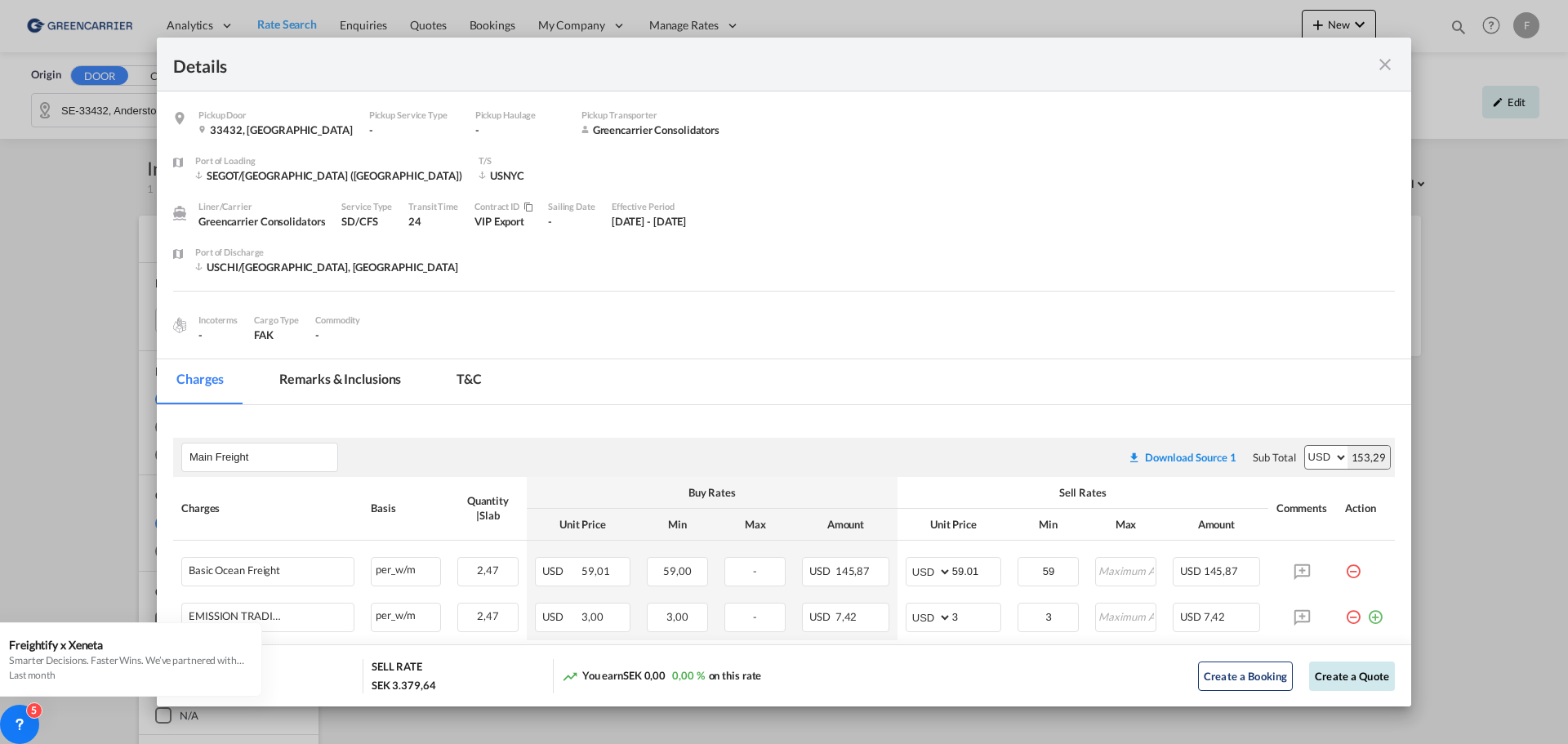
click at [1339, 671] on button "Create a Quote" at bounding box center [1352, 676] width 86 height 29
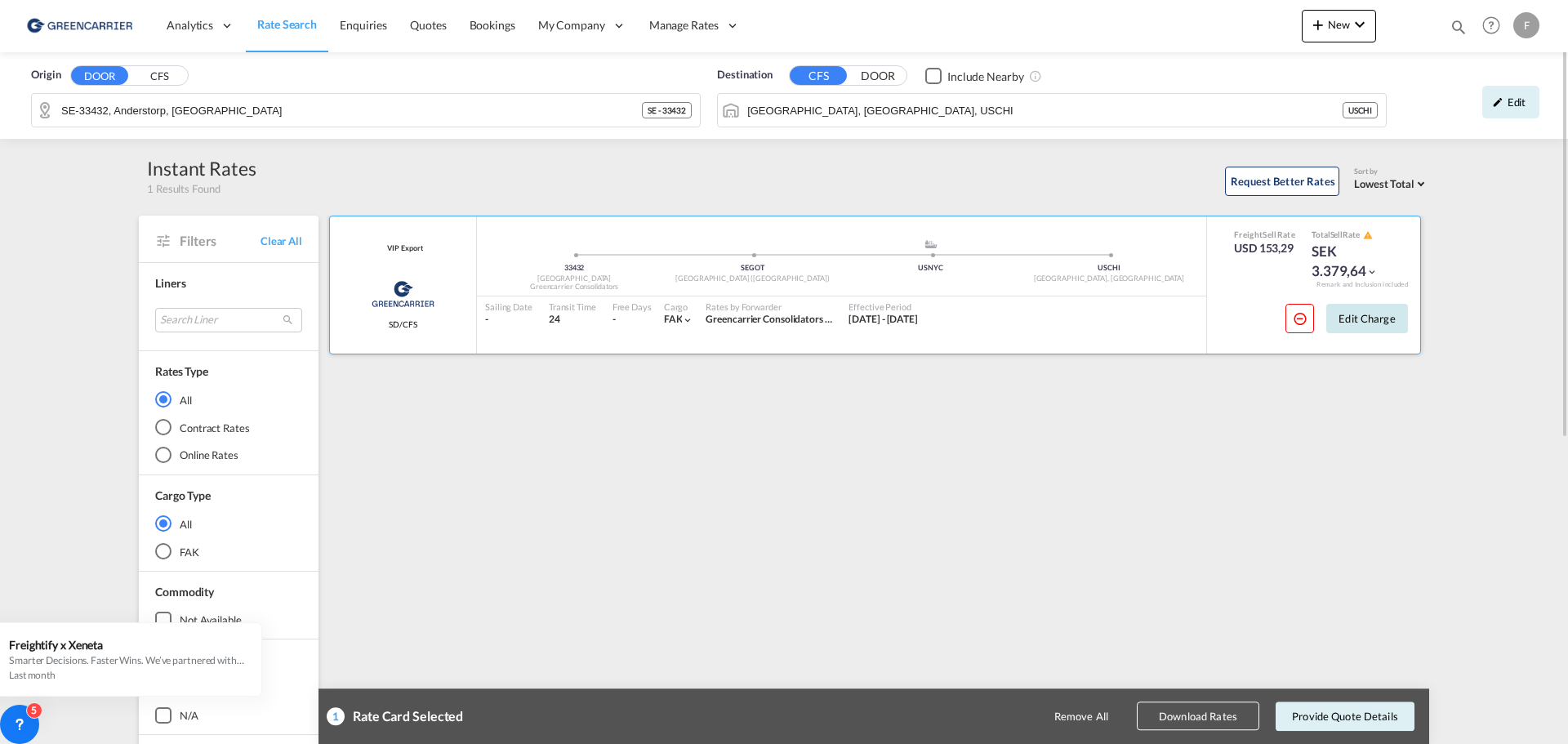
click at [1363, 314] on button "Edit Charge" at bounding box center [1366, 318] width 81 height 29
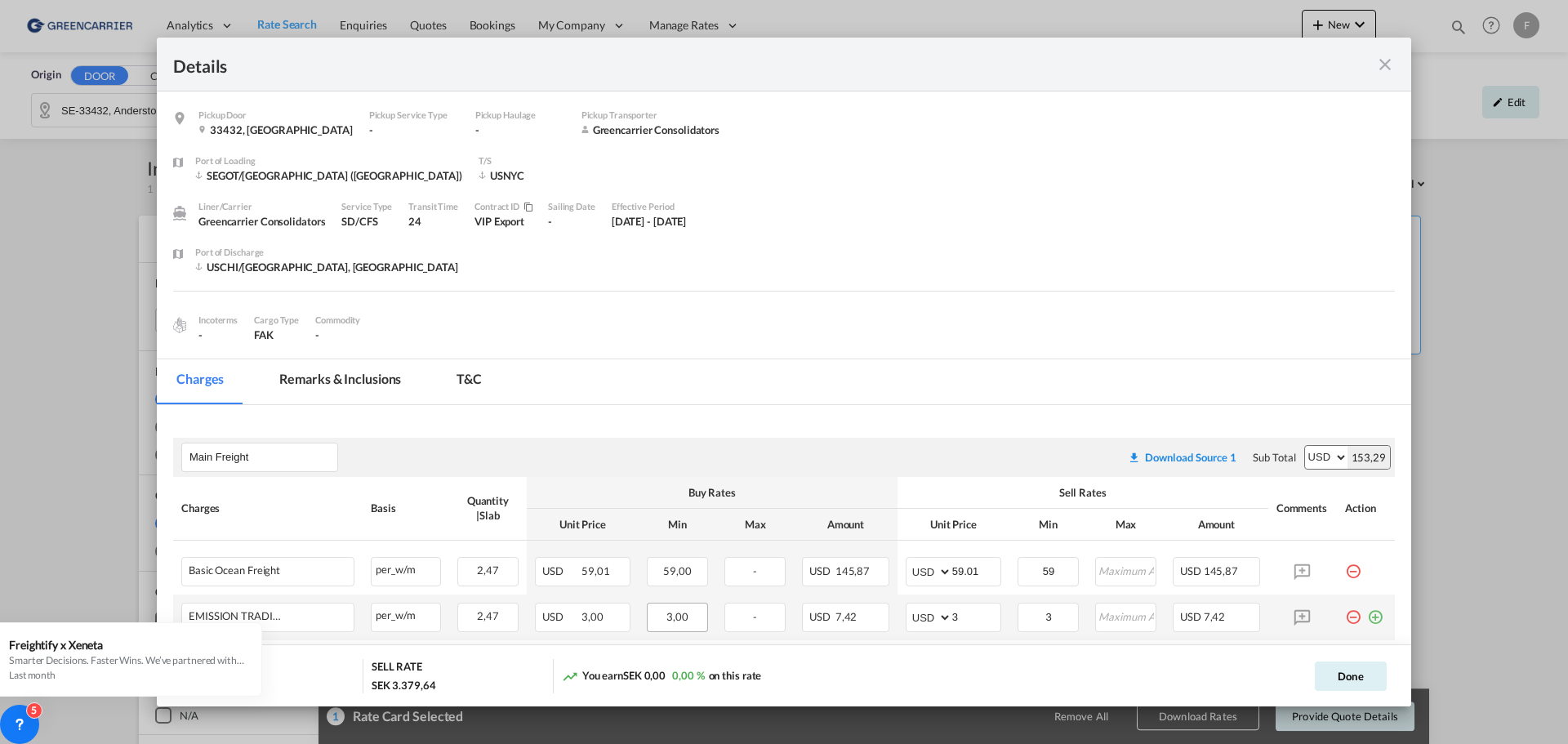
scroll to position [164, 0]
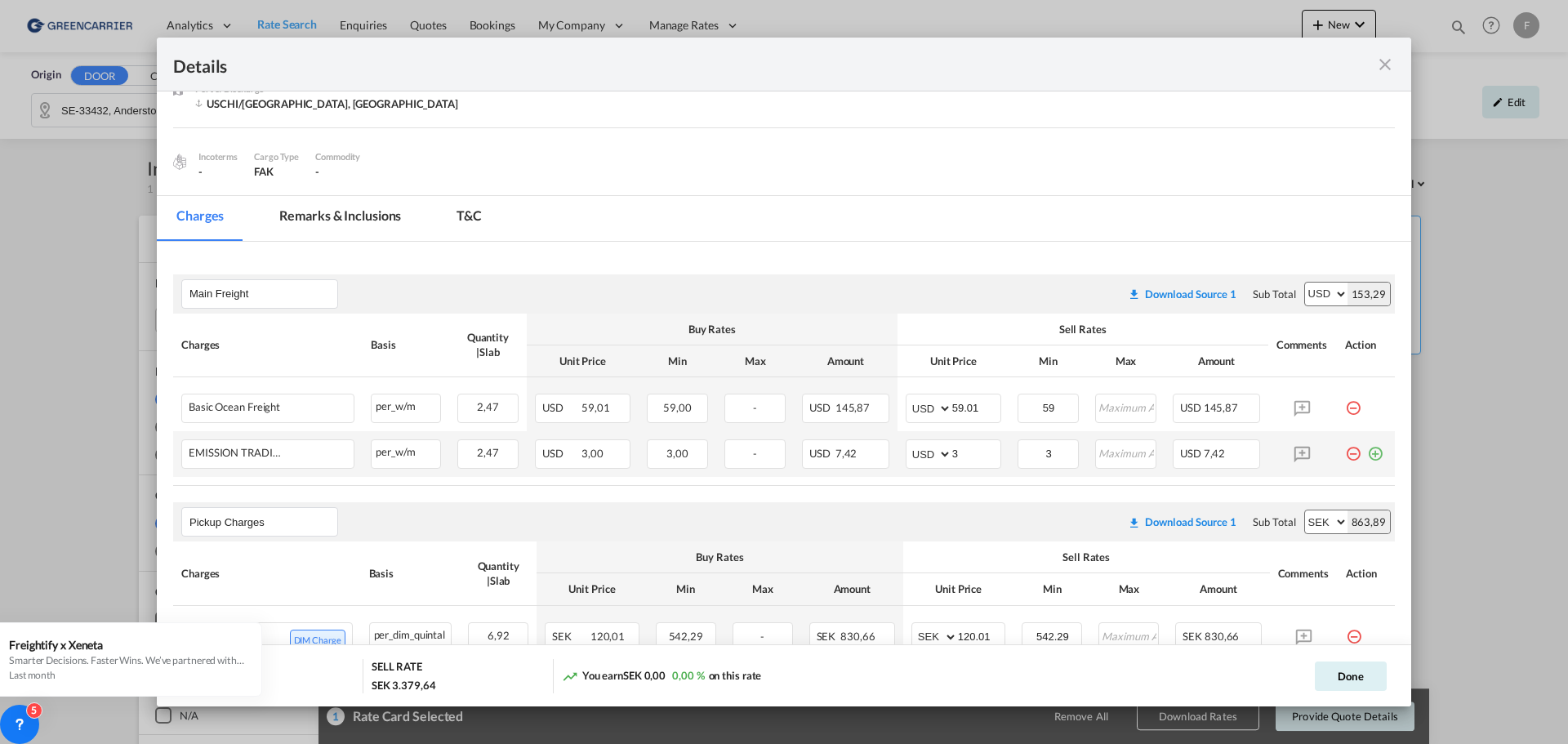
drag, startPoint x: 1363, startPoint y: 453, endPoint x: 860, endPoint y: 433, distance: 503.4
click at [1367, 452] on md-icon "icon-plus-circle-outline green-400-fg" at bounding box center [1375, 447] width 16 height 16
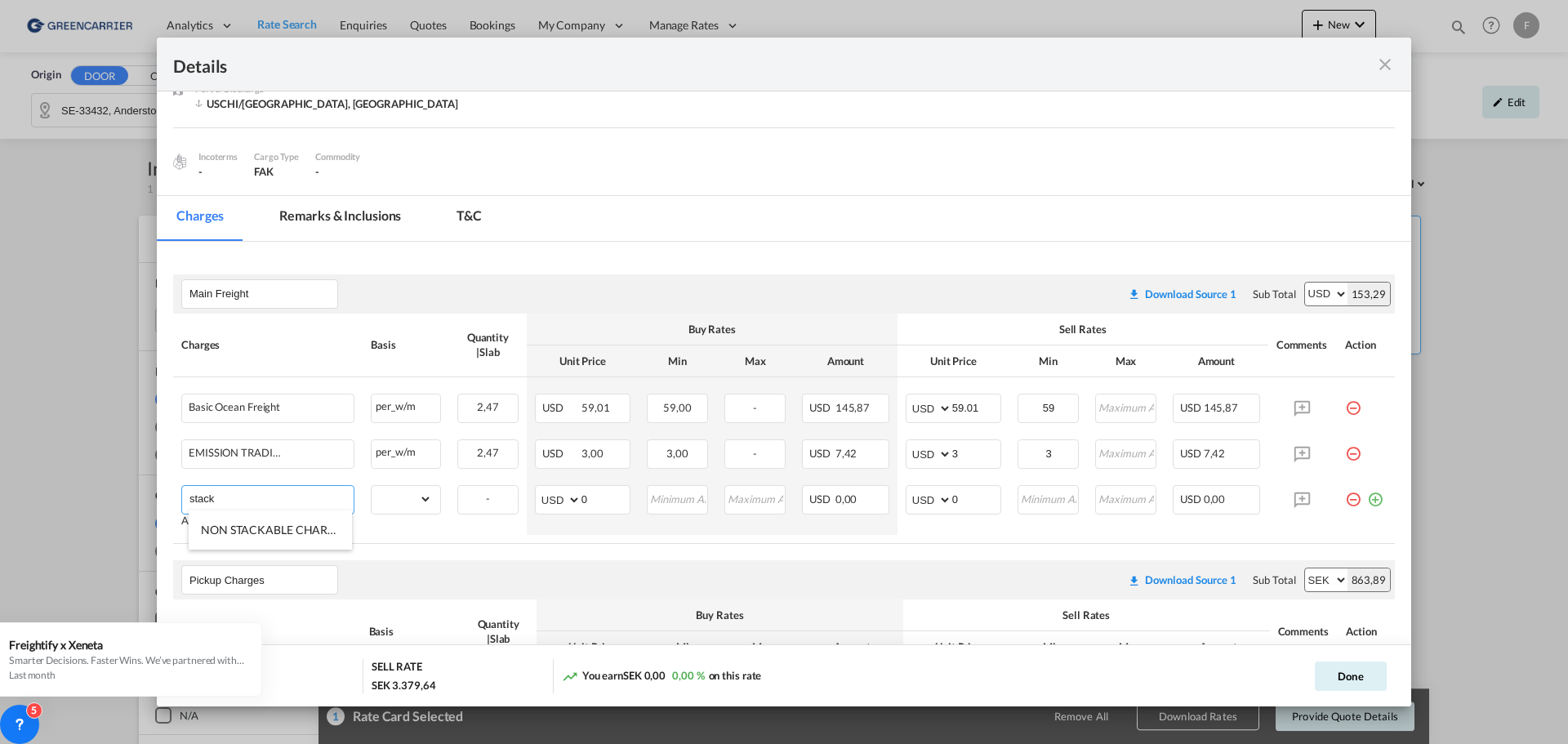
click at [256, 523] on span "NON STACKABLE CHARGES" at bounding box center [274, 529] width 147 height 14
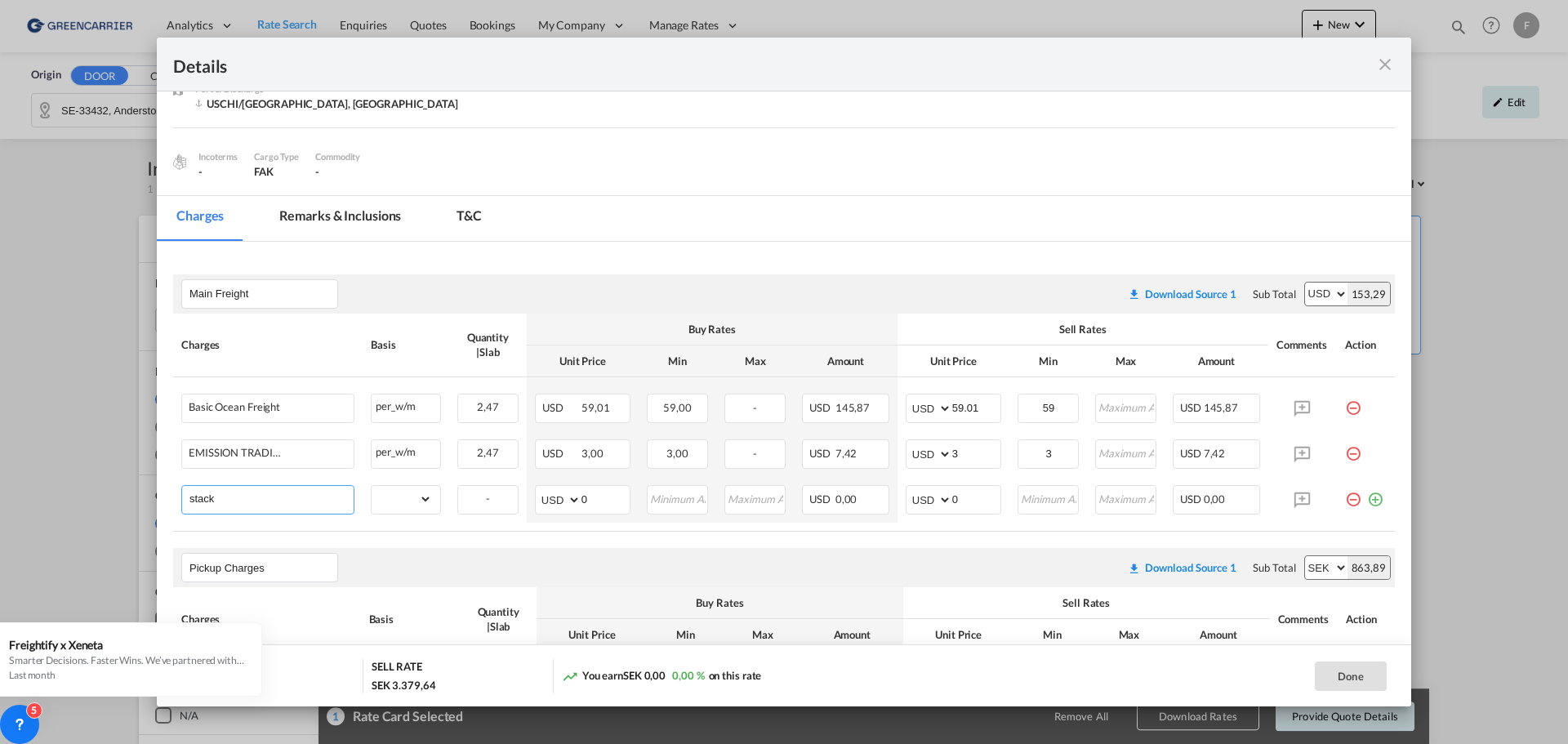
type input "NON STACKABLE CHARGES"
click at [422, 503] on select "gross_weight volumetric_weight per_shipment per_bl per_km per_hawb per_kg flat …" at bounding box center [402, 499] width 61 height 26
select select "per_shipment"
click at [372, 486] on select "gross_weight volumetric_weight per_shipment per_bl per_km per_hawb per_kg flat …" at bounding box center [402, 499] width 61 height 26
click at [961, 493] on input "0" at bounding box center [976, 498] width 49 height 24
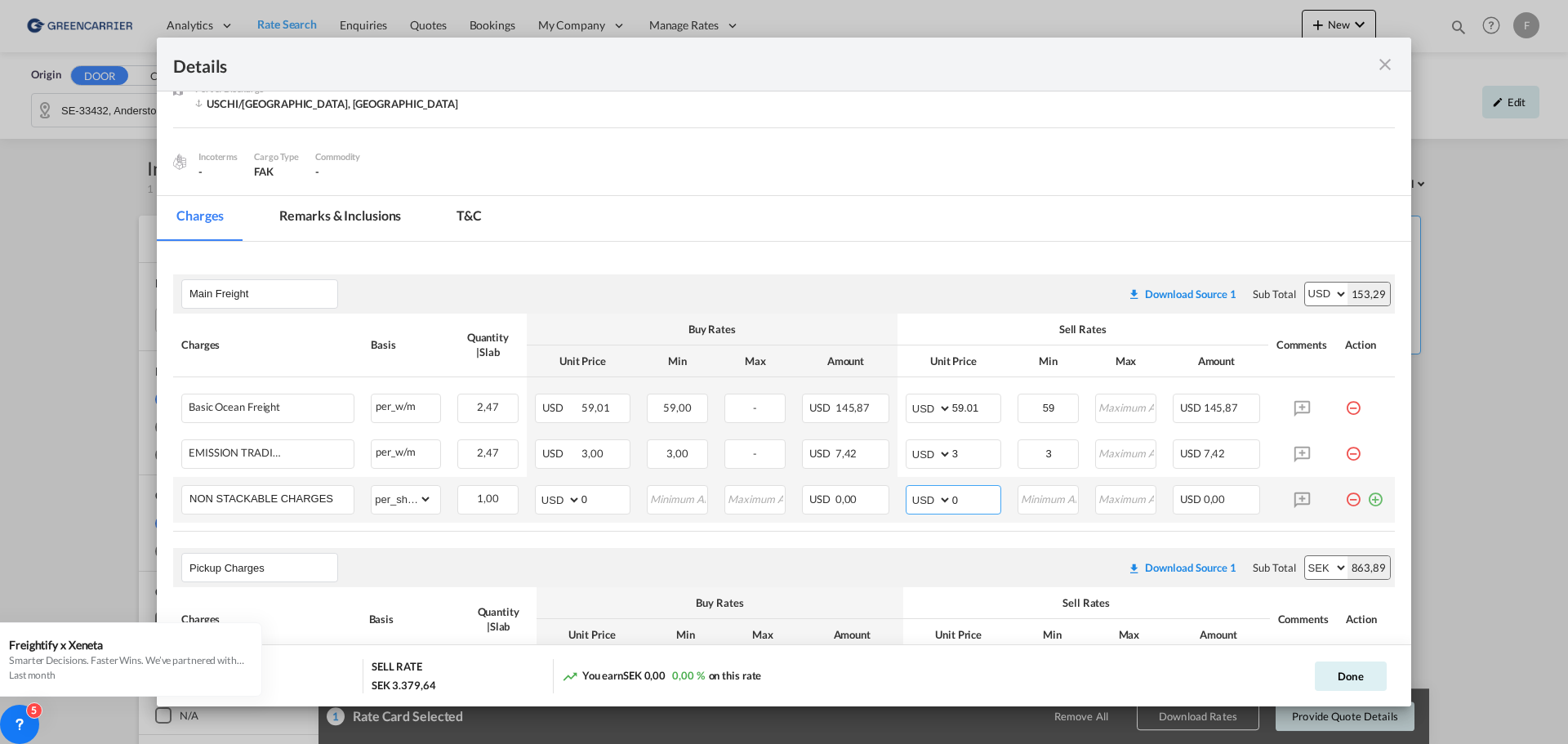
drag, startPoint x: 964, startPoint y: 496, endPoint x: 931, endPoint y: 495, distance: 33.0
click at [931, 495] on md-input-container "AED AFN ALL AMD ANG AOA ARS AUD AWG AZN BAM BBD BDT BGN BHD BIF BMD BND [PERSON…" at bounding box center [953, 499] width 95 height 29
type input "100"
click at [1332, 684] on button "Done" at bounding box center [1350, 676] width 72 height 29
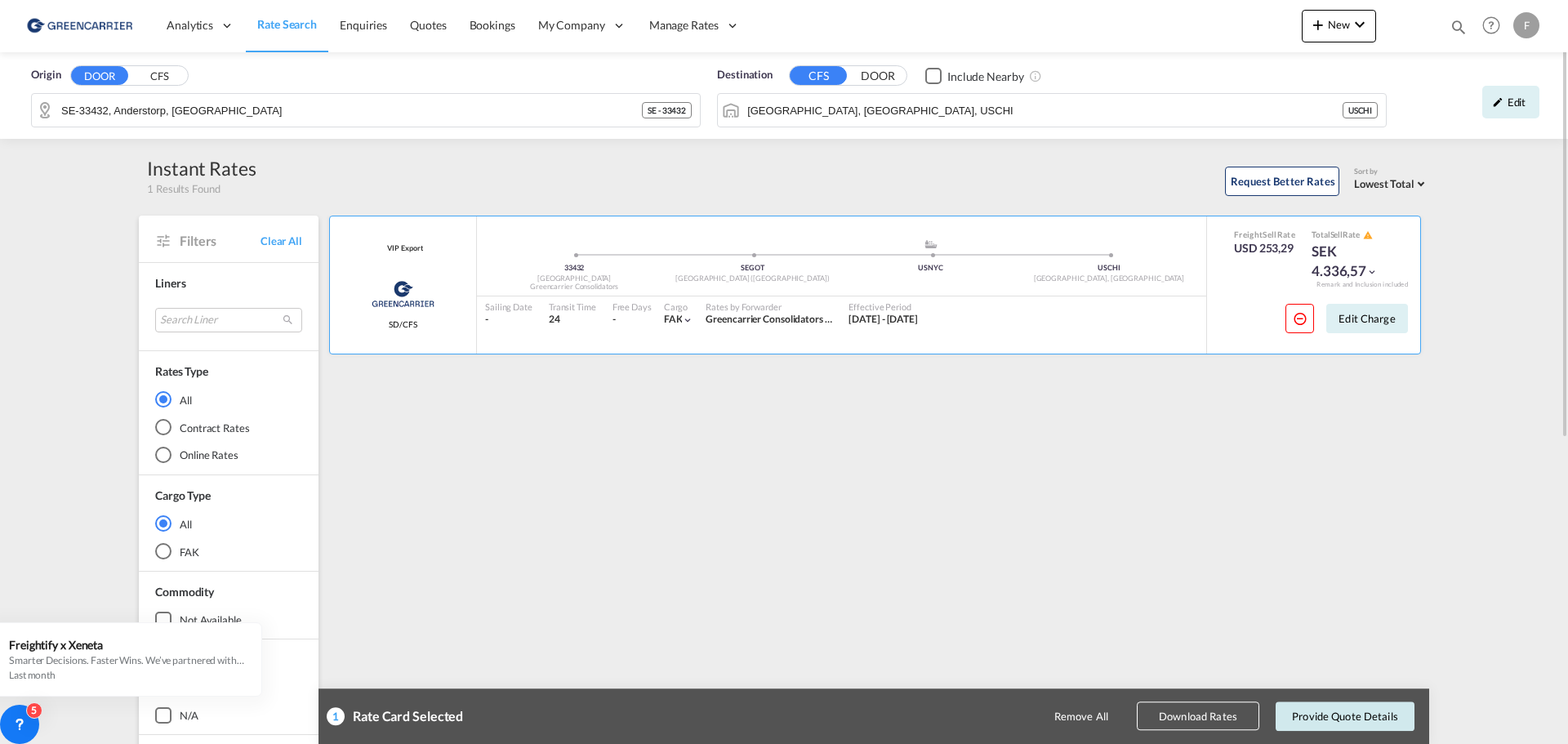
click at [1357, 709] on button "Provide Quote Details" at bounding box center [1345, 716] width 139 height 29
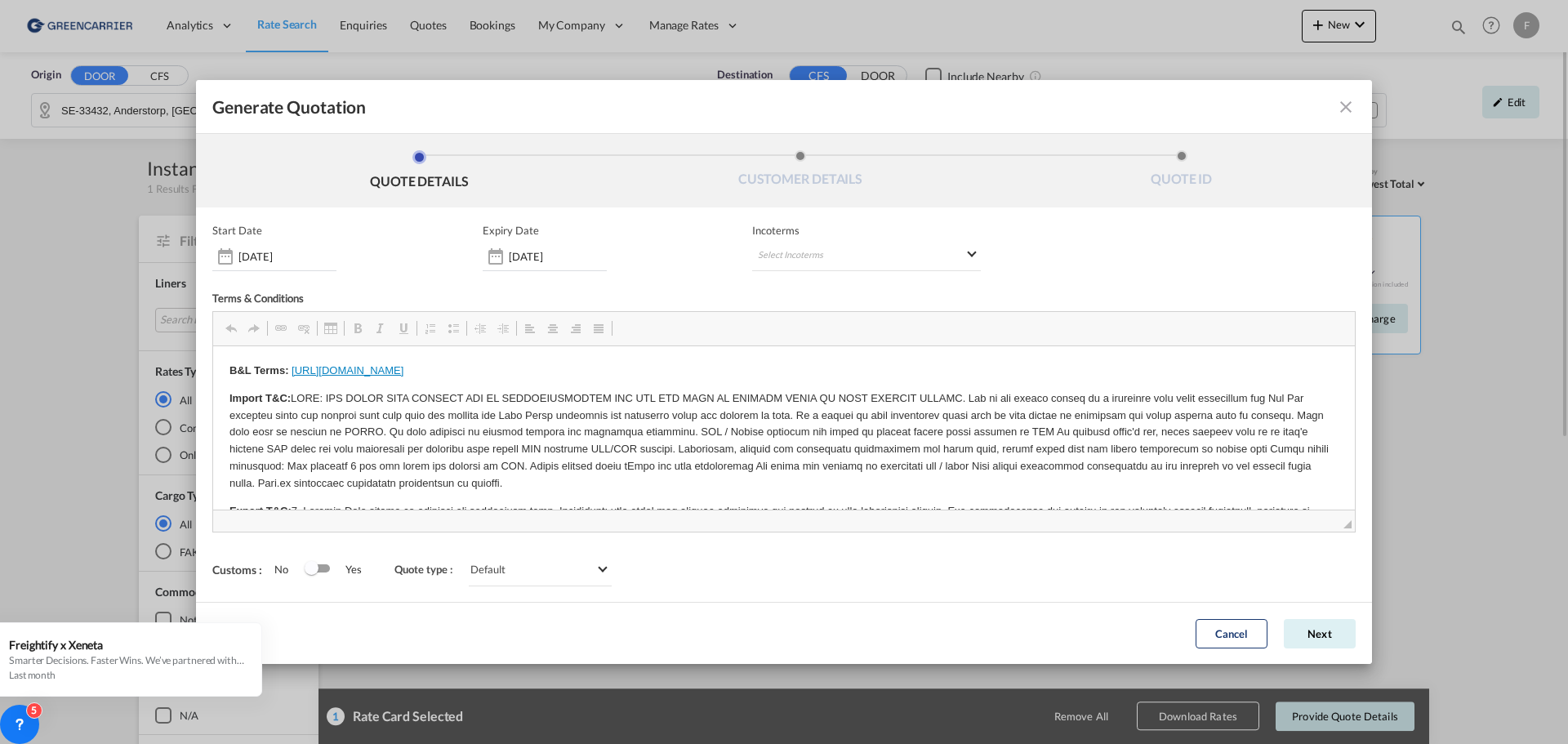
scroll to position [0, 0]
click at [1325, 638] on button "Next" at bounding box center [1319, 633] width 72 height 29
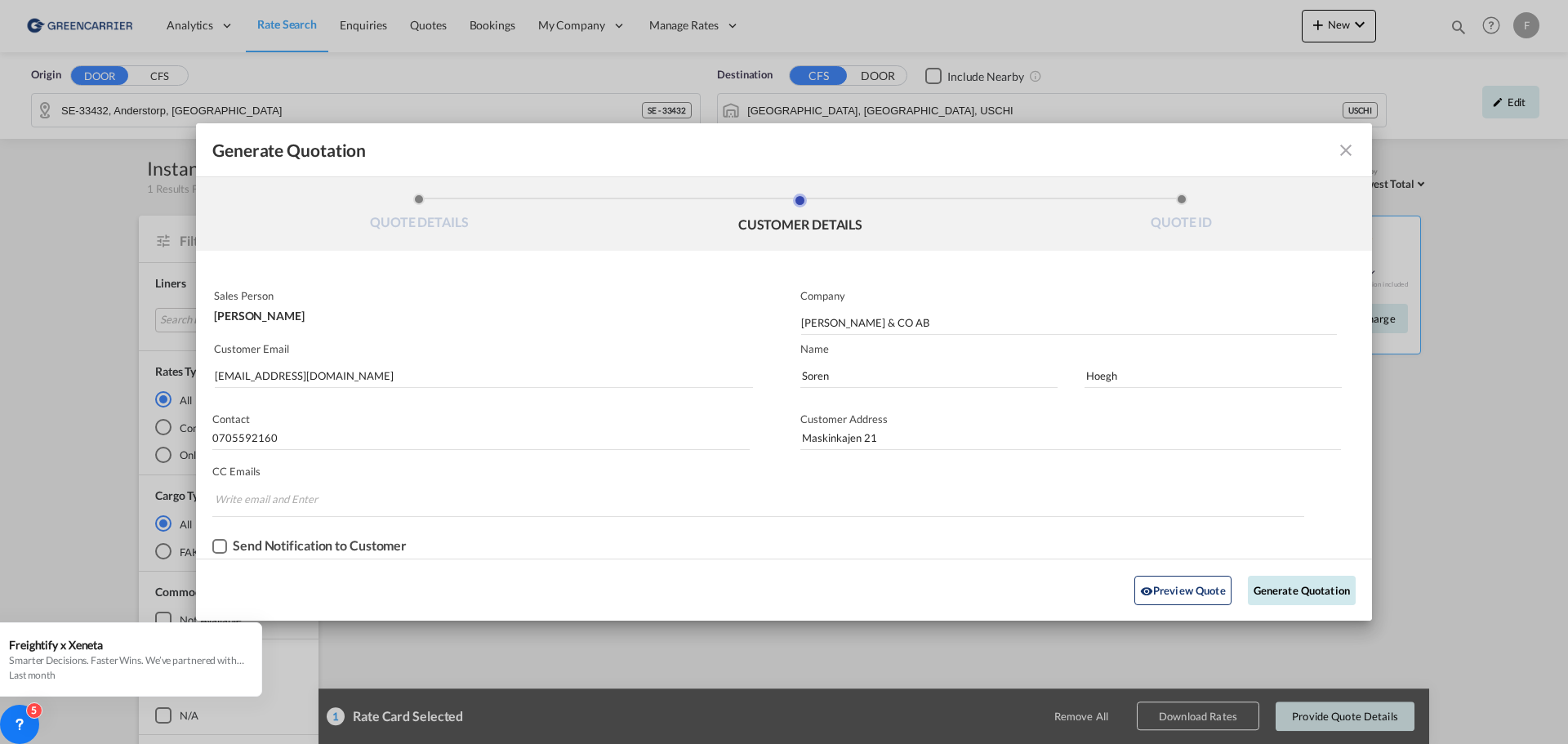
click at [1317, 589] on button "Generate Quotation" at bounding box center [1301, 590] width 107 height 29
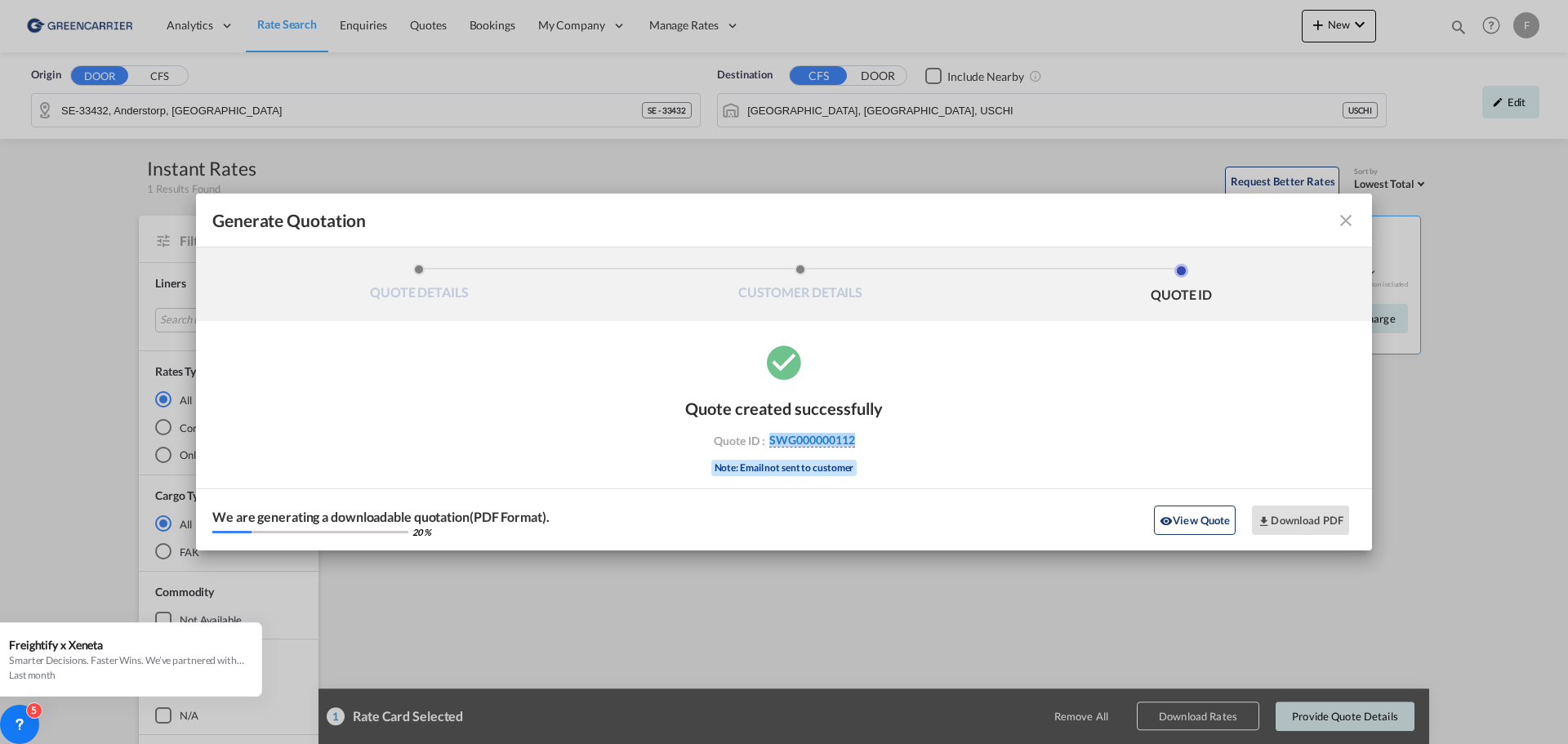
drag, startPoint x: 894, startPoint y: 444, endPoint x: 770, endPoint y: 441, distance: 124.0
click at [770, 441] on div "Quote created successfully Quote ID : SWG000000112 Note: Email not sent to cust…" at bounding box center [784, 446] width 1176 height 209
copy span "SWG000000112"
click at [1305, 516] on button "Download PDF" at bounding box center [1301, 520] width 97 height 29
